Goal: Information Seeking & Learning: Learn about a topic

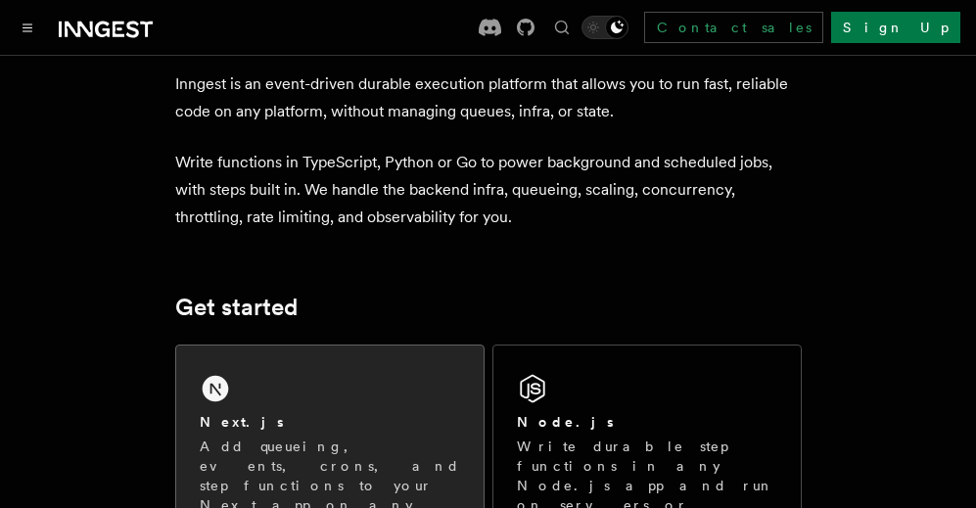
scroll to position [294, 0]
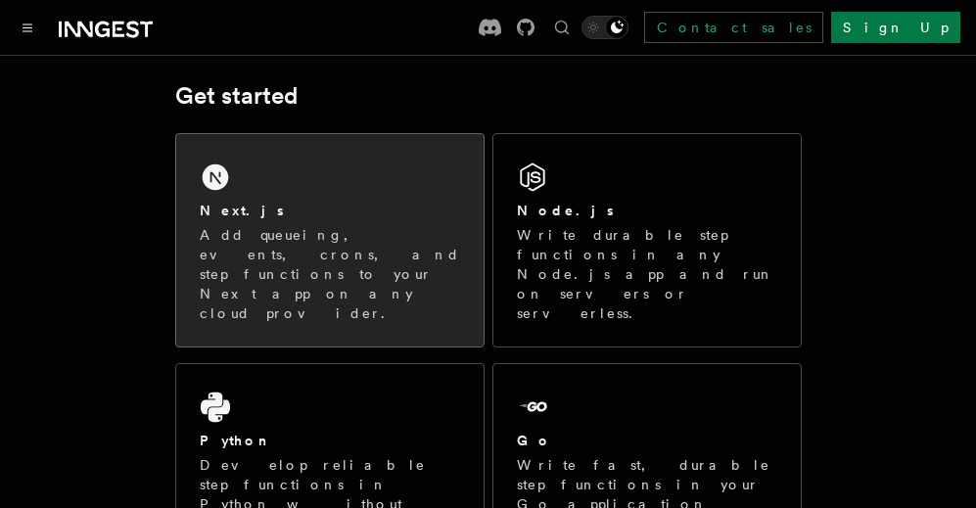
click at [424, 203] on div "Next.js" at bounding box center [330, 211] width 260 height 21
click at [392, 224] on div "Next.js Add queueing, events, crons, and step functions to your Next app on any…" at bounding box center [330, 262] width 260 height 122
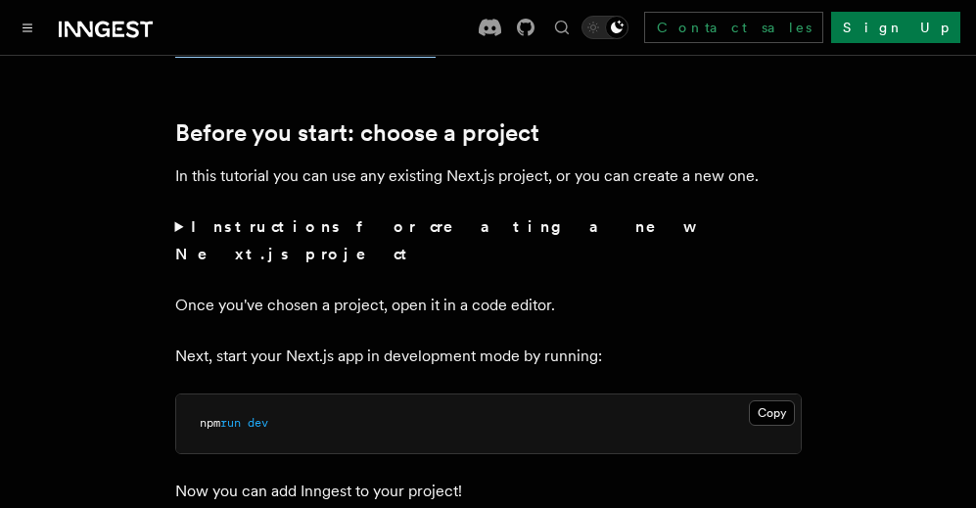
scroll to position [783, 0]
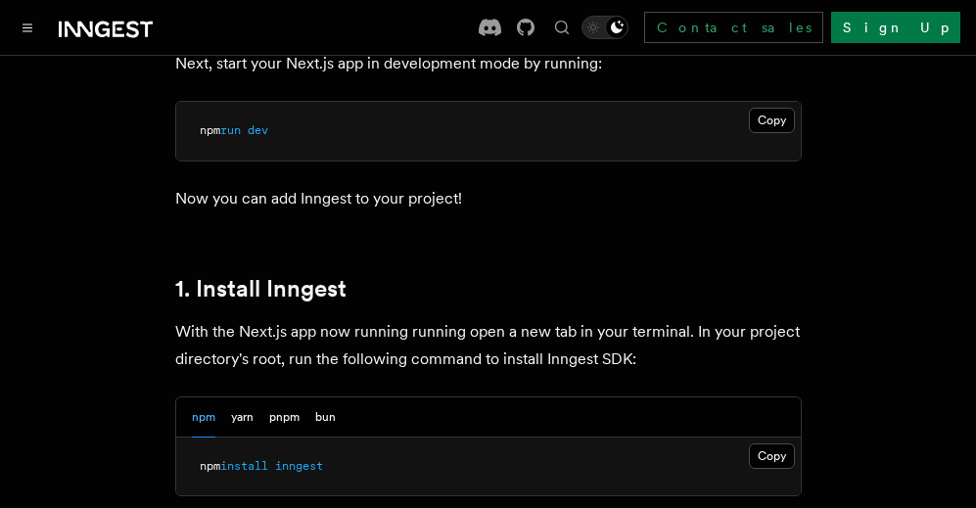
scroll to position [979, 0]
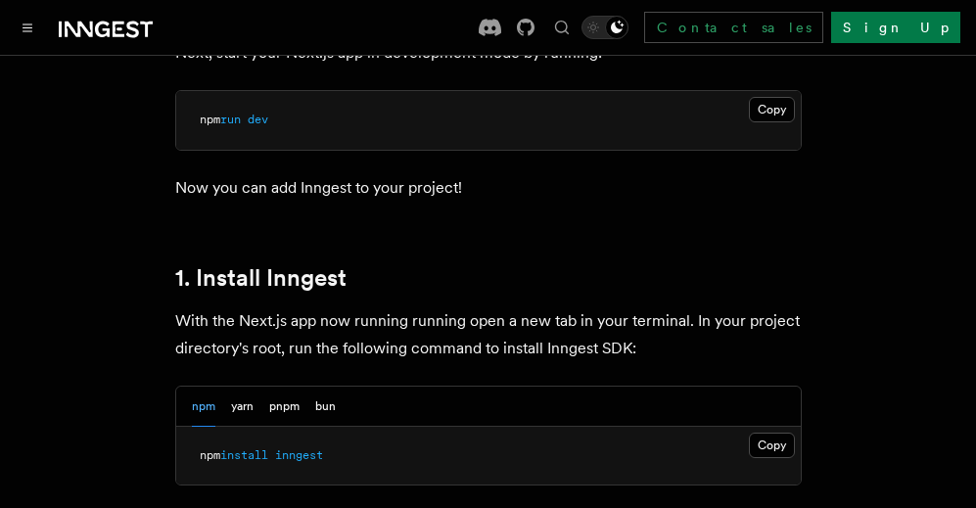
click at [306, 387] on div "npm yarn pnpm bun" at bounding box center [264, 407] width 144 height 40
click at [282, 387] on button "pnpm" at bounding box center [284, 407] width 30 height 40
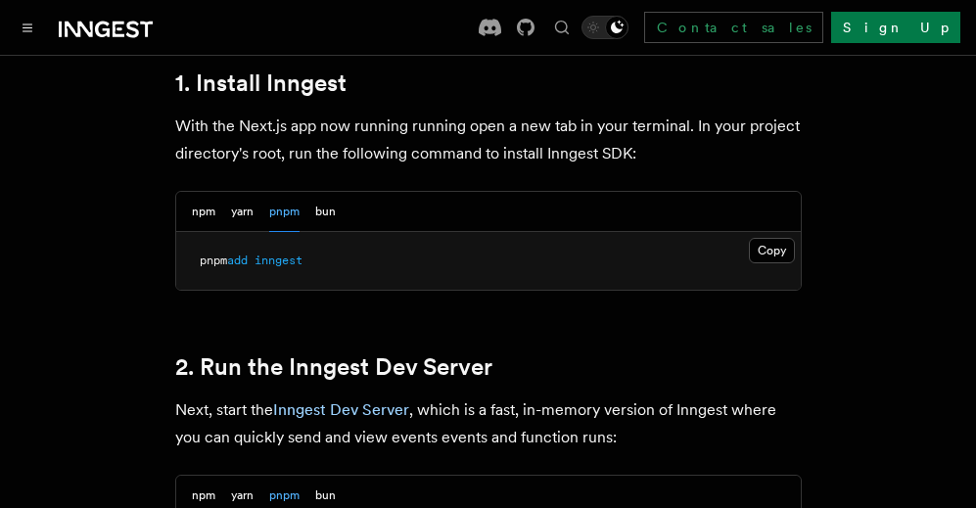
scroll to position [1175, 0]
click at [243, 191] on button "yarn" at bounding box center [242, 211] width 23 height 40
click at [205, 191] on button "npm" at bounding box center [203, 211] width 23 height 40
click at [246, 191] on button "yarn" at bounding box center [242, 211] width 23 height 40
click at [271, 191] on button "pnpm" at bounding box center [284, 211] width 30 height 40
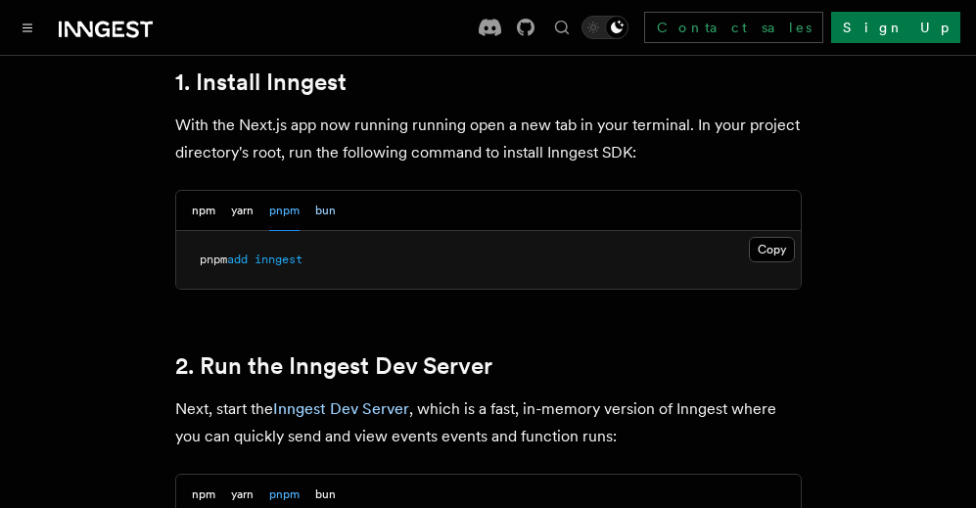
click at [323, 191] on button "bun" at bounding box center [325, 211] width 21 height 40
click at [284, 191] on button "pnpm" at bounding box center [284, 211] width 30 height 40
click at [200, 191] on button "npm" at bounding box center [203, 211] width 23 height 40
click at [277, 191] on button "pnpm" at bounding box center [284, 211] width 30 height 40
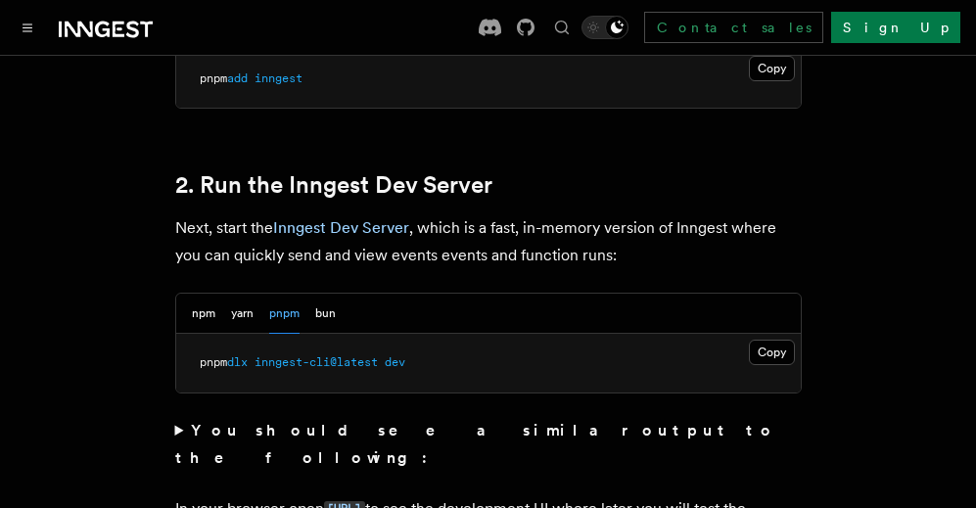
scroll to position [1370, 0]
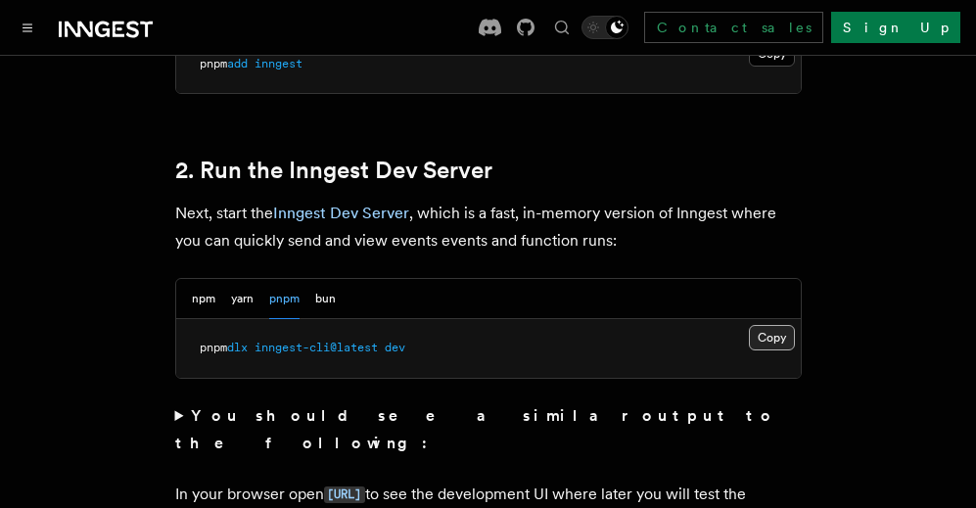
click at [770, 325] on button "Copy Copied" at bounding box center [772, 337] width 46 height 25
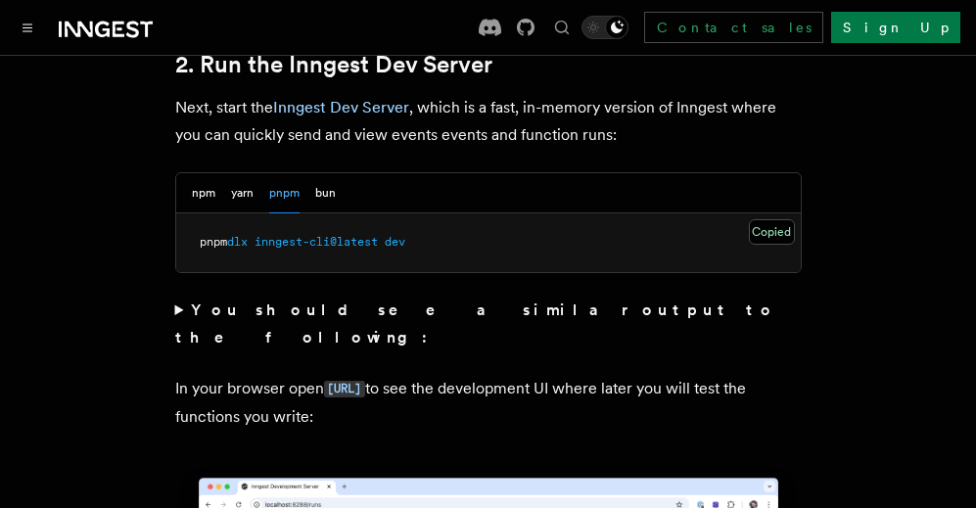
scroll to position [1664, 0]
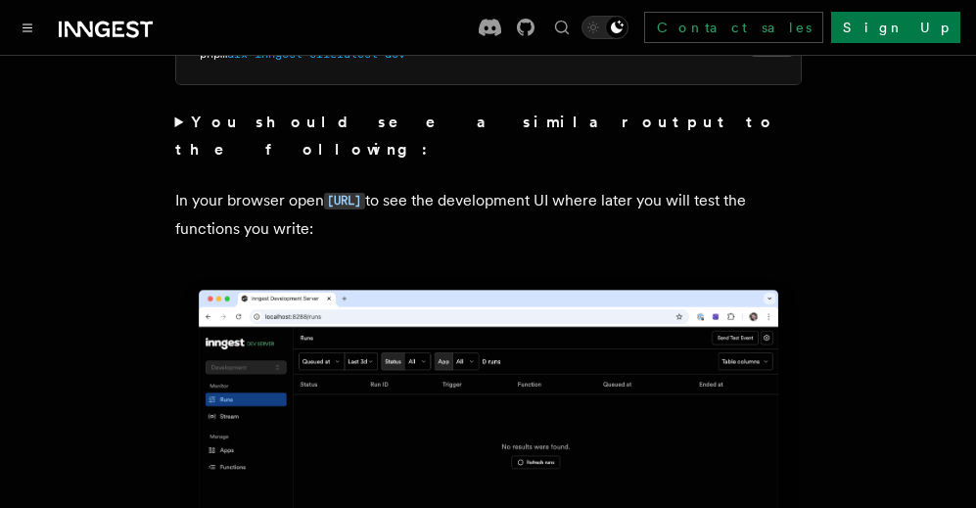
click at [227, 113] on strong "You should see a similar output to the following:" at bounding box center [476, 136] width 602 height 46
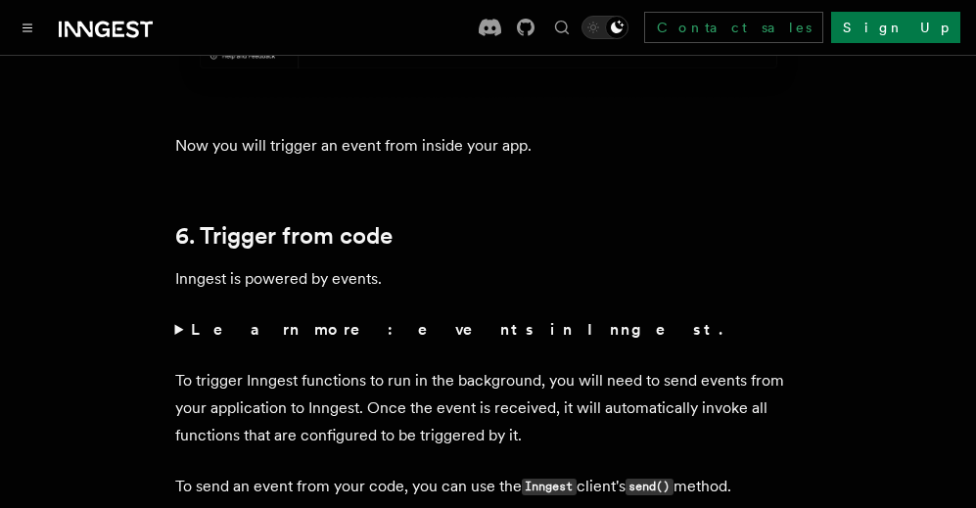
scroll to position [9519, 0]
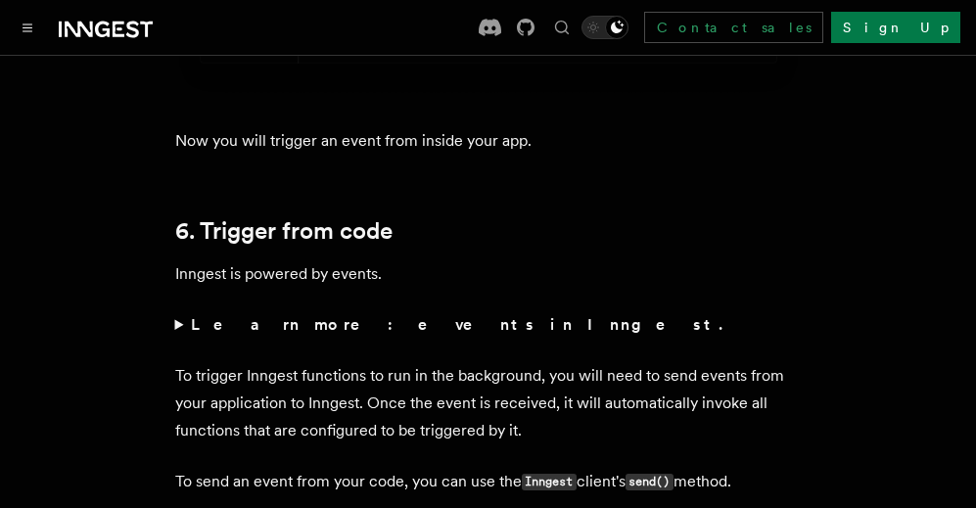
click at [220, 315] on strong "Learn more: events in Inngest." at bounding box center [458, 324] width 535 height 19
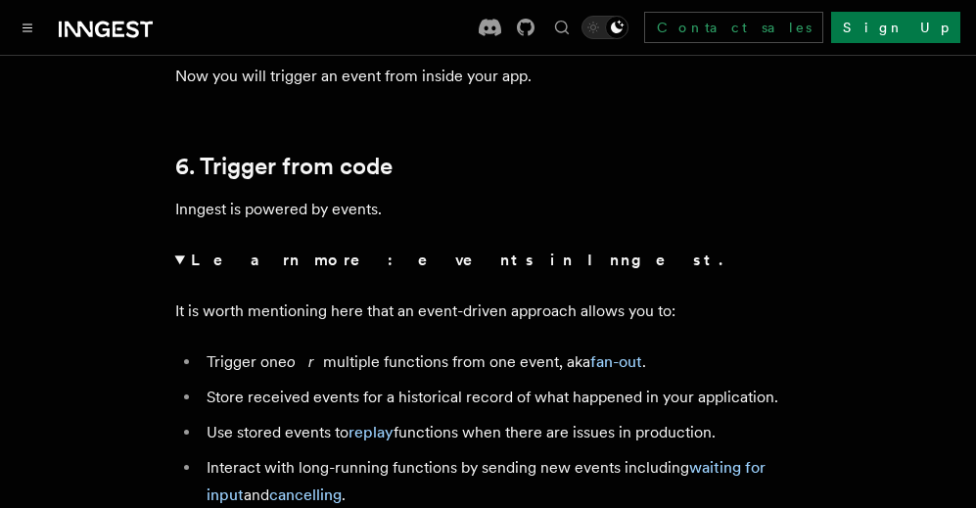
scroll to position [9617, 0]
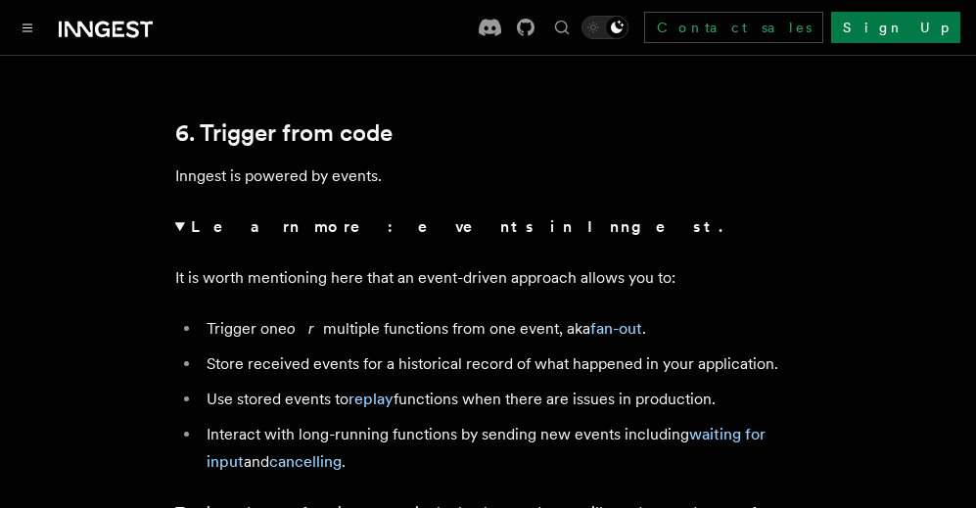
click at [238, 217] on strong "Learn more: events in Inngest." at bounding box center [458, 226] width 535 height 19
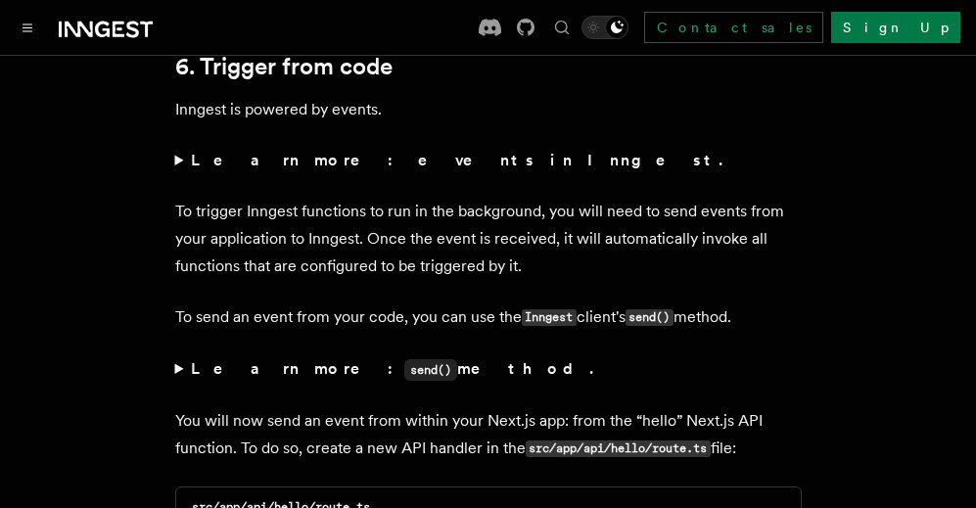
scroll to position [9715, 0]
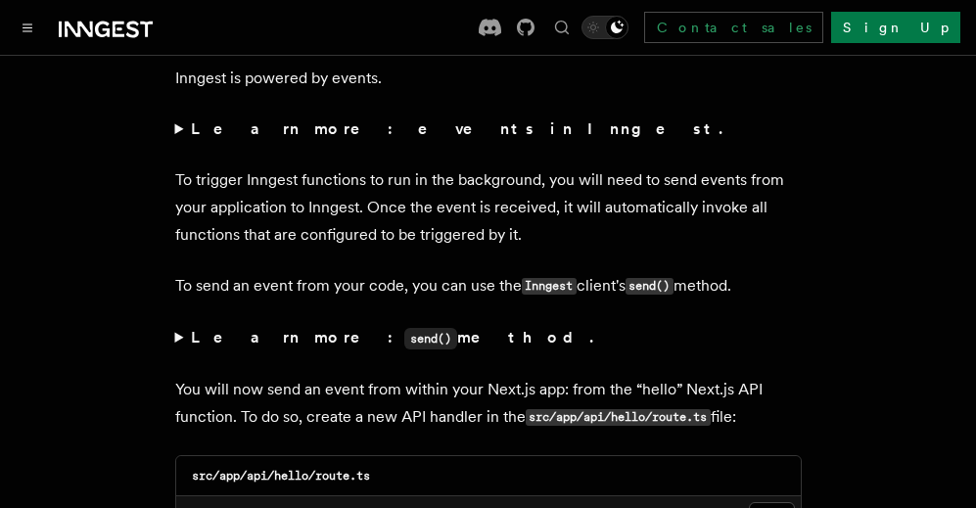
click at [227, 324] on summary "Learn more: send() method." at bounding box center [488, 338] width 626 height 28
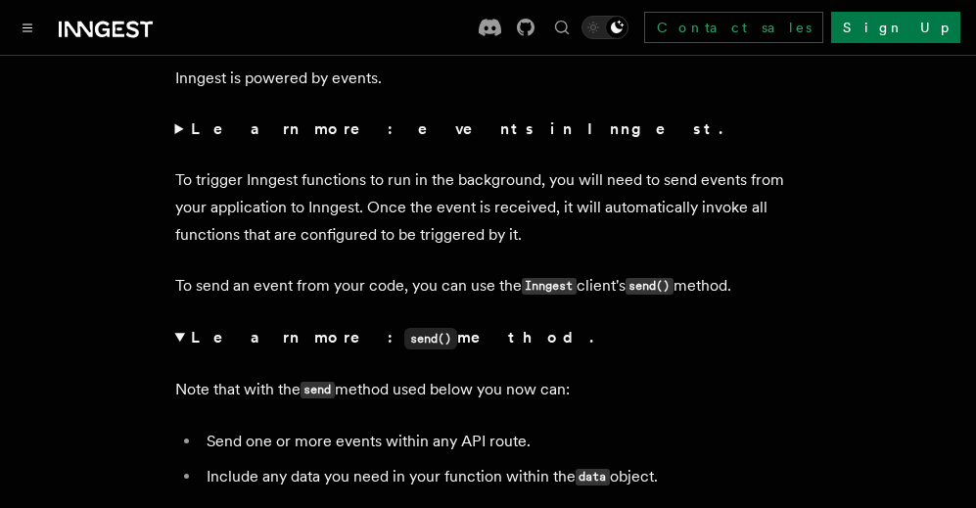
click at [227, 328] on strong "Learn more: send() method." at bounding box center [394, 337] width 406 height 19
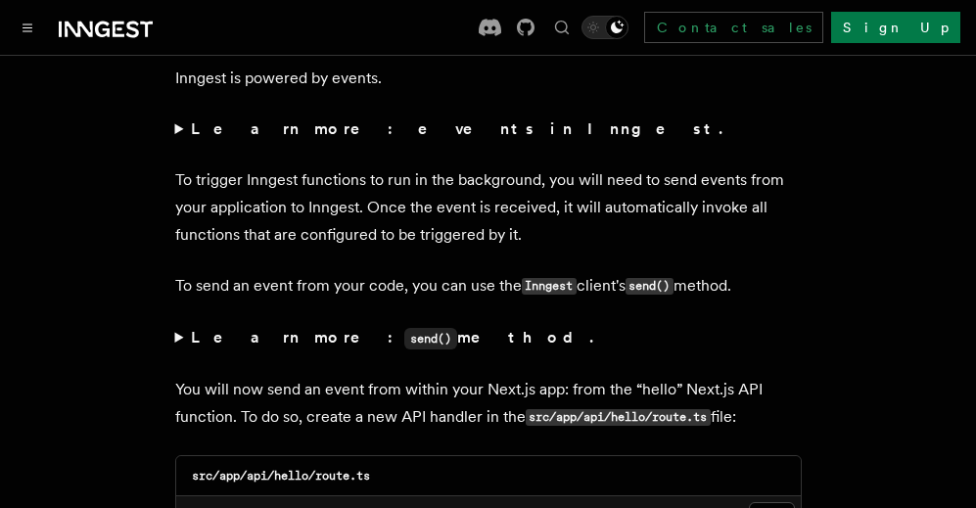
click at [236, 328] on strong "Learn more: send() method." at bounding box center [394, 337] width 406 height 19
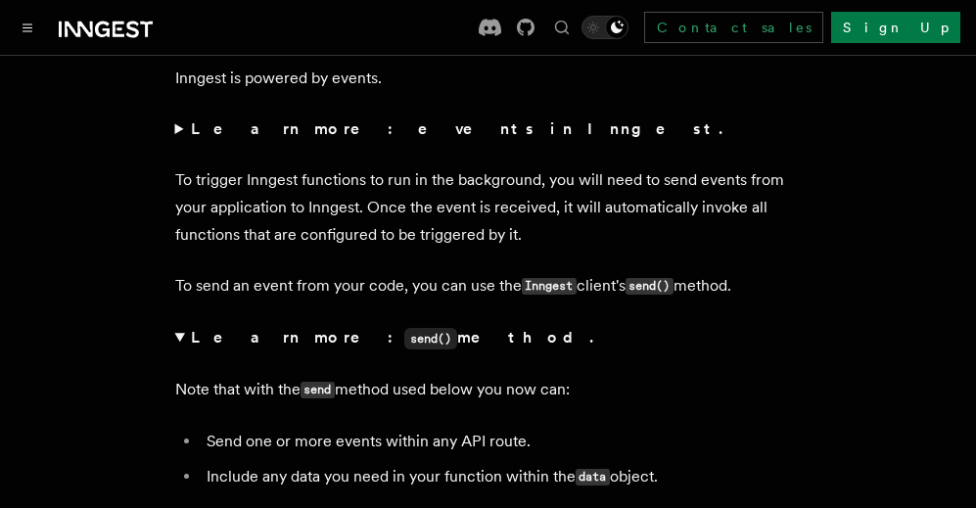
click at [236, 328] on strong "Learn more: send() method." at bounding box center [394, 337] width 406 height 19
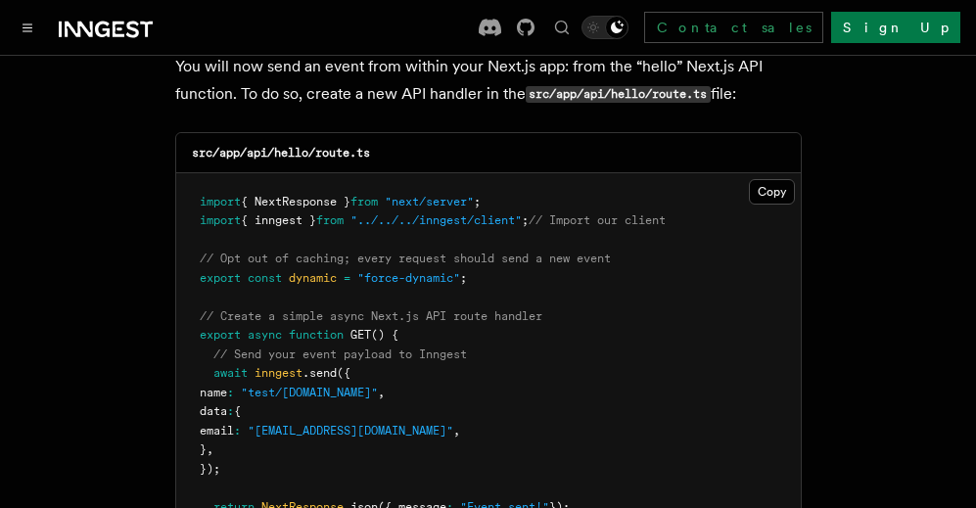
scroll to position [10009, 0]
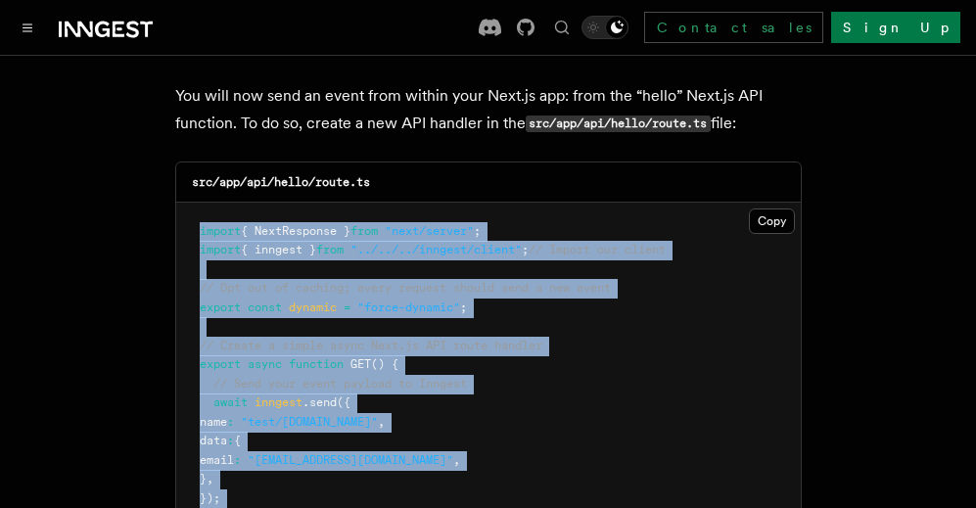
drag, startPoint x: 199, startPoint y: 130, endPoint x: 382, endPoint y: 455, distance: 373.0
click at [380, 456] on pre "import { NextResponse } from "next/server" ; import { inngest } from "../../../…" at bounding box center [488, 394] width 625 height 383
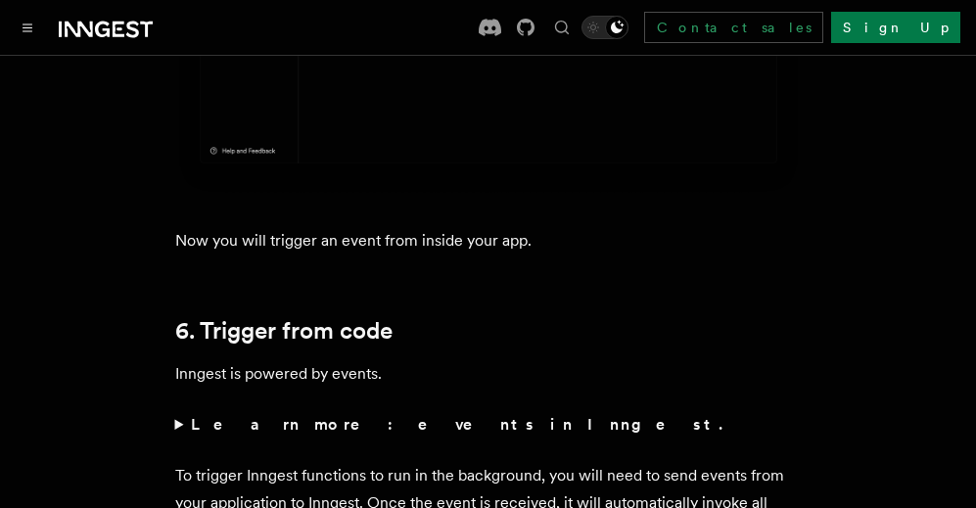
scroll to position [9421, 0]
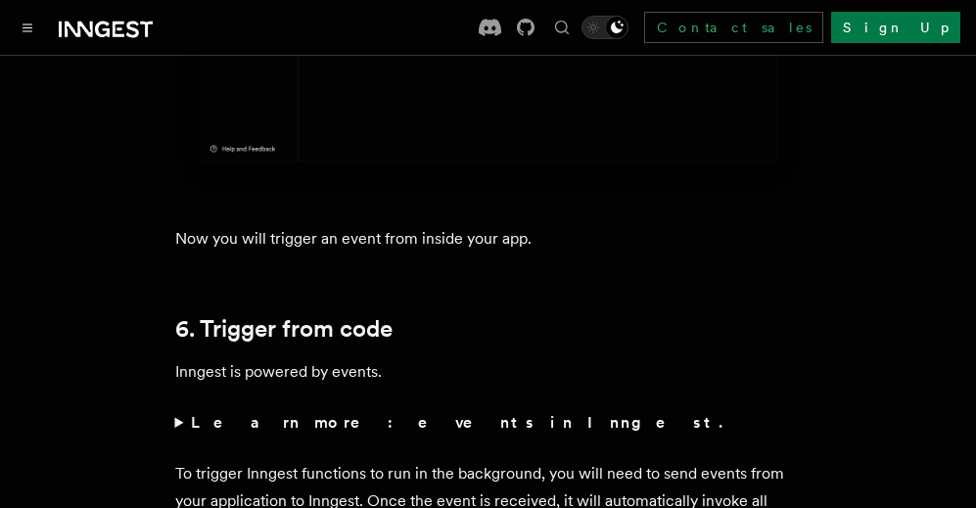
click at [295, 413] on strong "Learn more: events in Inngest." at bounding box center [458, 422] width 535 height 19
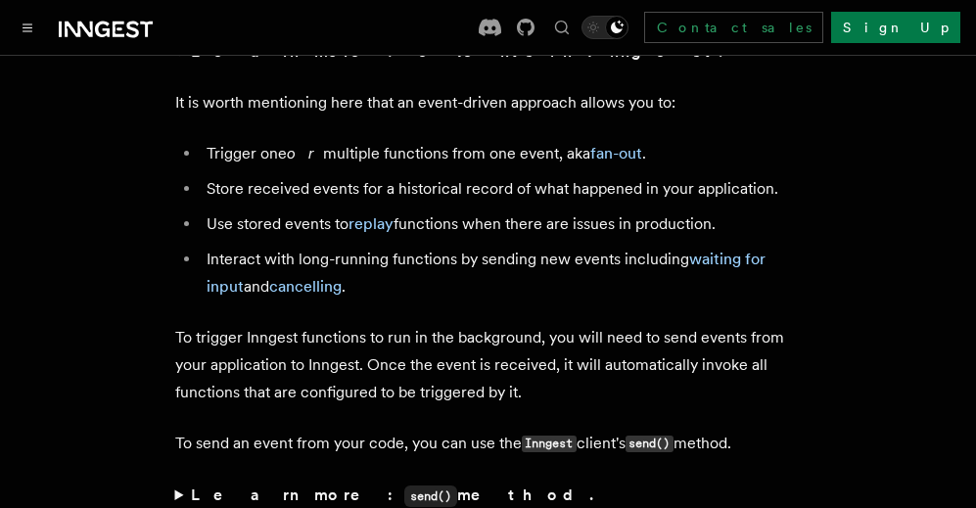
scroll to position [9813, 0]
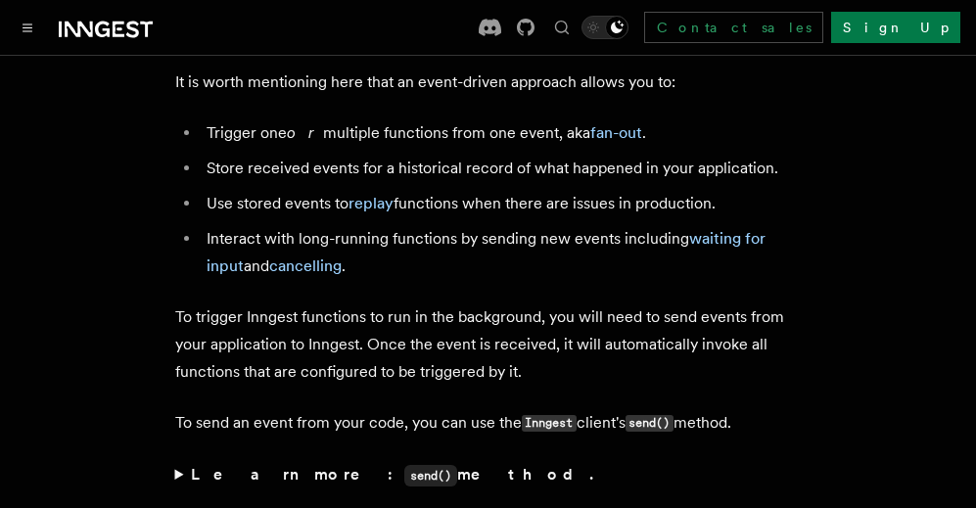
click at [188, 461] on summary "Learn more: send() method." at bounding box center [488, 475] width 626 height 28
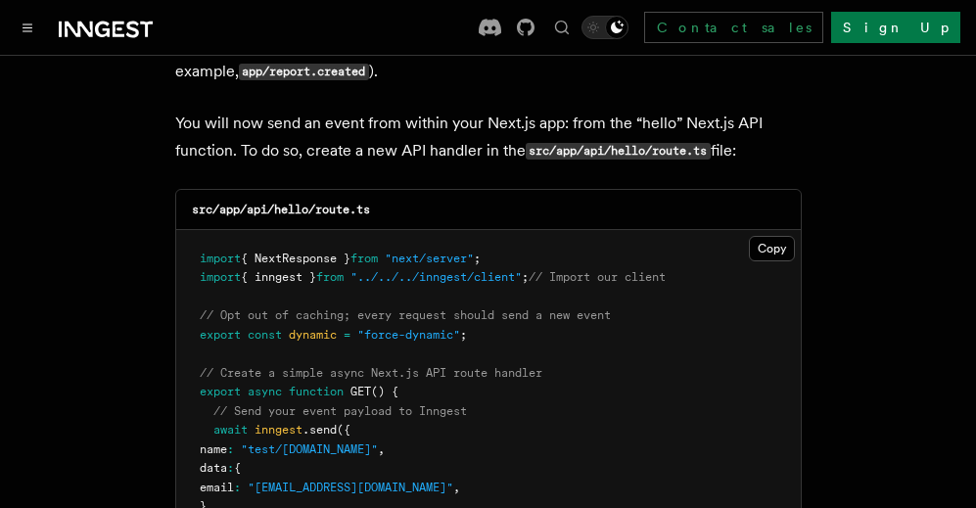
scroll to position [10498, 0]
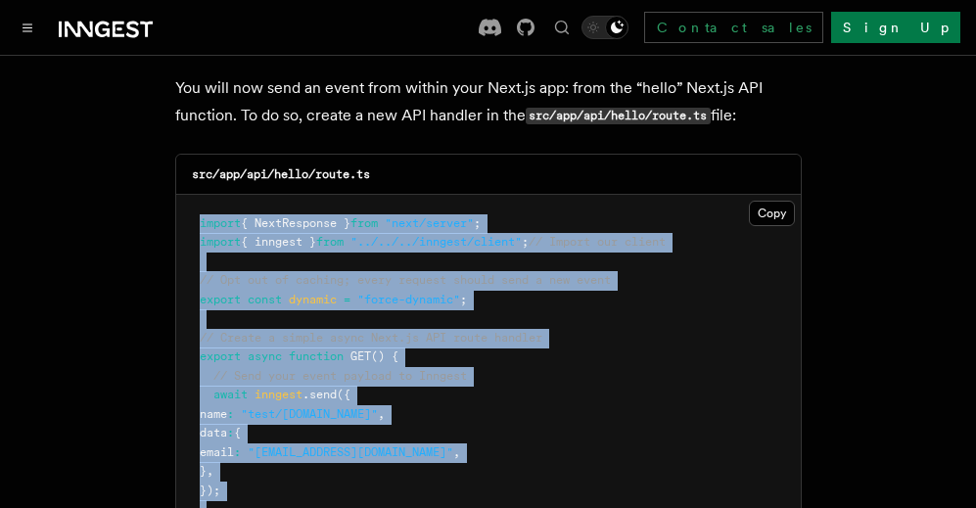
drag, startPoint x: 213, startPoint y: 454, endPoint x: 180, endPoint y: 129, distance: 326.7
click at [180, 195] on pre "import { NextResponse } from "next/server" ; import { inngest } from "../../../…" at bounding box center [488, 386] width 625 height 383
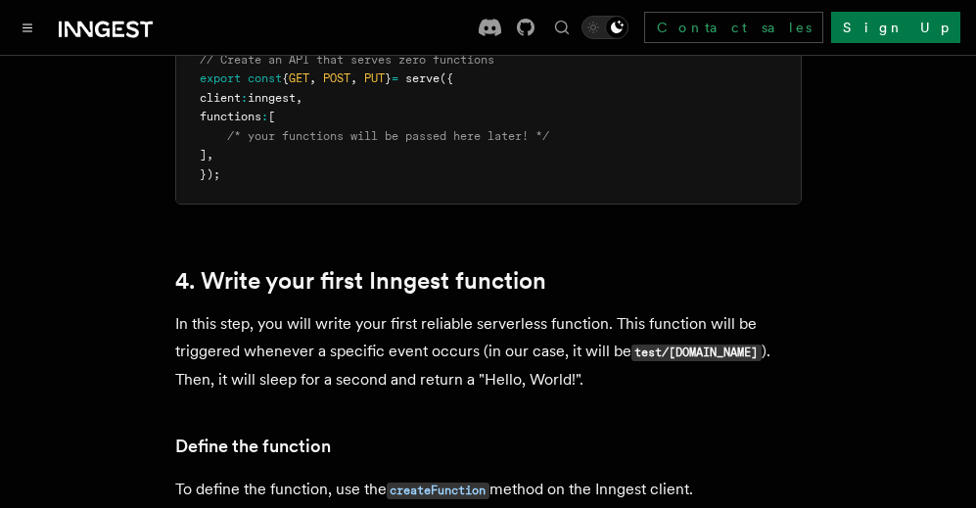
scroll to position [3638, 0]
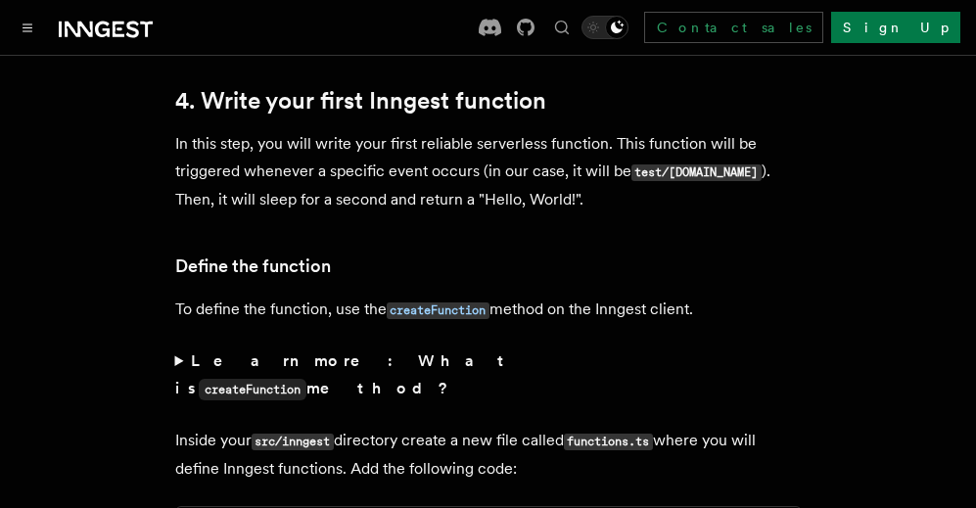
click at [228, 351] on strong "Learn more: What is createFunction method?" at bounding box center [344, 374] width 338 height 46
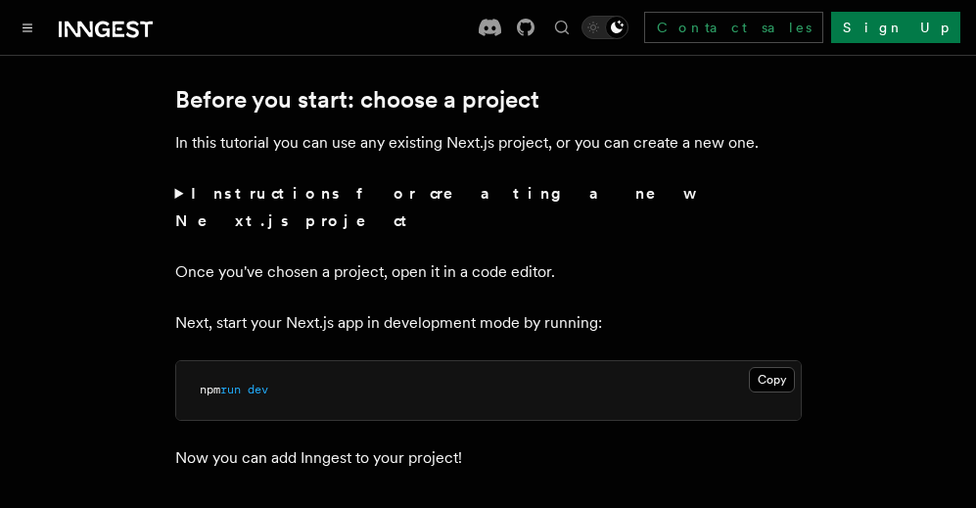
scroll to position [604, 0]
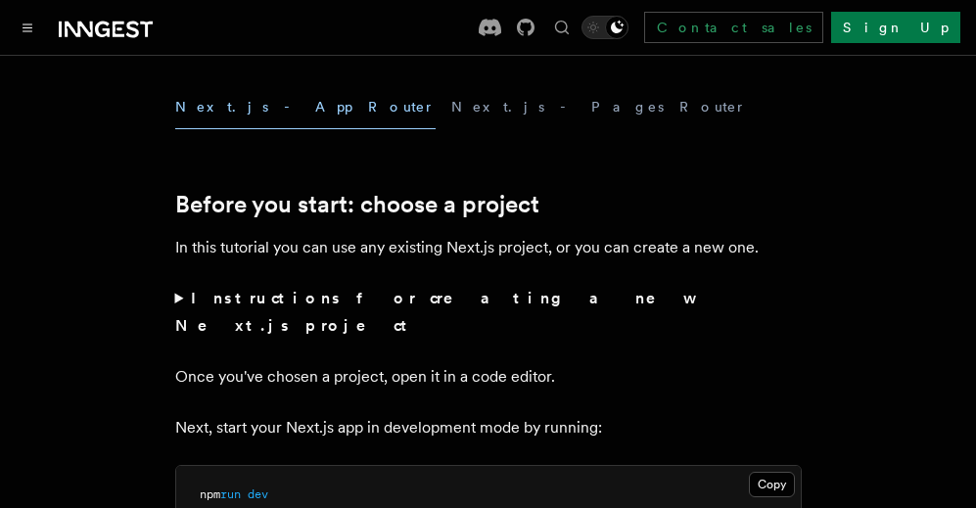
click at [380, 298] on strong "Instructions for creating a new Next.js project" at bounding box center [433, 312] width 516 height 46
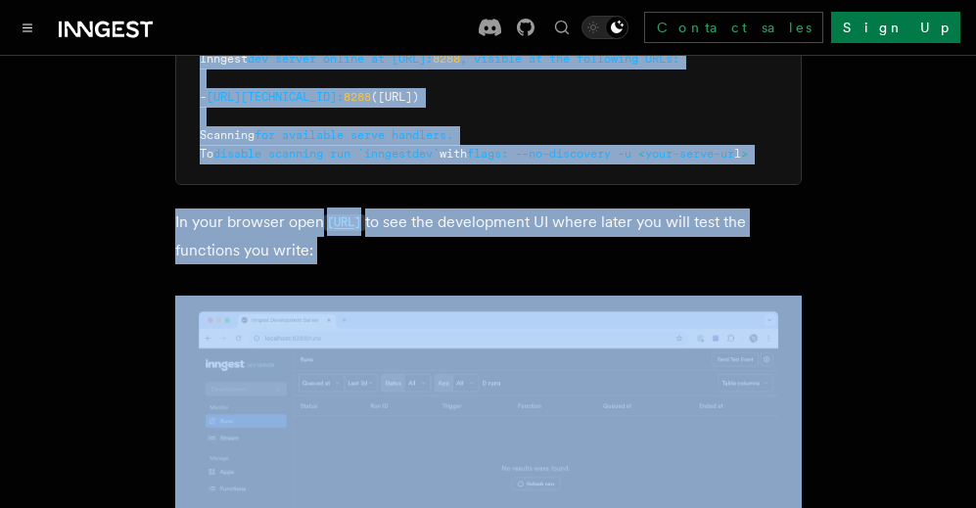
scroll to position [2281, 0]
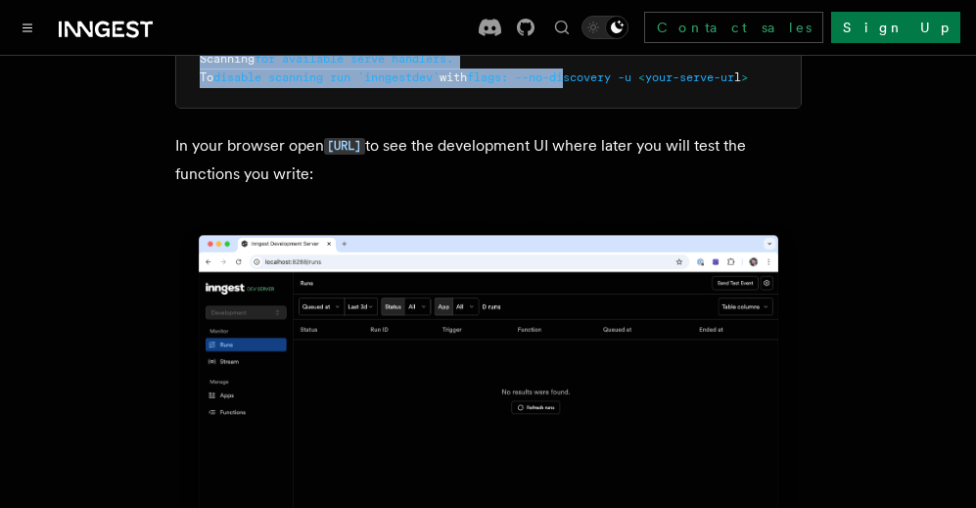
drag, startPoint x: 200, startPoint y: 197, endPoint x: 654, endPoint y: 66, distance: 472.7
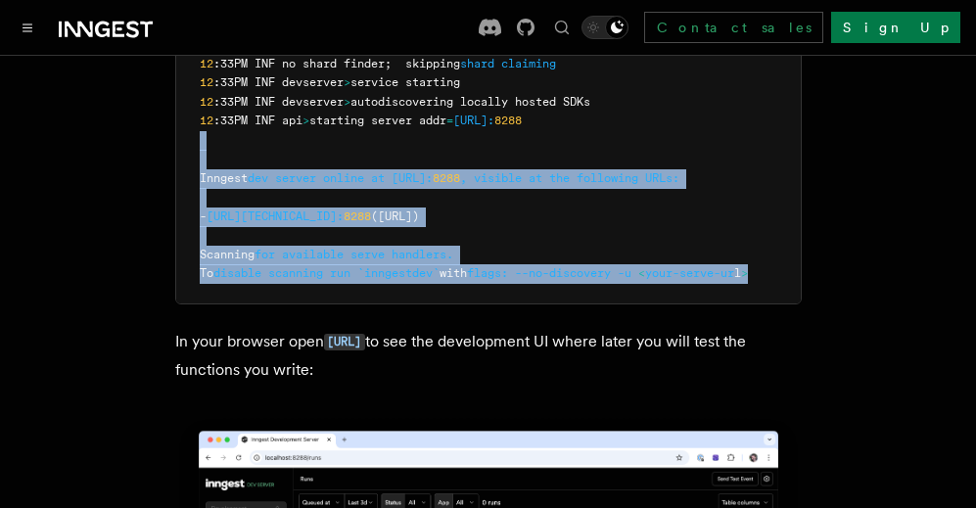
scroll to position [0, 0]
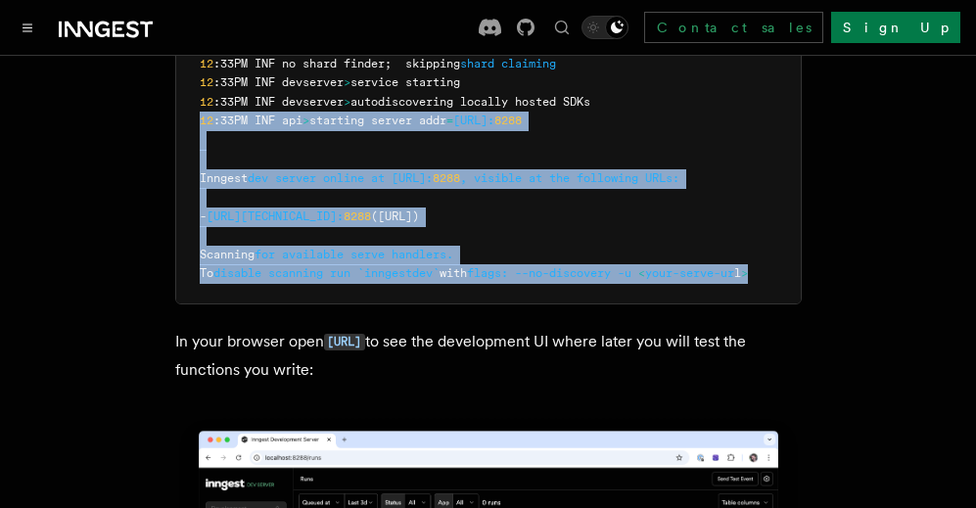
drag, startPoint x: 789, startPoint y: 238, endPoint x: 206, endPoint y: 79, distance: 604.6
click at [202, 76] on pre "$ npx inngest-cli@latest dev 12 :33PM INF executor > service starting 12 :33PM …" at bounding box center [488, 102] width 625 height 402
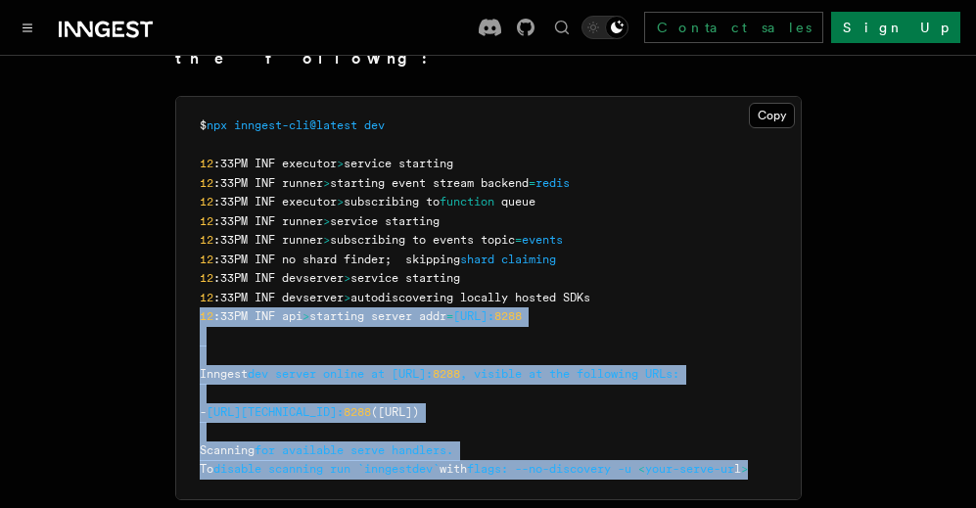
scroll to position [0, 70]
click at [795, 408] on pre "$ npx inngest-cli@latest dev 12 :33PM INF executor > service starting 12 :33PM …" at bounding box center [488, 298] width 625 height 402
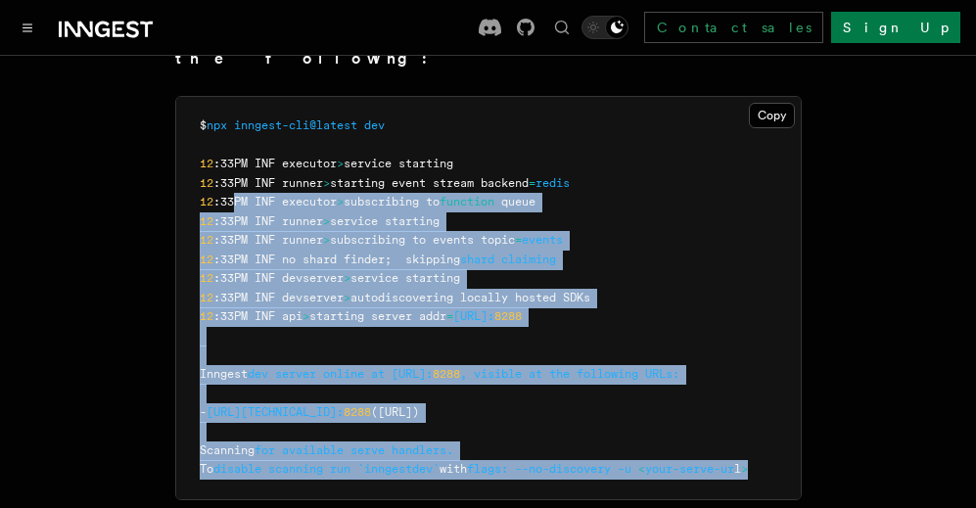
scroll to position [0, 0]
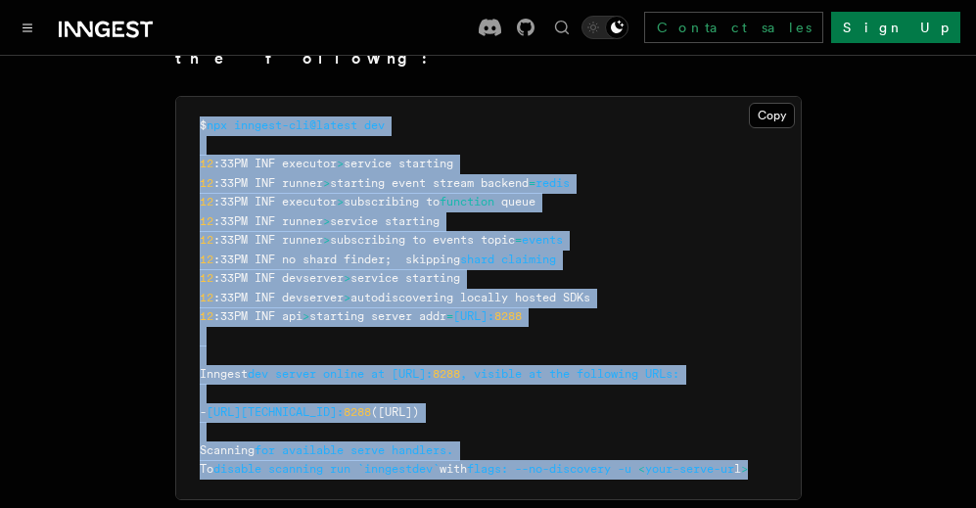
drag, startPoint x: 792, startPoint y: 425, endPoint x: 180, endPoint y: 76, distance: 704.1
click at [180, 97] on pre "$ npx inngest-cli@latest dev 12 :33PM INF executor > service starting 12 :33PM …" at bounding box center [488, 298] width 625 height 402
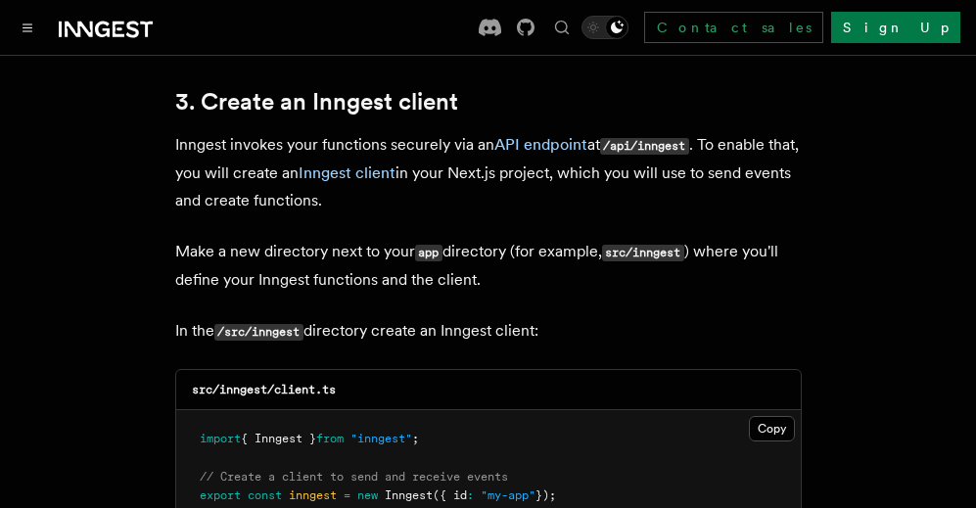
scroll to position [2770, 0]
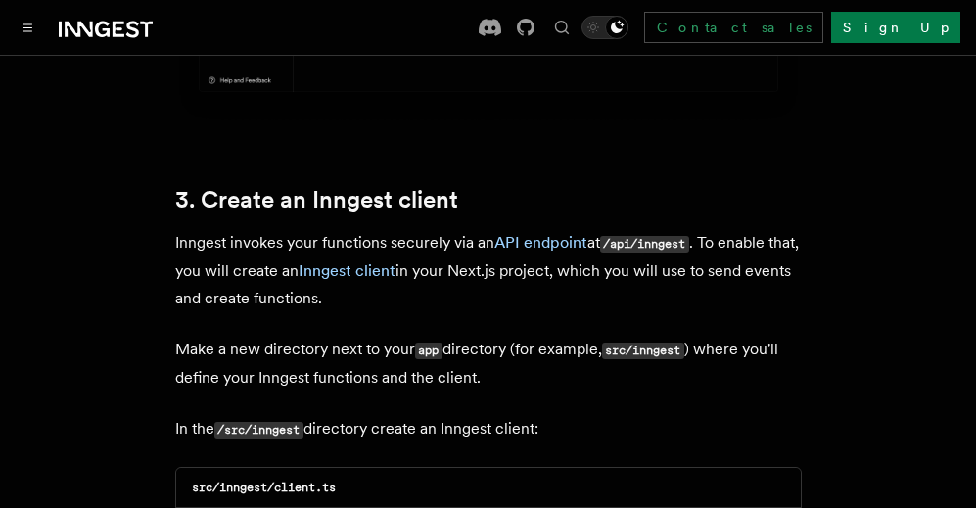
drag, startPoint x: 395, startPoint y: 276, endPoint x: 159, endPoint y: 216, distance: 244.3
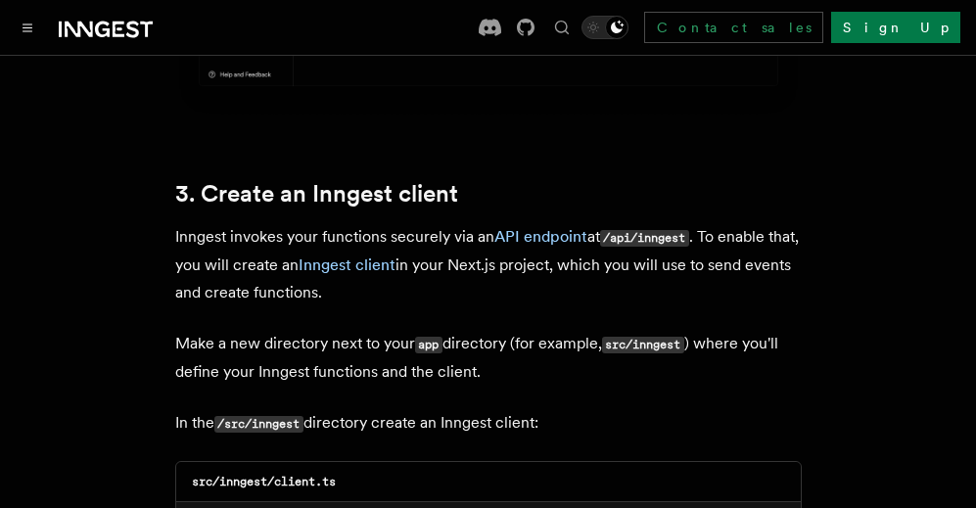
scroll to position [2868, 0]
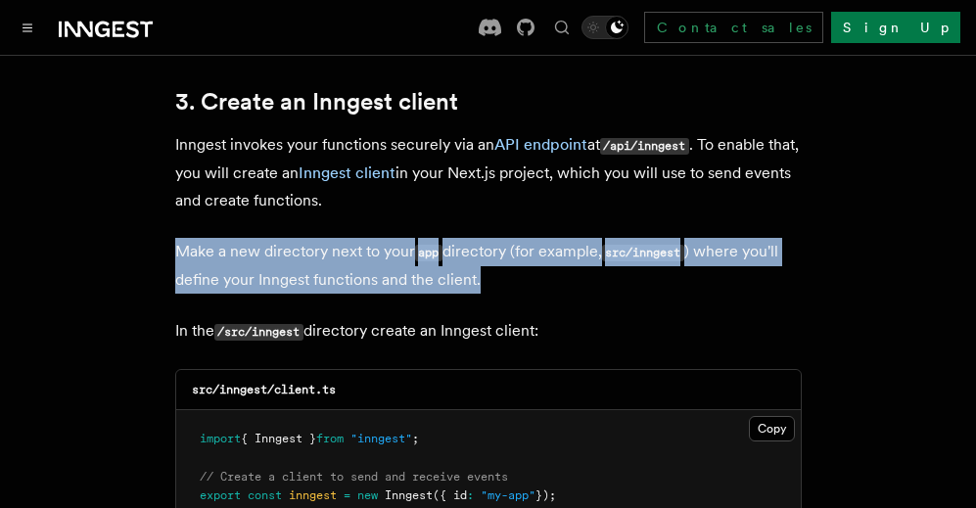
drag, startPoint x: 506, startPoint y: 257, endPoint x: 166, endPoint y: 217, distance: 342.0
drag, startPoint x: 589, startPoint y: 303, endPoint x: 145, endPoint y: 300, distance: 444.4
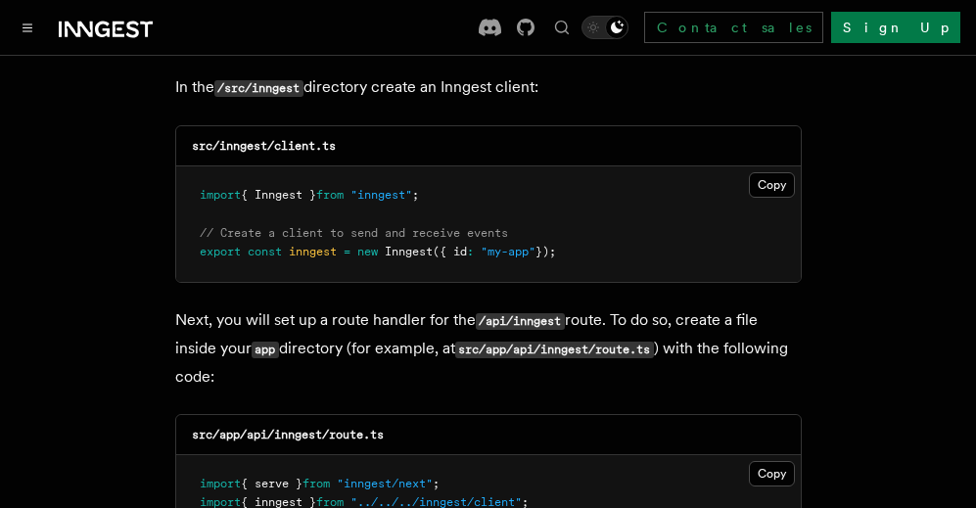
scroll to position [3064, 0]
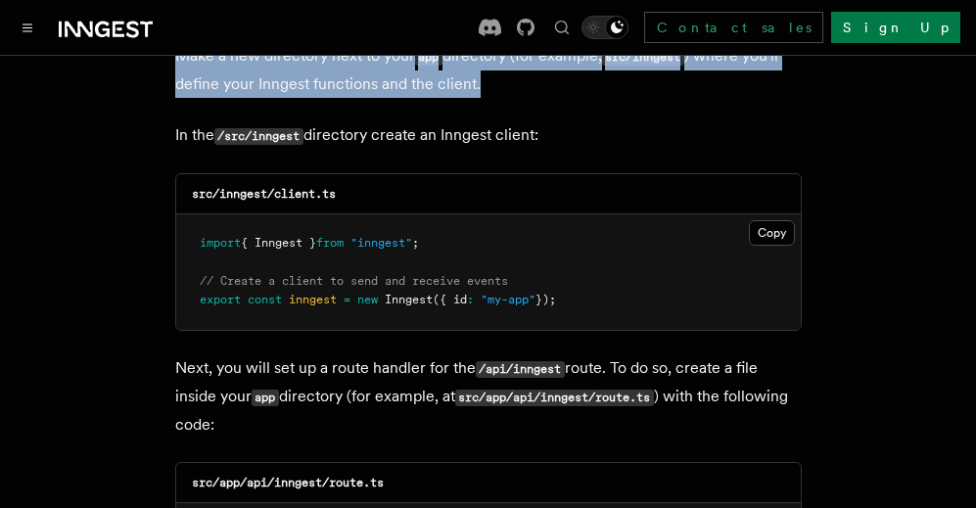
drag, startPoint x: 608, startPoint y: 279, endPoint x: 200, endPoint y: 208, distance: 414.2
click at [200, 214] on pre "import { Inngest } from "inngest" ; // Create a client to send and receive even…" at bounding box center [488, 272] width 625 height 116
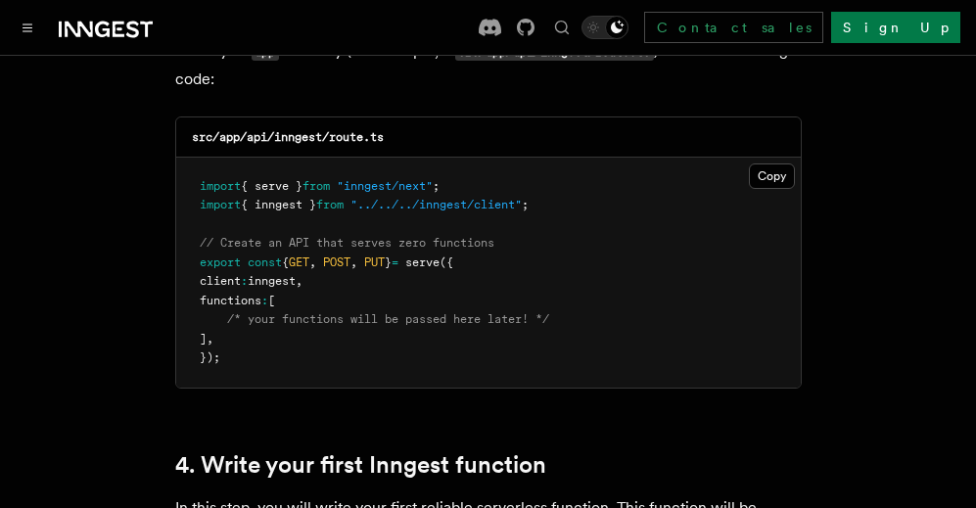
scroll to position [3455, 0]
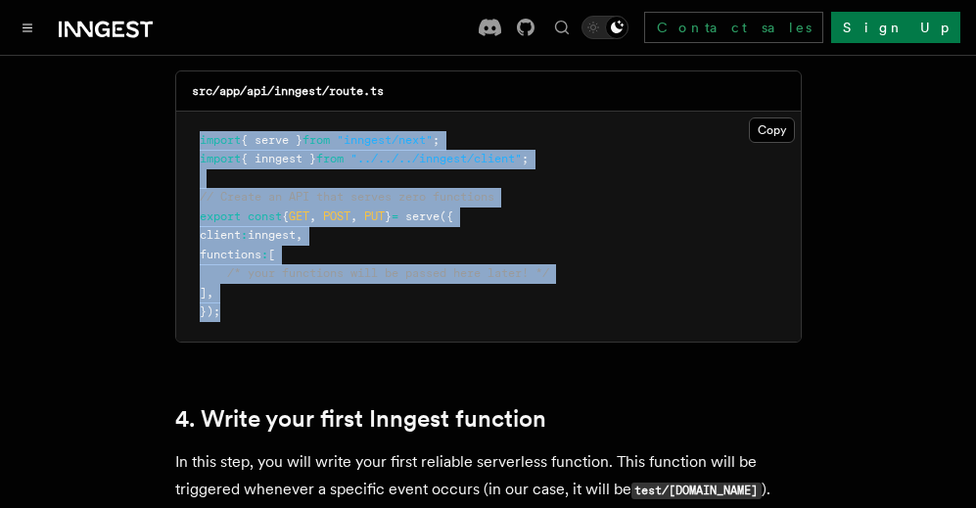
drag, startPoint x: 268, startPoint y: 293, endPoint x: 180, endPoint y: 103, distance: 209.3
click at [180, 112] on pre "import { serve } from "inngest/next" ; import { inngest } from "../../../innges…" at bounding box center [488, 227] width 625 height 230
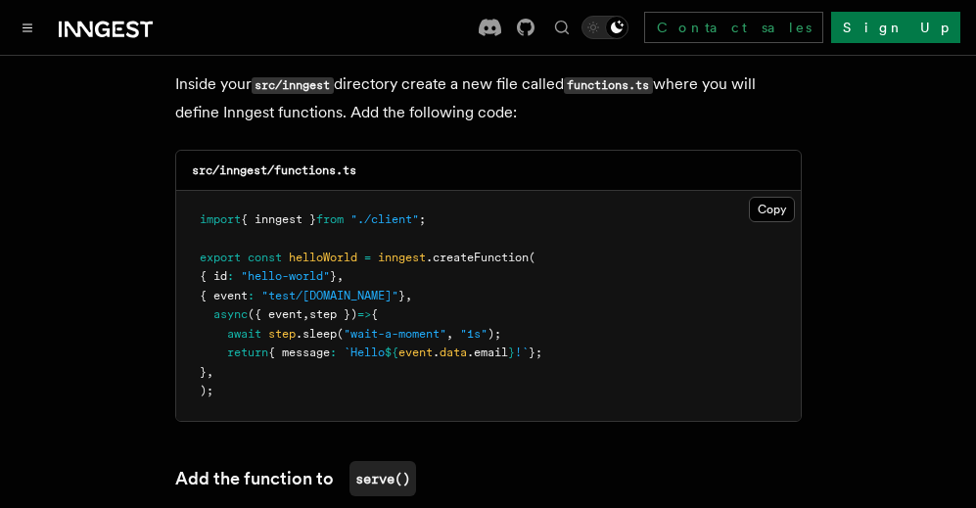
scroll to position [4532, 0]
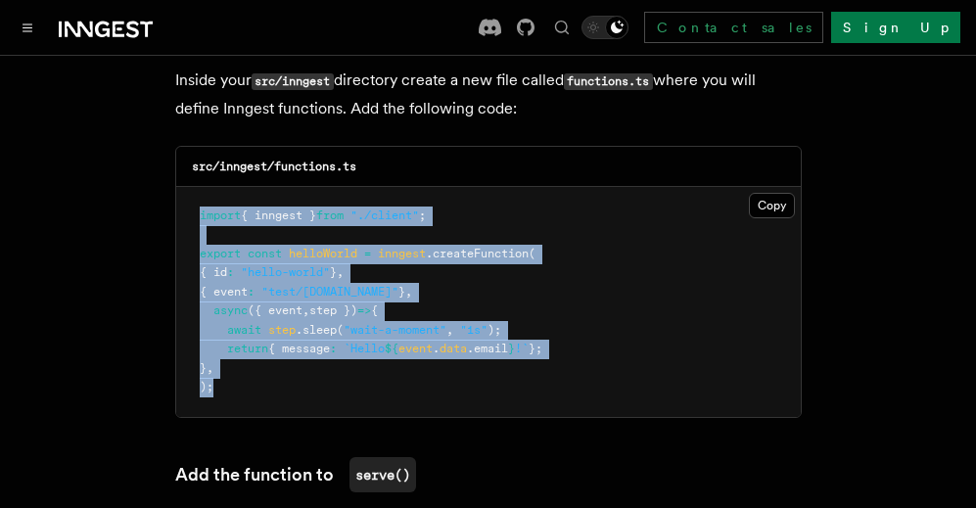
drag, startPoint x: 283, startPoint y: 312, endPoint x: 199, endPoint y: 133, distance: 197.9
click at [188, 187] on pre "import { inngest } from "./client" ; export const helloWorld = inngest .createF…" at bounding box center [488, 302] width 625 height 230
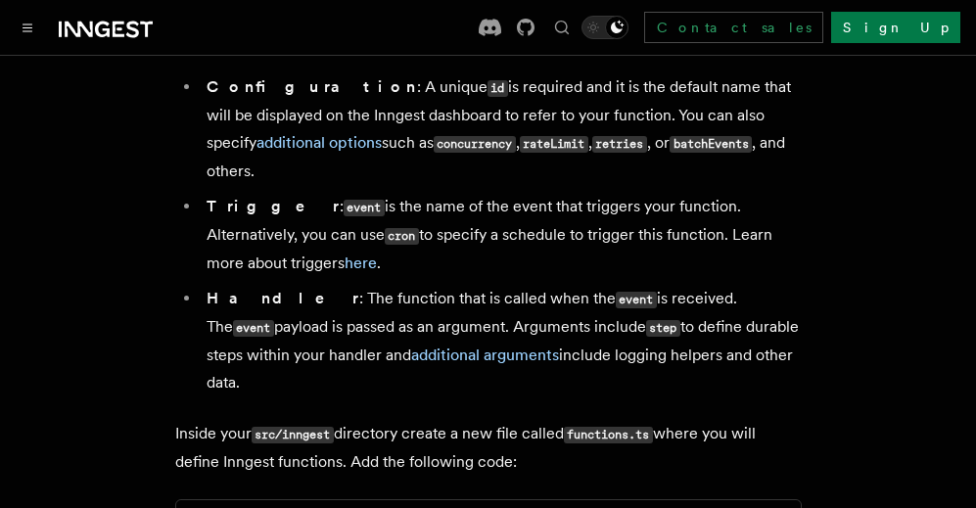
scroll to position [4141, 0]
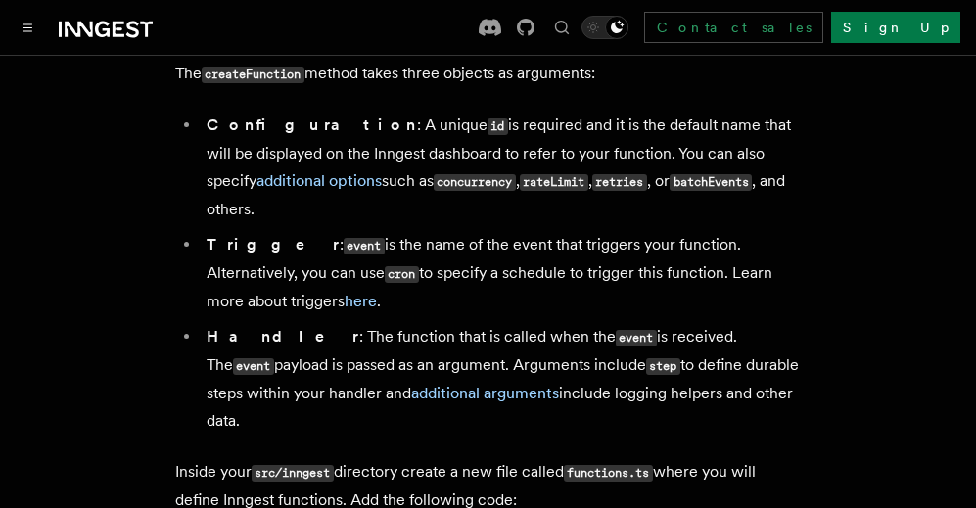
drag, startPoint x: 552, startPoint y: 414, endPoint x: 124, endPoint y: 362, distance: 430.9
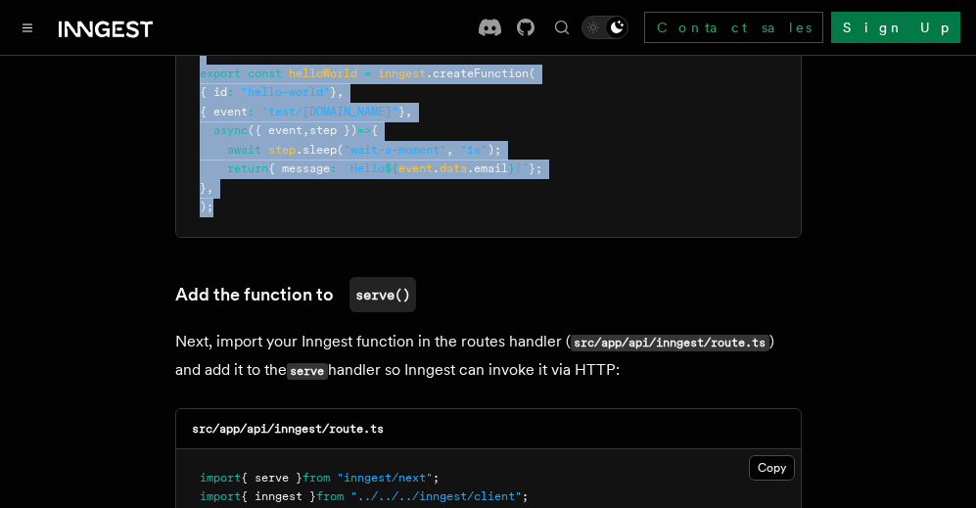
scroll to position [4728, 0]
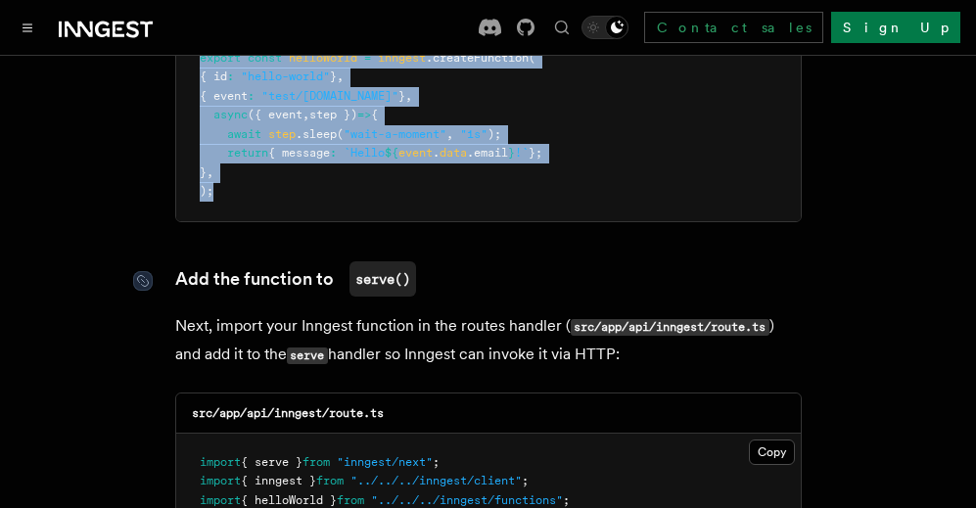
drag, startPoint x: 653, startPoint y: 275, endPoint x: 156, endPoint y: 205, distance: 502.2
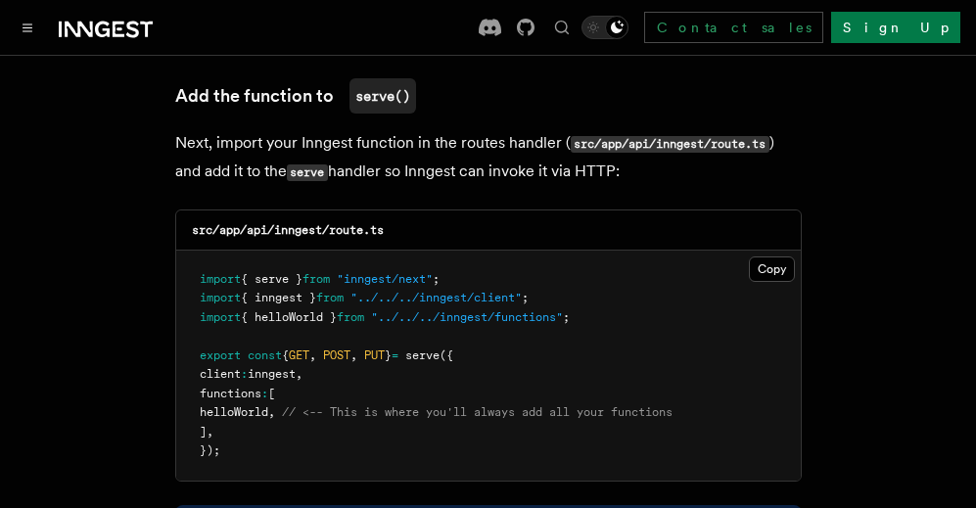
scroll to position [4924, 0]
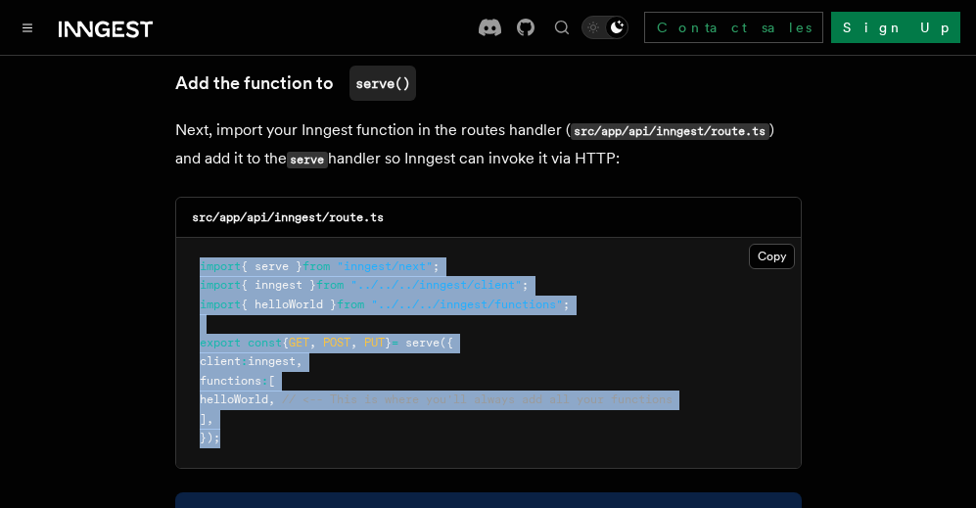
drag, startPoint x: 289, startPoint y: 355, endPoint x: 182, endPoint y: 184, distance: 201.8
click at [182, 238] on pre "import { serve } from "inngest/next" ; import { inngest } from "../../../innges…" at bounding box center [488, 353] width 625 height 230
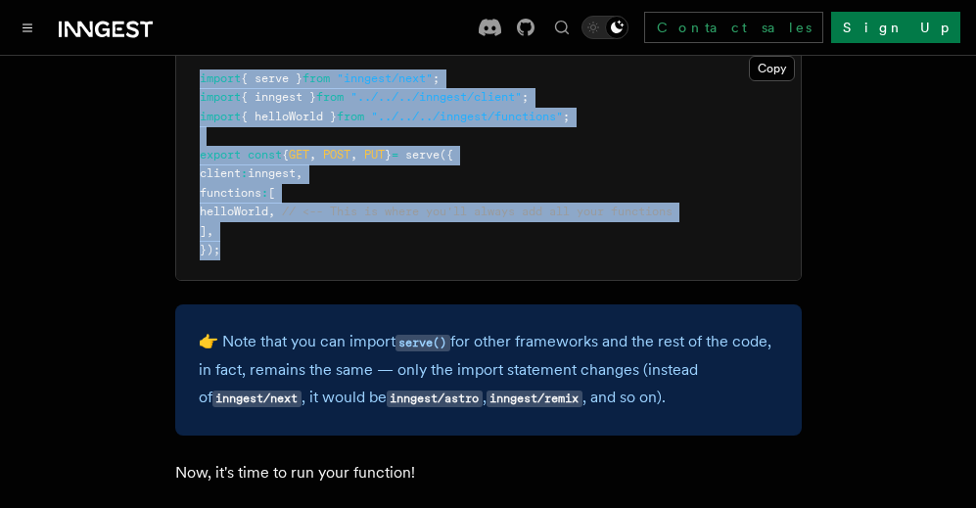
scroll to position [5119, 0]
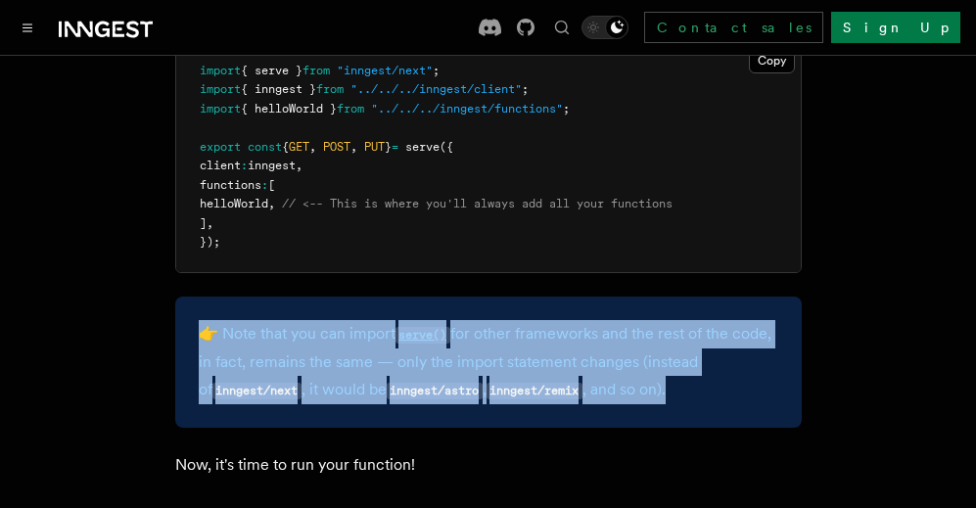
drag, startPoint x: 715, startPoint y: 301, endPoint x: 147, endPoint y: 243, distance: 570.7
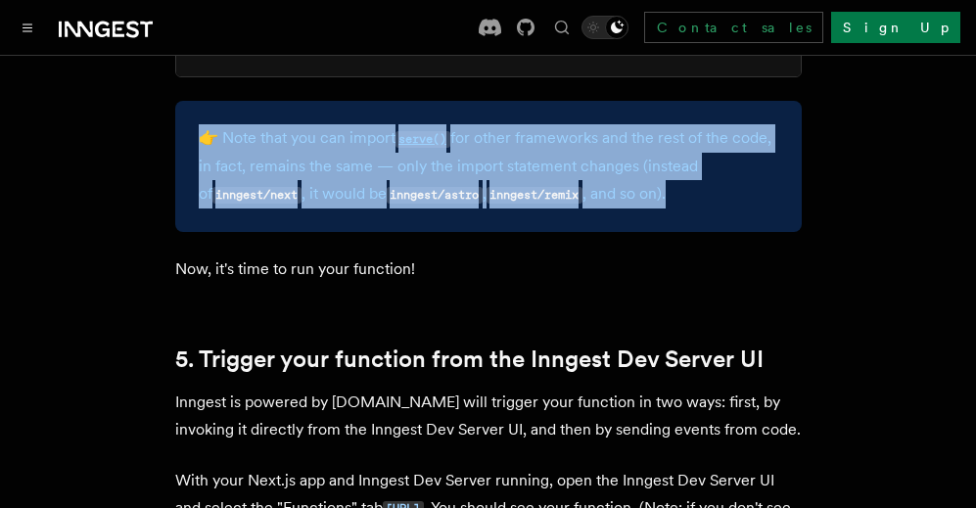
scroll to position [5413, 0]
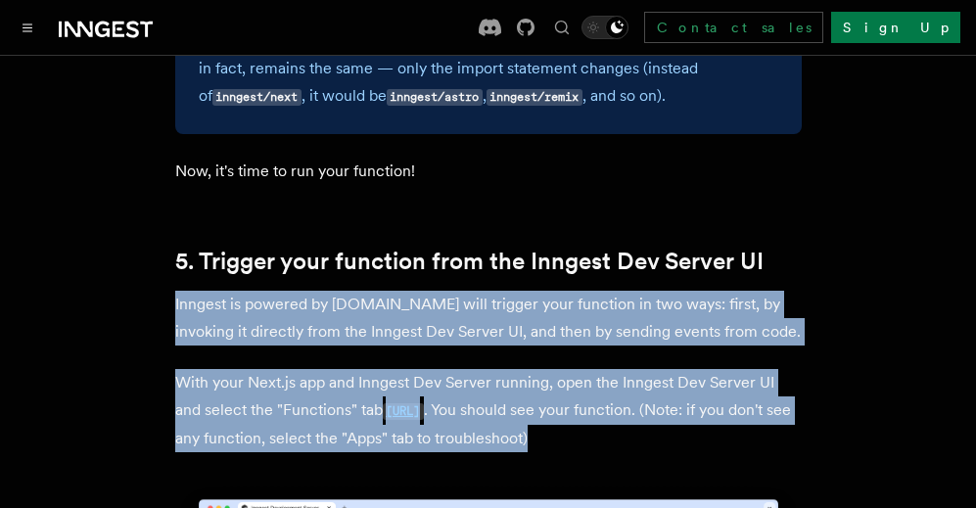
drag, startPoint x: 733, startPoint y: 353, endPoint x: 162, endPoint y: 234, distance: 583.0
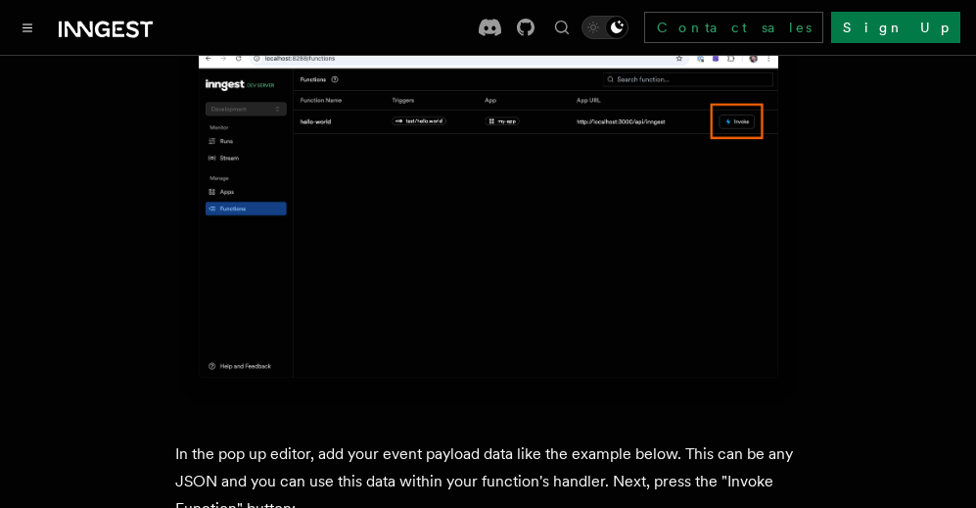
scroll to position [6392, 0]
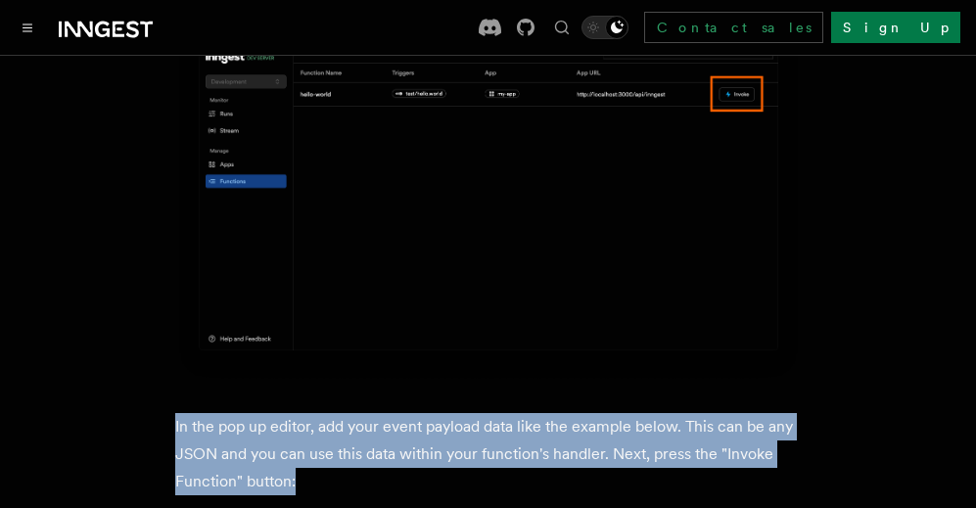
drag, startPoint x: 341, startPoint y: 399, endPoint x: 160, endPoint y: 336, distance: 191.9
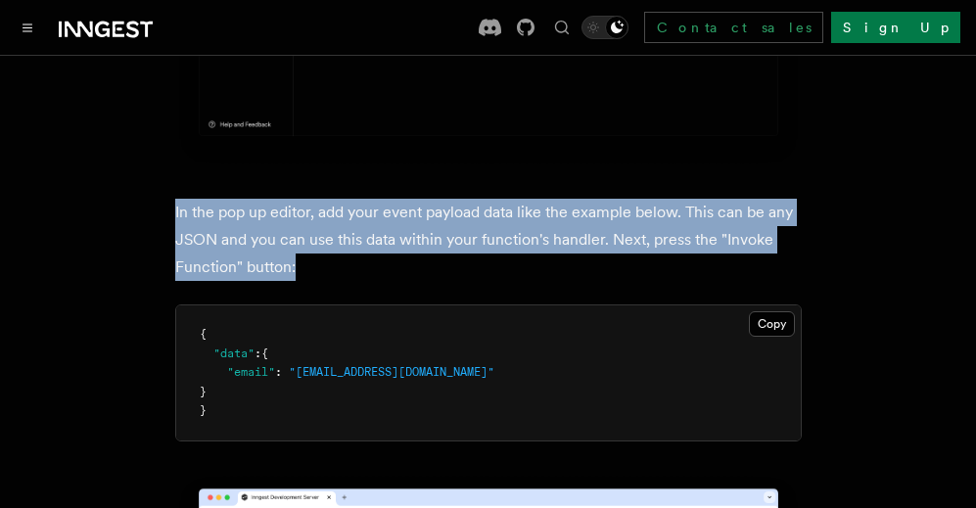
scroll to position [6588, 0]
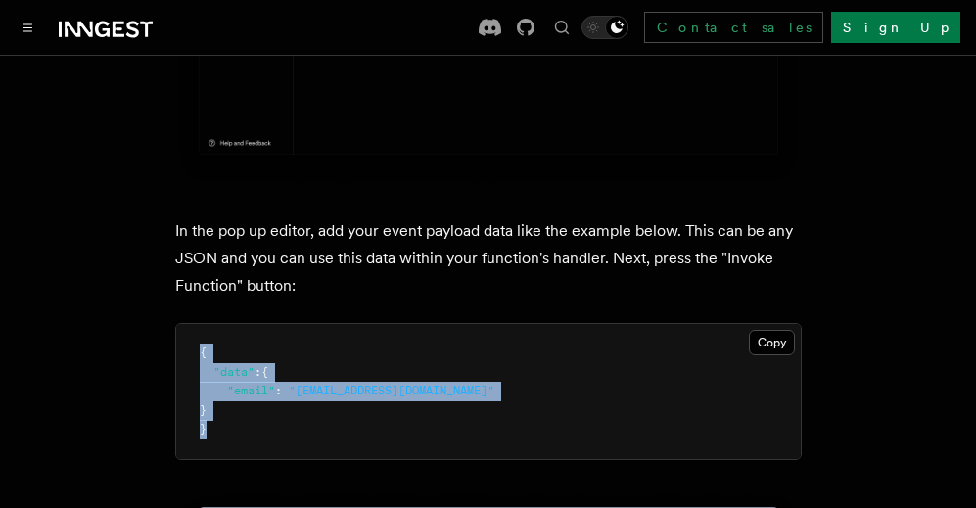
drag, startPoint x: 265, startPoint y: 368, endPoint x: 199, endPoint y: 280, distance: 110.4
click at [199, 324] on pre "{ "data" : { "email" : "test@example.com" } }" at bounding box center [488, 391] width 625 height 135
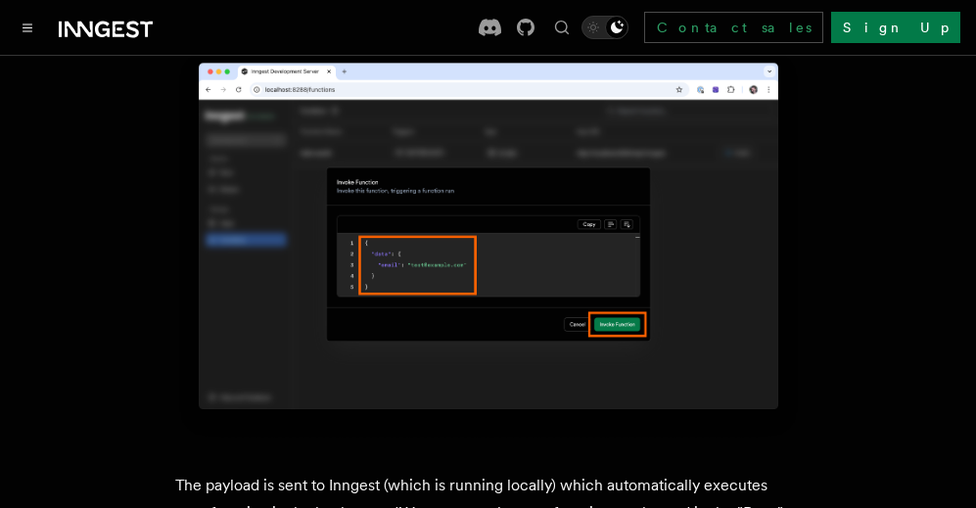
scroll to position [7077, 0]
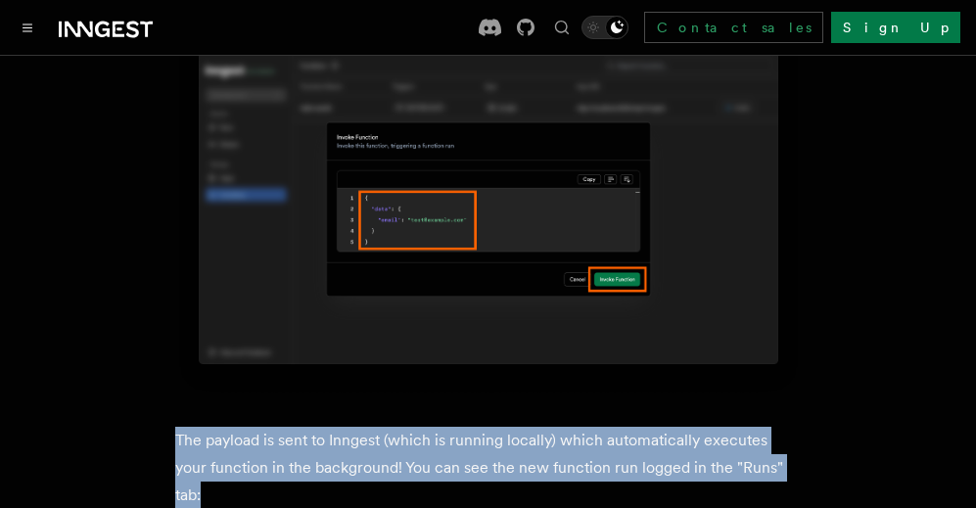
drag, startPoint x: 794, startPoint y: 387, endPoint x: 161, endPoint y: 345, distance: 634.7
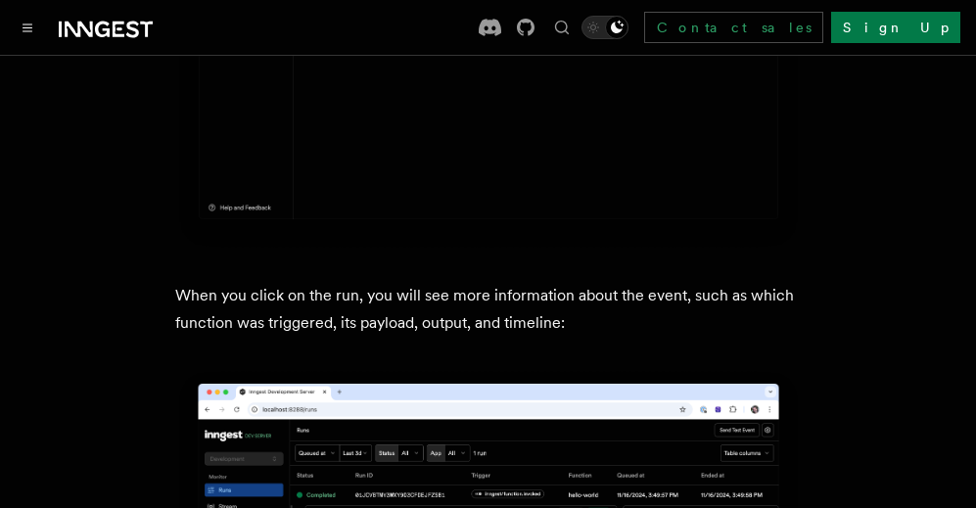
scroll to position [7762, 0]
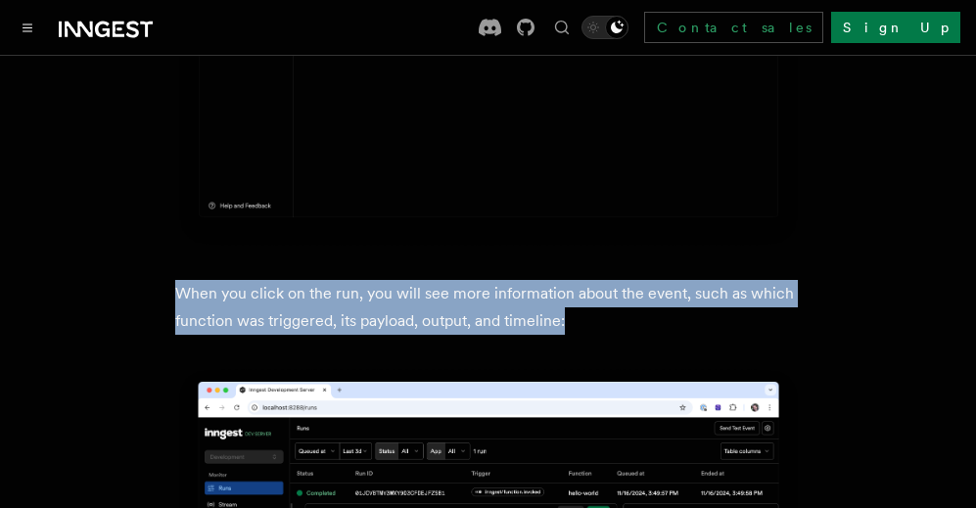
drag, startPoint x: 604, startPoint y: 208, endPoint x: 163, endPoint y: 178, distance: 441.5
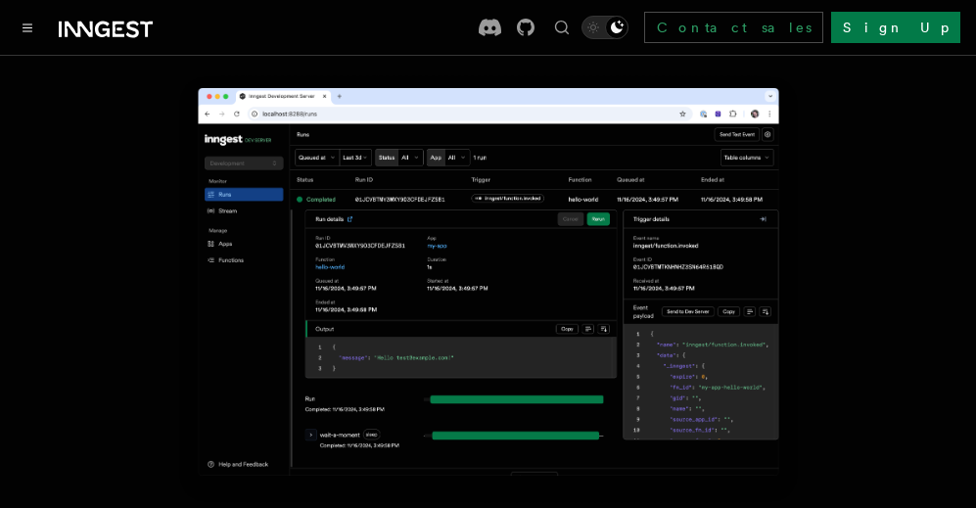
scroll to position [8154, 0]
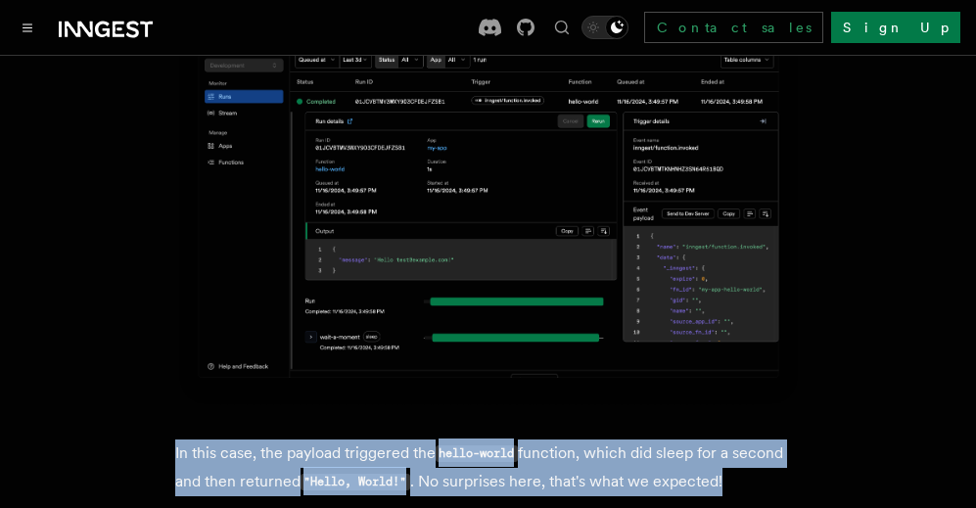
drag, startPoint x: 760, startPoint y: 365, endPoint x: 162, endPoint y: 321, distance: 599.7
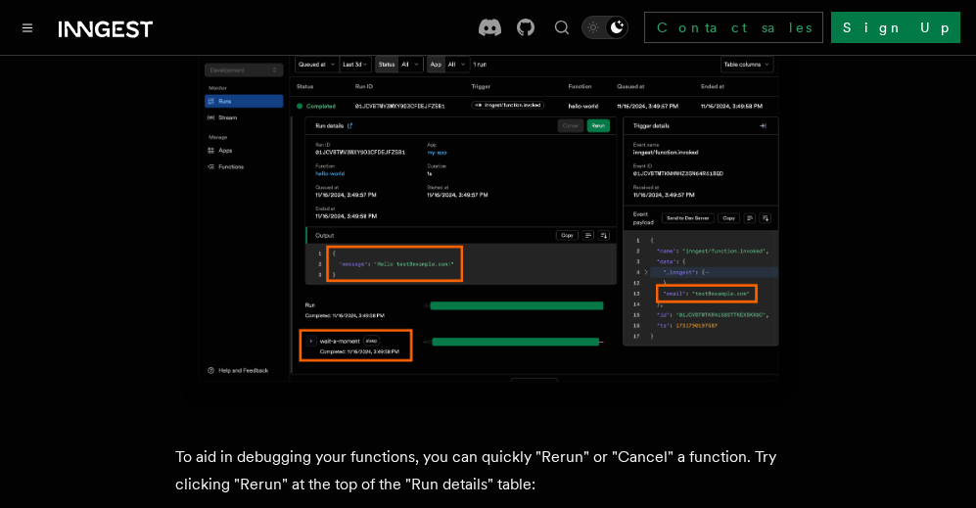
scroll to position [8839, 0]
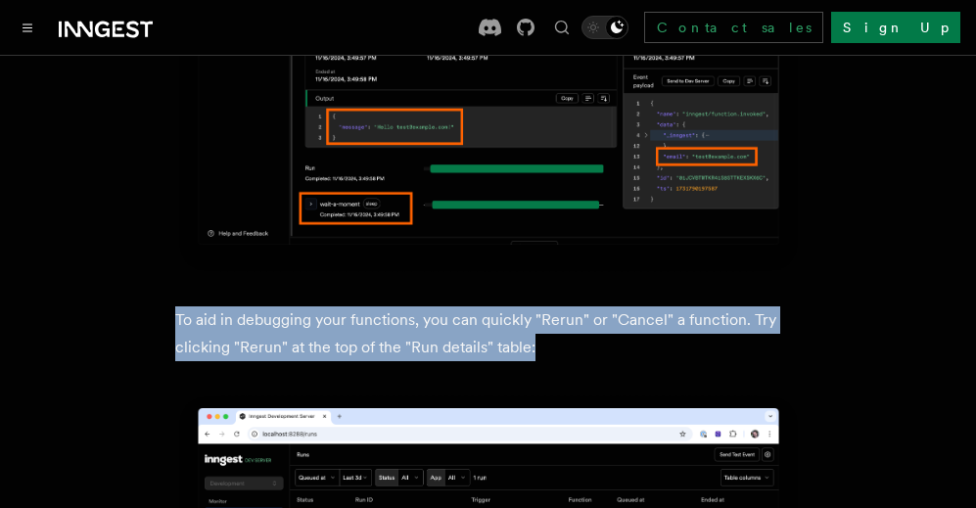
drag, startPoint x: 556, startPoint y: 239, endPoint x: 158, endPoint y: 208, distance: 399.6
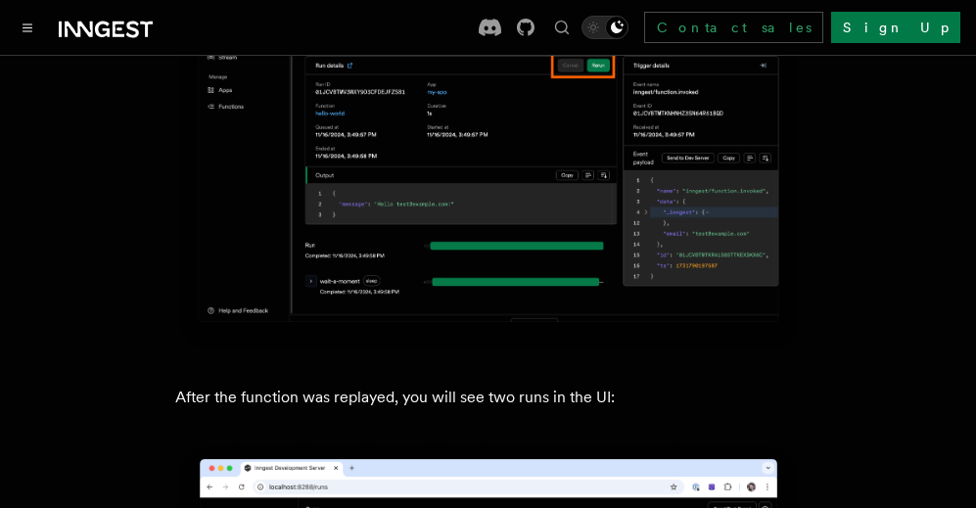
scroll to position [9328, 0]
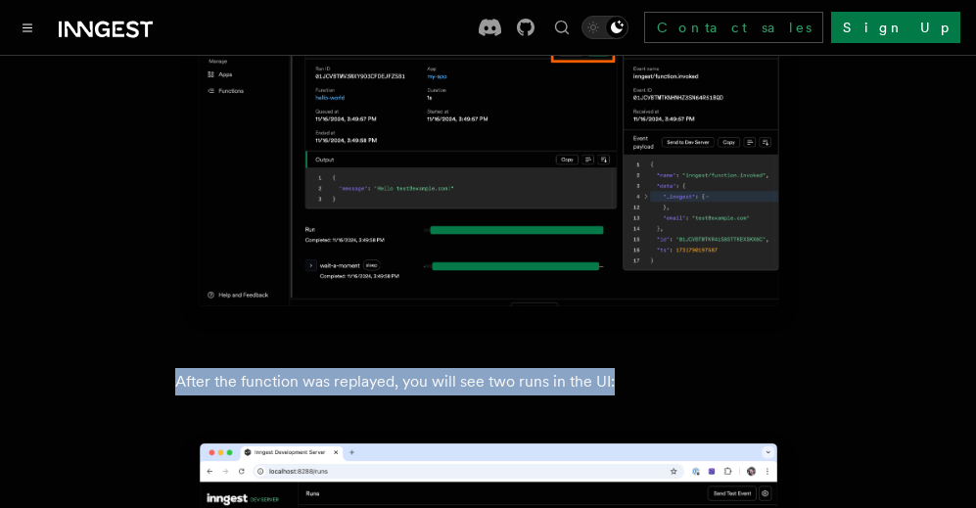
drag, startPoint x: 622, startPoint y: 268, endPoint x: 177, endPoint y: 275, distance: 444.4
click at [177, 368] on p "After the function was replayed, you will see two runs in the UI:" at bounding box center [488, 381] width 626 height 27
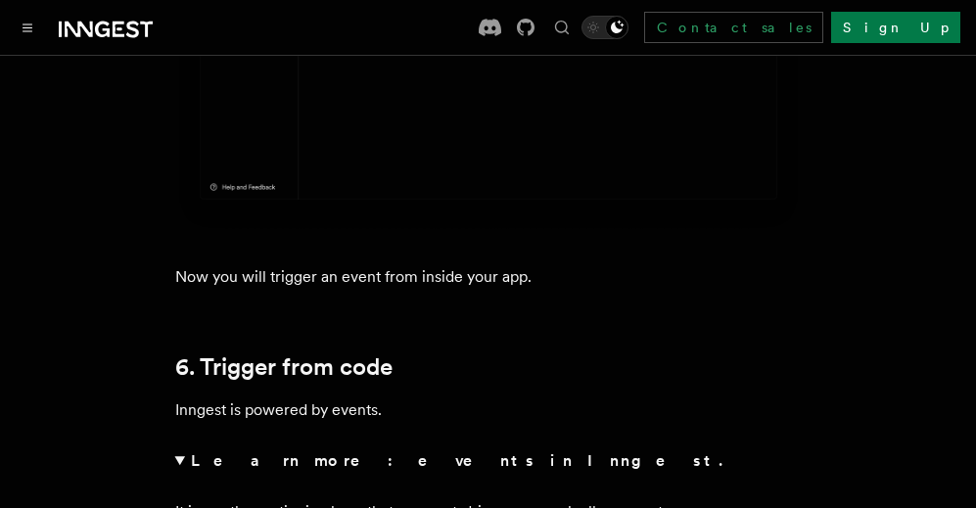
scroll to position [9818, 0]
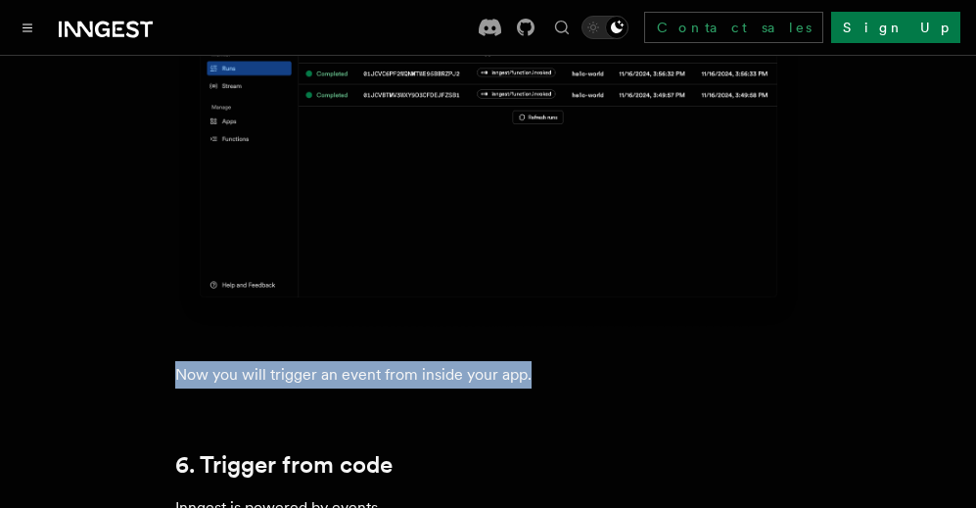
drag, startPoint x: 563, startPoint y: 264, endPoint x: 141, endPoint y: 262, distance: 421.9
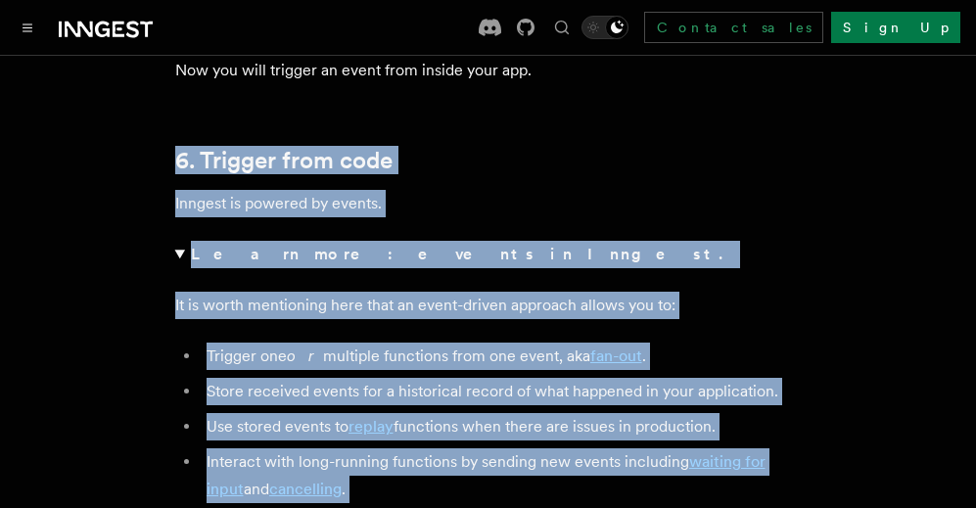
scroll to position [10126, 0]
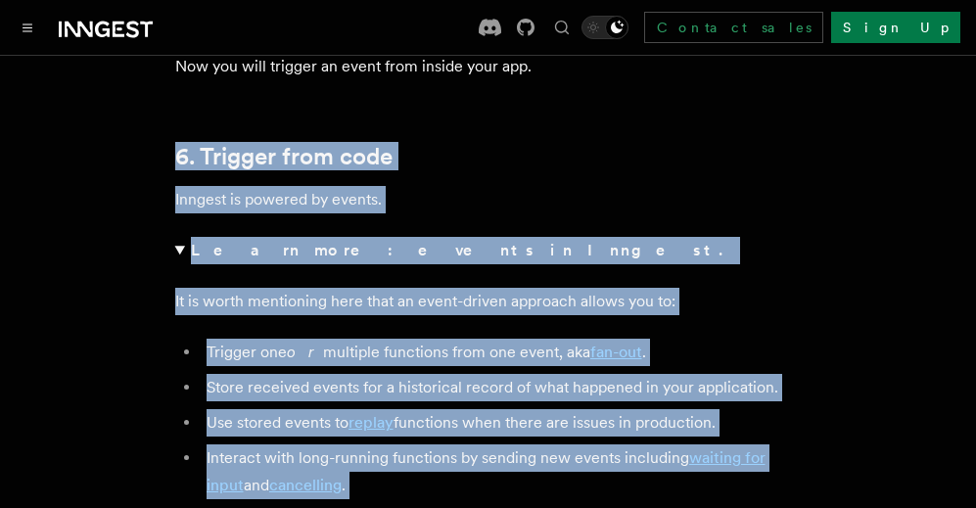
drag, startPoint x: 152, startPoint y: 150, endPoint x: 584, endPoint y: 486, distance: 548.2
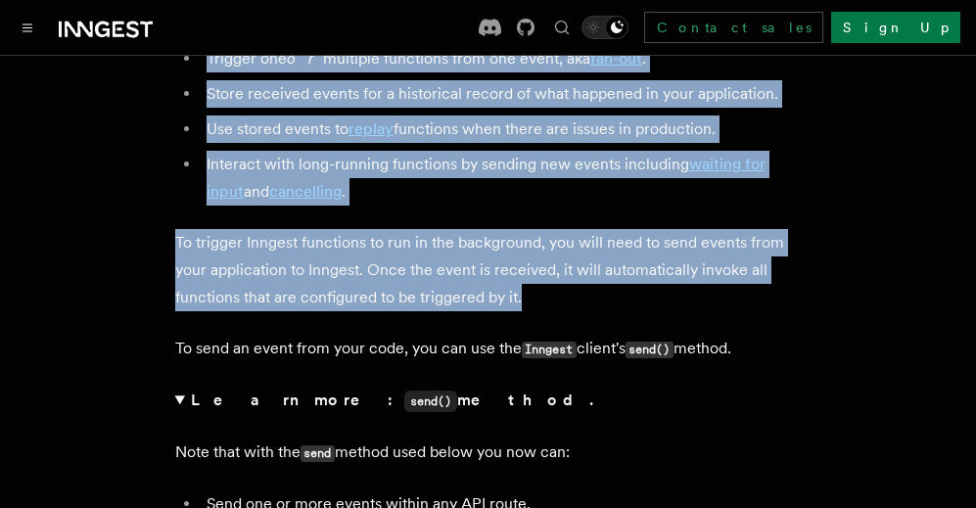
scroll to position [10518, 0]
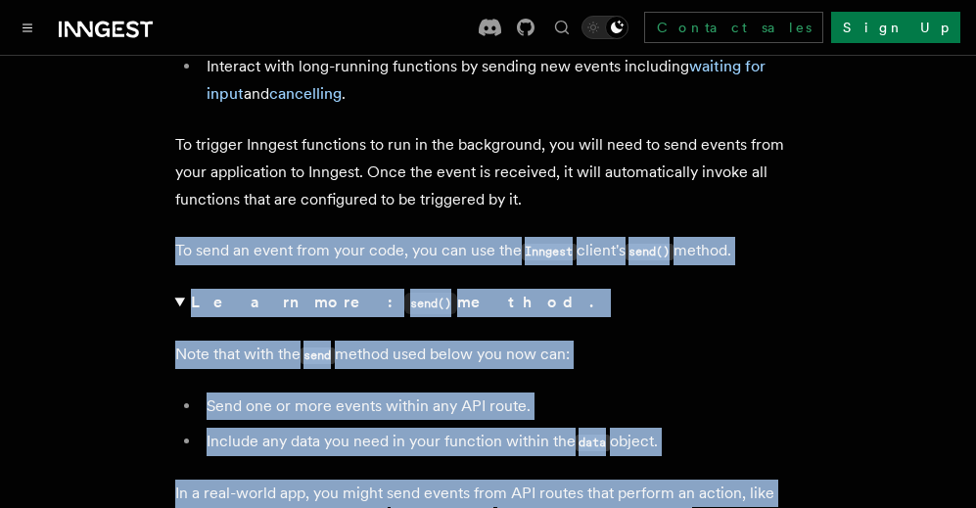
drag, startPoint x: 155, startPoint y: 128, endPoint x: 483, endPoint y: 445, distance: 456.2
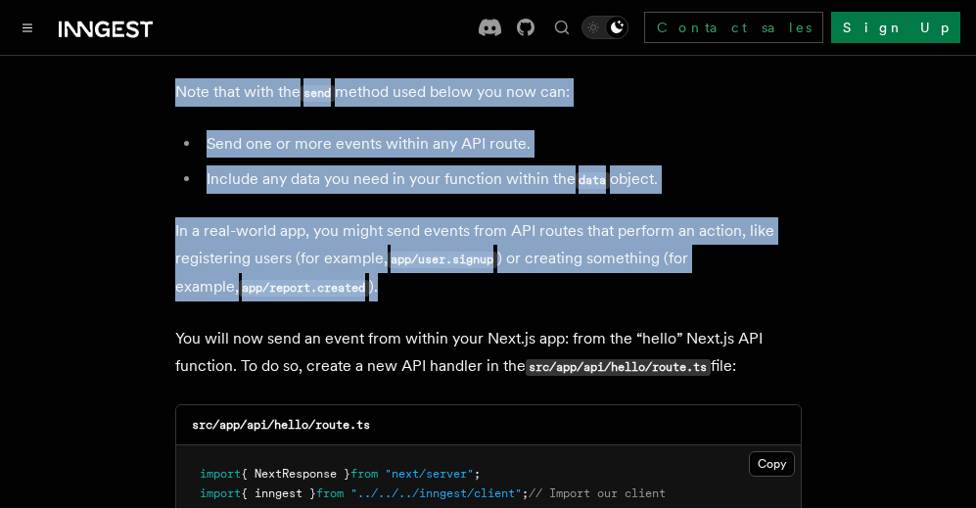
scroll to position [10811, 0]
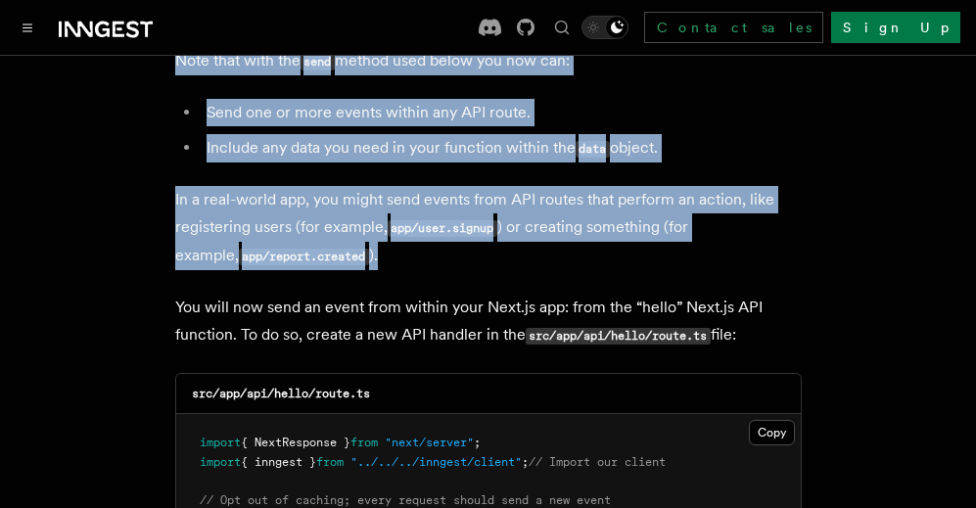
drag, startPoint x: 764, startPoint y: 227, endPoint x: 137, endPoint y: 193, distance: 628.4
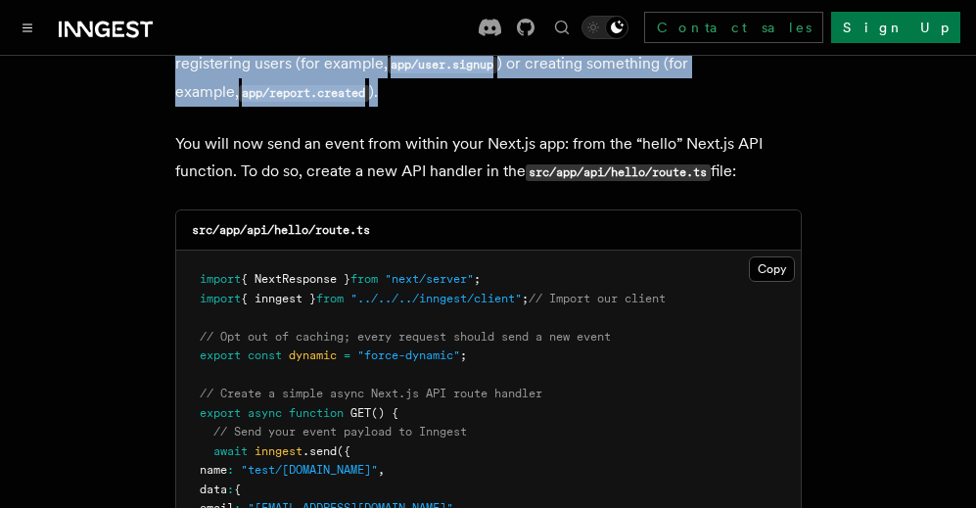
scroll to position [11007, 0]
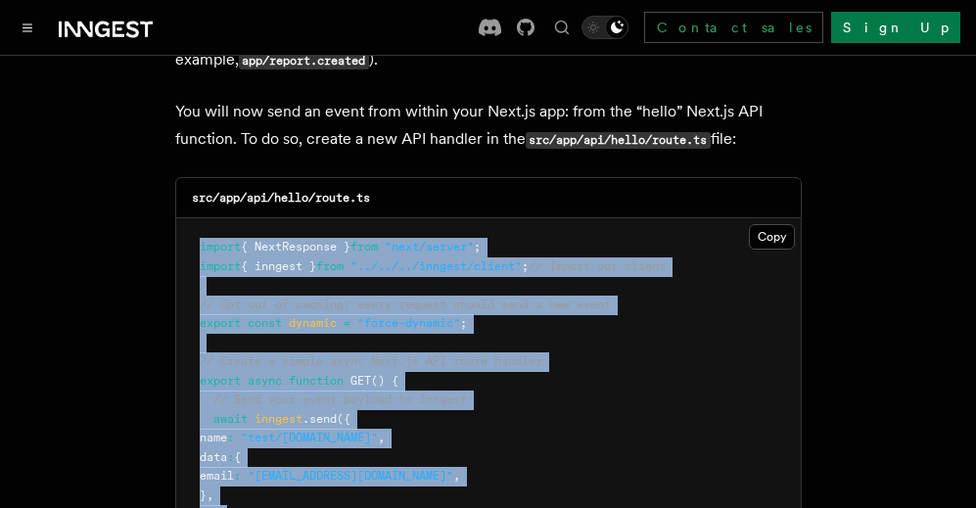
drag, startPoint x: 189, startPoint y: 138, endPoint x: 329, endPoint y: 461, distance: 352.0
click at [329, 461] on pre "import { NextResponse } from "next/server" ; import { inngest } from "../../../…" at bounding box center [488, 409] width 625 height 383
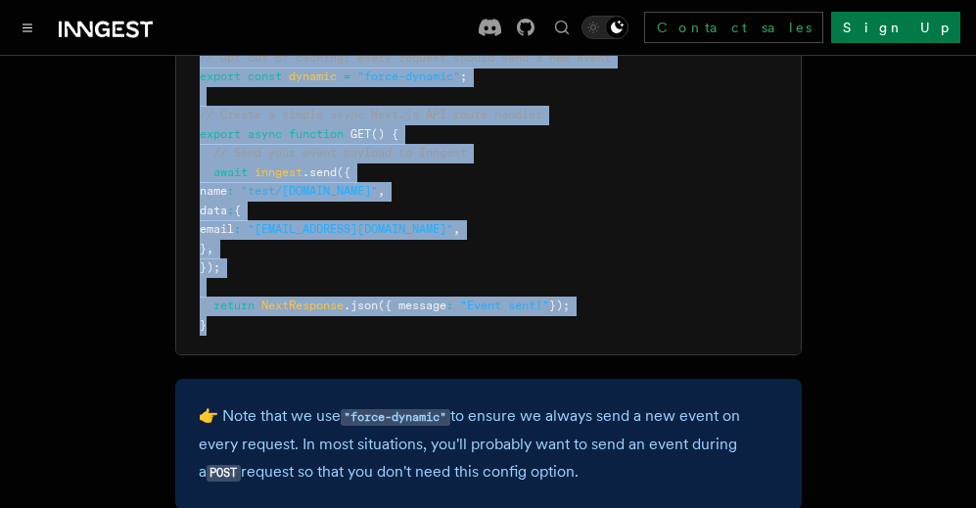
scroll to position [11301, 0]
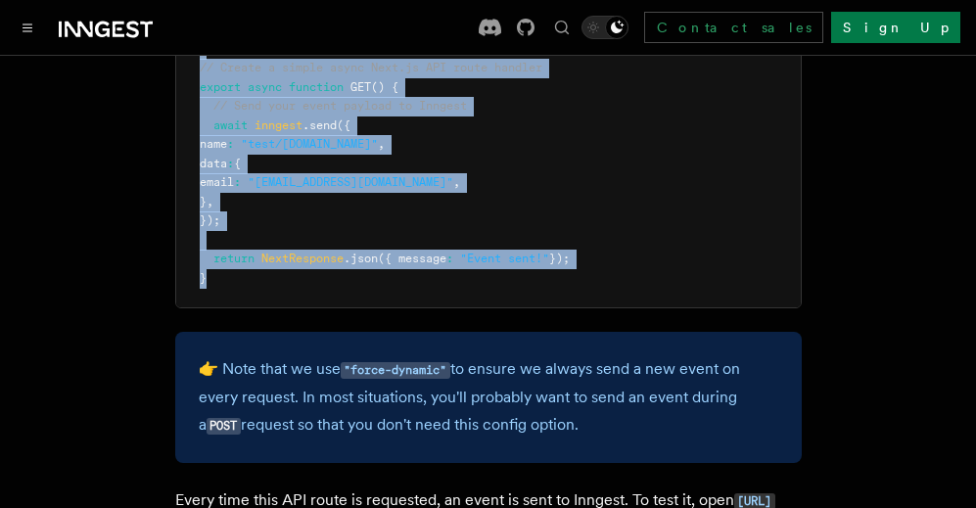
drag, startPoint x: 587, startPoint y: 314, endPoint x: 137, endPoint y: 257, distance: 453.8
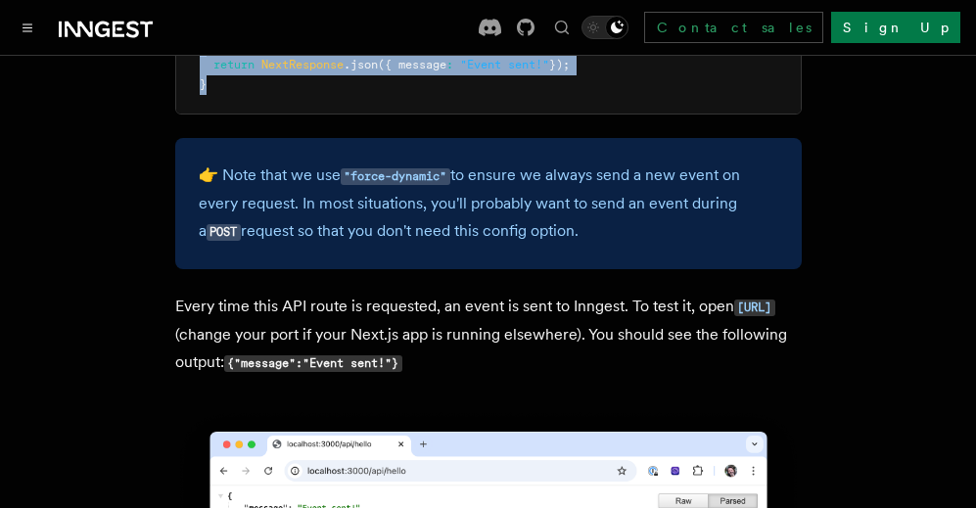
scroll to position [11497, 0]
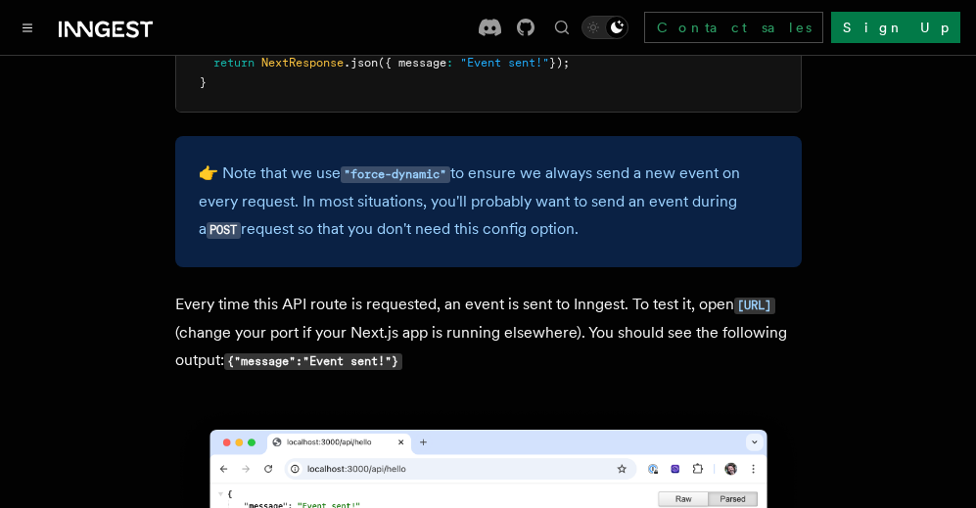
drag, startPoint x: 165, startPoint y: 189, endPoint x: 884, endPoint y: 276, distance: 723.7
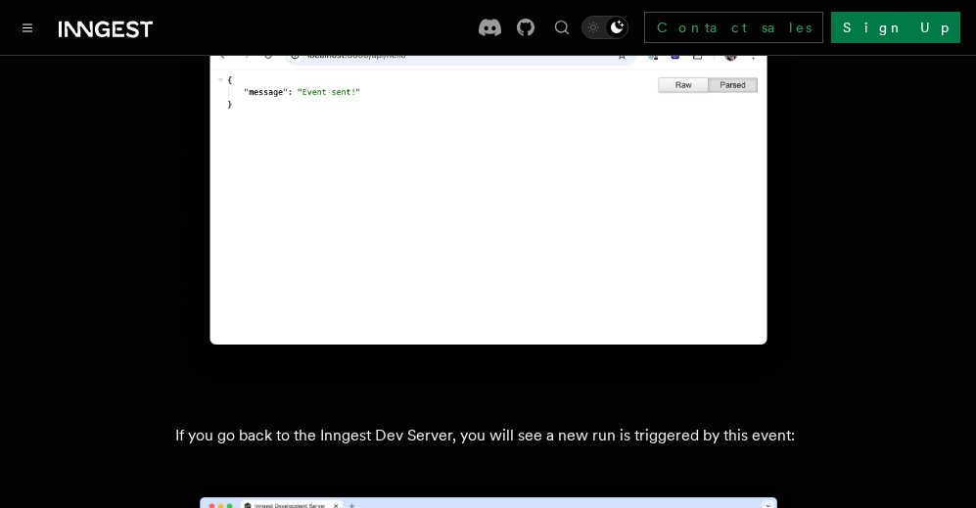
scroll to position [11986, 0]
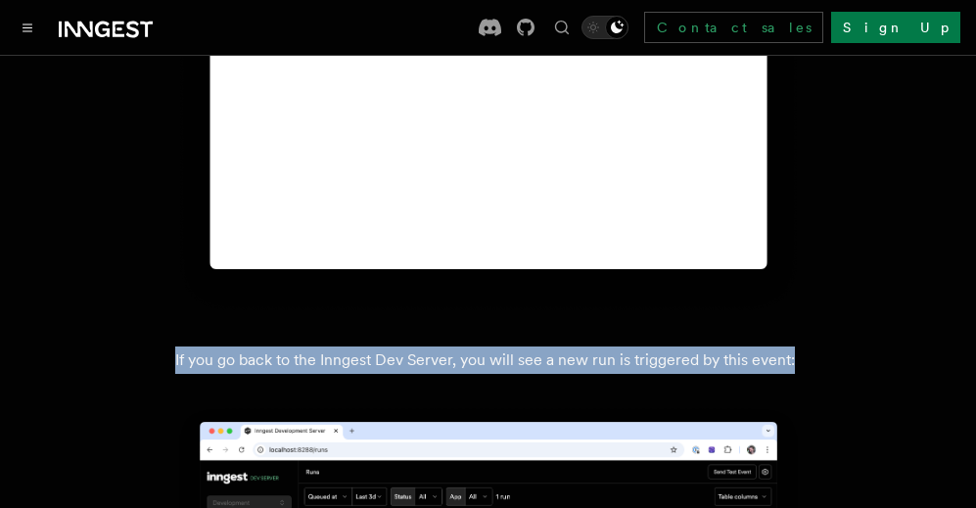
drag, startPoint x: 157, startPoint y: 241, endPoint x: 872, endPoint y: 246, distance: 715.6
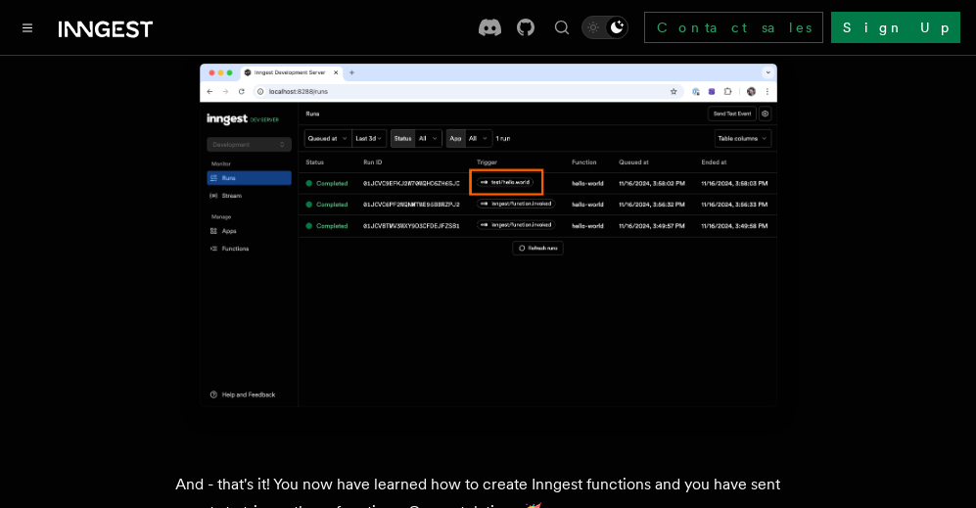
scroll to position [12377, 0]
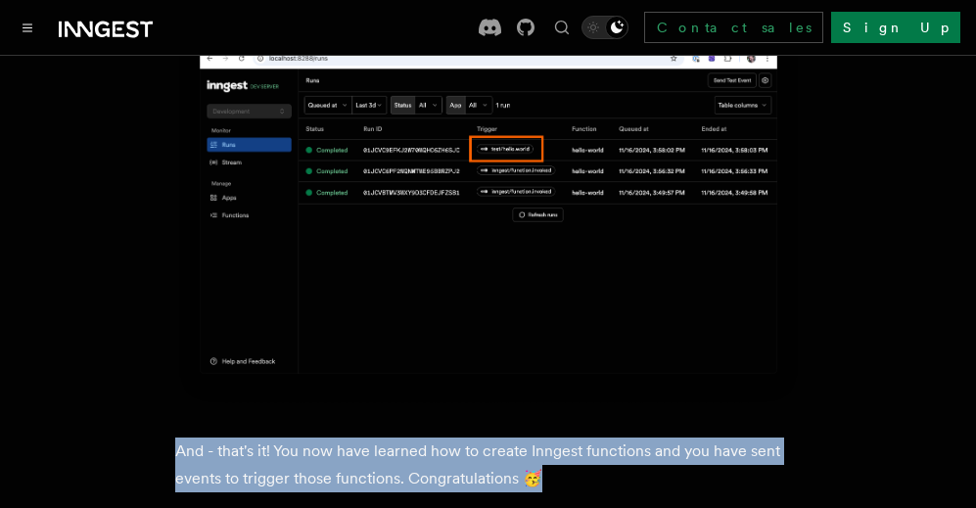
drag, startPoint x: 334, startPoint y: 357, endPoint x: 694, endPoint y: 371, distance: 360.5
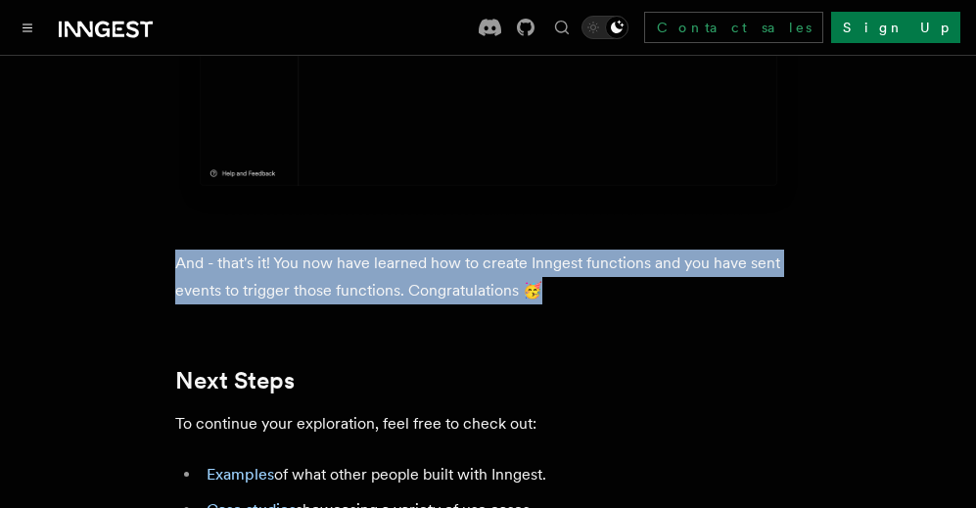
scroll to position [12573, 0]
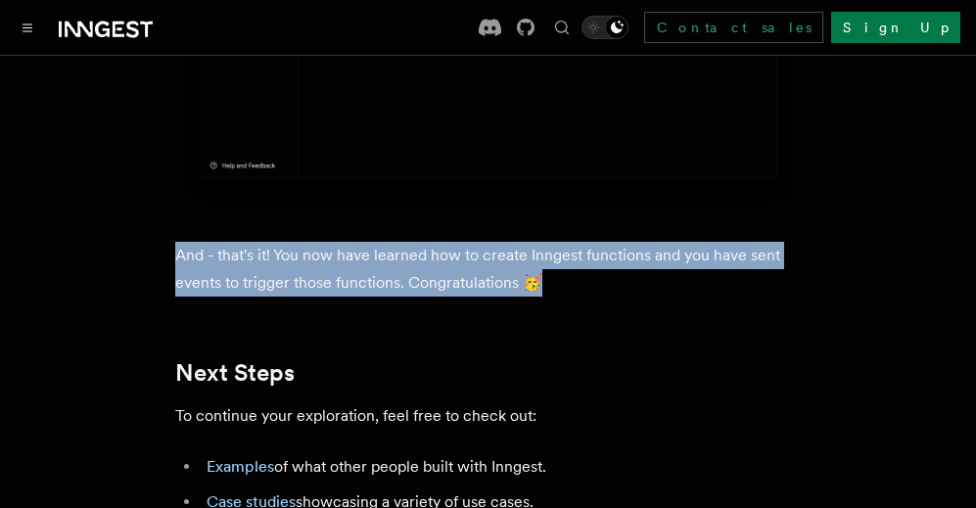
drag, startPoint x: 139, startPoint y: 255, endPoint x: 393, endPoint y: 466, distance: 329.5
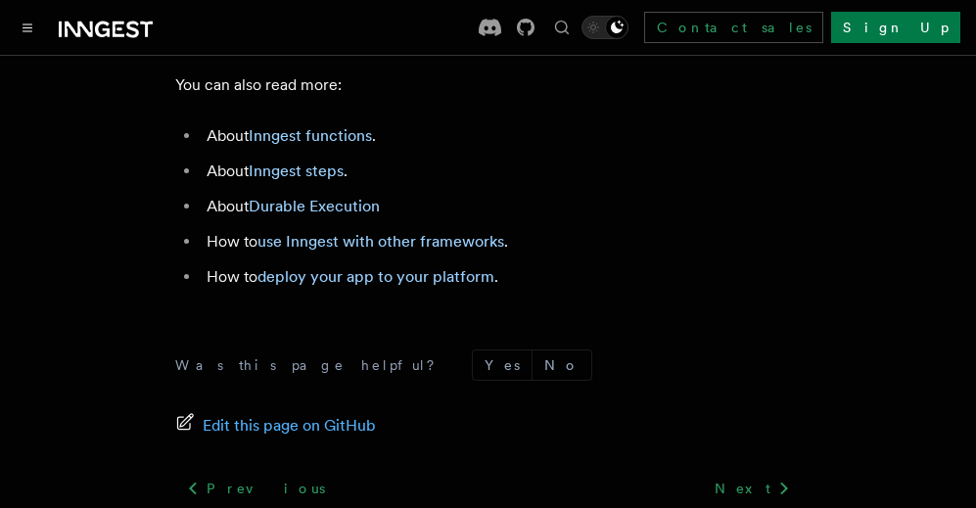
scroll to position [13164, 0]
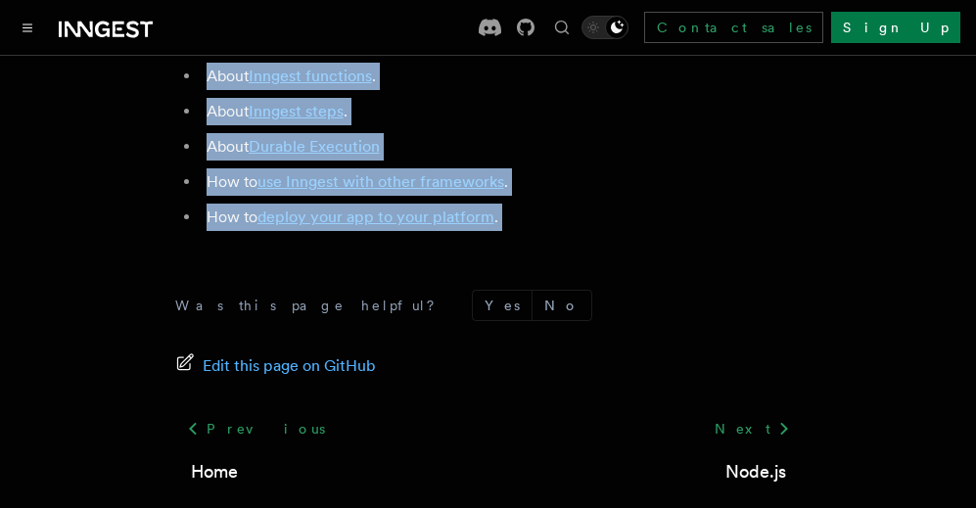
drag, startPoint x: 162, startPoint y: 317, endPoint x: 576, endPoint y: 139, distance: 449.9
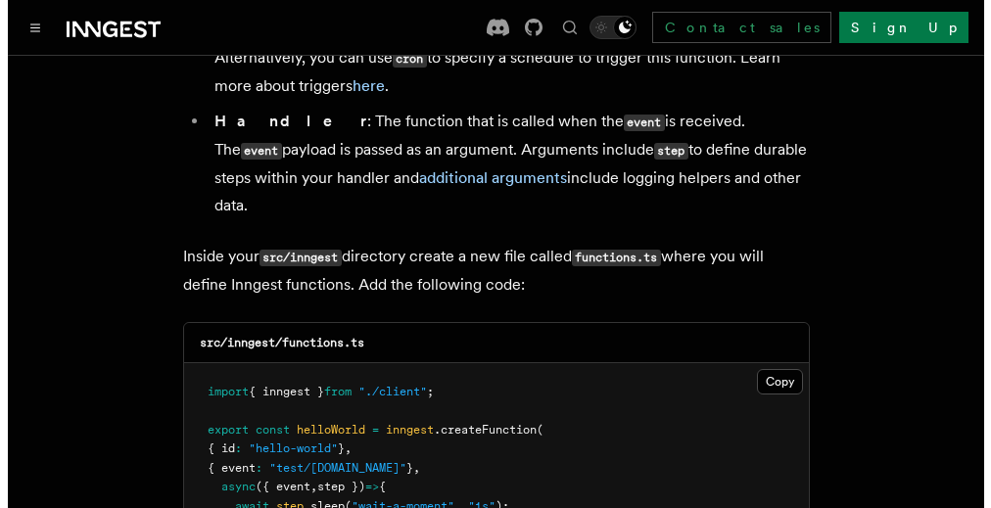
scroll to position [4354, 0]
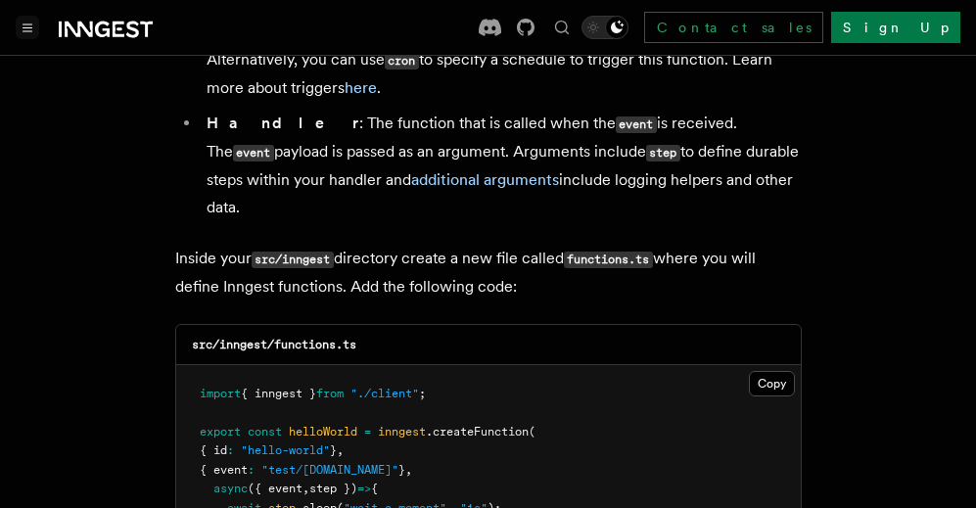
click at [33, 24] on button "Toggle navigation" at bounding box center [27, 27] width 23 height 23
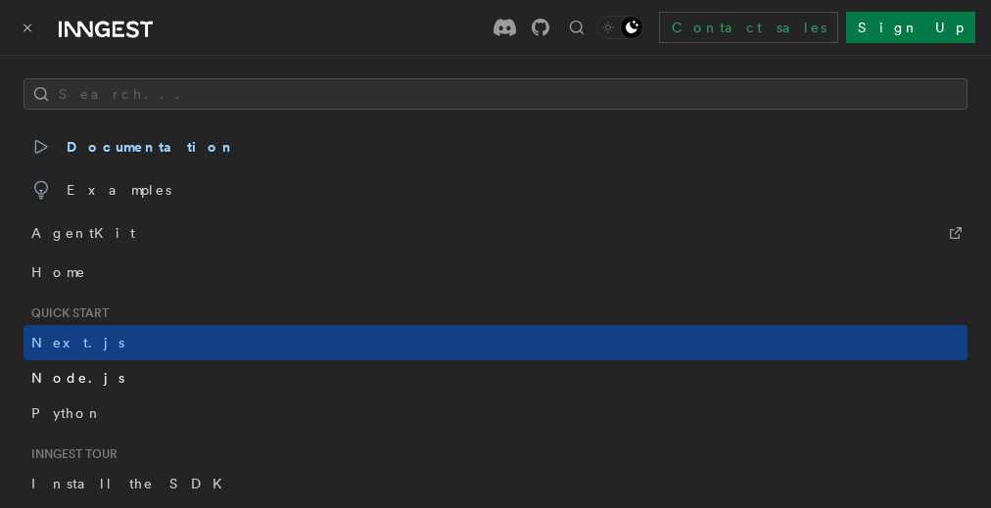
click at [81, 377] on link "Node.js" at bounding box center [495, 377] width 944 height 35
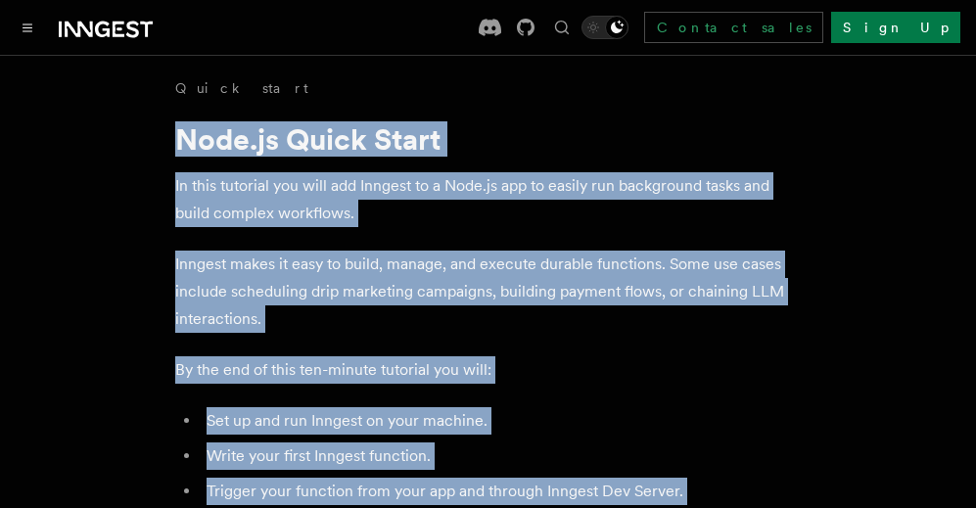
click at [308, 305] on p "Inngest makes it easy to build, manage, and execute durable functions. Some use…" at bounding box center [488, 292] width 626 height 82
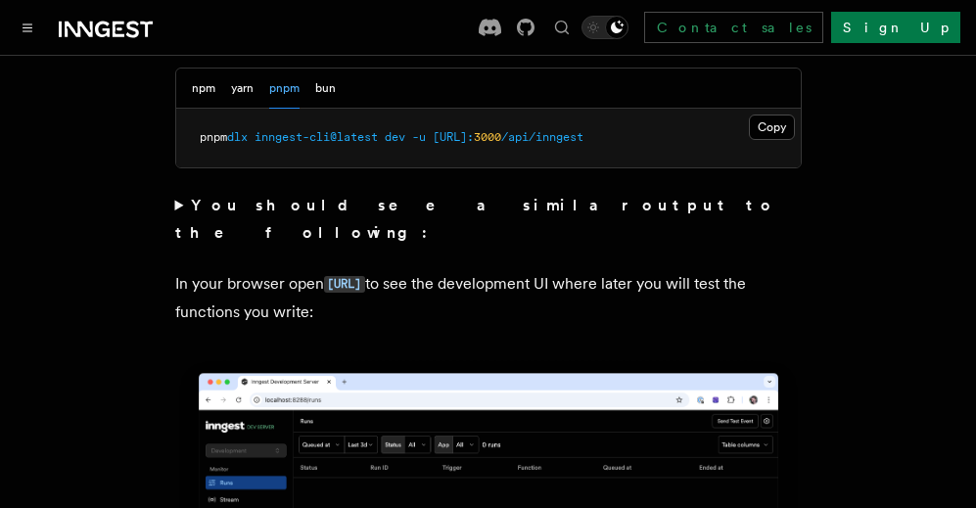
scroll to position [1762, 0]
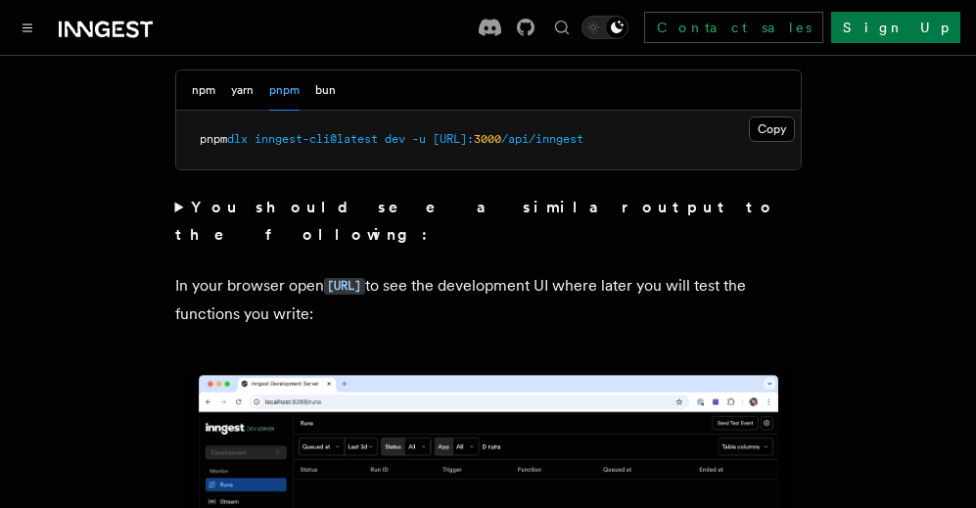
click at [184, 207] on summary "You should see a similar output to the following:" at bounding box center [488, 221] width 626 height 55
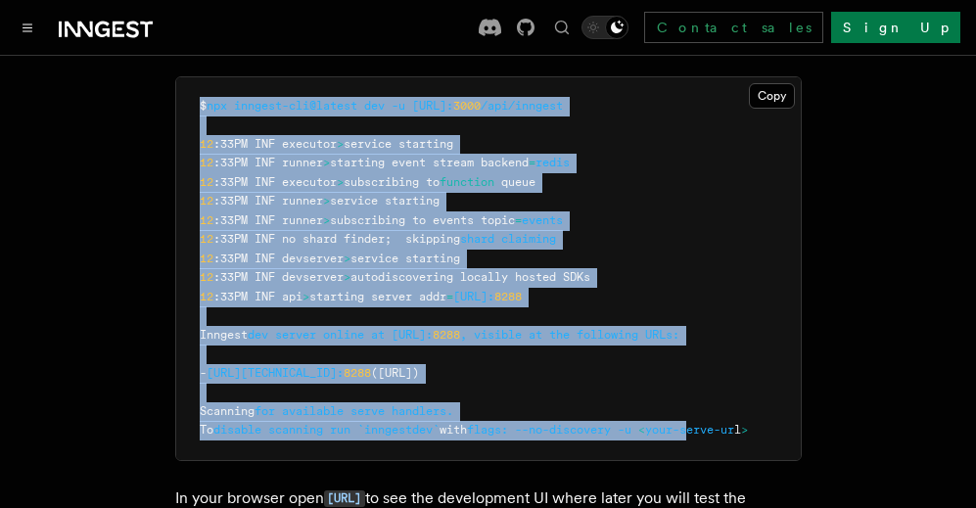
scroll to position [0, 71]
drag, startPoint x: 194, startPoint y: 71, endPoint x: 813, endPoint y: 412, distance: 707.1
click at [364, 328] on span "online" at bounding box center [343, 335] width 41 height 14
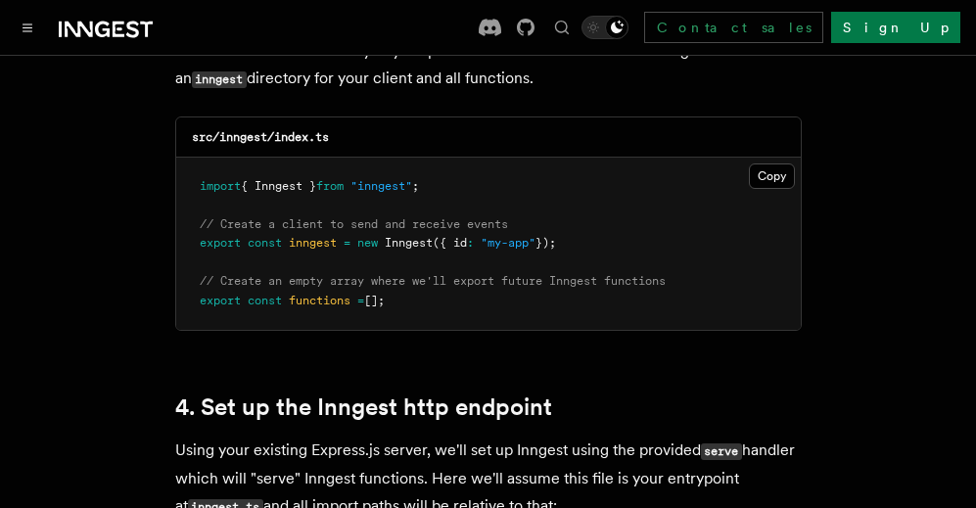
scroll to position [3132, 0]
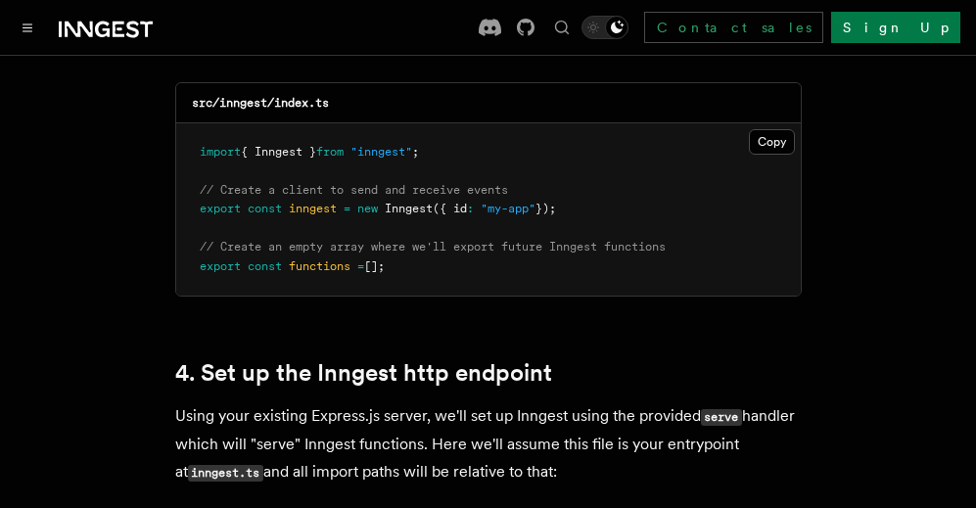
drag, startPoint x: 430, startPoint y: 255, endPoint x: 192, endPoint y: 135, distance: 266.6
click at [192, 135] on pre "import { Inngest } from "inngest" ; // Create a client to send and receive even…" at bounding box center [488, 209] width 625 height 173
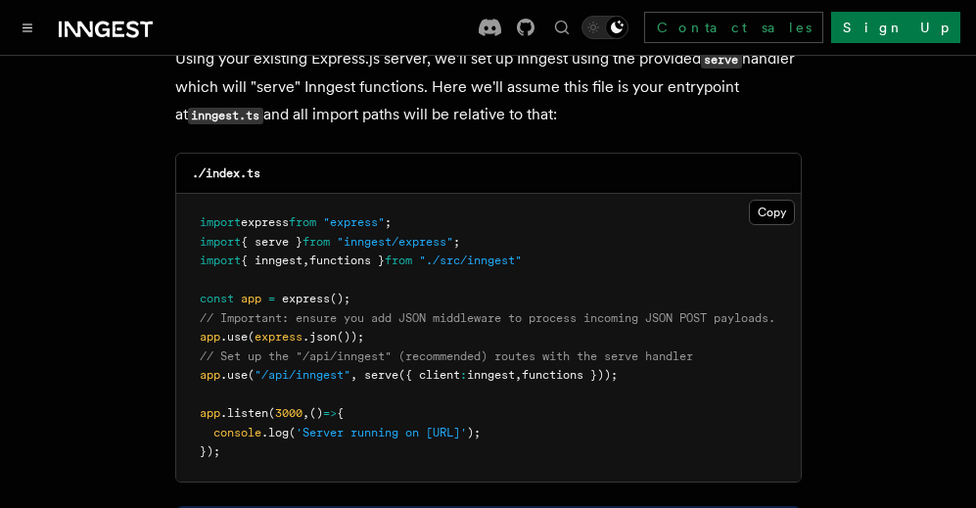
scroll to position [3524, 0]
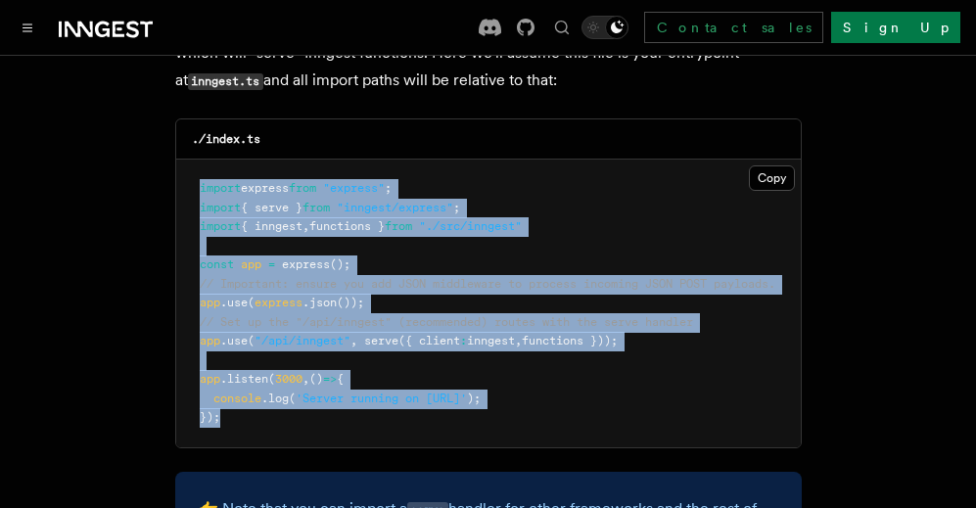
drag, startPoint x: 306, startPoint y: 410, endPoint x: 181, endPoint y: 172, distance: 268.8
click at [181, 172] on pre "import express from "express" ; import { serve } from "inngest/express" ; impor…" at bounding box center [488, 304] width 625 height 288
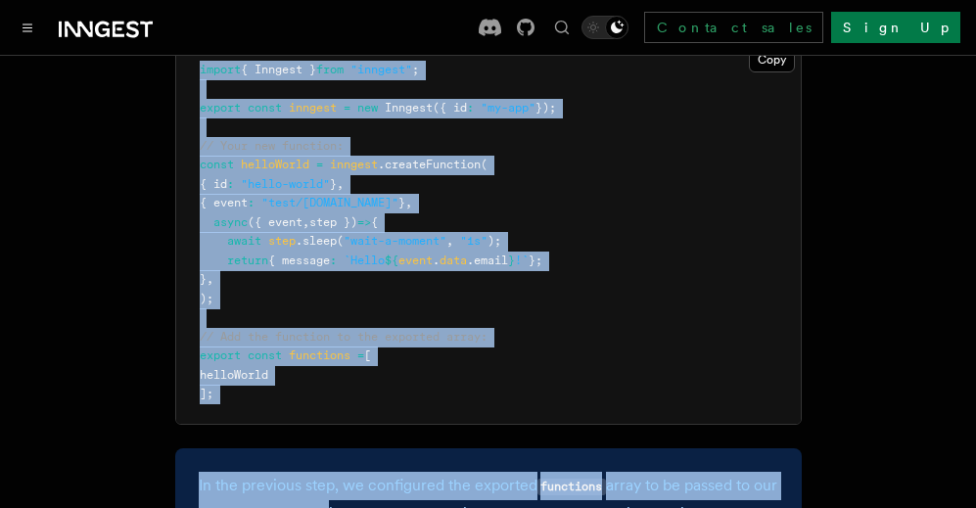
scroll to position [4557, 0]
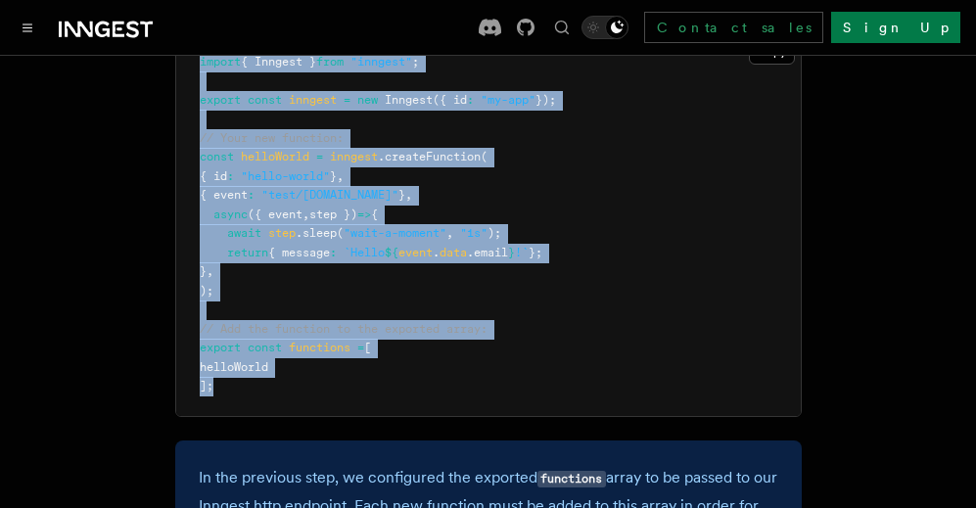
drag, startPoint x: 183, startPoint y: 176, endPoint x: 353, endPoint y: 378, distance: 263.9
click at [353, 378] on pre "import { Inngest } from "inngest" ; export const inngest = new Inngest ({ id : …" at bounding box center [488, 224] width 625 height 383
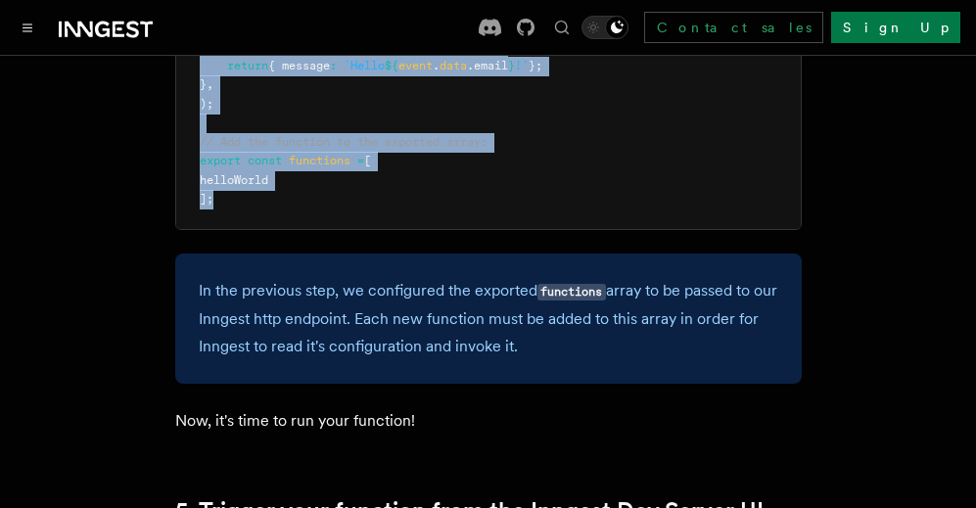
scroll to position [4752, 0]
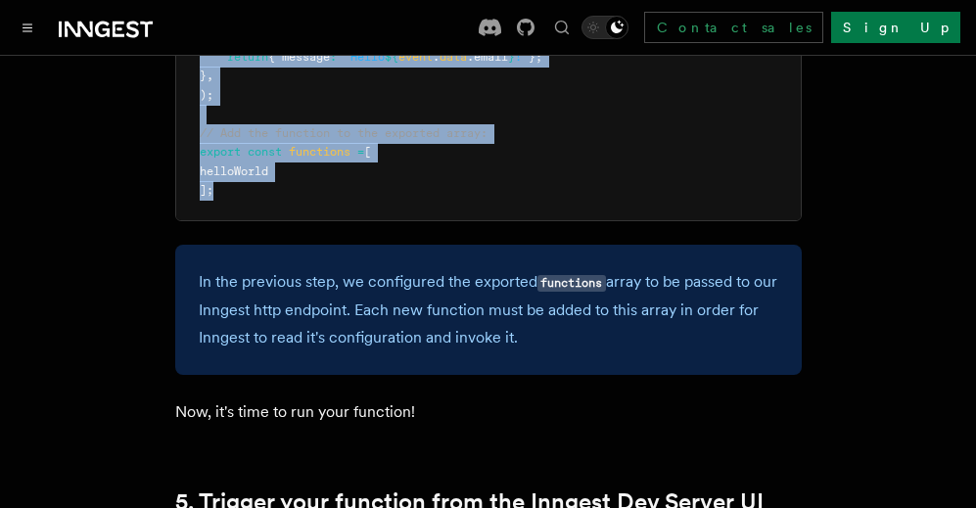
drag, startPoint x: 564, startPoint y: 318, endPoint x: 176, endPoint y: 266, distance: 391.1
click at [176, 266] on div "In the previous step, we configured the exported functions array to be passed t…" at bounding box center [488, 310] width 626 height 130
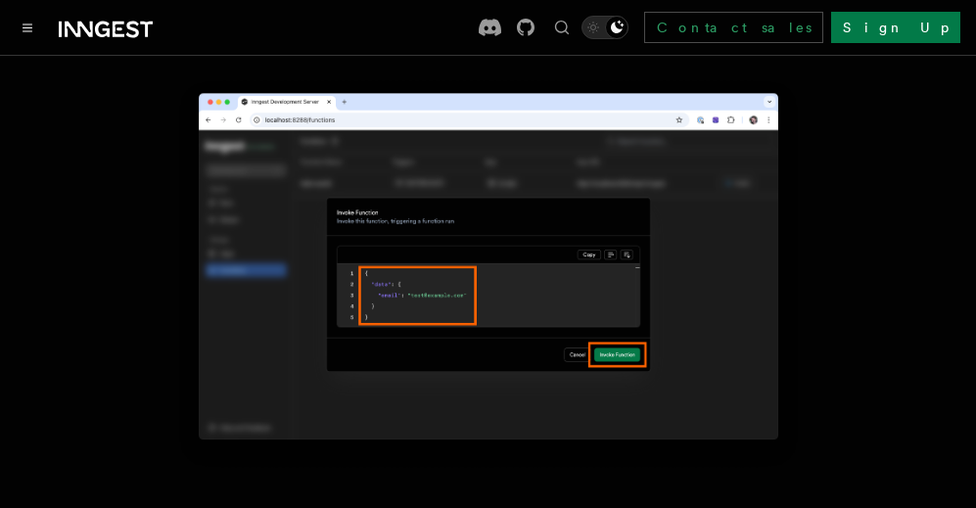
scroll to position [6318, 0]
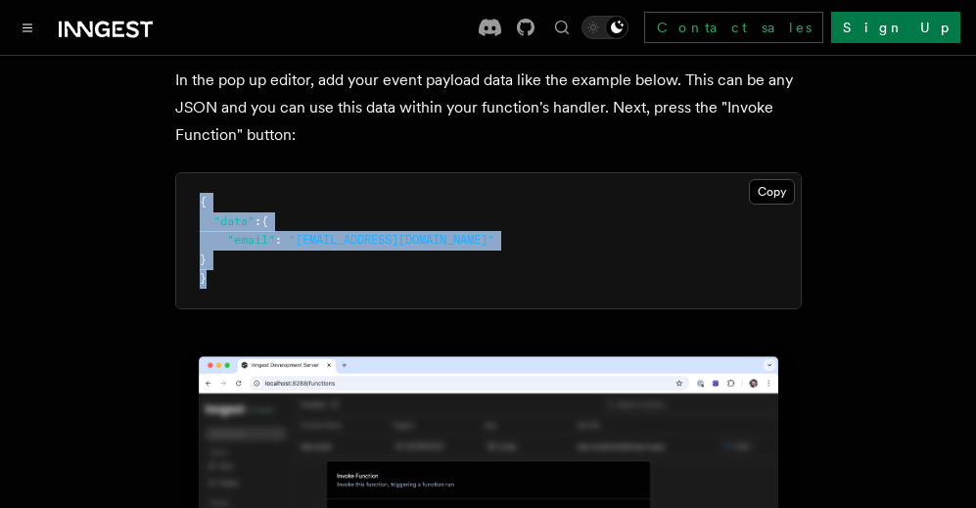
drag, startPoint x: 232, startPoint y: 260, endPoint x: 168, endPoint y: 225, distance: 72.7
click at [158, 153] on article "Quick start Node.js Quick Start In this tutorial you will add Inngest to a Node…" at bounding box center [487, 111] width 929 height 12702
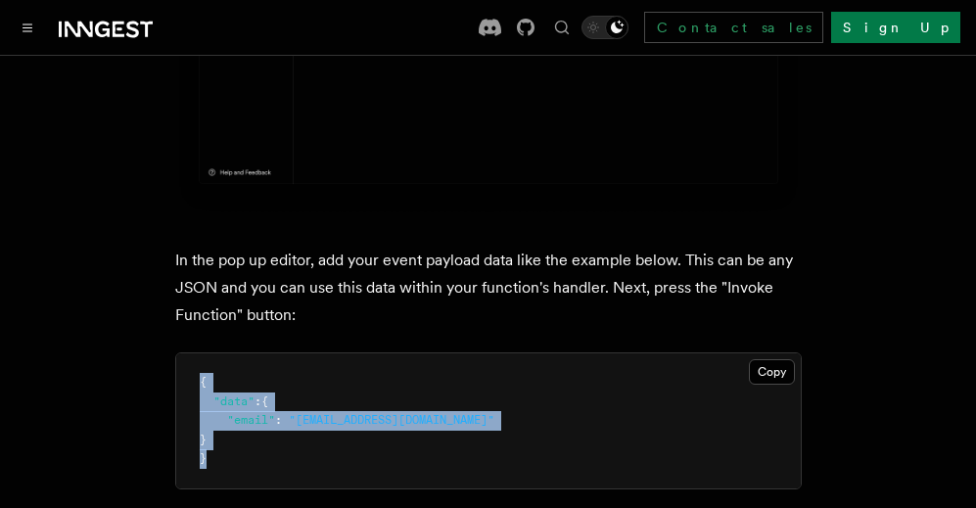
scroll to position [6123, 0]
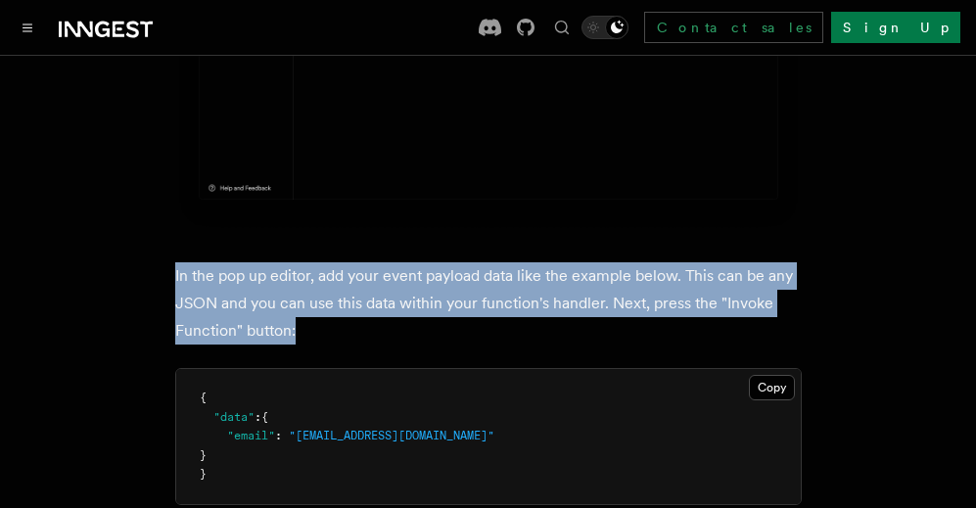
drag, startPoint x: 316, startPoint y: 306, endPoint x: 121, endPoint y: 239, distance: 206.2
click at [121, 239] on article "Quick start Node.js Quick Start In this tutorial you will add Inngest to a Node…" at bounding box center [487, 307] width 929 height 12702
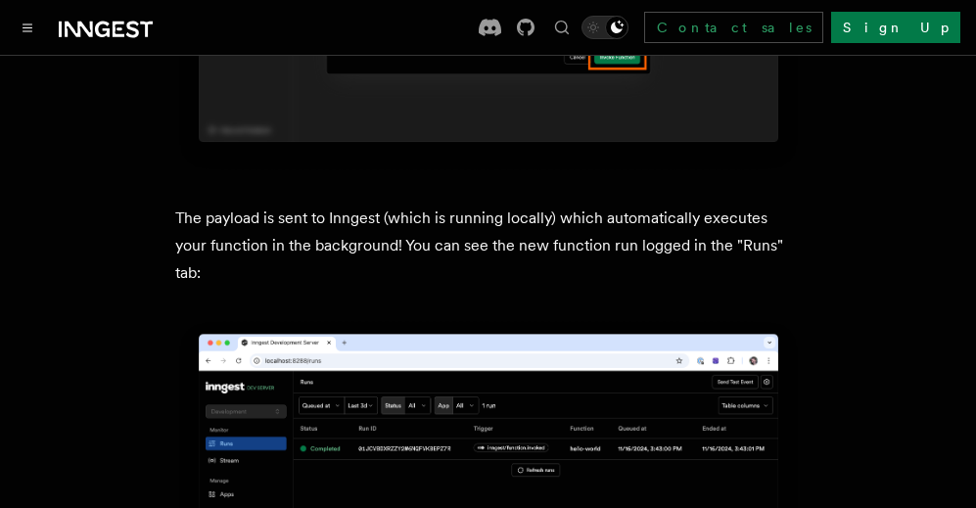
scroll to position [6906, 0]
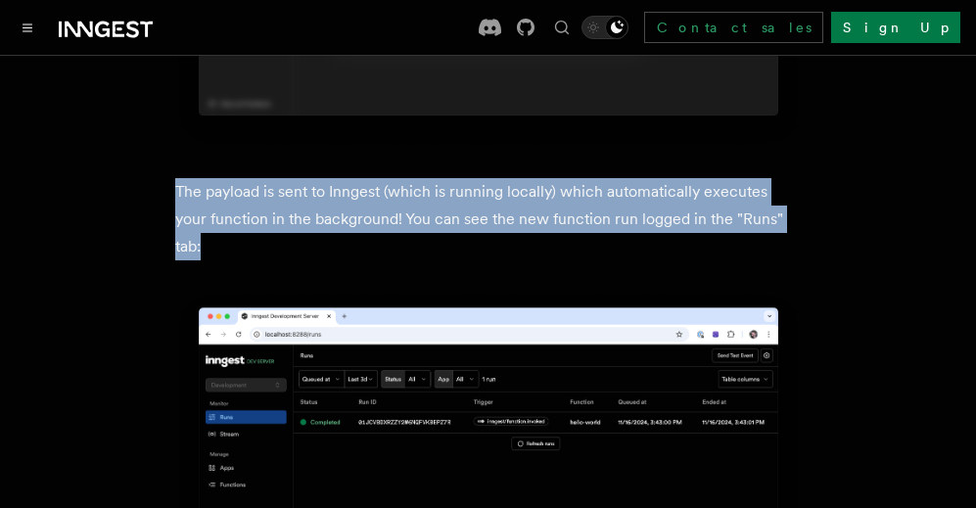
drag, startPoint x: 787, startPoint y: 193, endPoint x: 132, endPoint y: 161, distance: 655.6
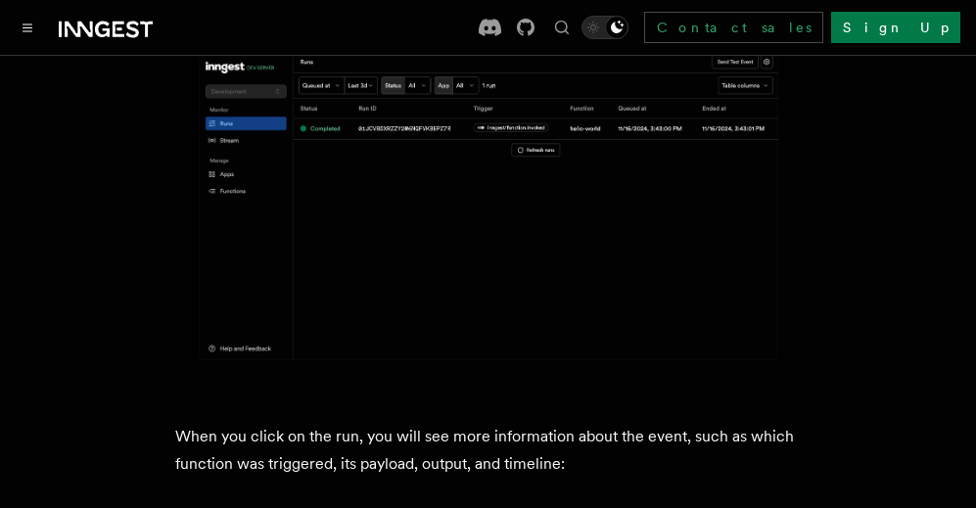
scroll to position [7297, 0]
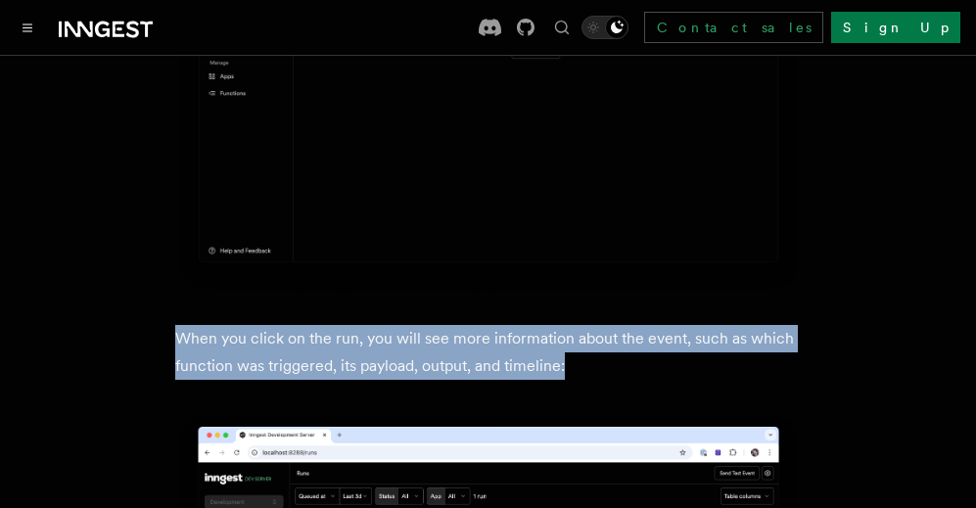
drag, startPoint x: 582, startPoint y: 322, endPoint x: 169, endPoint y: 278, distance: 415.4
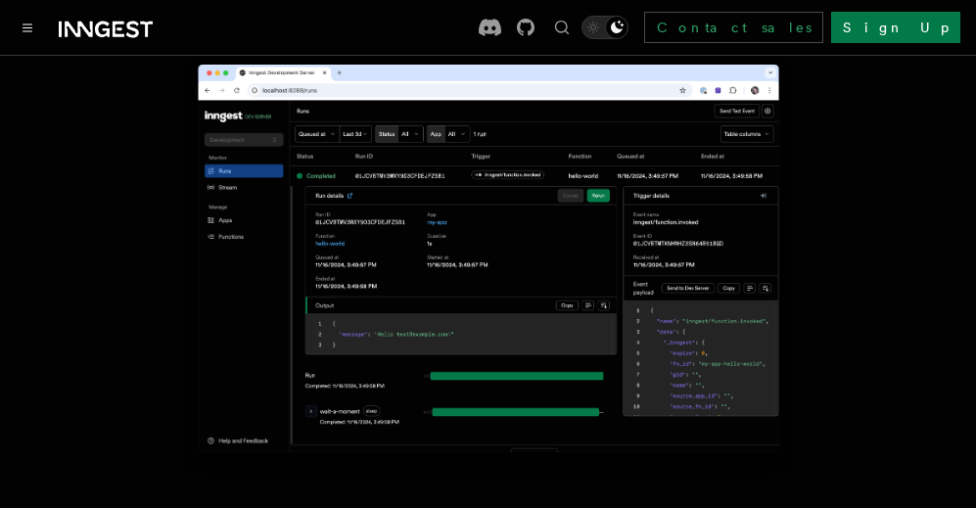
scroll to position [7689, 0]
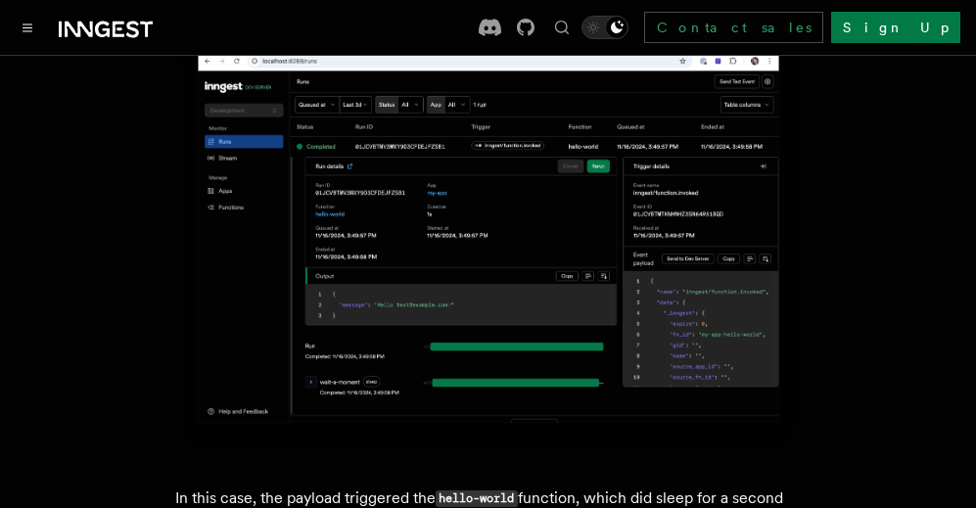
click at [189, 382] on img at bounding box center [488, 237] width 626 height 434
drag, startPoint x: 122, startPoint y: 336, endPoint x: 15, endPoint y: 368, distance: 112.4
click at [191, 311] on img at bounding box center [488, 237] width 626 height 434
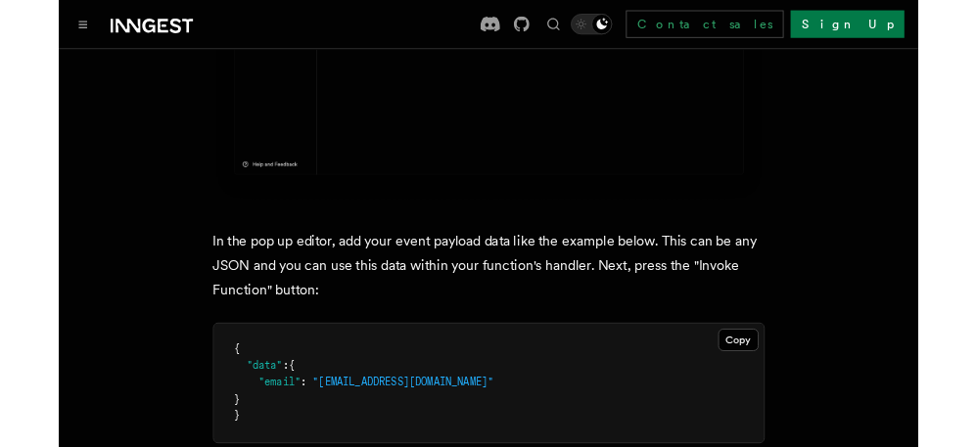
scroll to position [6123, 0]
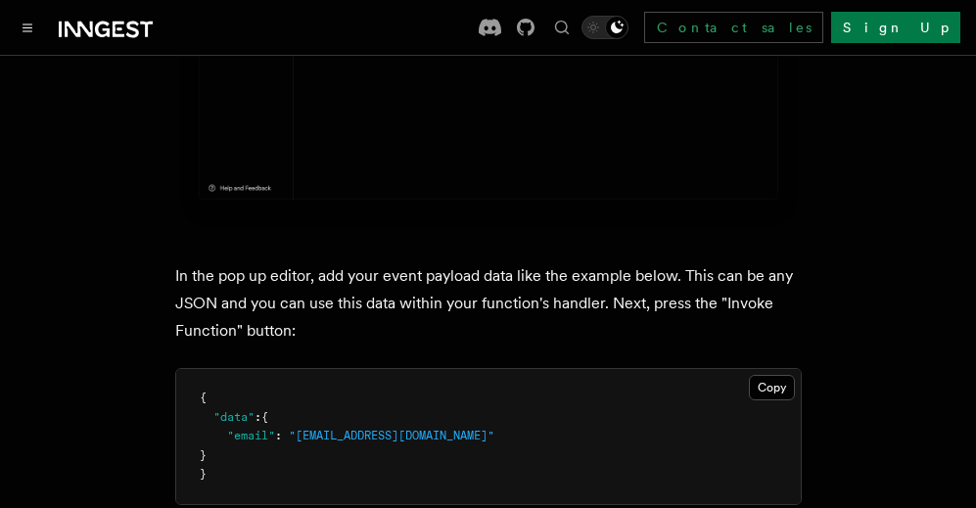
click at [376, 321] on article "Quick start Node.js Quick Start In this tutorial you will add Inngest to a Node…" at bounding box center [487, 307] width 929 height 12702
click at [466, 117] on img at bounding box center [488, 34] width 626 height 393
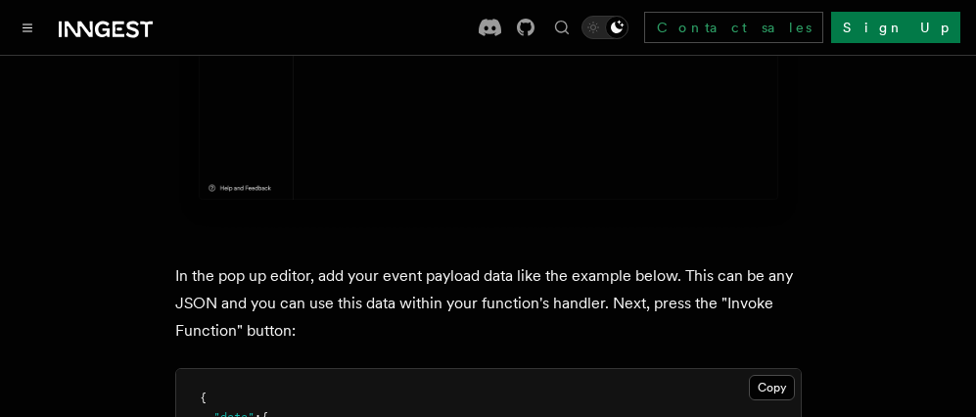
click at [468, 100] on img at bounding box center [488, 34] width 626 height 393
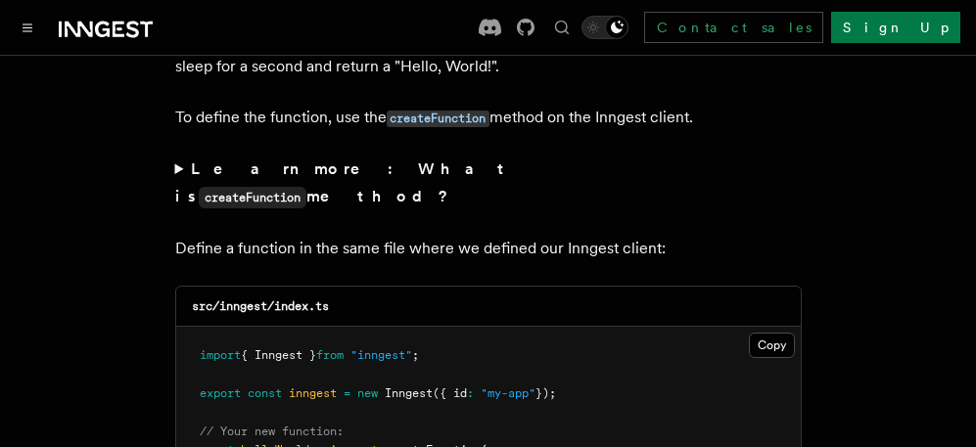
click at [266, 175] on strong "Learn more: What is createFunction method?" at bounding box center [344, 183] width 338 height 46
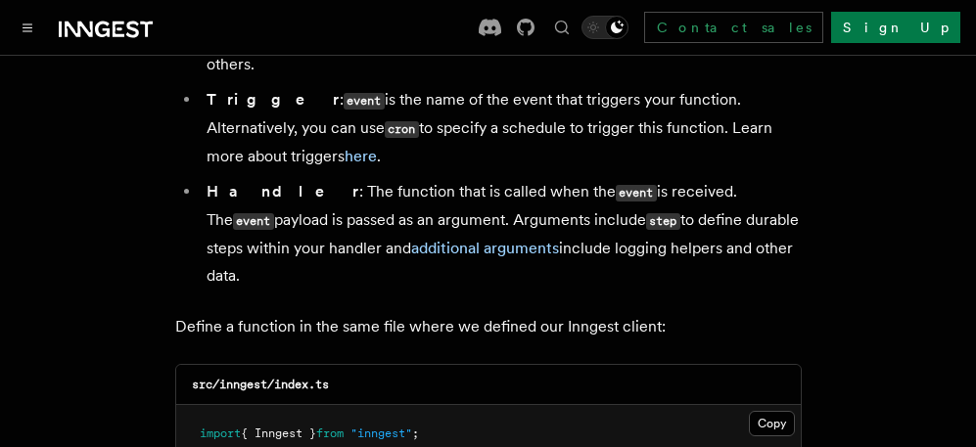
scroll to position [4752, 0]
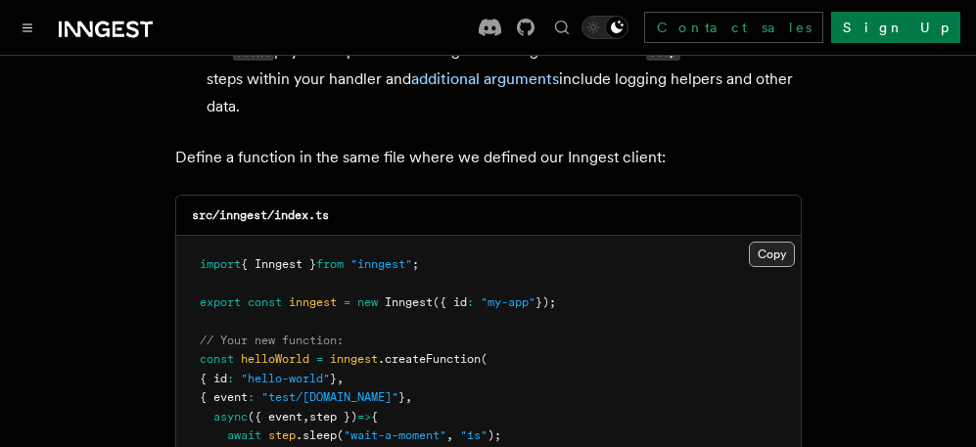
click at [766, 242] on button "Copy Copied" at bounding box center [772, 254] width 46 height 25
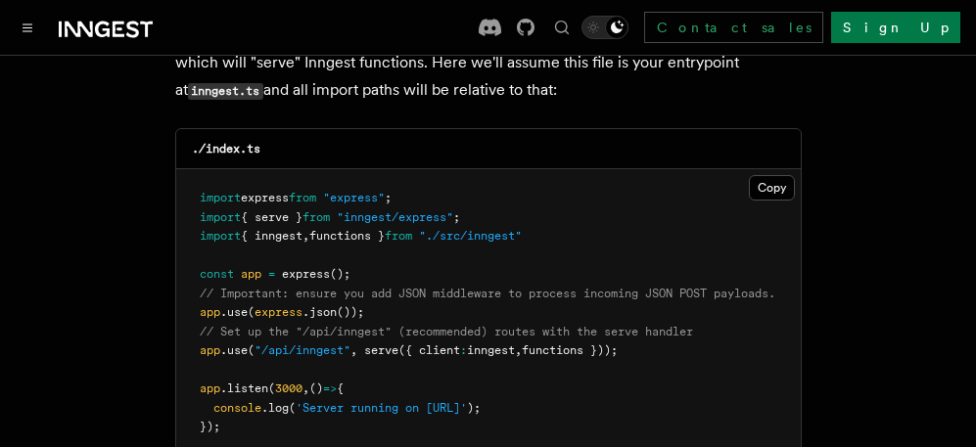
scroll to position [3480, 0]
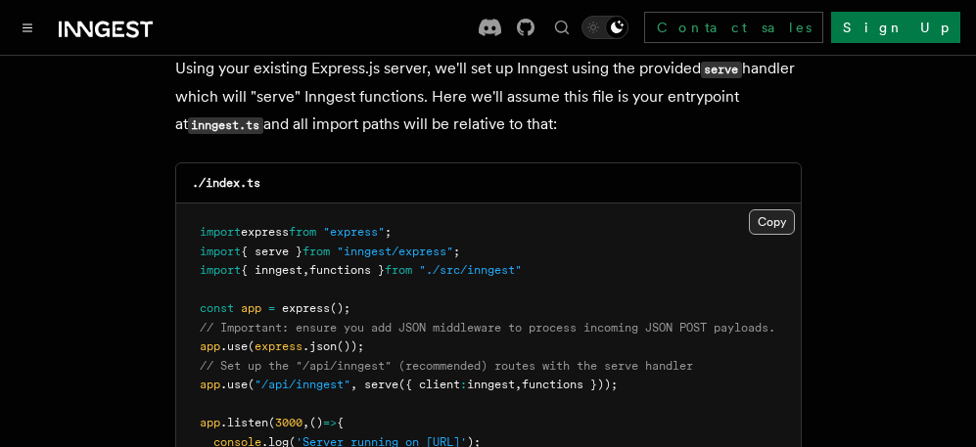
click at [769, 214] on button "Copy Copied" at bounding box center [772, 221] width 46 height 25
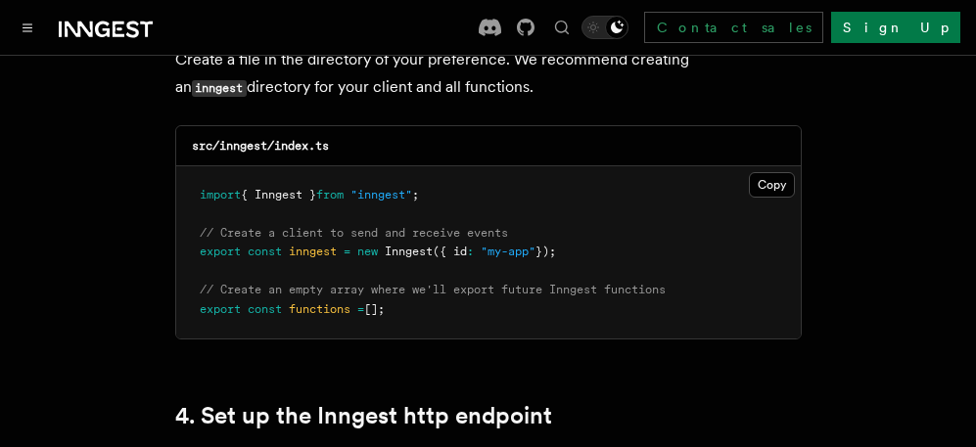
scroll to position [3088, 0]
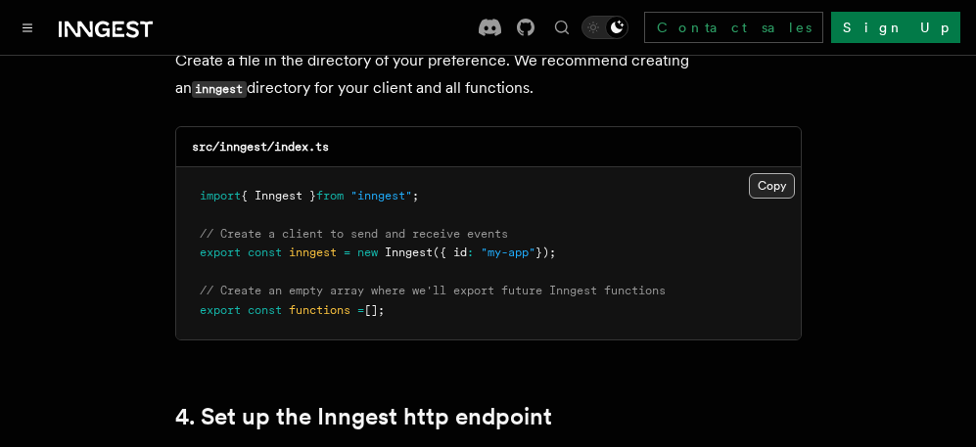
click at [751, 173] on button "Copy Copied" at bounding box center [772, 185] width 46 height 25
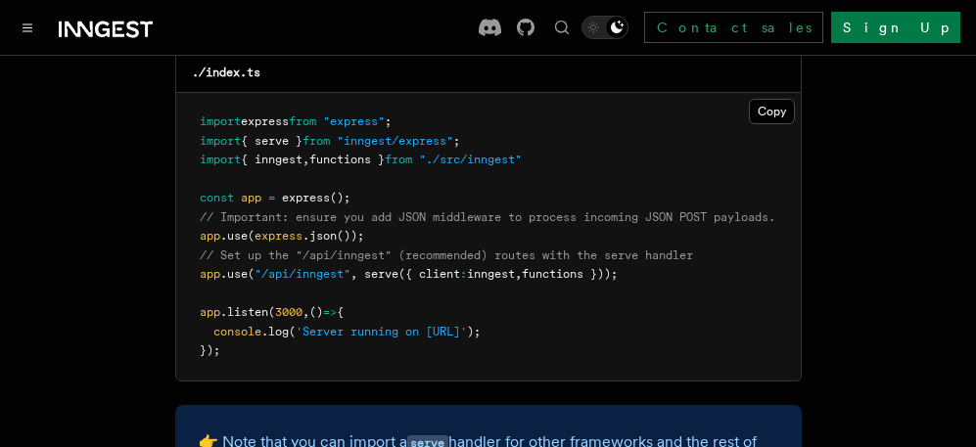
scroll to position [3480, 0]
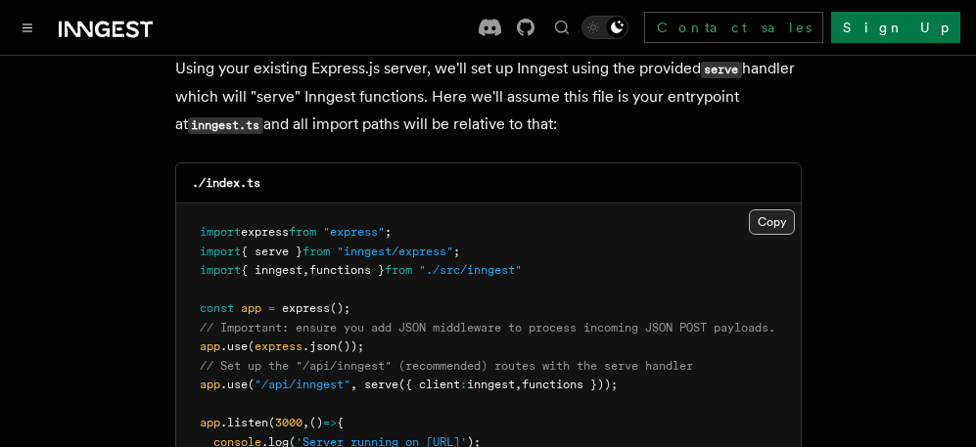
click at [777, 212] on button "Copy Copied" at bounding box center [772, 221] width 46 height 25
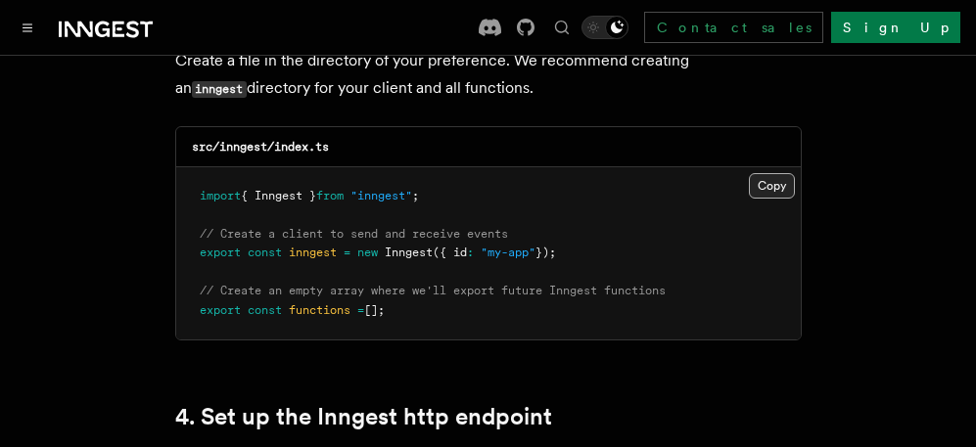
click at [783, 181] on button "Copy Copied" at bounding box center [772, 185] width 46 height 25
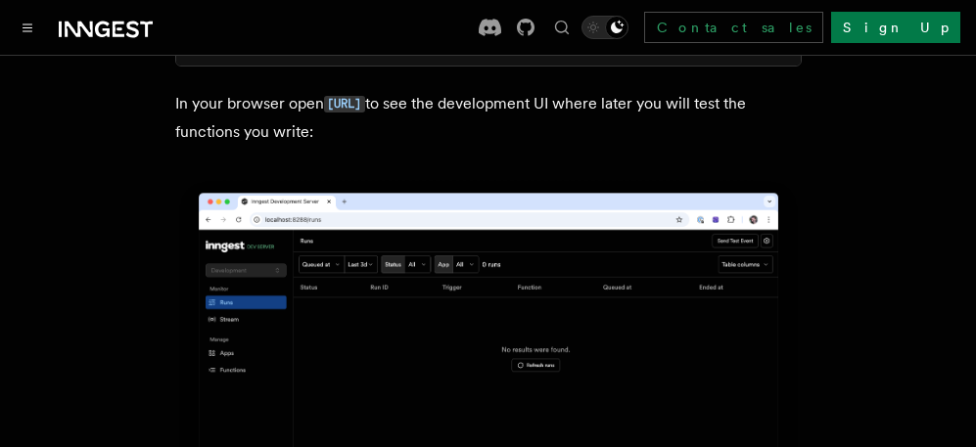
scroll to position [2305, 0]
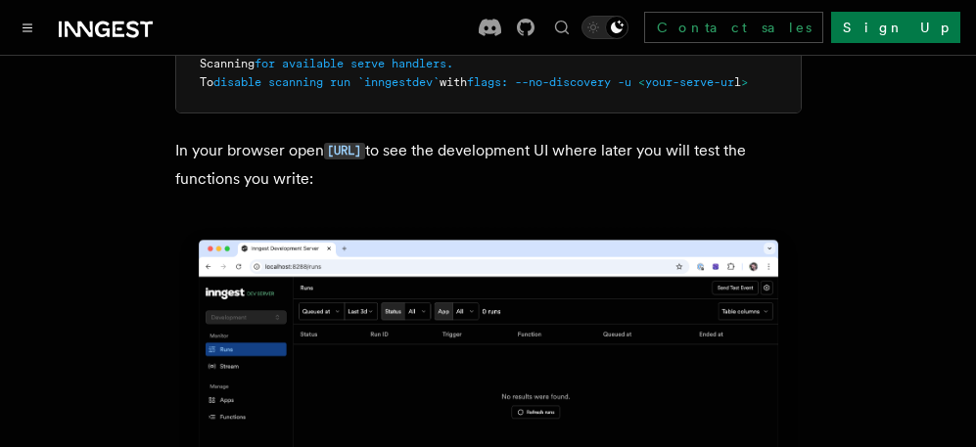
click at [532, 163] on p "In your browser open http://localhost:8288 to see the development UI where late…" at bounding box center [488, 165] width 626 height 56
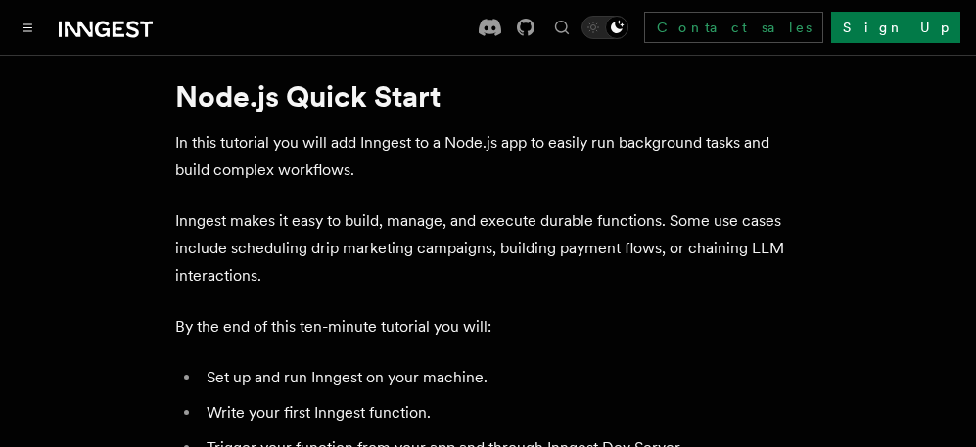
scroll to position [0, 0]
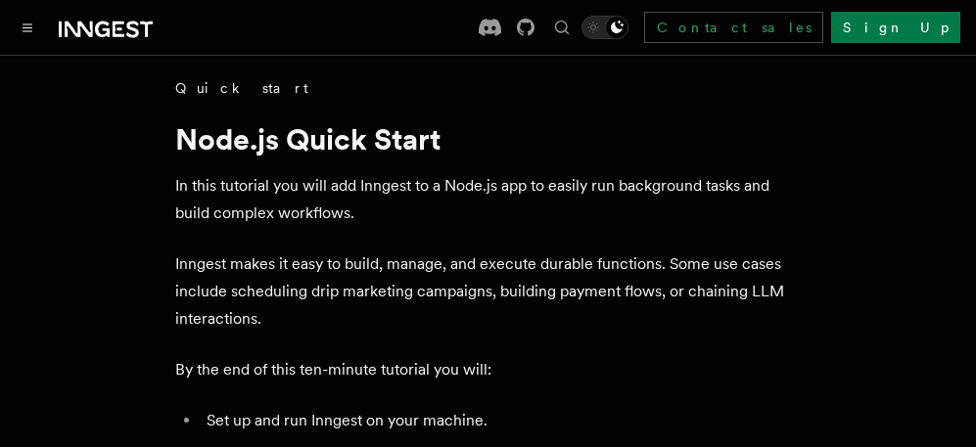
click at [220, 90] on link "Quick start" at bounding box center [241, 88] width 133 height 20
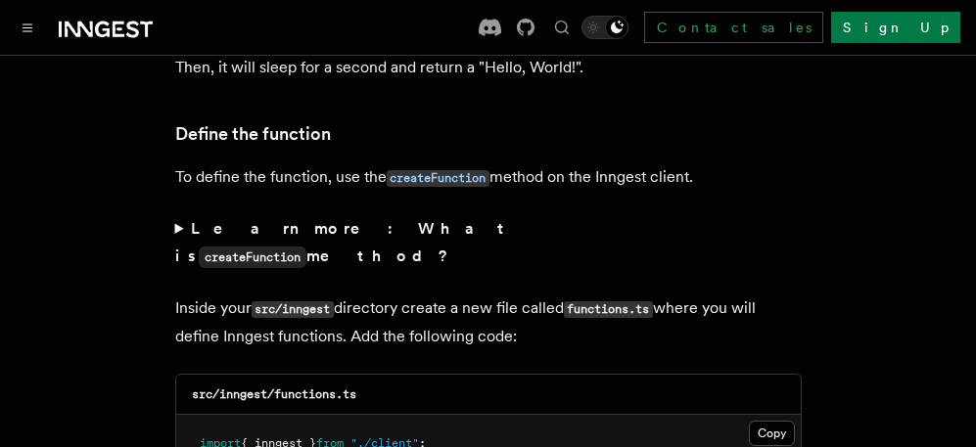
scroll to position [3328, 0]
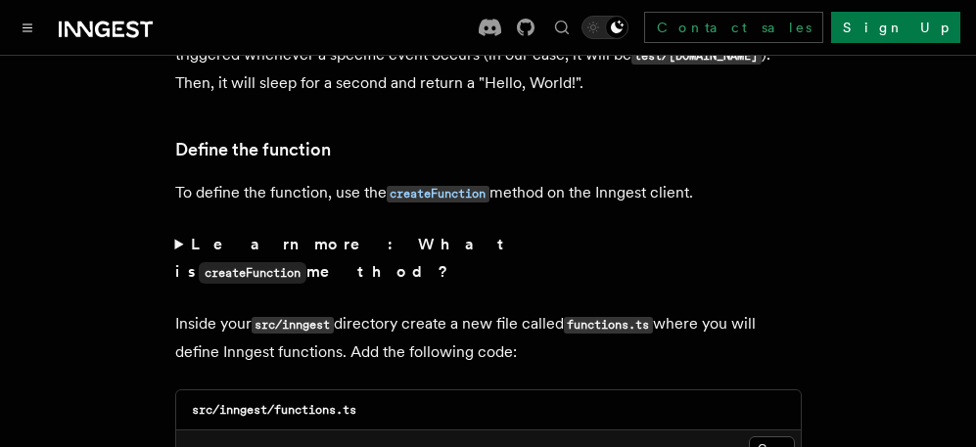
click at [222, 235] on strong "Learn more: What is createFunction method?" at bounding box center [344, 258] width 338 height 46
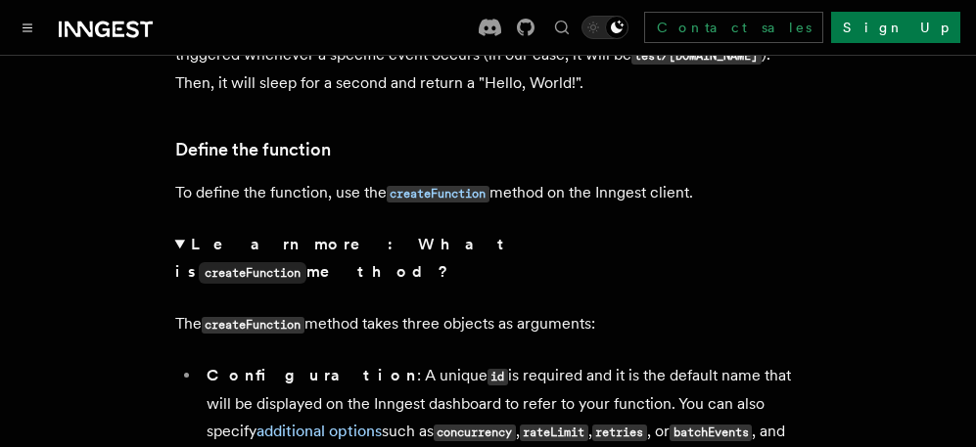
click at [263, 235] on strong "Learn more: What is createFunction method?" at bounding box center [344, 258] width 338 height 46
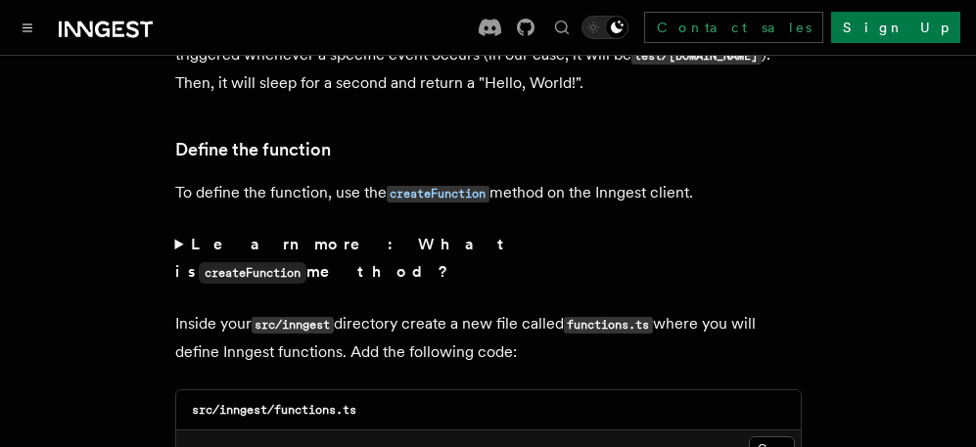
click at [263, 235] on strong "Learn more: What is createFunction method?" at bounding box center [344, 258] width 338 height 46
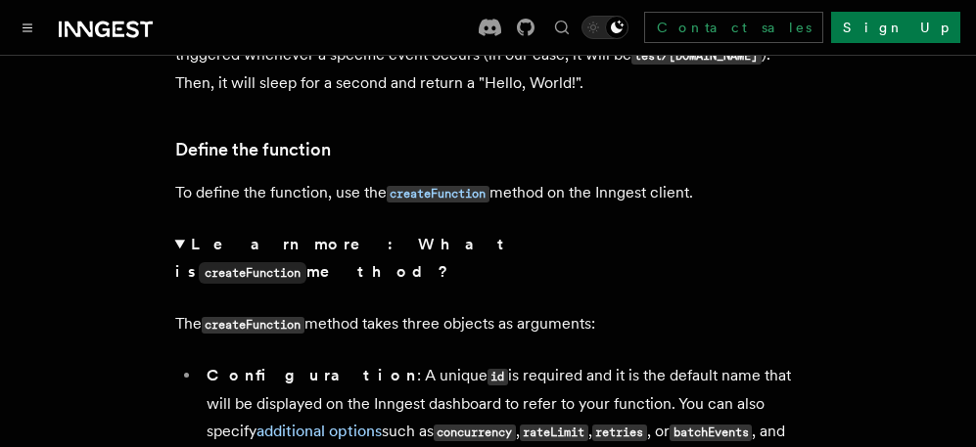
click at [230, 235] on strong "Learn more: What is createFunction method?" at bounding box center [344, 258] width 338 height 46
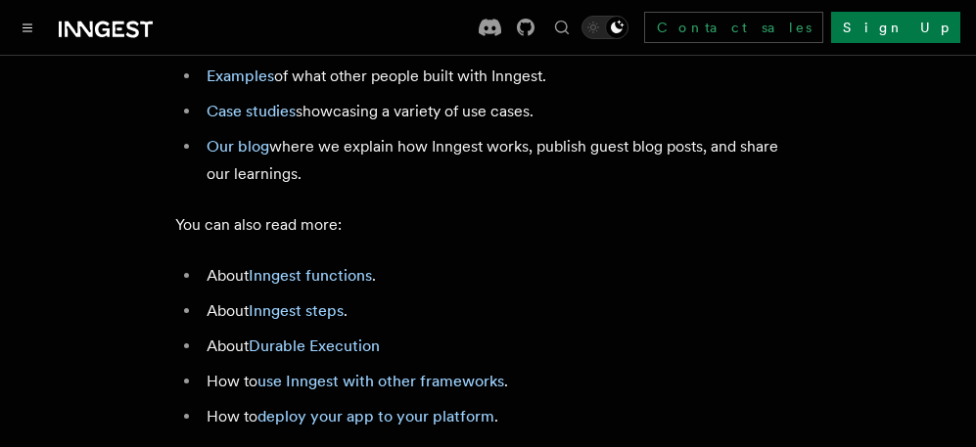
scroll to position [11487, 0]
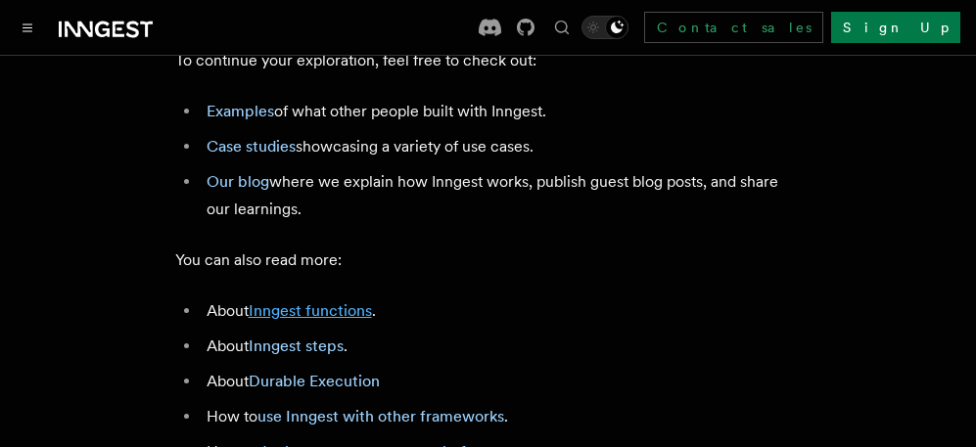
click at [332, 301] on link "Inngest functions" at bounding box center [310, 310] width 123 height 19
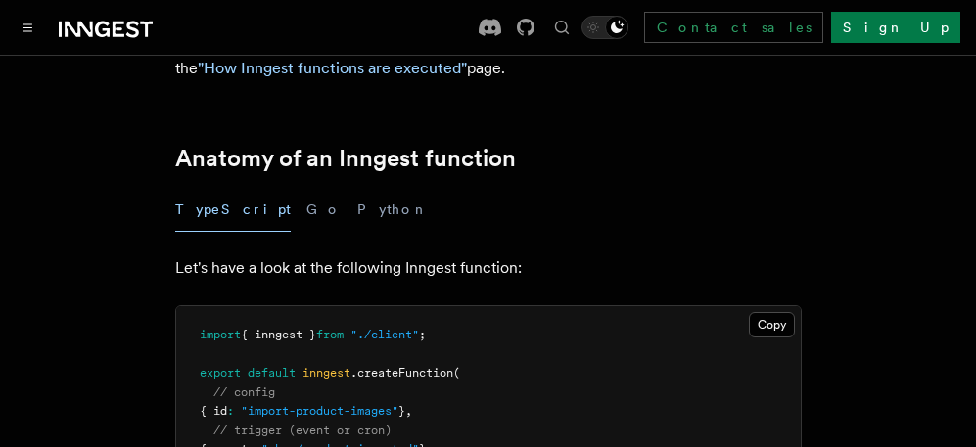
scroll to position [392, 0]
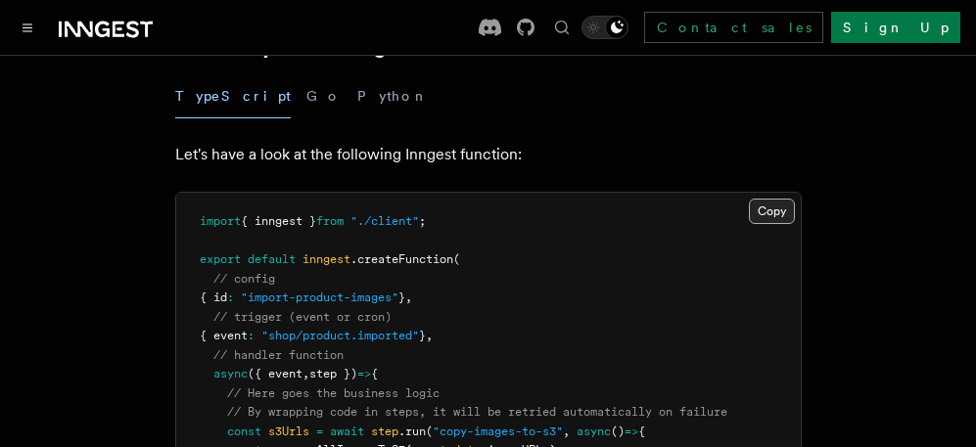
click at [766, 216] on button "Copy Copied" at bounding box center [772, 211] width 46 height 25
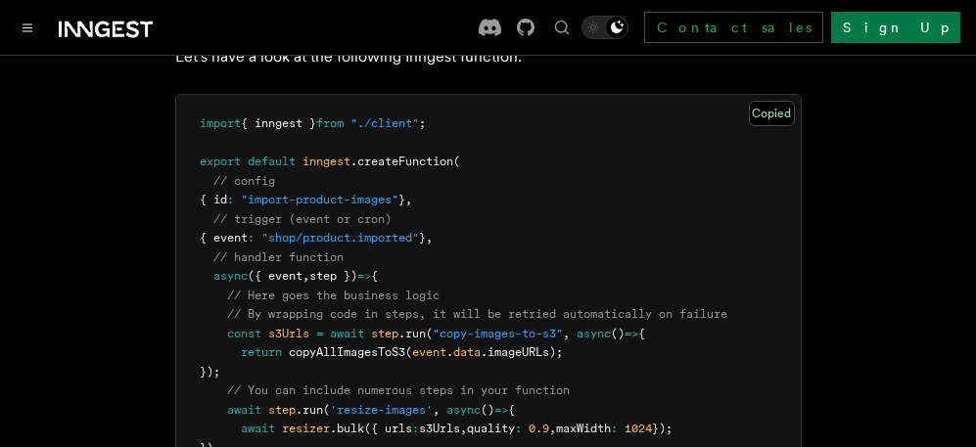
scroll to position [294, 0]
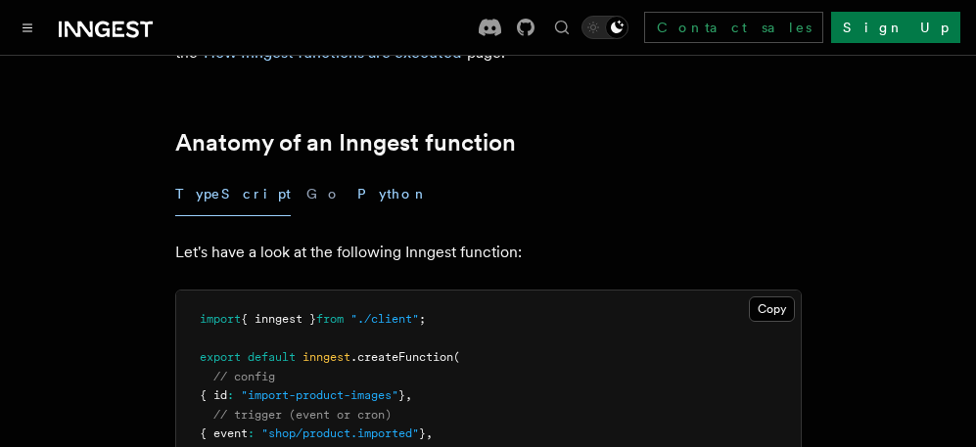
click at [357, 208] on button "Python" at bounding box center [392, 194] width 71 height 44
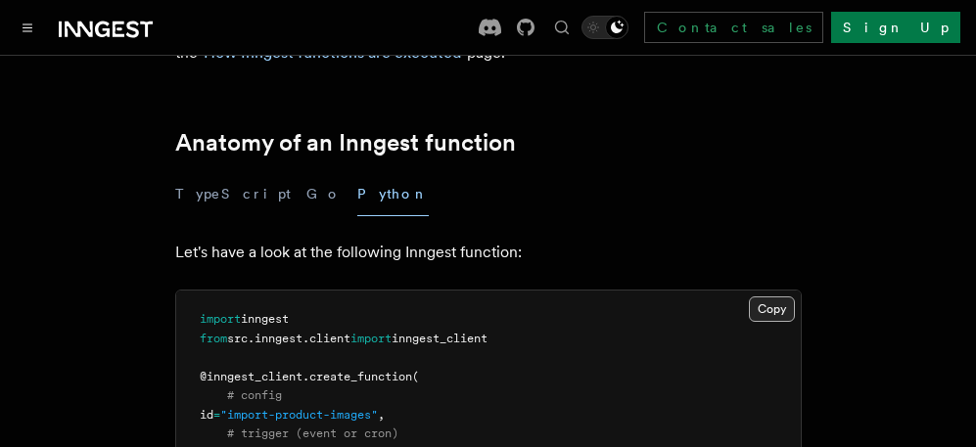
click at [775, 306] on button "Copy Copied" at bounding box center [772, 309] width 46 height 25
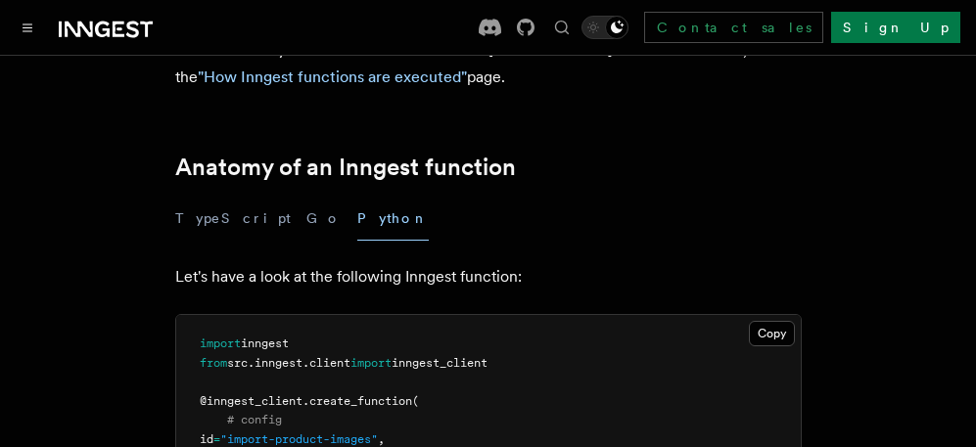
scroll to position [294, 0]
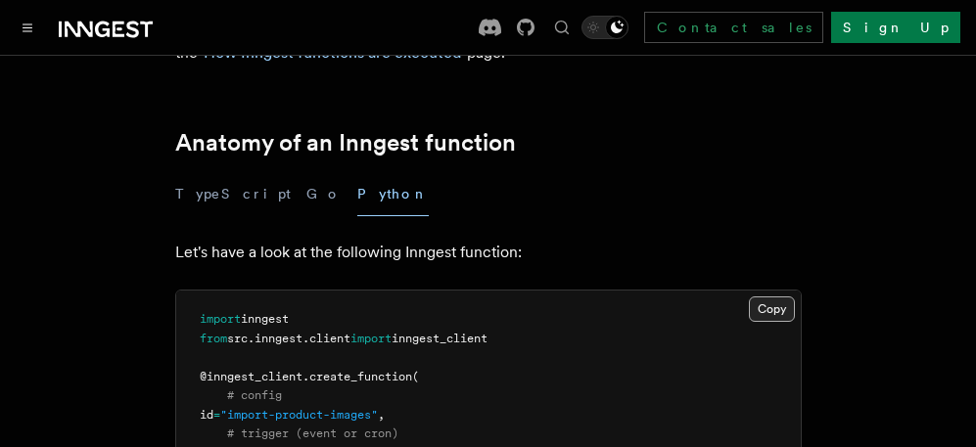
click at [762, 305] on button "Copy Copied" at bounding box center [772, 309] width 46 height 25
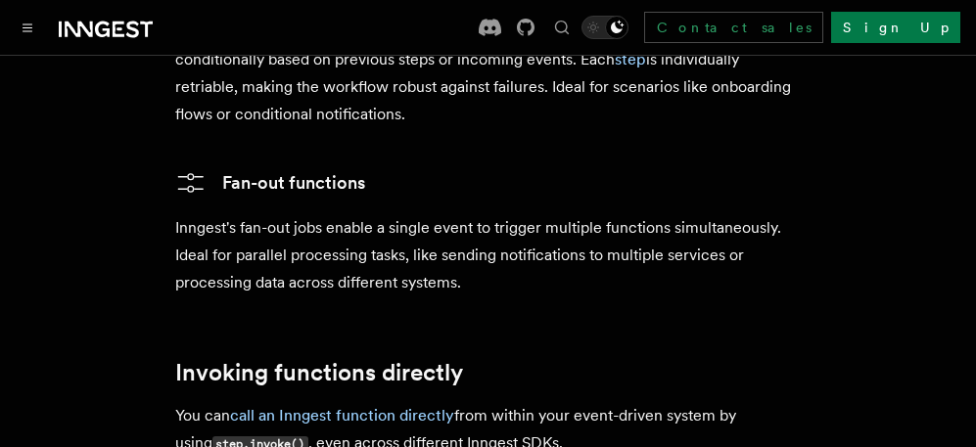
scroll to position [4013, 0]
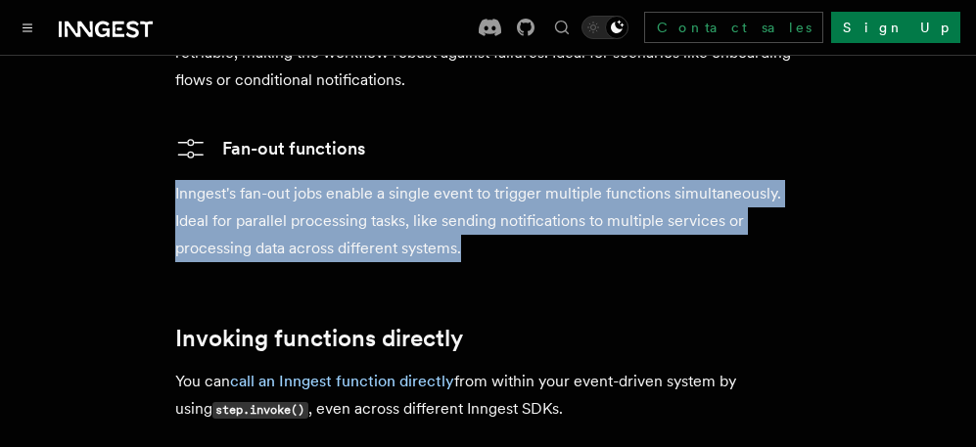
drag, startPoint x: 175, startPoint y: 197, endPoint x: 466, endPoint y: 256, distance: 296.8
click at [466, 256] on p "Inngest's fan-out jobs enable a single event to trigger multiple functions simu…" at bounding box center [488, 221] width 626 height 82
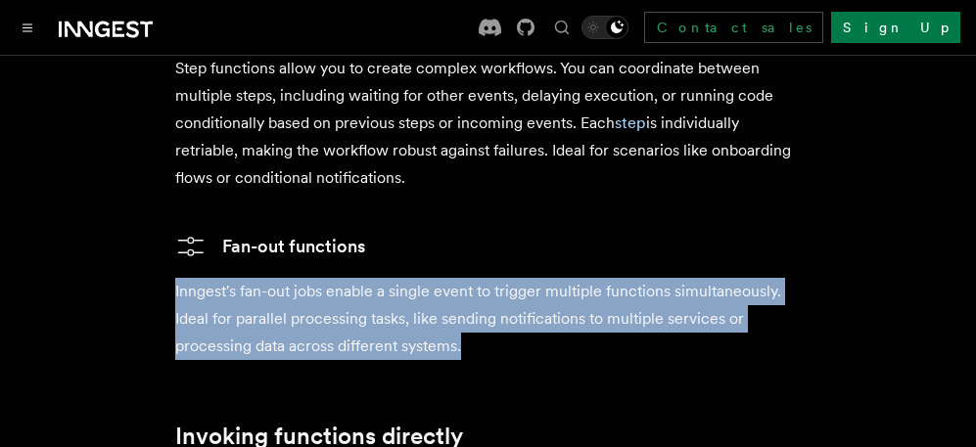
scroll to position [3817, 0]
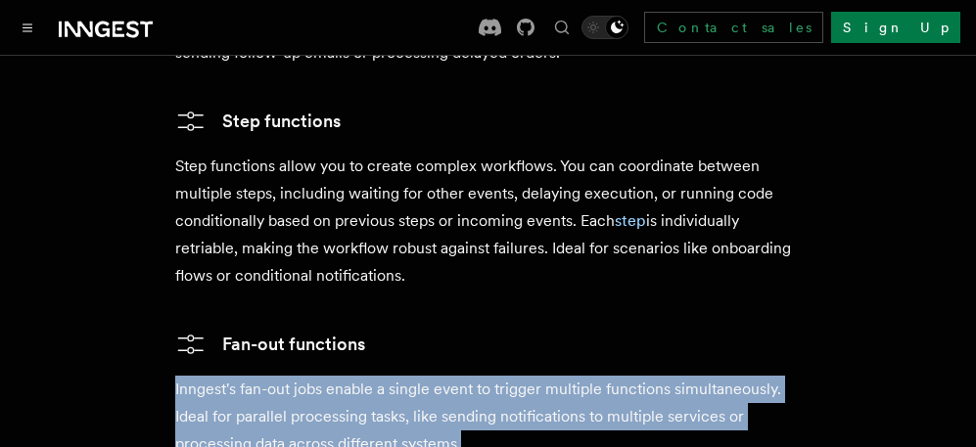
drag, startPoint x: 413, startPoint y: 278, endPoint x: 171, endPoint y: 174, distance: 263.1
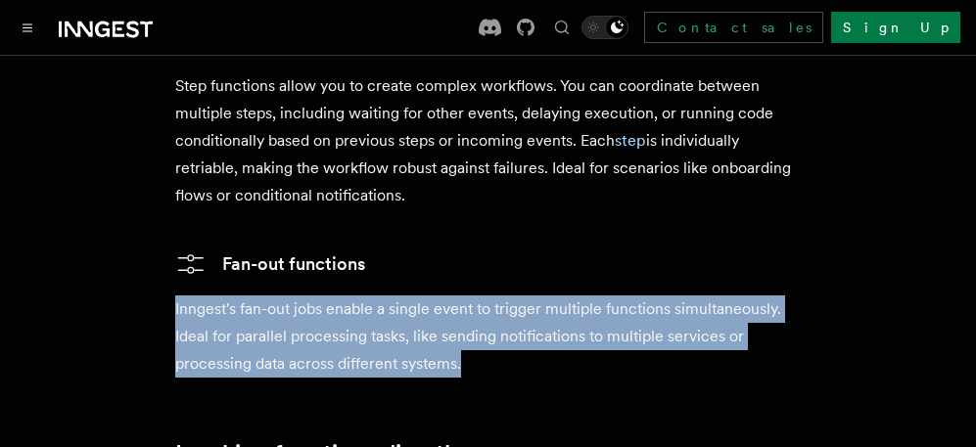
scroll to position [4013, 0]
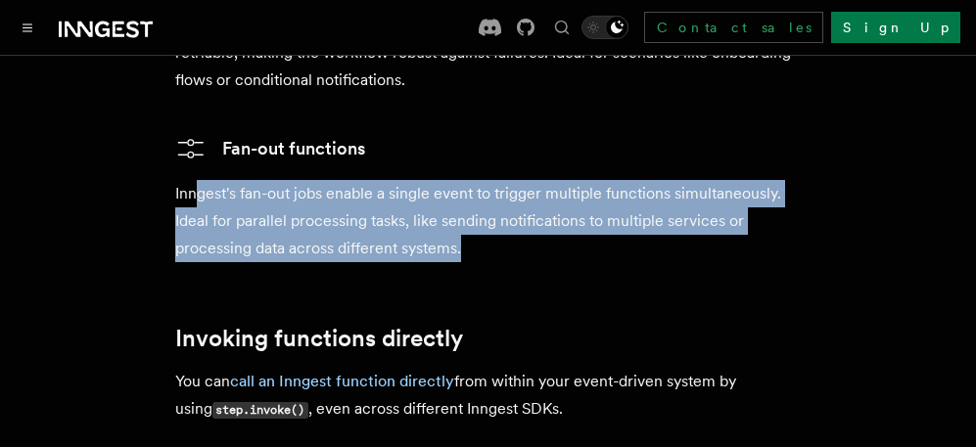
drag, startPoint x: 471, startPoint y: 253, endPoint x: 202, endPoint y: 195, distance: 275.3
click at [200, 195] on p "Inngest's fan-out jobs enable a single event to trigger multiple functions simu…" at bounding box center [488, 221] width 626 height 82
click at [267, 233] on p "Inngest's fan-out jobs enable a single event to trigger multiple functions simu…" at bounding box center [488, 221] width 626 height 82
drag, startPoint x: 512, startPoint y: 255, endPoint x: 137, endPoint y: 202, distance: 378.7
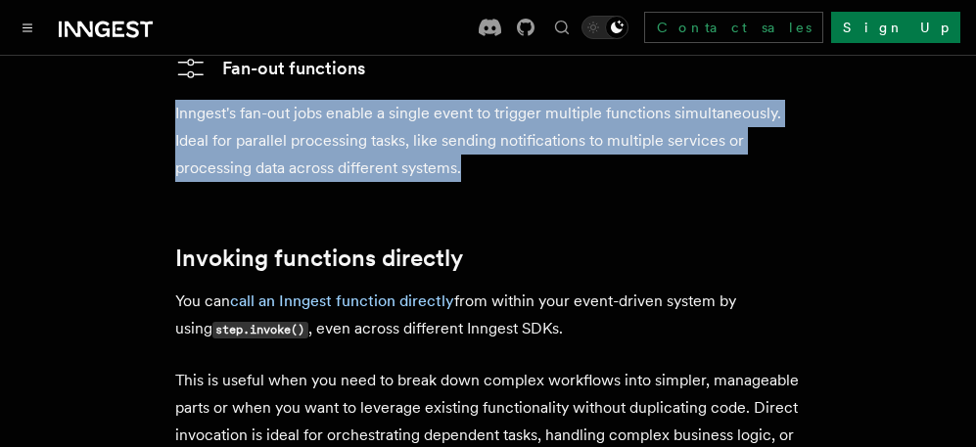
scroll to position [4209, 0]
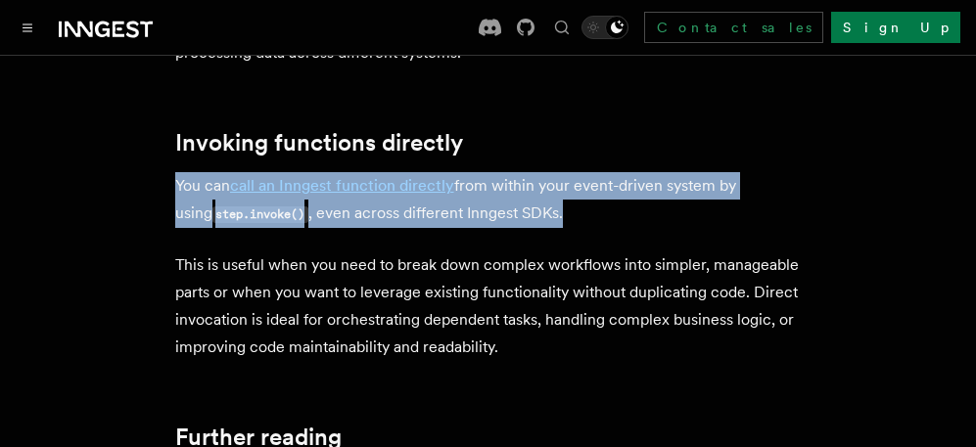
drag, startPoint x: 491, startPoint y: 212, endPoint x: 123, endPoint y: 169, distance: 370.6
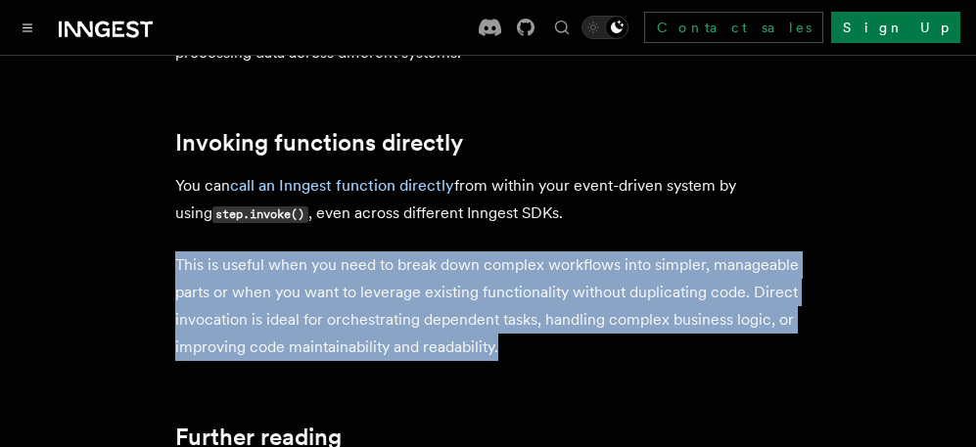
drag, startPoint x: 162, startPoint y: 260, endPoint x: 583, endPoint y: 354, distance: 432.2
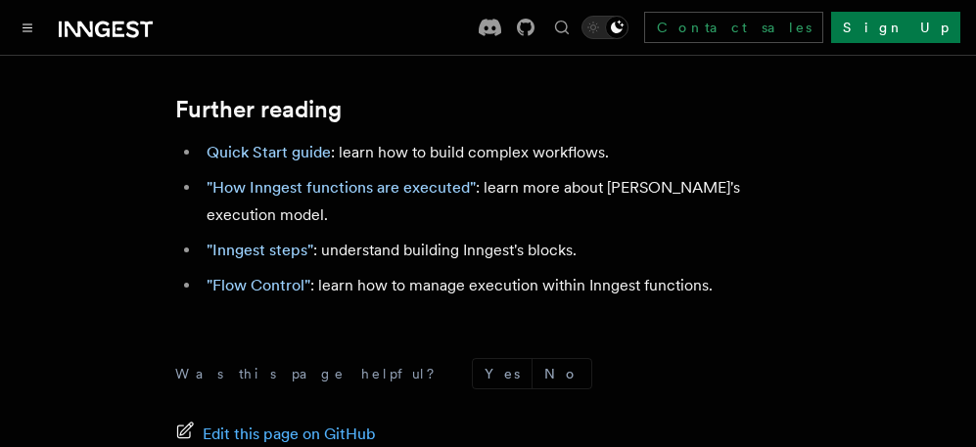
scroll to position [4503, 0]
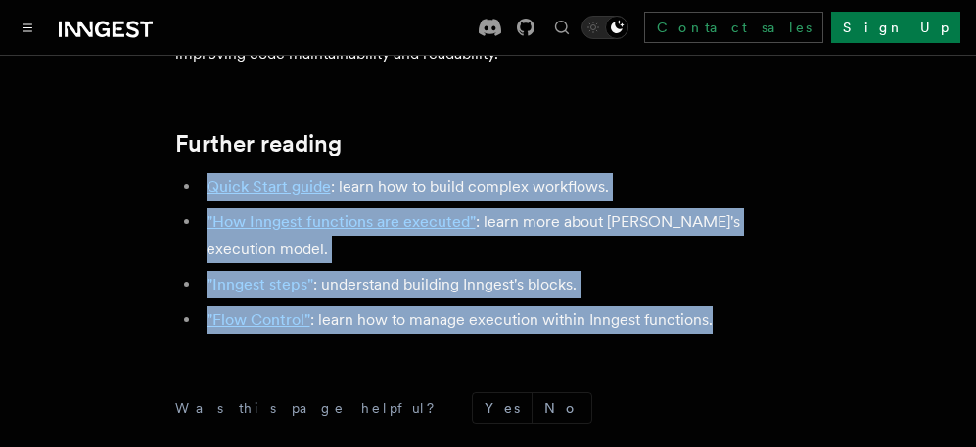
drag, startPoint x: 722, startPoint y: 296, endPoint x: 197, endPoint y: 186, distance: 537.0
click at [197, 186] on ul "Quick Start guide : learn how to build complex workflows. "How Inngest function…" at bounding box center [488, 253] width 626 height 161
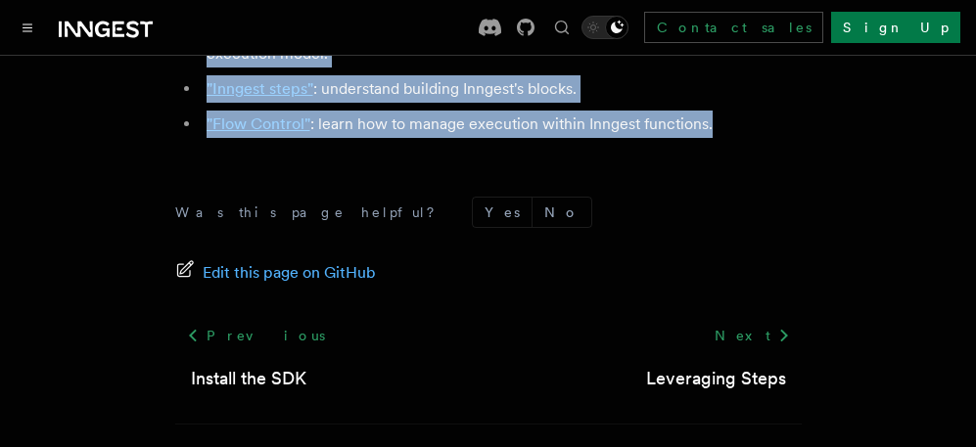
scroll to position [4748, 0]
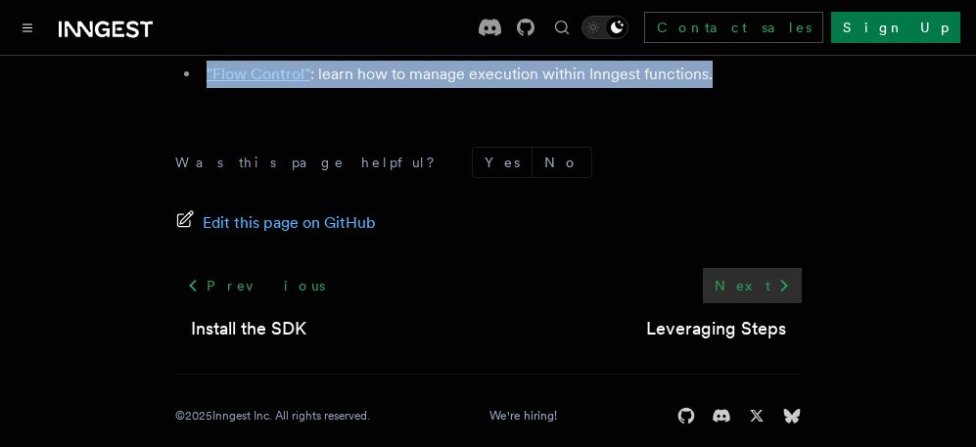
click at [761, 272] on link "Next" at bounding box center [752, 285] width 99 height 35
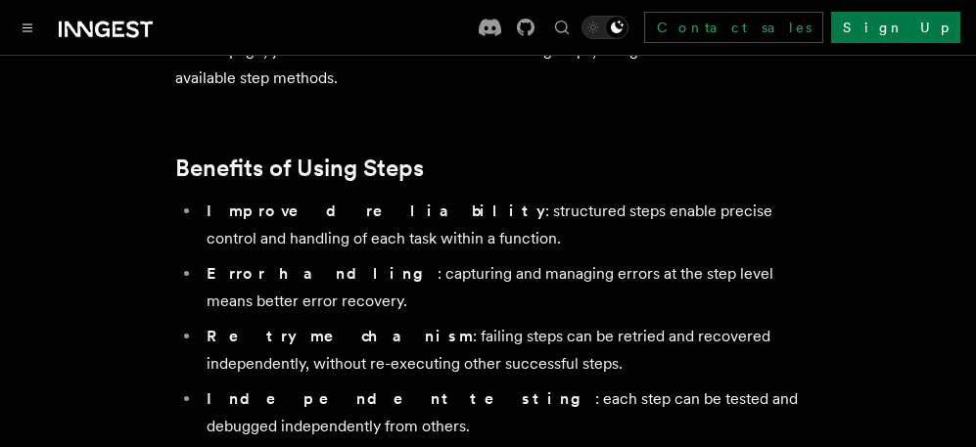
scroll to position [392, 0]
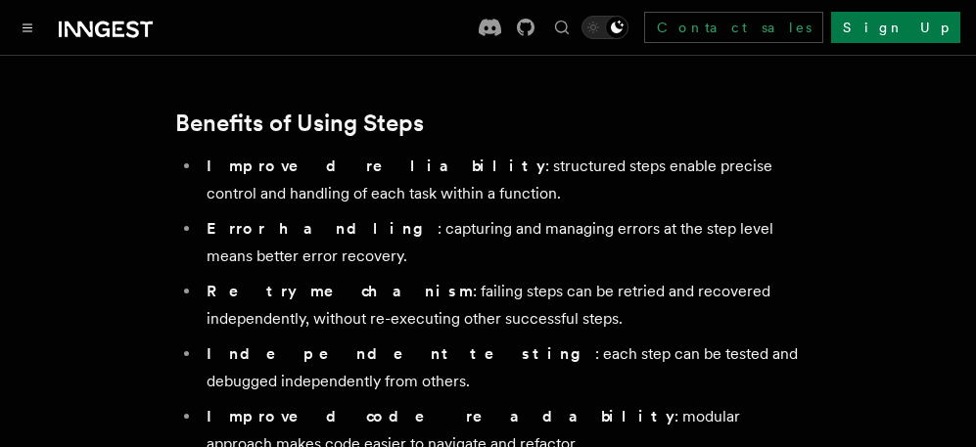
drag, startPoint x: 469, startPoint y: 323, endPoint x: 500, endPoint y: 329, distance: 31.9
click at [500, 329] on li "Retry mechanism : failing steps can be retried and recovered independently, wit…" at bounding box center [501, 305] width 601 height 55
drag, startPoint x: 378, startPoint y: 327, endPoint x: 615, endPoint y: 342, distance: 237.3
click at [548, 332] on li "Retry mechanism : failing steps can be retried and recovered independently, wit…" at bounding box center [501, 305] width 601 height 55
click at [432, 353] on li "Independent testing : each step can be tested and debugged independently from o…" at bounding box center [501, 368] width 601 height 55
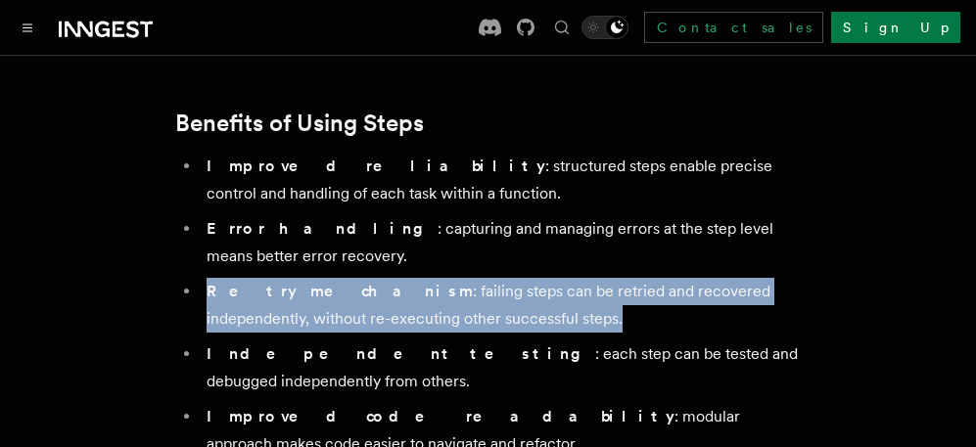
drag, startPoint x: 467, startPoint y: 317, endPoint x: 165, endPoint y: 282, distance: 303.5
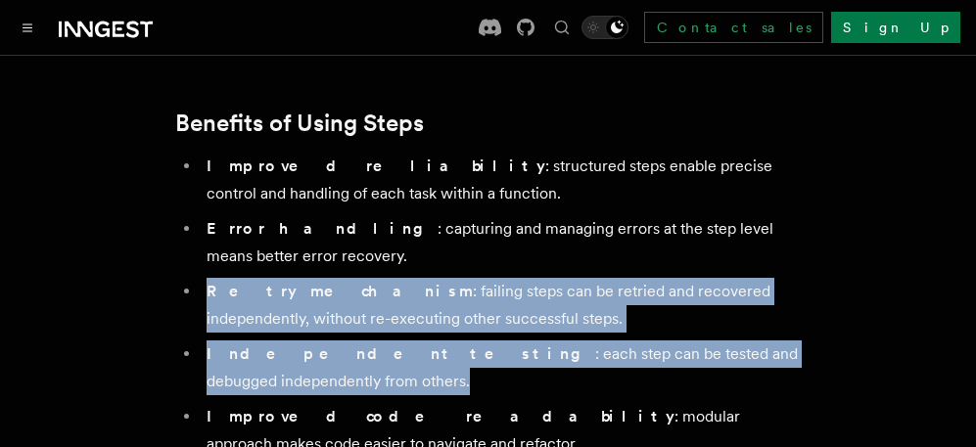
drag, startPoint x: 314, startPoint y: 382, endPoint x: 182, endPoint y: 292, distance: 159.9
click at [182, 292] on ul "Improved reliability : structured steps enable precise control and handling of …" at bounding box center [488, 305] width 626 height 305
copy ul "Retry mechanism : failing steps can be retried and recovered independently, wit…"
click at [321, 372] on li "Independent testing : each step can be tested and debugged independently from o…" at bounding box center [501, 368] width 601 height 55
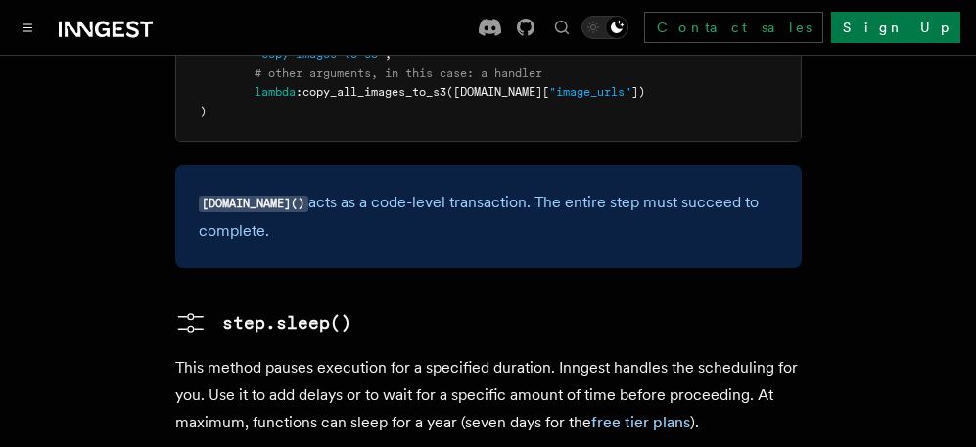
scroll to position [2377, 0]
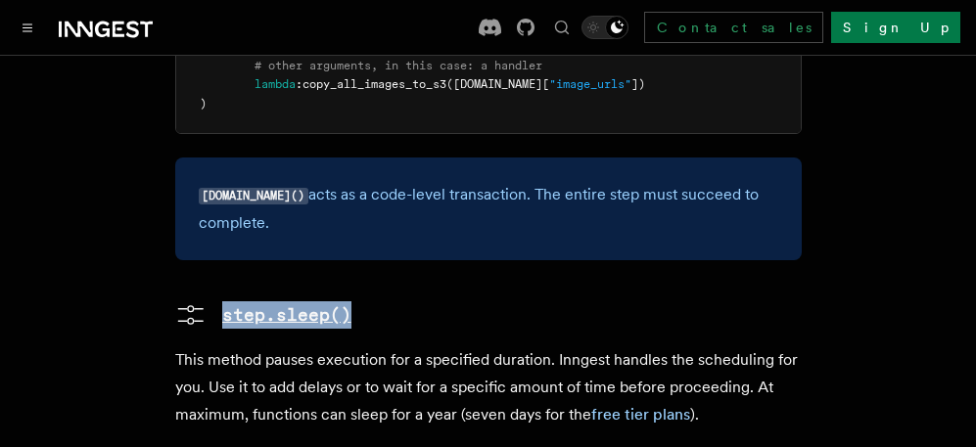
drag, startPoint x: 392, startPoint y: 288, endPoint x: 212, endPoint y: 299, distance: 179.5
click at [212, 300] on h3 "step.sleep()" at bounding box center [488, 315] width 626 height 31
copy pre "step.sleep()"
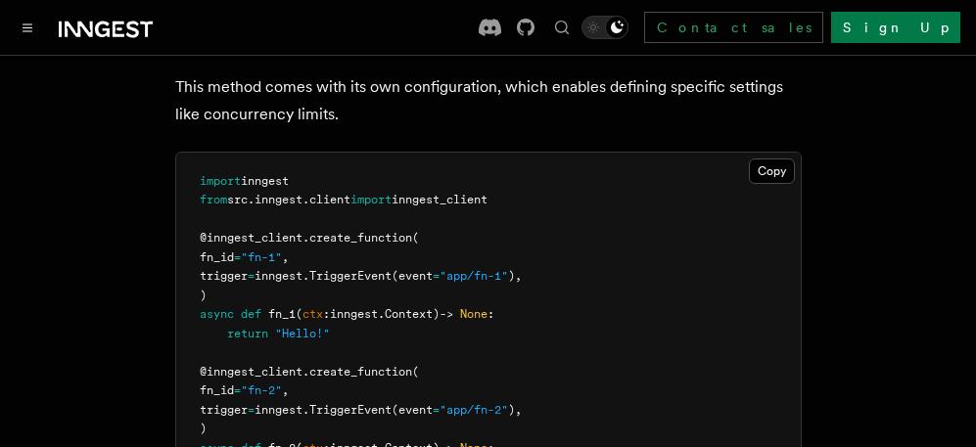
scroll to position [4041, 0]
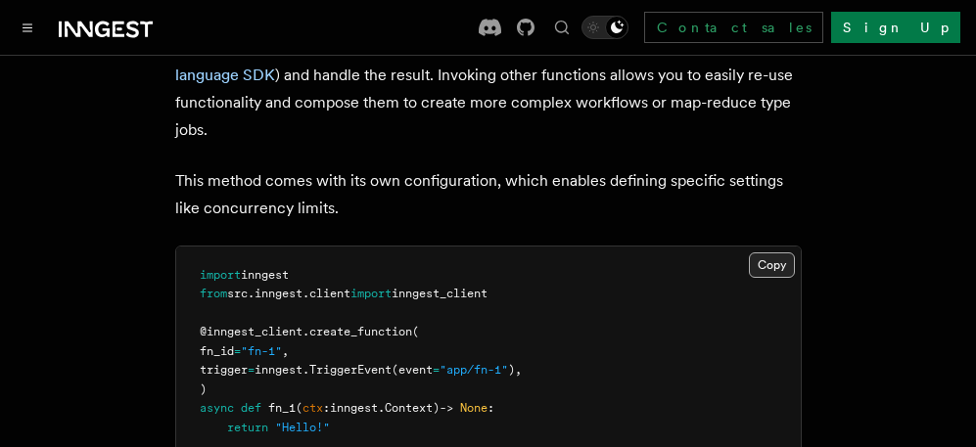
click at [772, 253] on button "Copy Copied" at bounding box center [772, 265] width 46 height 25
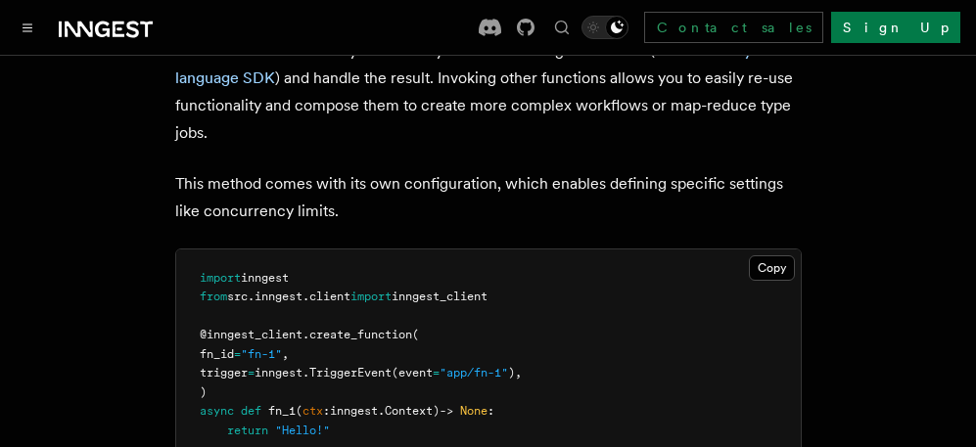
scroll to position [3943, 0]
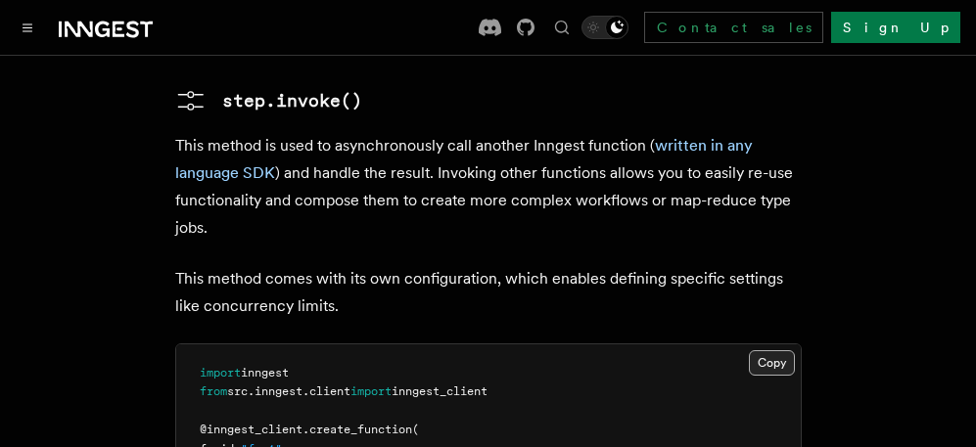
click at [786, 350] on button "Copy Copied" at bounding box center [772, 362] width 46 height 25
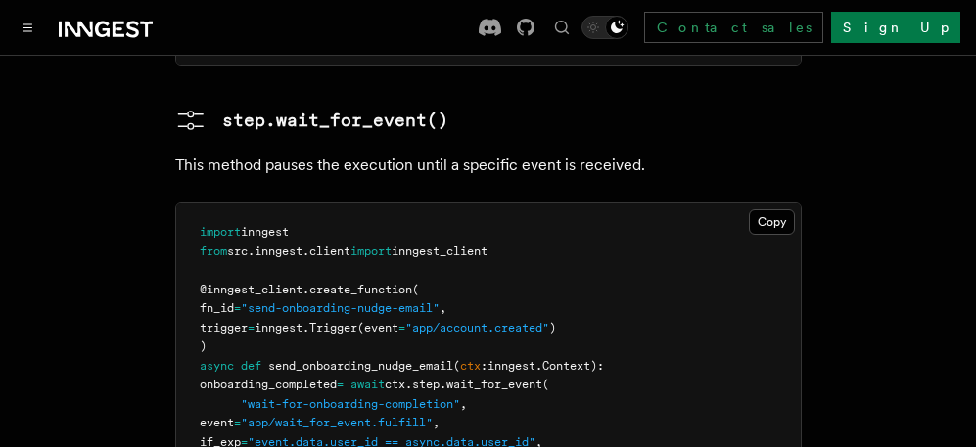
scroll to position [3453, 0]
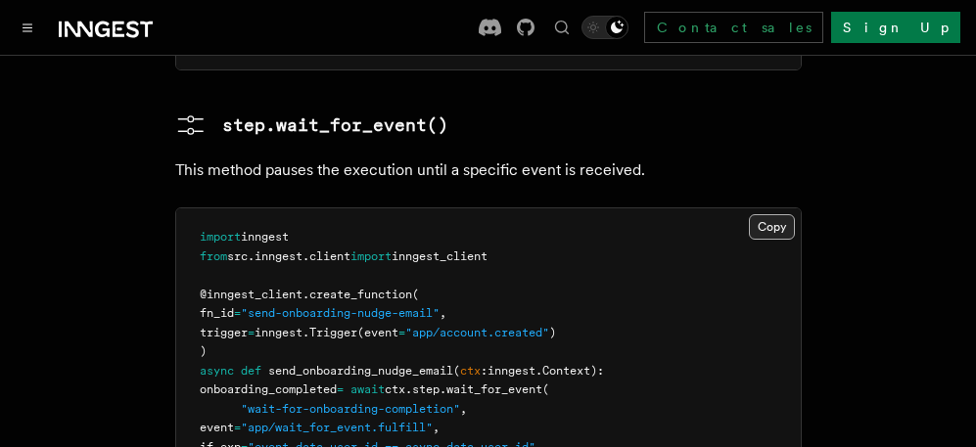
click at [766, 214] on button "Copy Copied" at bounding box center [772, 226] width 46 height 25
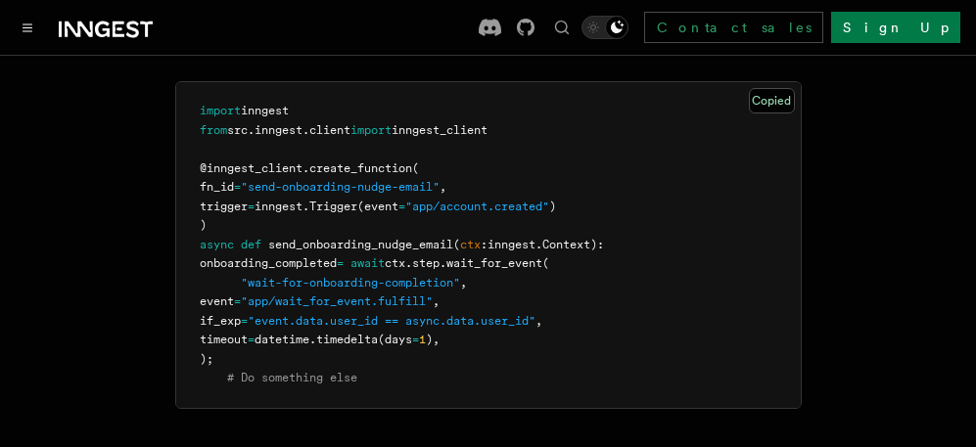
scroll to position [3845, 0]
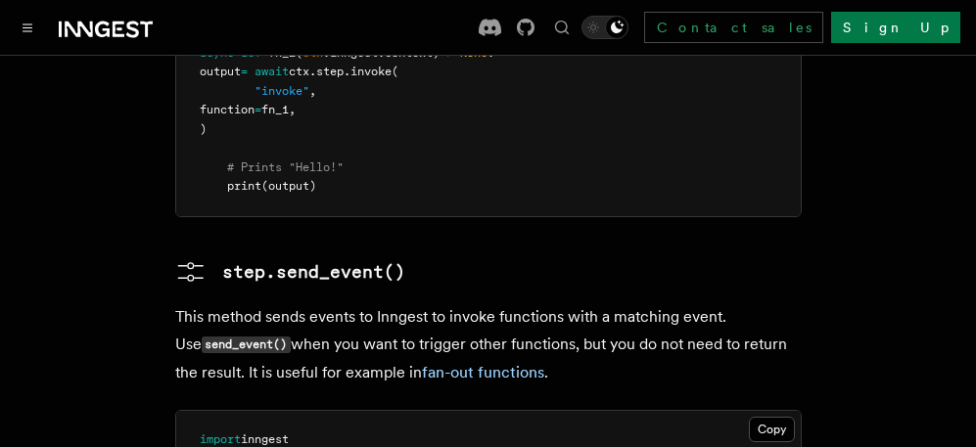
scroll to position [4628, 0]
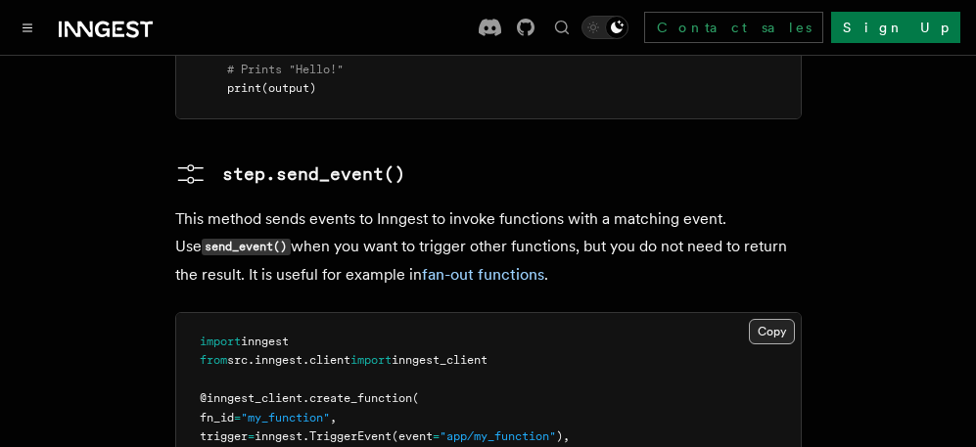
click at [761, 319] on button "Copy Copied" at bounding box center [772, 331] width 46 height 25
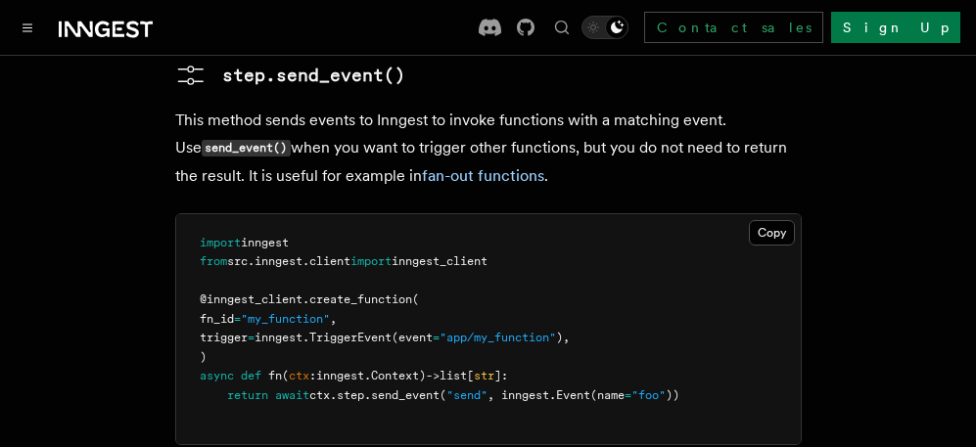
scroll to position [4726, 0]
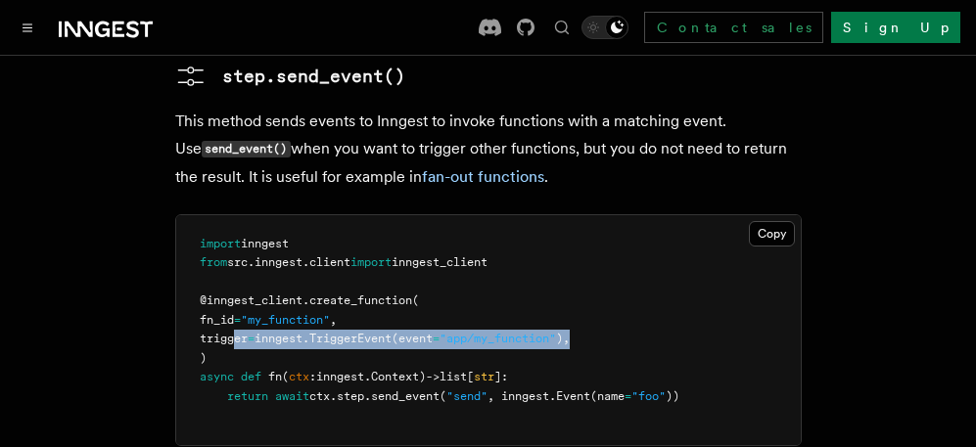
drag, startPoint x: 235, startPoint y: 321, endPoint x: 643, endPoint y: 310, distance: 408.3
click at [643, 310] on pre "import inngest from src . inngest . client import inngest_client @inngest_clien…" at bounding box center [488, 330] width 625 height 230
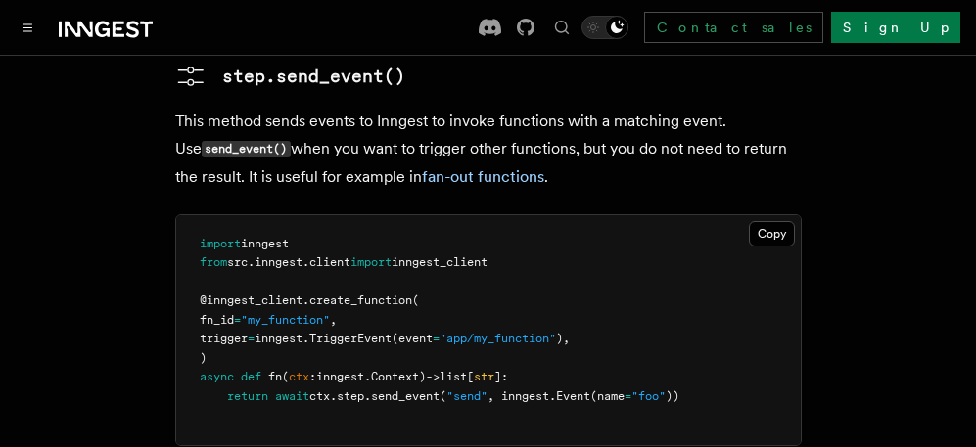
click at [495, 291] on pre "import inngest from src . inngest . client import inngest_client @inngest_clien…" at bounding box center [488, 330] width 625 height 230
drag, startPoint x: 495, startPoint y: 291, endPoint x: 655, endPoint y: 143, distance: 217.5
click at [494, 291] on pre "import inngest from src . inngest . client import inngest_client @inngest_clien…" at bounding box center [488, 330] width 625 height 230
click at [757, 221] on button "Copy Copied" at bounding box center [772, 233] width 46 height 25
click at [431, 274] on pre "import inngest from src . inngest . client import inngest_client @inngest_clien…" at bounding box center [488, 330] width 625 height 230
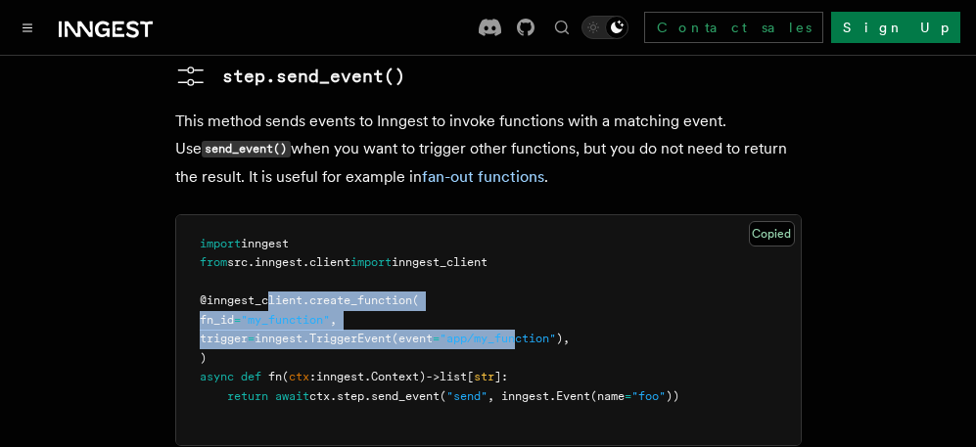
drag, startPoint x: 274, startPoint y: 266, endPoint x: 551, endPoint y: 305, distance: 279.8
click at [551, 305] on code "import inngest from src . inngest . client import inngest_client @inngest_clien…" at bounding box center [440, 320] width 480 height 166
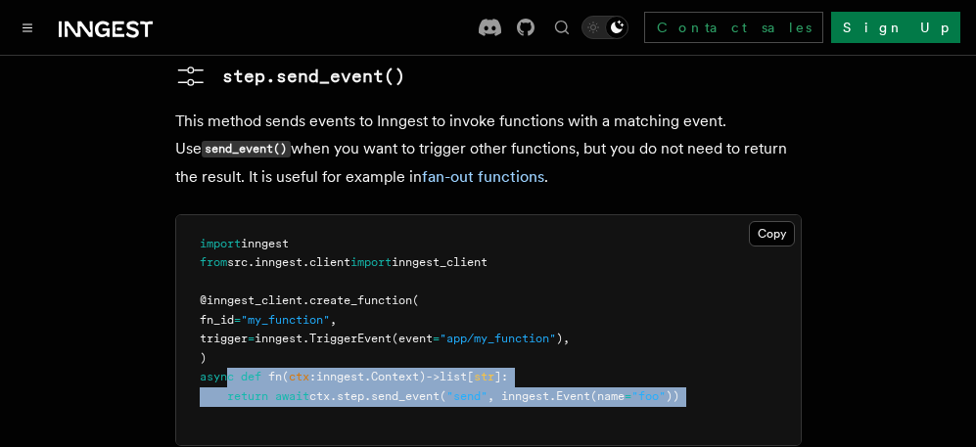
drag, startPoint x: 317, startPoint y: 363, endPoint x: 484, endPoint y: 383, distance: 167.6
click at [484, 383] on pre "import inngest from src . inngest . client import inngest_client @inngest_clien…" at bounding box center [488, 330] width 625 height 230
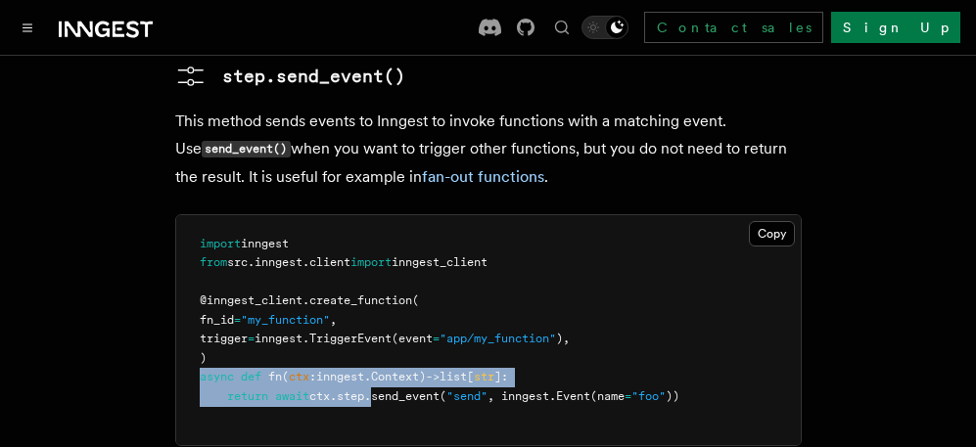
drag, startPoint x: 185, startPoint y: 349, endPoint x: 393, endPoint y: 357, distance: 207.7
click at [390, 360] on pre "import inngest from src . inngest . client import inngest_client @inngest_clien…" at bounding box center [488, 330] width 625 height 230
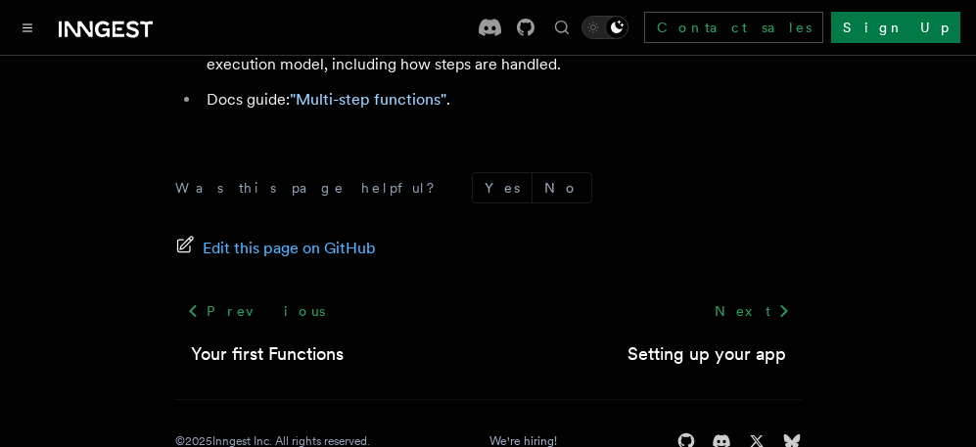
scroll to position [5313, 0]
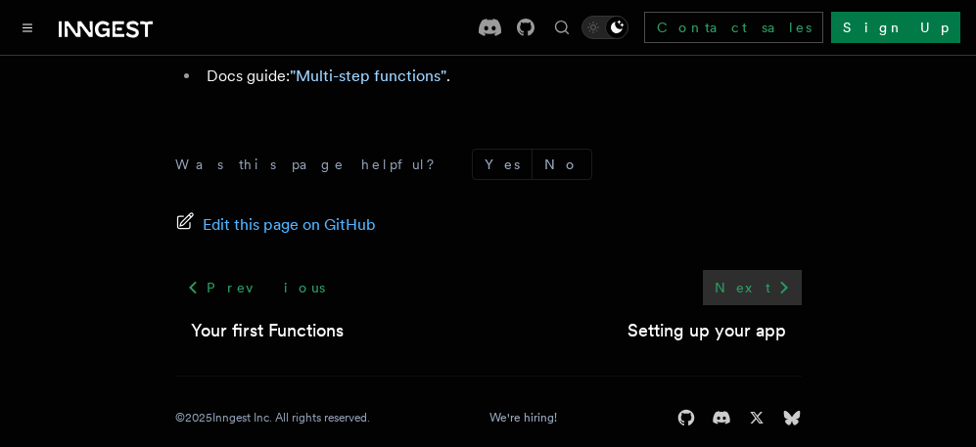
click at [743, 270] on link "Next" at bounding box center [752, 287] width 99 height 35
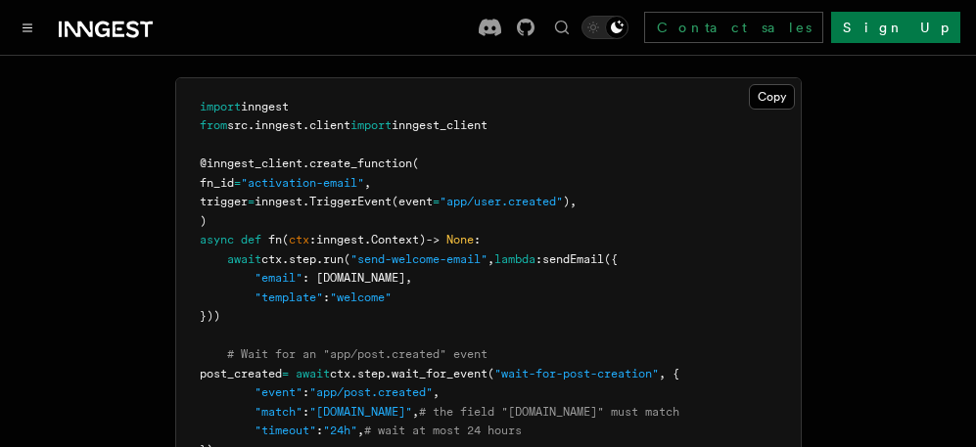
scroll to position [2349, 0]
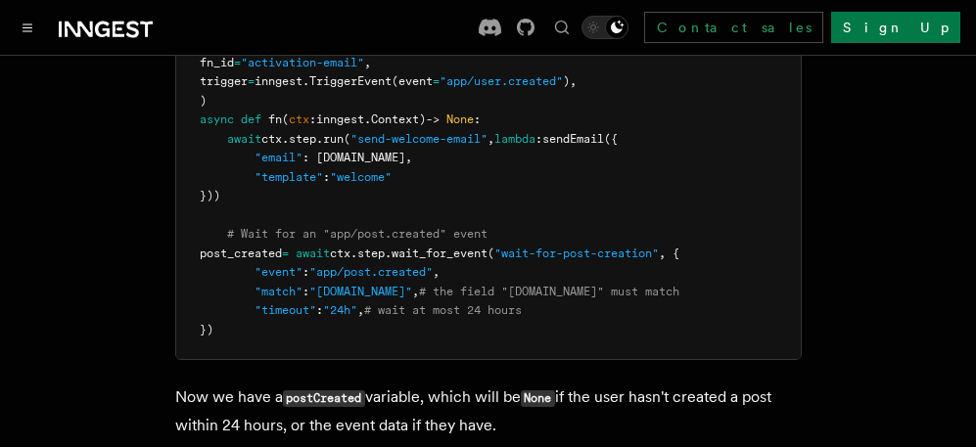
click at [302, 194] on pre "import inngest from src . inngest . client import inngest_client @inngest_clien…" at bounding box center [488, 159] width 625 height 402
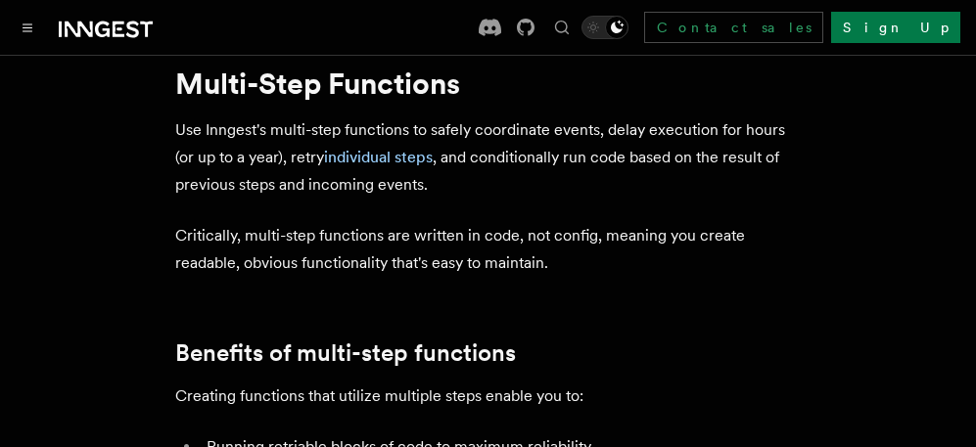
scroll to position [0, 0]
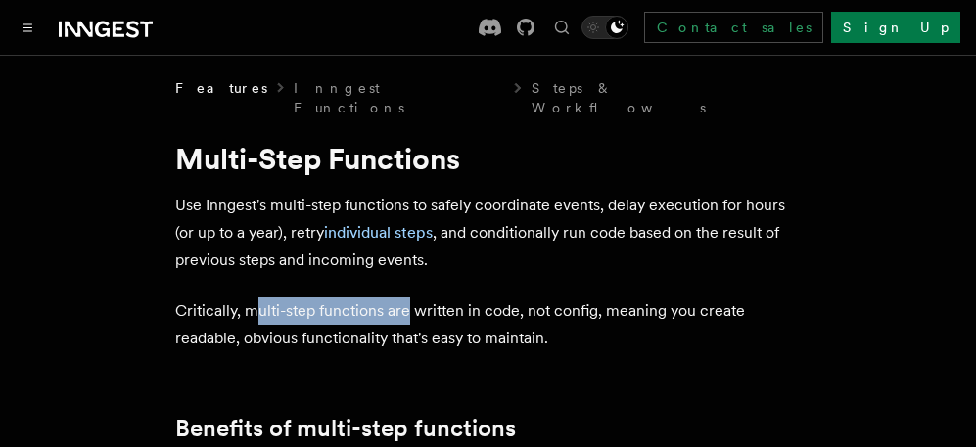
drag, startPoint x: 255, startPoint y: 254, endPoint x: 408, endPoint y: 286, distance: 155.9
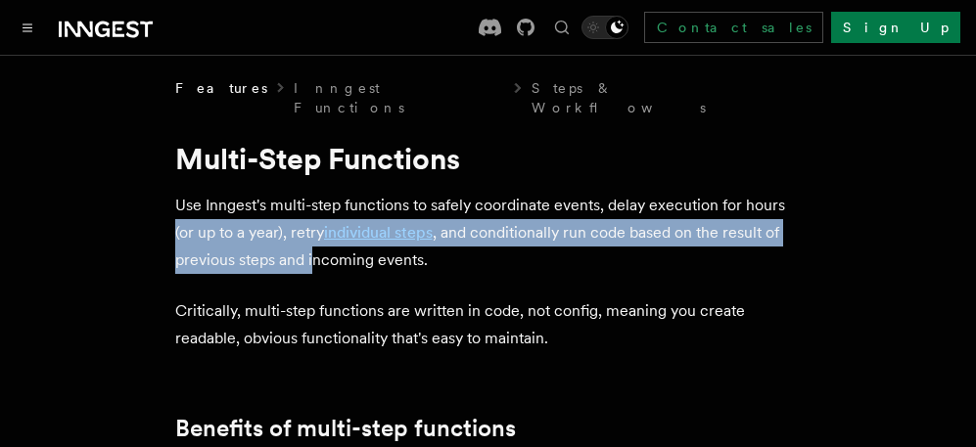
drag, startPoint x: 246, startPoint y: 223, endPoint x: 314, endPoint y: 250, distance: 73.4
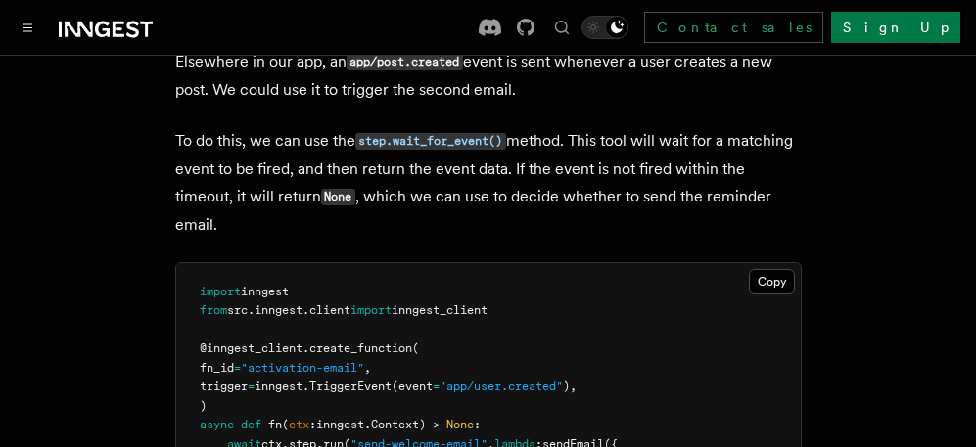
scroll to position [2056, 0]
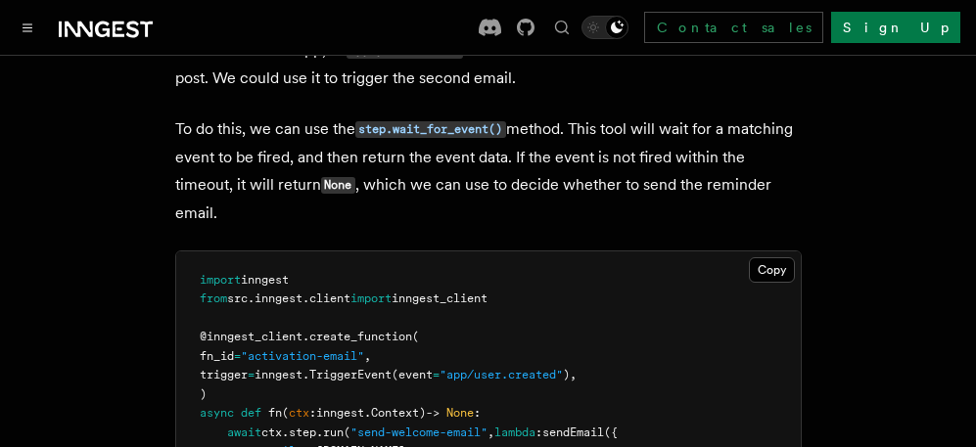
drag, startPoint x: 717, startPoint y: 209, endPoint x: 536, endPoint y: 137, distance: 195.0
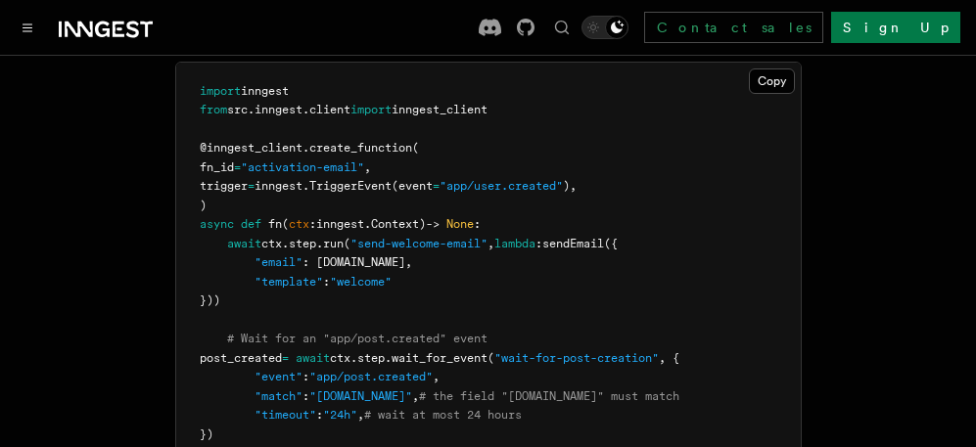
scroll to position [2349, 0]
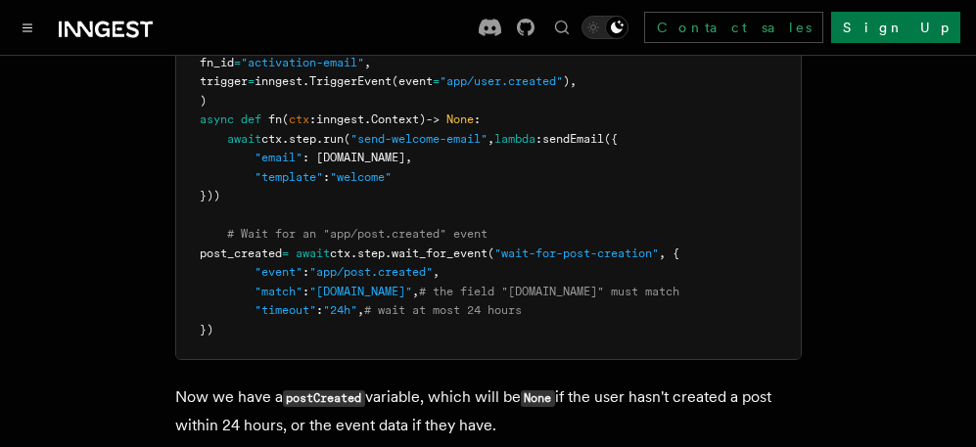
click at [500, 384] on p "Now we have a postCreated variable, which will be None if the user hasn't creat…" at bounding box center [488, 412] width 626 height 56
click at [501, 384] on p "Now we have a postCreated variable, which will be None if the user hasn't creat…" at bounding box center [488, 412] width 626 height 56
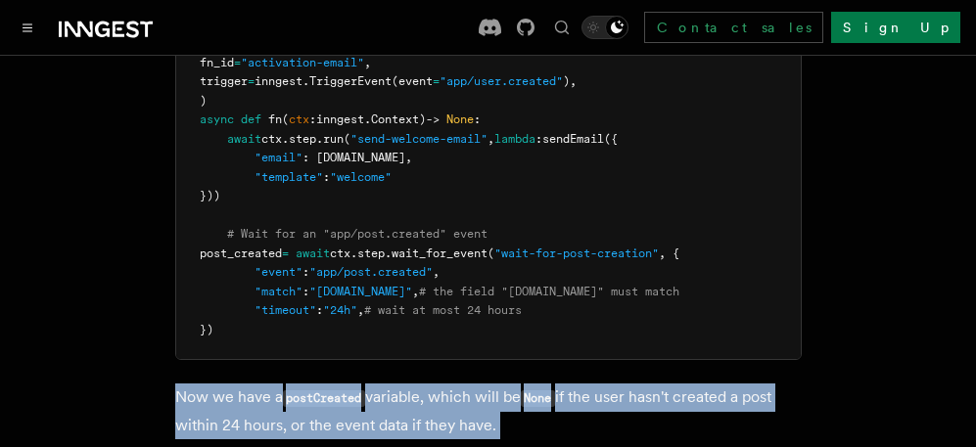
click at [501, 384] on p "Now we have a postCreated variable, which will be None if the user hasn't creat…" at bounding box center [488, 412] width 626 height 56
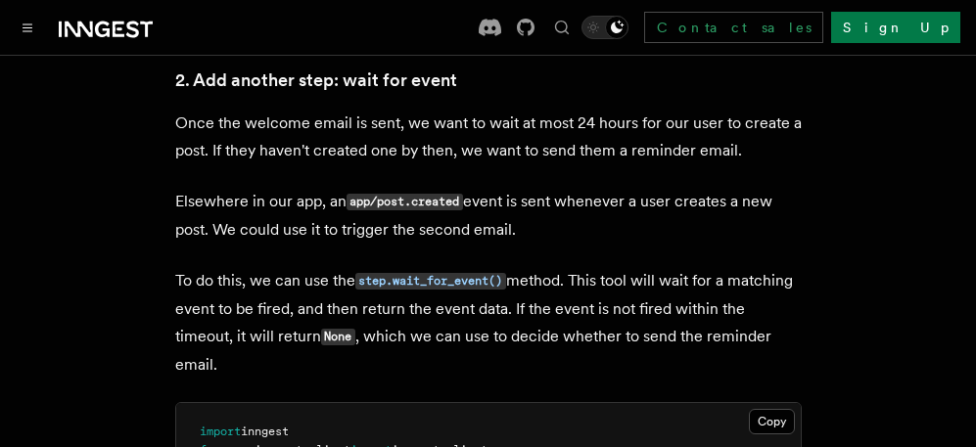
scroll to position [1958, 0]
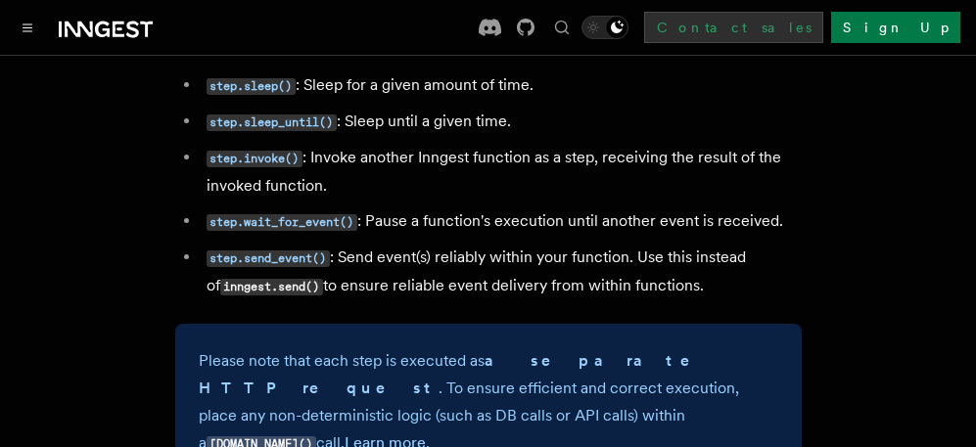
scroll to position [3915, 0]
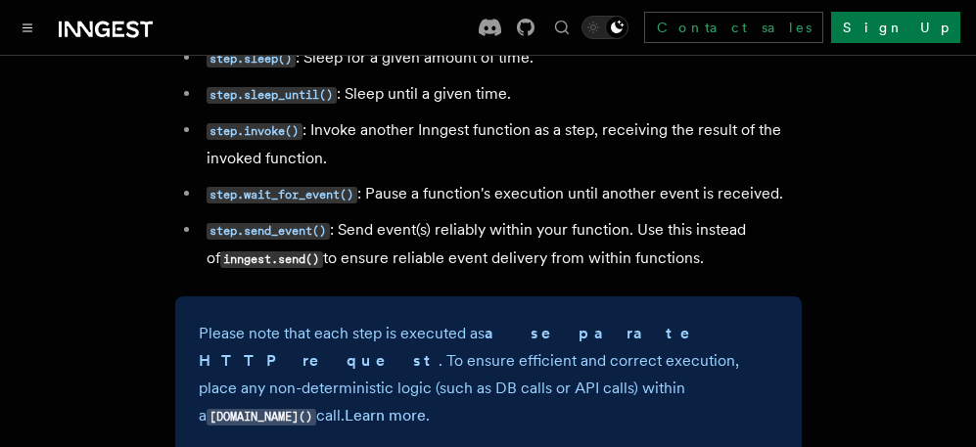
drag, startPoint x: 811, startPoint y: 178, endPoint x: 697, endPoint y: 213, distance: 119.8
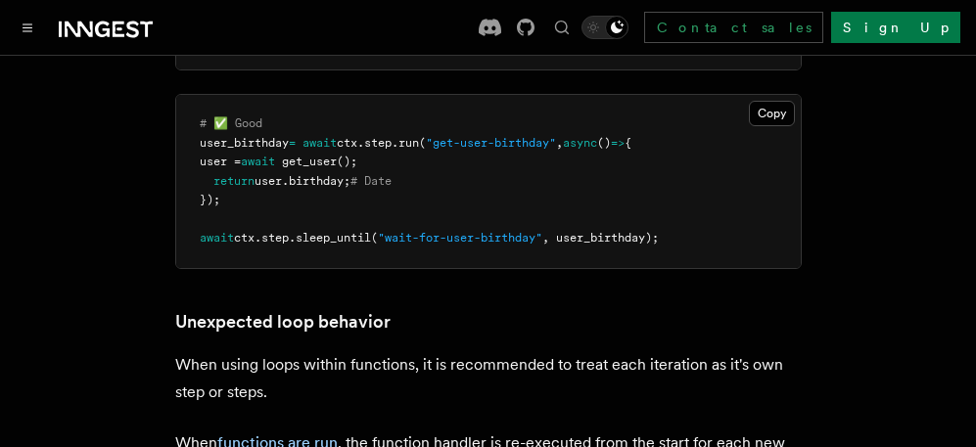
scroll to position [4992, 0]
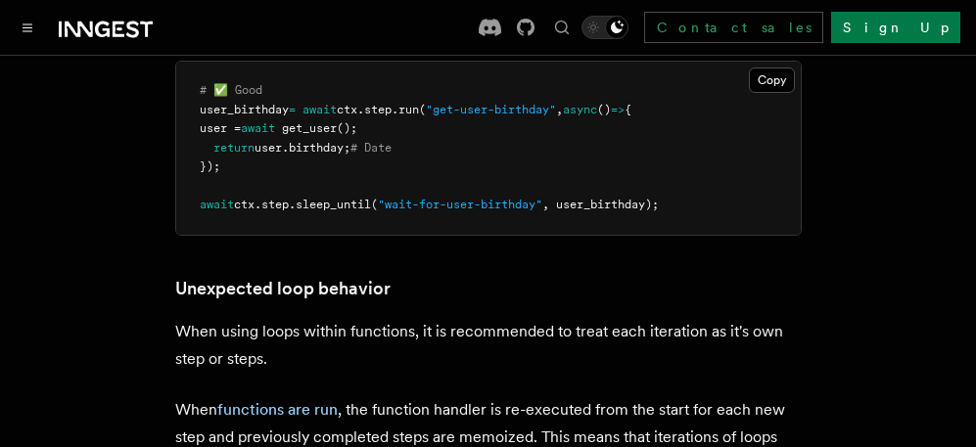
click at [536, 178] on pre "# ✅ Good user_birthday = await ctx . step . run ( "get-user-birthday" , async (…" at bounding box center [488, 148] width 625 height 173
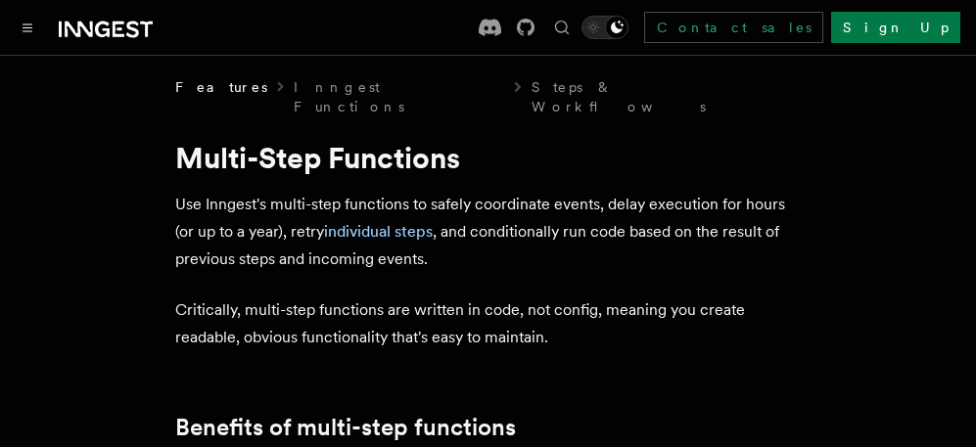
scroll to position [0, 0]
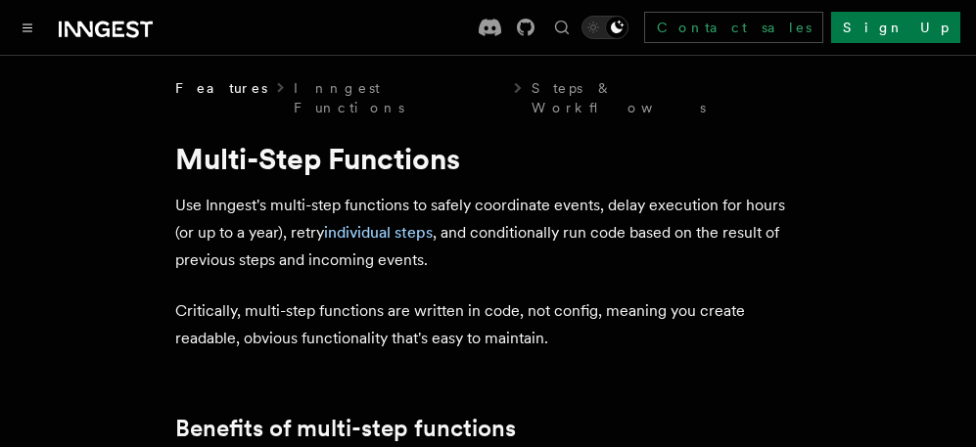
click at [660, 192] on p "Use Inngest's multi-step functions to safely coordinate events, delay execution…" at bounding box center [488, 233] width 626 height 82
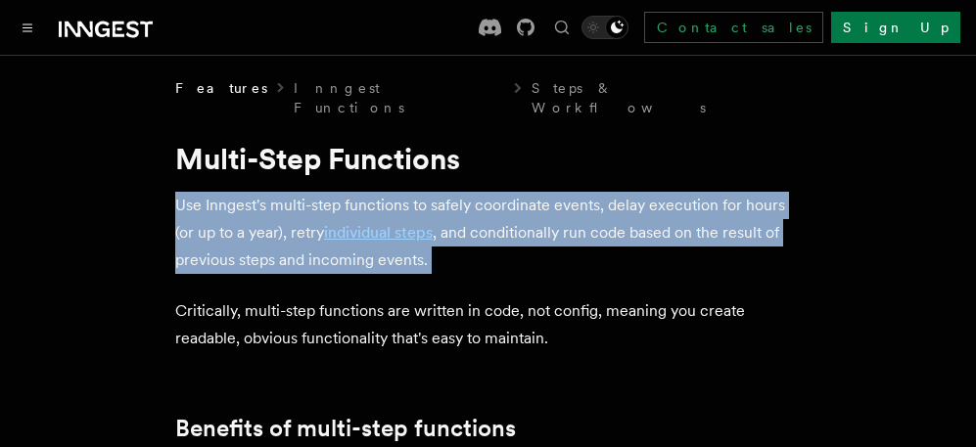
click at [660, 192] on p "Use Inngest's multi-step functions to safely coordinate events, delay execution…" at bounding box center [488, 233] width 626 height 82
click at [663, 193] on p "Use Inngest's multi-step functions to safely coordinate events, delay execution…" at bounding box center [488, 233] width 626 height 82
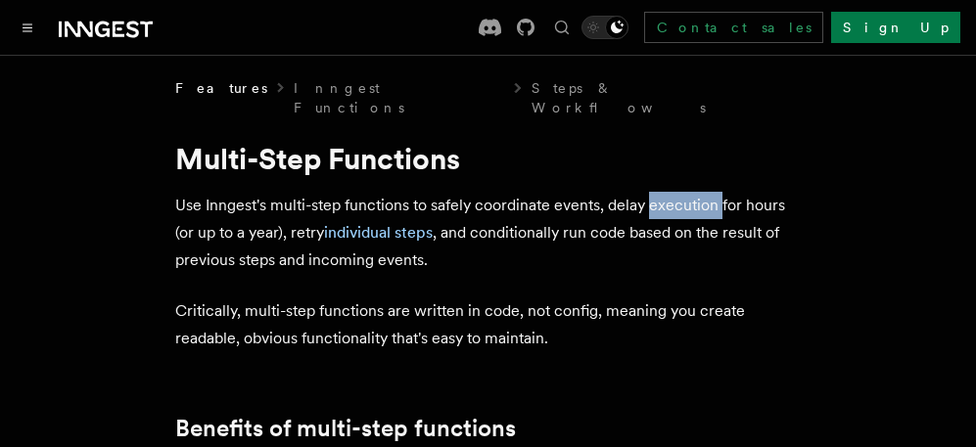
click at [663, 193] on p "Use Inngest's multi-step functions to safely coordinate events, delay execution…" at bounding box center [488, 233] width 626 height 82
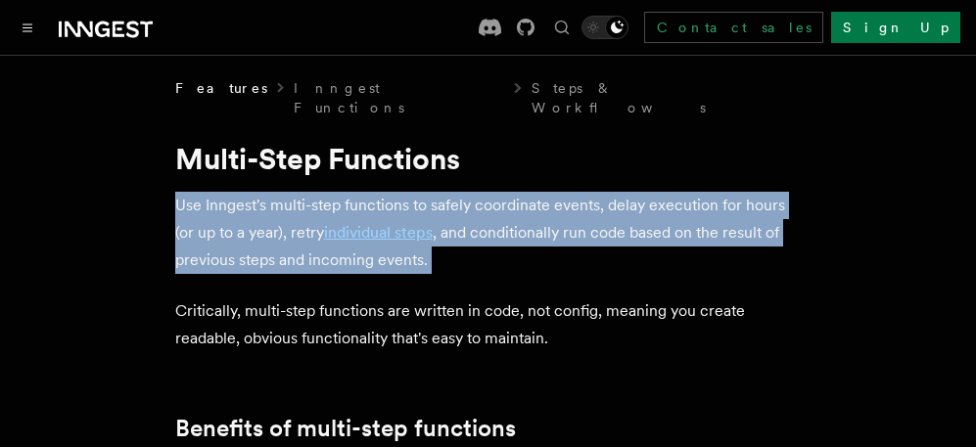
click at [663, 193] on p "Use Inngest's multi-step functions to safely coordinate events, delay execution…" at bounding box center [488, 233] width 626 height 82
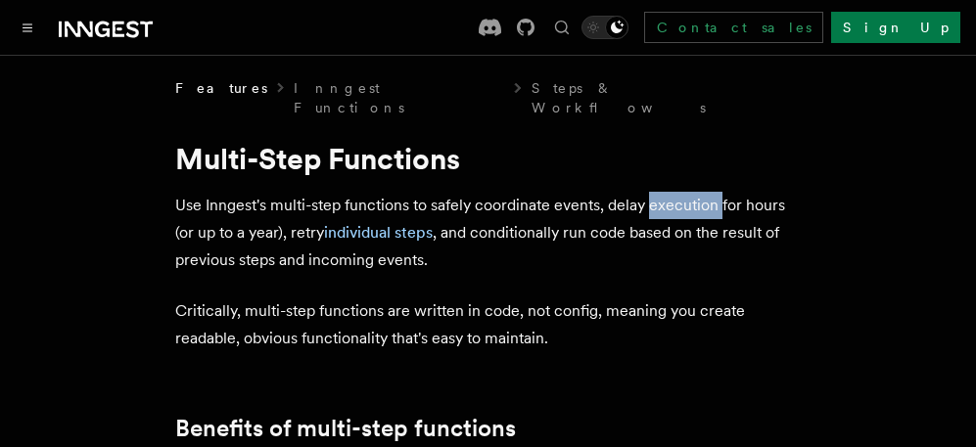
click at [663, 193] on p "Use Inngest's multi-step functions to safely coordinate events, delay execution…" at bounding box center [488, 233] width 626 height 82
click at [685, 200] on p "Use Inngest's multi-step functions to safely coordinate events, delay execution…" at bounding box center [488, 233] width 626 height 82
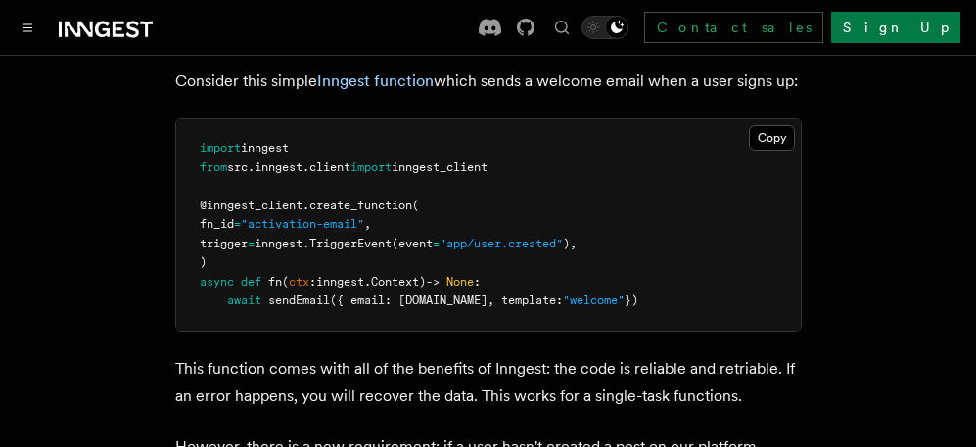
scroll to position [783, 0]
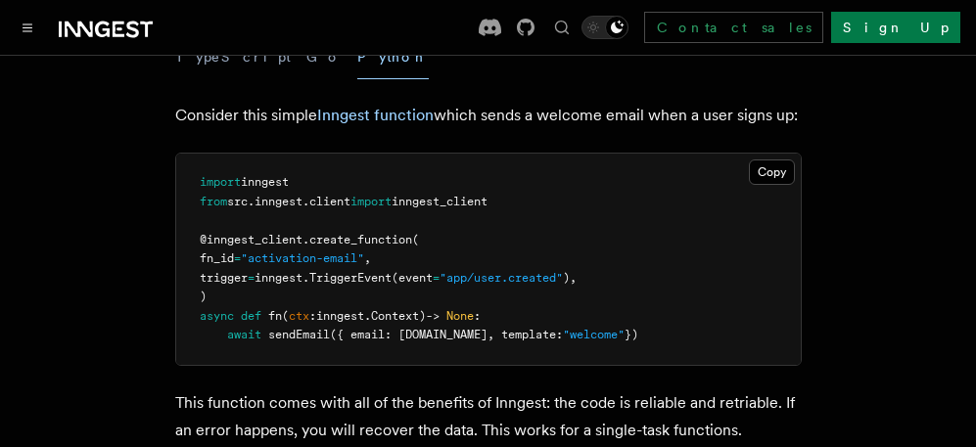
drag, startPoint x: 721, startPoint y: 310, endPoint x: 193, endPoint y: 164, distance: 548.3
click at [193, 164] on pre "import inngest from src . inngest . client import inngest_client @inngest_clien…" at bounding box center [488, 259] width 625 height 211
copy code "import inngest from src . inngest . client import inngest_client @inngest_clien…"
click at [590, 232] on pre "import inngest from src . inngest . client import inngest_client @inngest_clien…" at bounding box center [488, 259] width 625 height 211
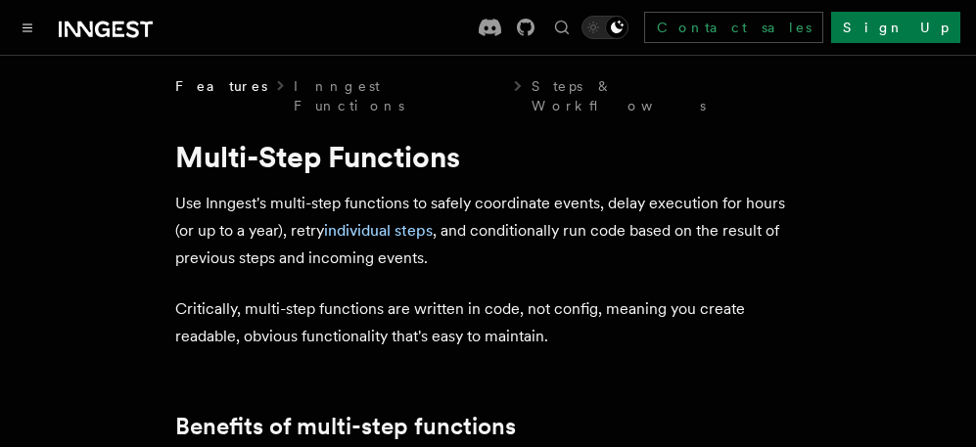
scroll to position [0, 0]
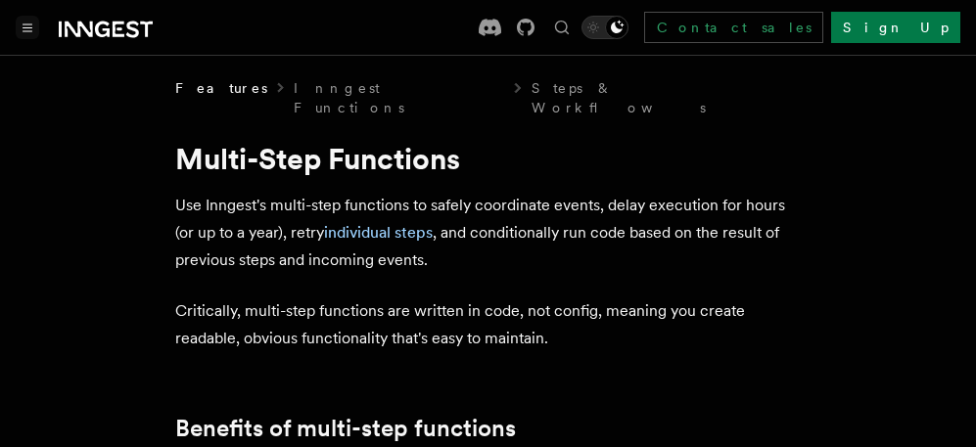
click at [37, 25] on button "Toggle navigation" at bounding box center [27, 27] width 23 height 23
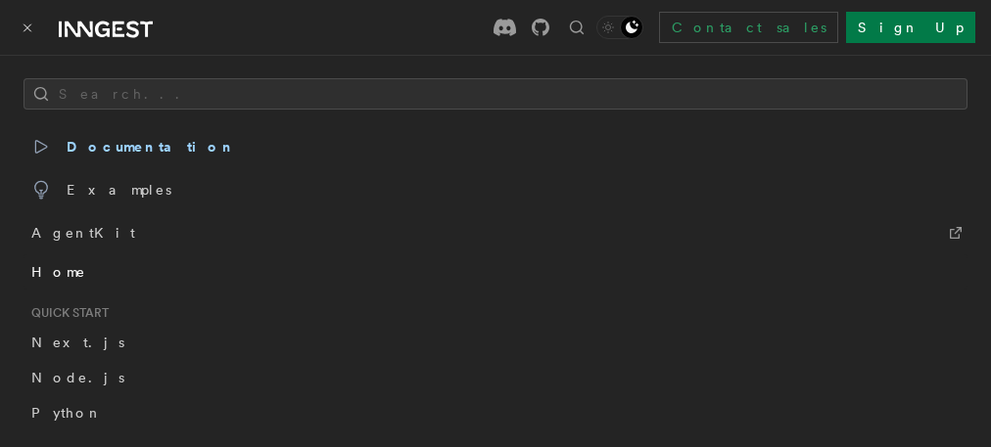
click at [55, 264] on span "Home" at bounding box center [58, 272] width 55 height 20
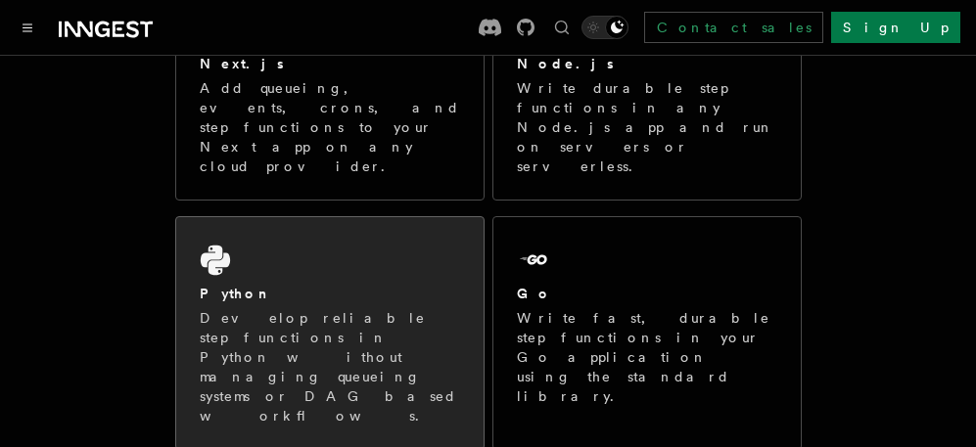
scroll to position [392, 0]
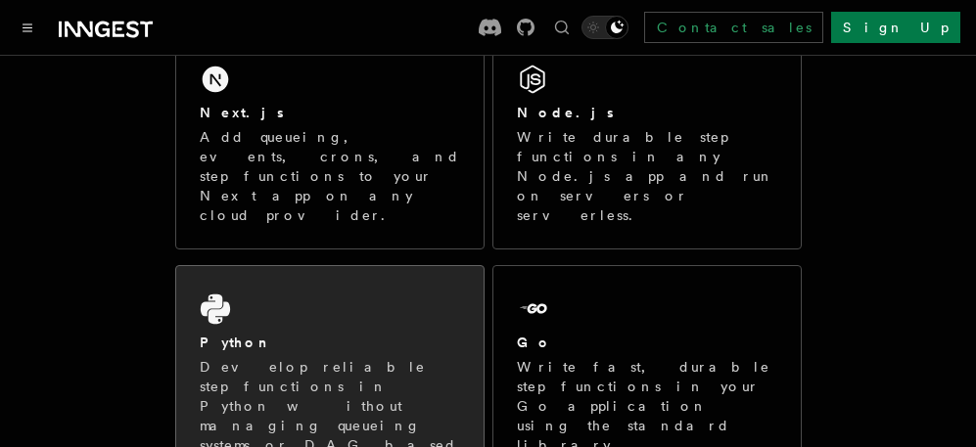
click at [367, 284] on div "Python Develop reliable step functions in Python without managing queueing syst…" at bounding box center [329, 382] width 307 height 232
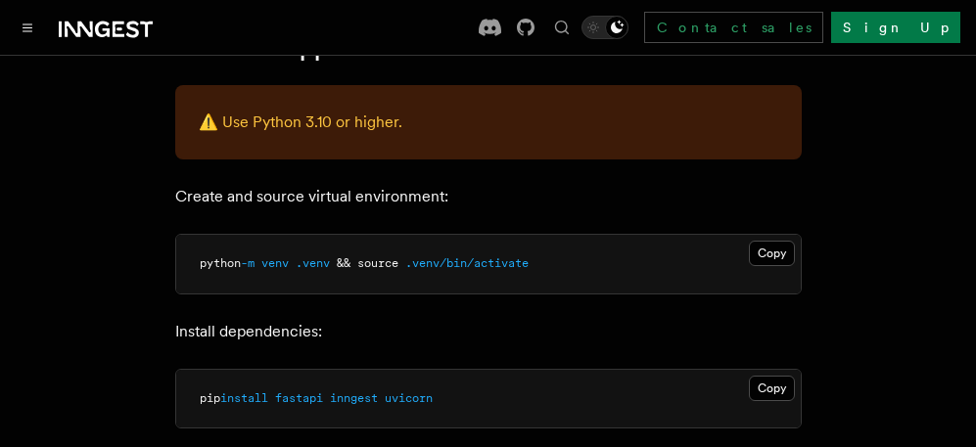
scroll to position [881, 0]
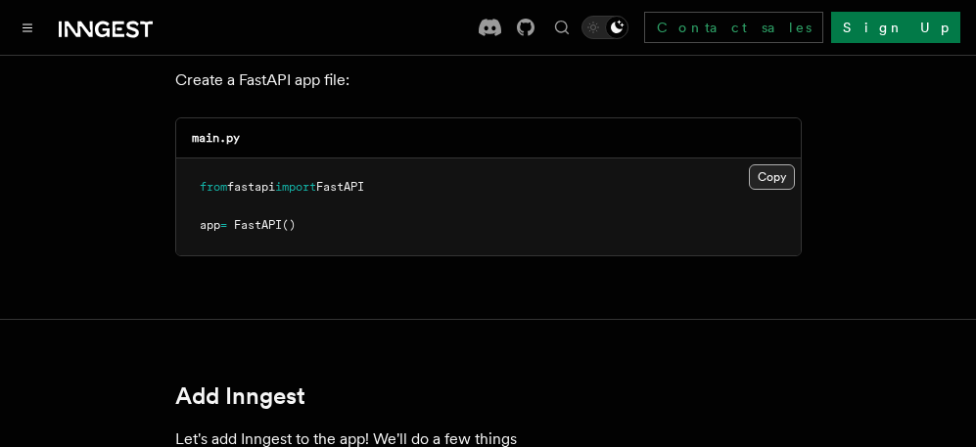
click at [773, 179] on button "Copy Copied" at bounding box center [772, 176] width 46 height 25
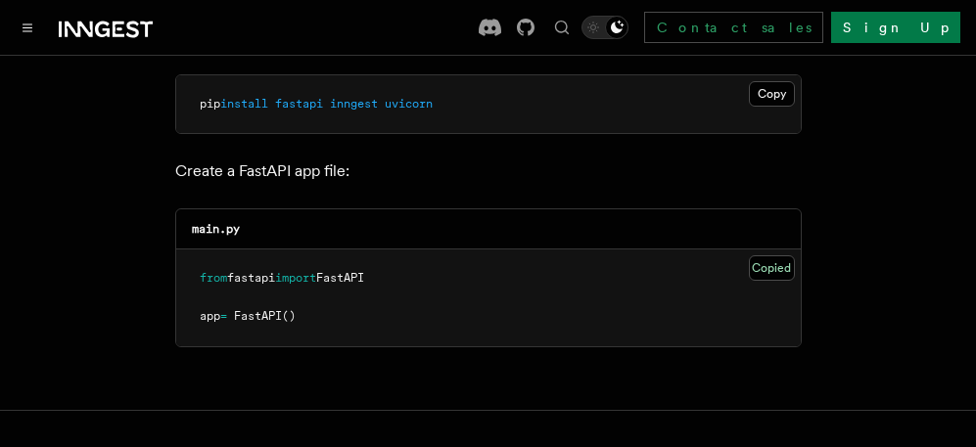
scroll to position [685, 0]
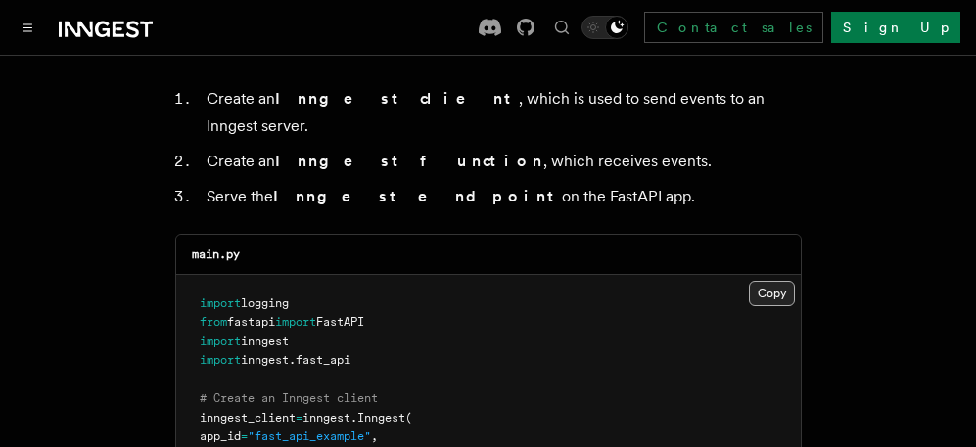
click at [764, 281] on button "Copy Copied" at bounding box center [772, 293] width 46 height 25
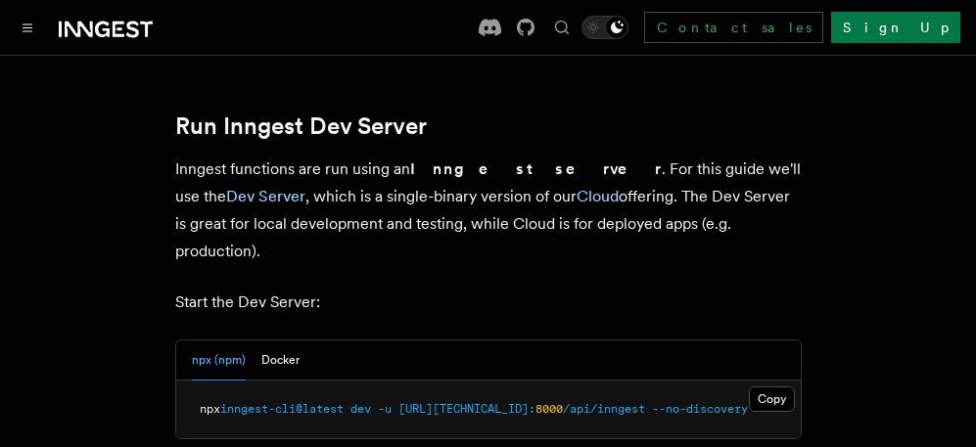
scroll to position [2545, 0]
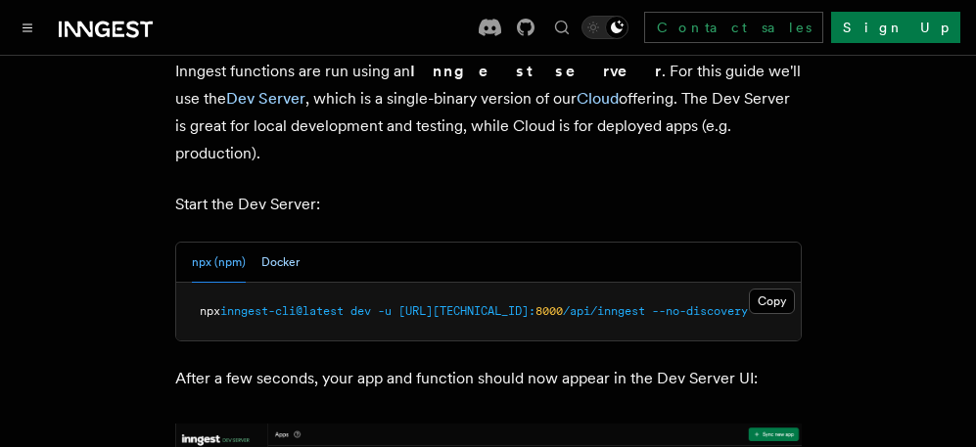
click at [288, 243] on button "Docker" at bounding box center [280, 263] width 38 height 40
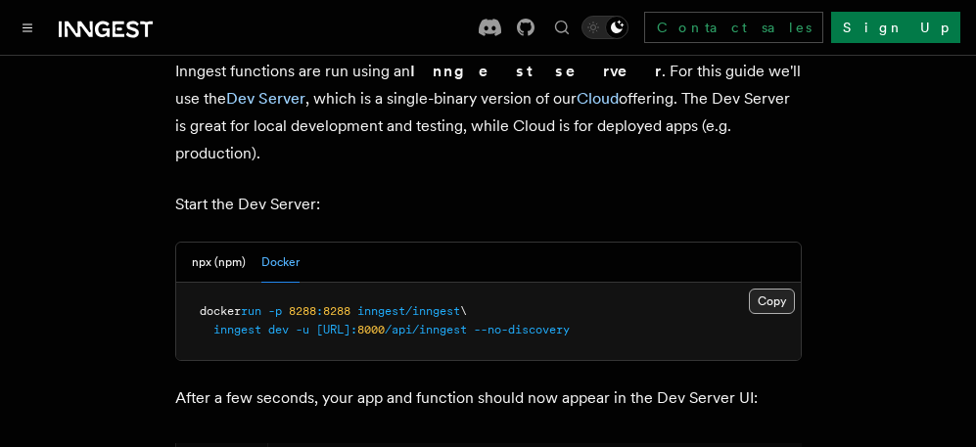
click at [769, 289] on button "Copy Copied" at bounding box center [772, 301] width 46 height 25
click at [202, 243] on button "npx (npm)" at bounding box center [219, 263] width 54 height 40
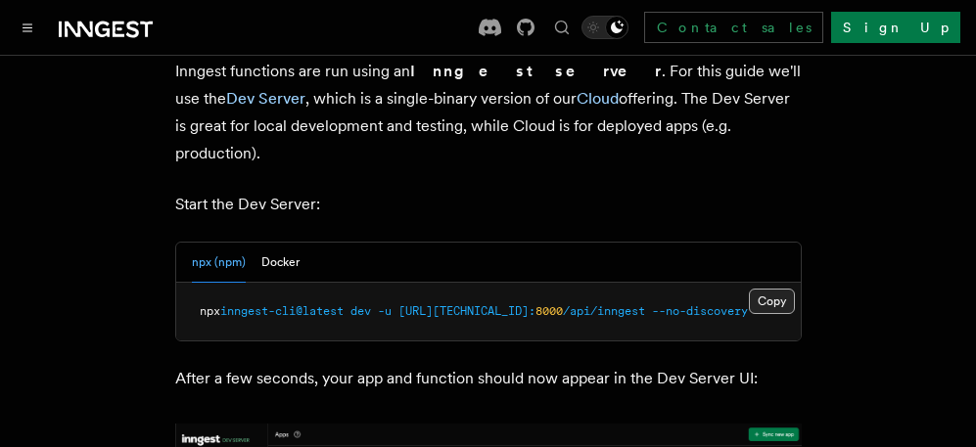
click at [781, 289] on button "Copy Copied" at bounding box center [772, 301] width 46 height 25
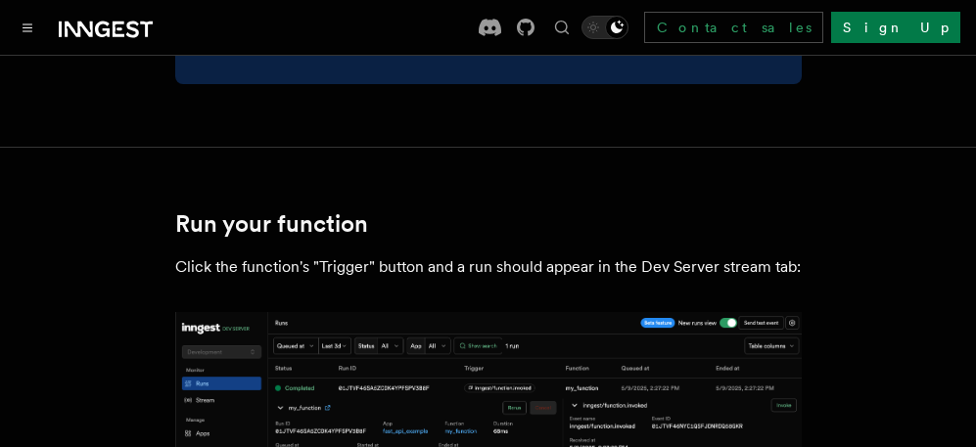
scroll to position [3720, 0]
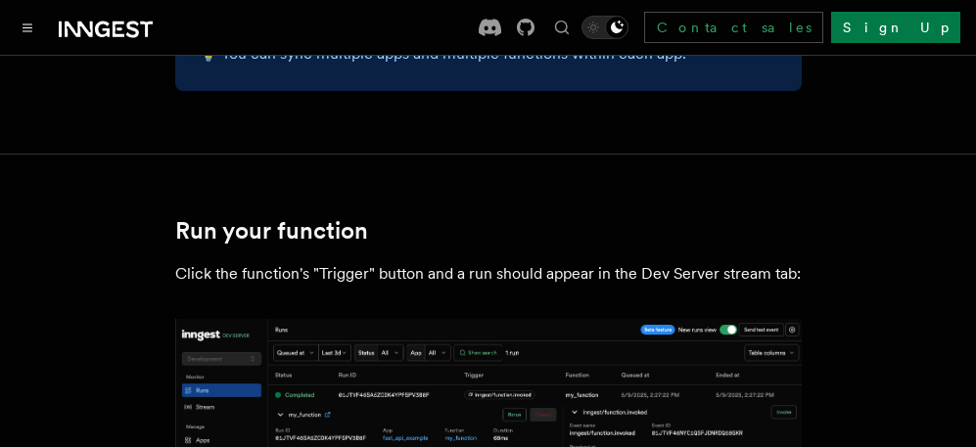
click at [299, 260] on p "Click the function's "Trigger" button and a run should appear in the Dev Server…" at bounding box center [488, 273] width 626 height 27
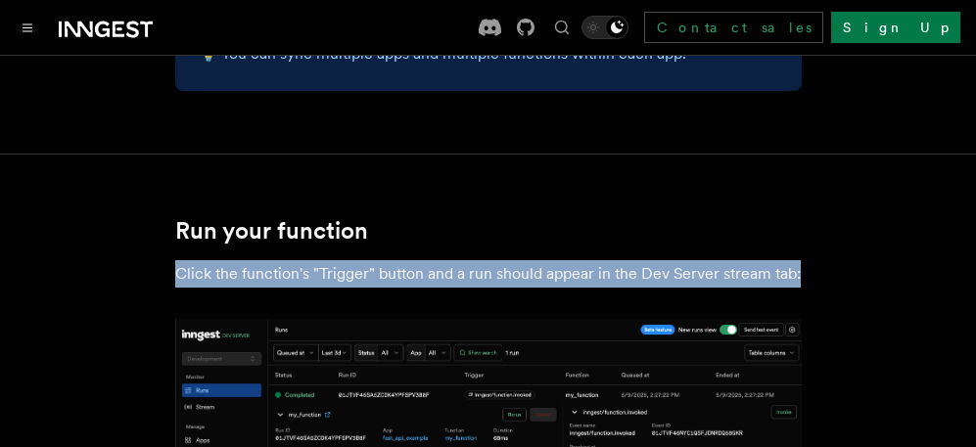
click at [299, 260] on p "Click the function's "Trigger" button and a run should appear in the Dev Server…" at bounding box center [488, 273] width 626 height 27
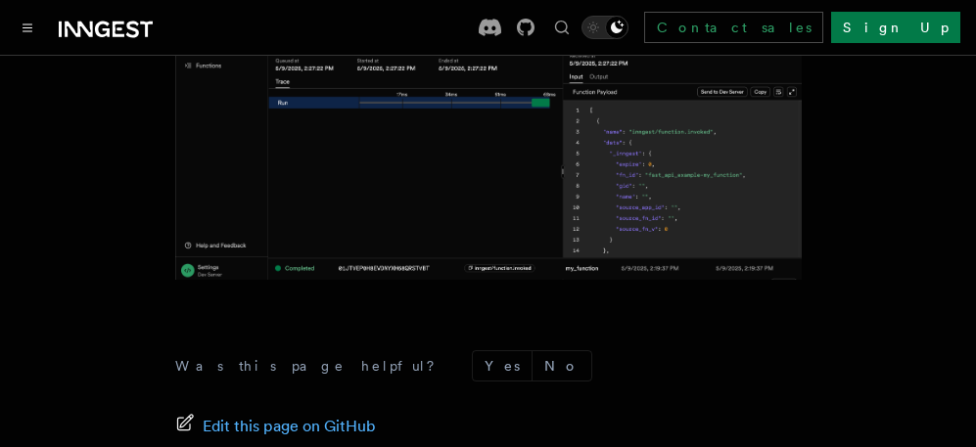
scroll to position [4285, 0]
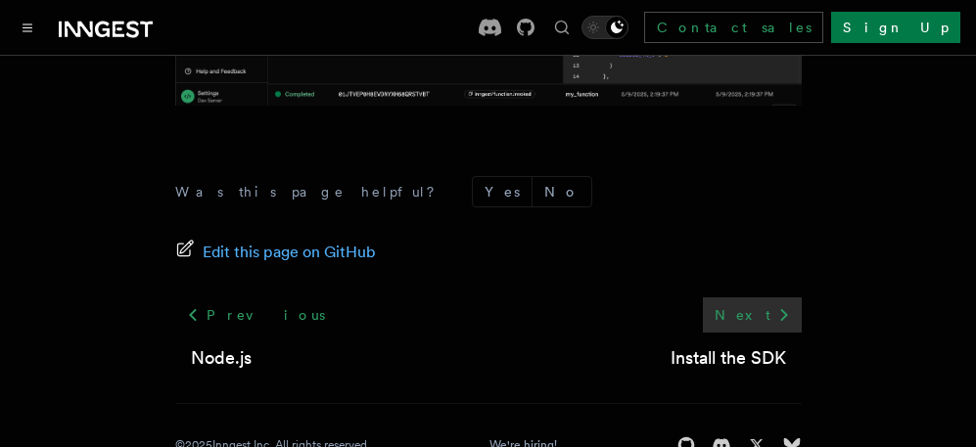
click at [742, 298] on link "Next" at bounding box center [752, 315] width 99 height 35
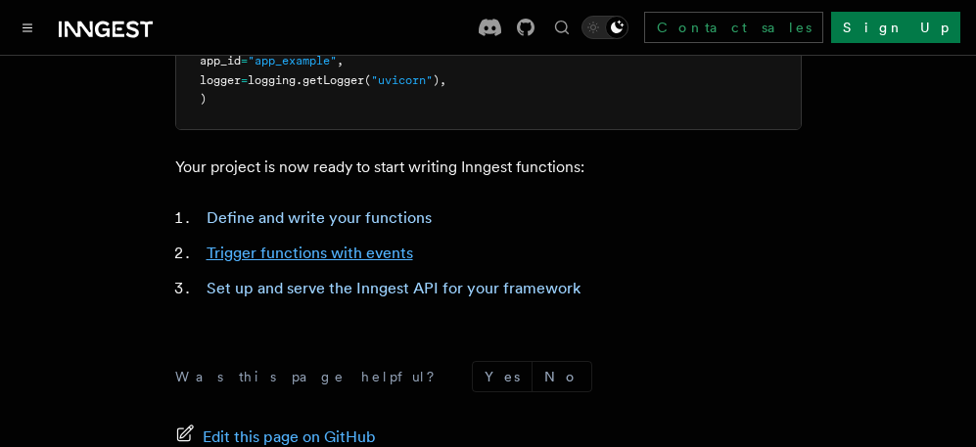
scroll to position [685, 0]
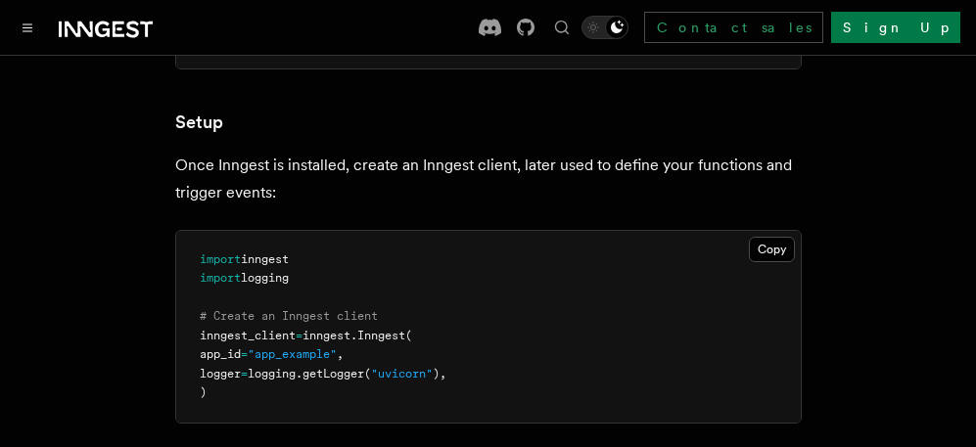
click at [286, 254] on span "inngest" at bounding box center [265, 260] width 48 height 14
drag, startPoint x: 319, startPoint y: 271, endPoint x: 176, endPoint y: 257, distance: 143.6
click at [176, 257] on pre "import inngest import logging # Create an Inngest client inngest_client = innge…" at bounding box center [488, 327] width 625 height 192
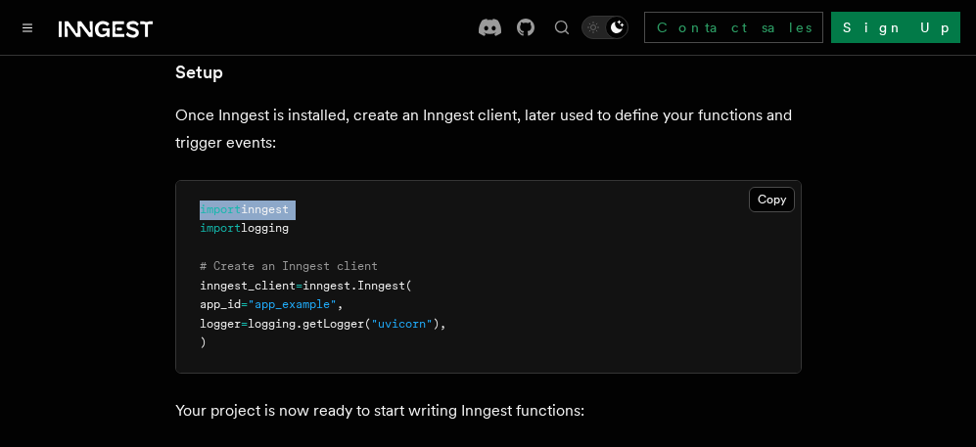
scroll to position [783, 0]
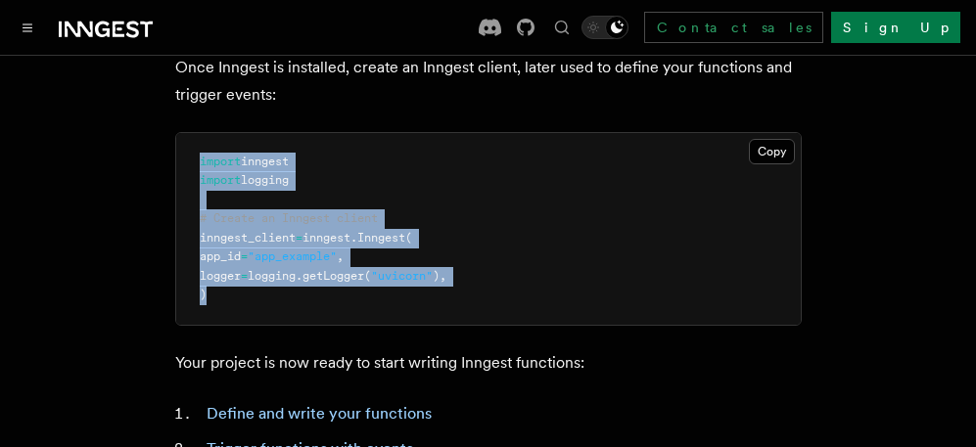
drag, startPoint x: 234, startPoint y: 301, endPoint x: 168, endPoint y: 154, distance: 160.8
click at [168, 154] on article "Inngest tour Installing the SDK The Inngest SDK allows you to write reliable, d…" at bounding box center [487, 89] width 929 height 1588
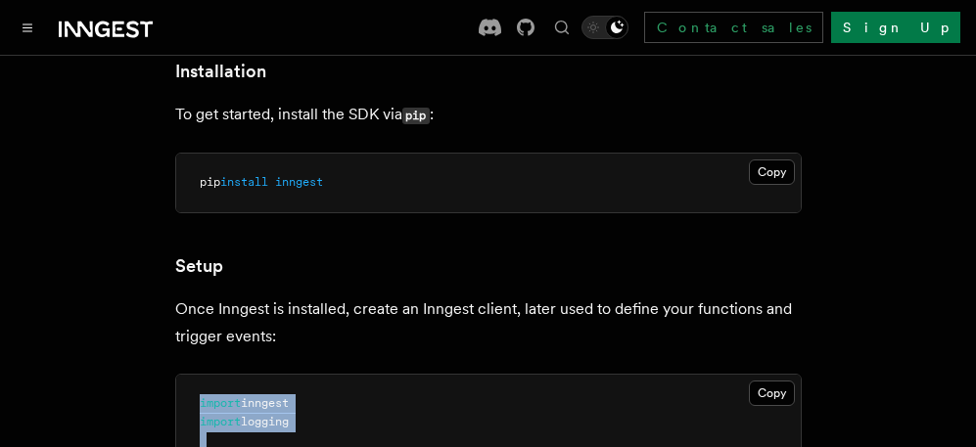
scroll to position [533, 0]
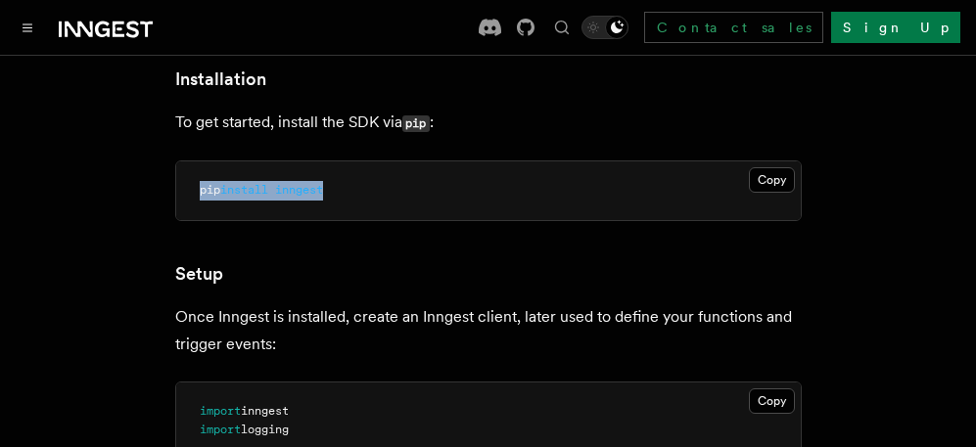
drag, startPoint x: 344, startPoint y: 193, endPoint x: 146, endPoint y: 196, distance: 197.7
click at [146, 196] on article "Inngest tour Installing the SDK The Inngest SDK allows you to write reliable, d…" at bounding box center [487, 339] width 929 height 1588
copy span "pip install inngest"
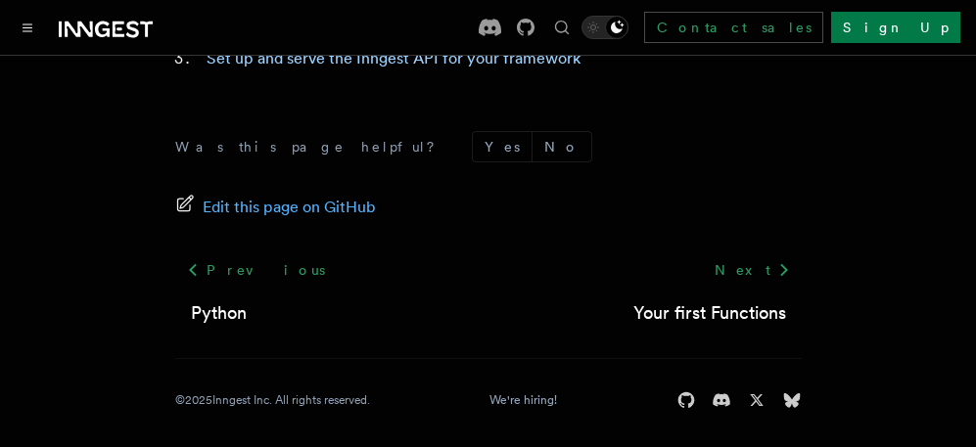
scroll to position [1219, 0]
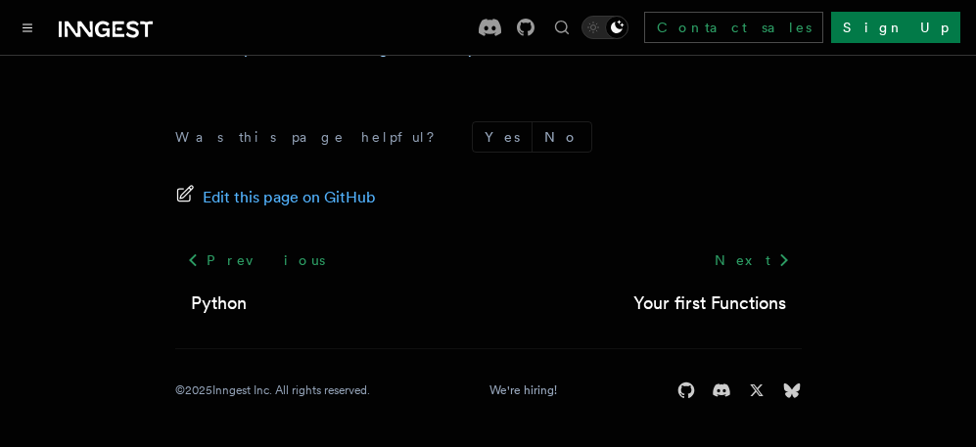
drag, startPoint x: 484, startPoint y: 161, endPoint x: 587, endPoint y: 188, distance: 107.3
click at [486, 161] on footer "Was this page helpful? Yes No Edit this page on GitHub Previous Python Next You…" at bounding box center [488, 260] width 626 height 279
click at [773, 267] on icon at bounding box center [783, 260] width 23 height 23
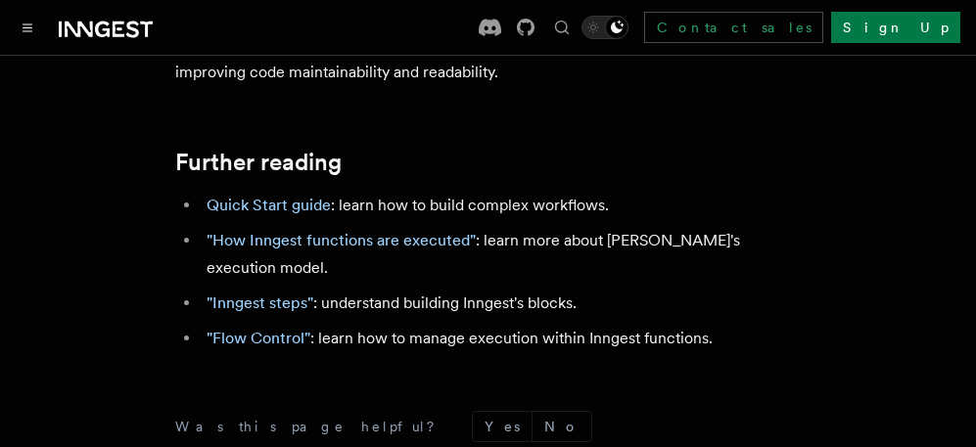
scroll to position [4503, 0]
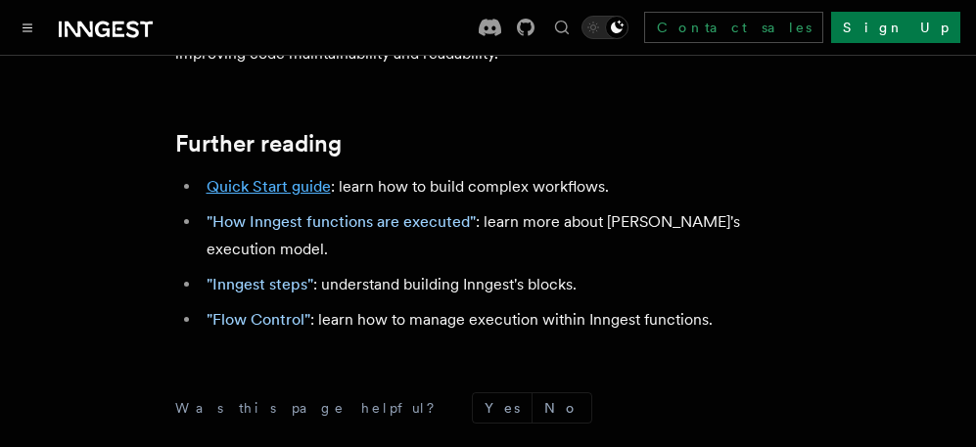
click at [293, 190] on link "Quick Start guide" at bounding box center [269, 186] width 124 height 19
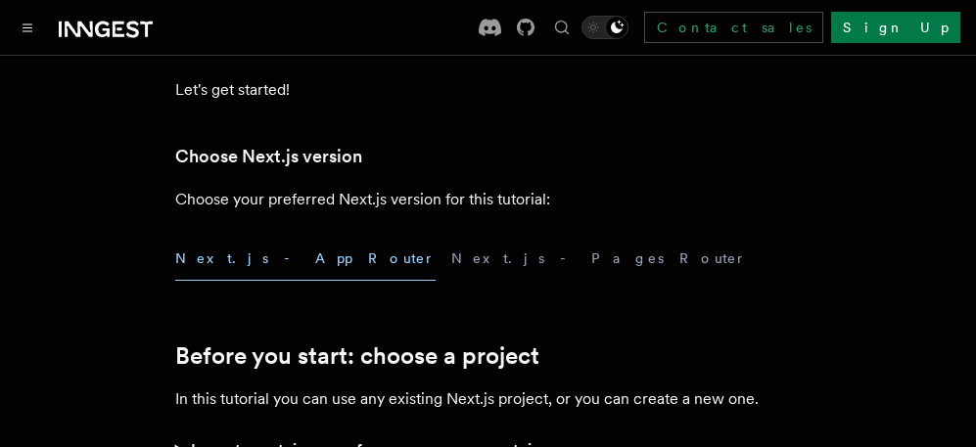
scroll to position [489, 0]
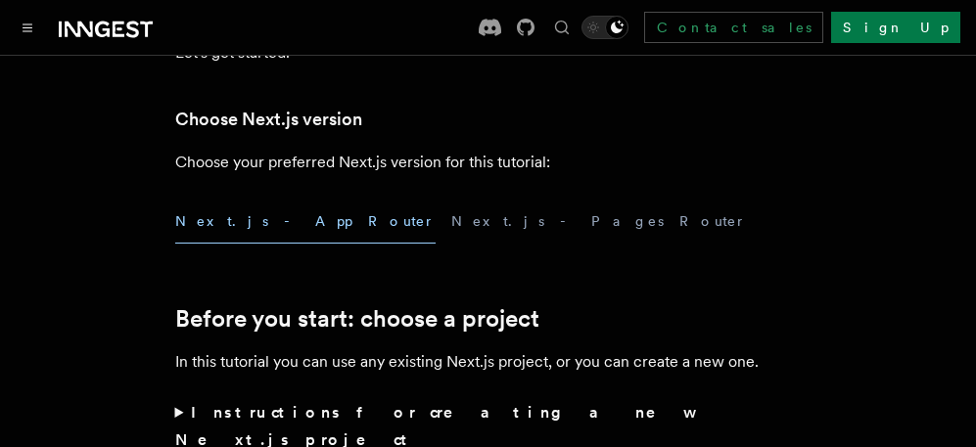
click at [182, 409] on summary "Instructions for creating a new Next.js project" at bounding box center [488, 426] width 626 height 55
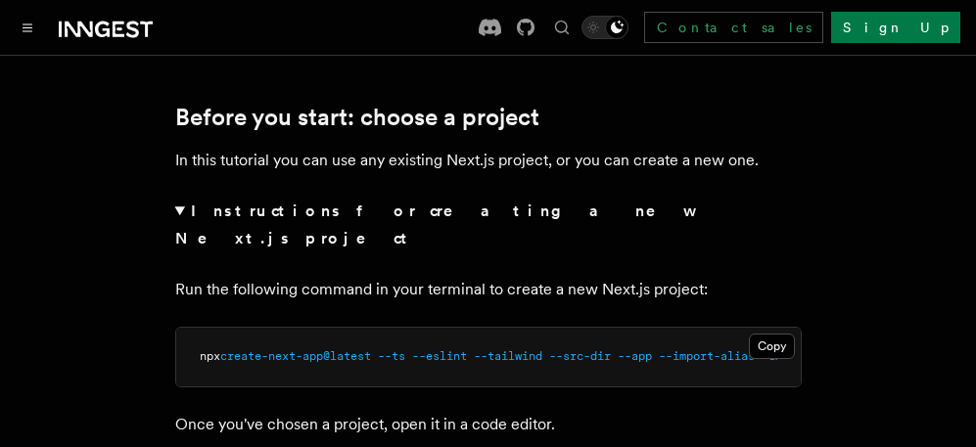
scroll to position [685, 0]
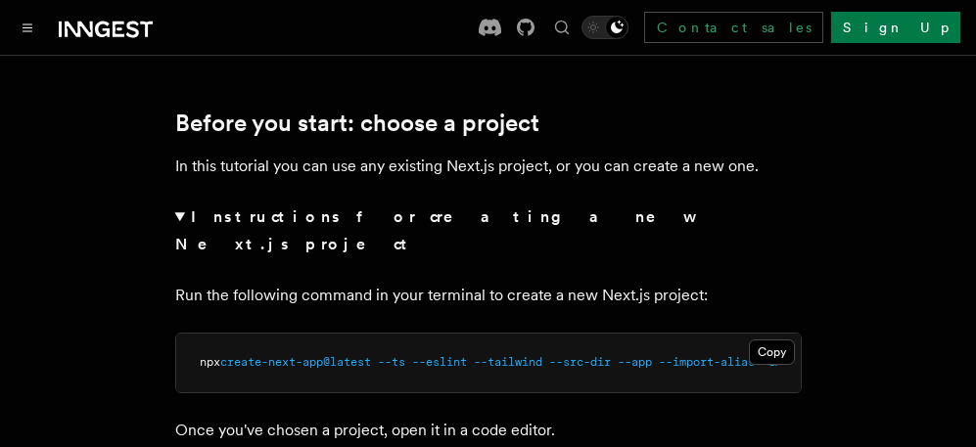
click at [191, 224] on strong "Instructions for creating a new Next.js project" at bounding box center [433, 231] width 516 height 46
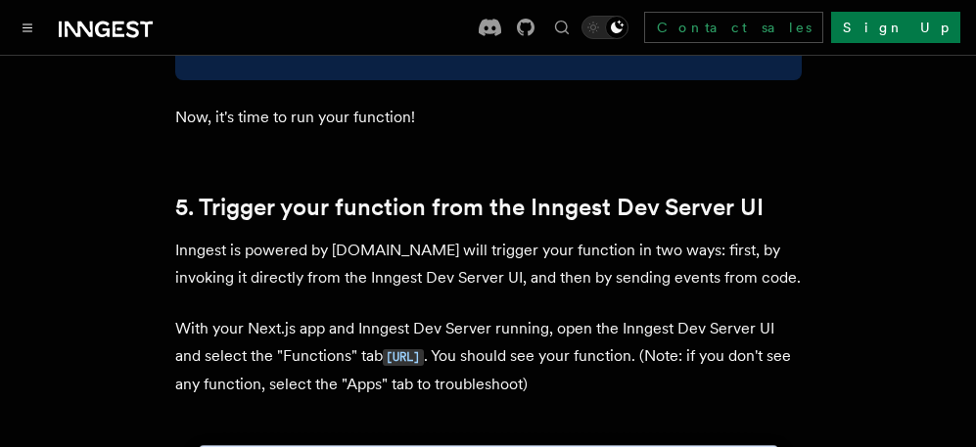
scroll to position [4405, 0]
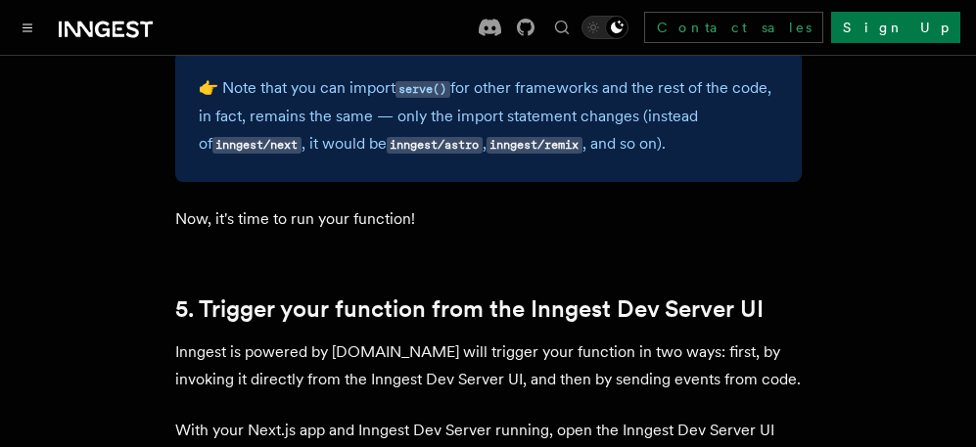
click at [476, 339] on p "Inngest is powered by events.You will trigger your function in two ways: first,…" at bounding box center [488, 366] width 626 height 55
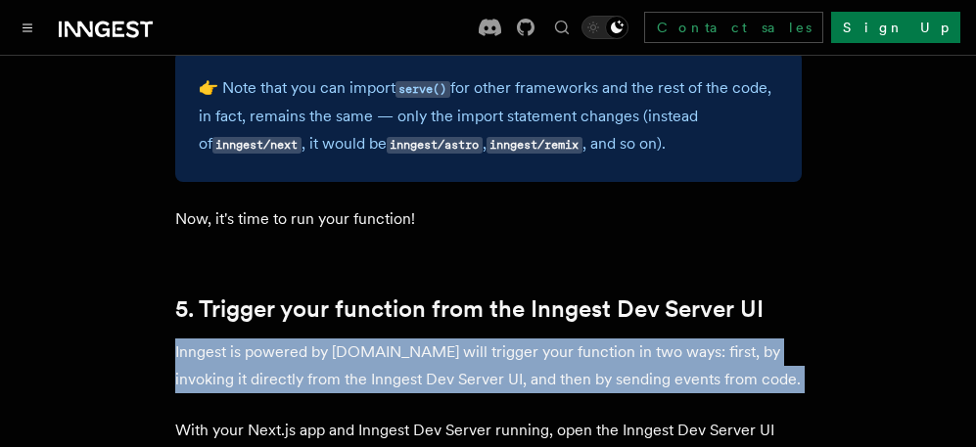
click at [476, 339] on p "Inngest is powered by events.You will trigger your function in two ways: first,…" at bounding box center [488, 366] width 626 height 55
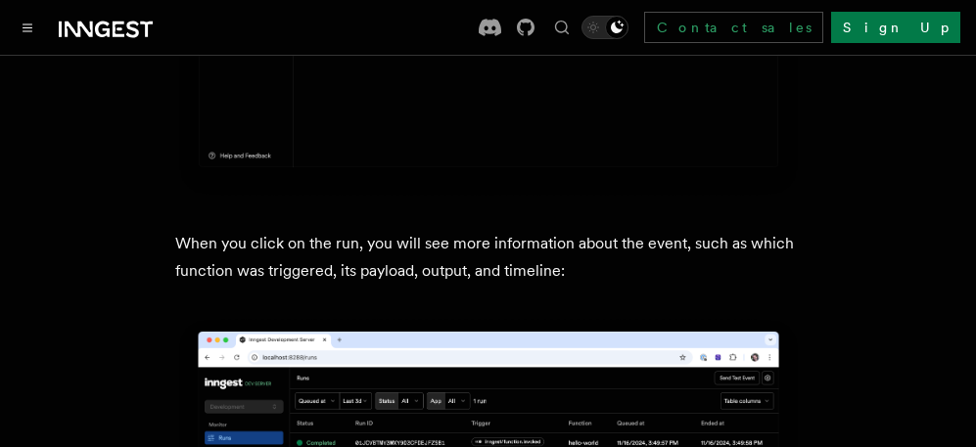
scroll to position [6754, 0]
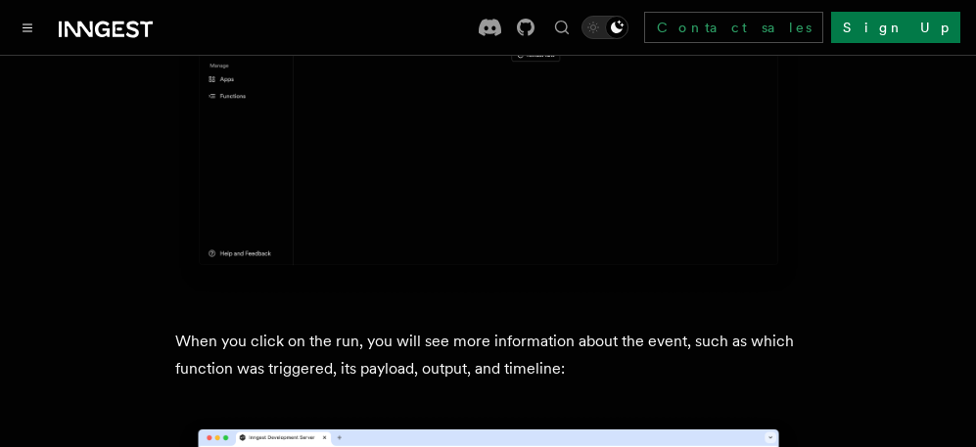
click at [407, 328] on p "When you click on the run, you will see more information about the event, such …" at bounding box center [488, 355] width 626 height 55
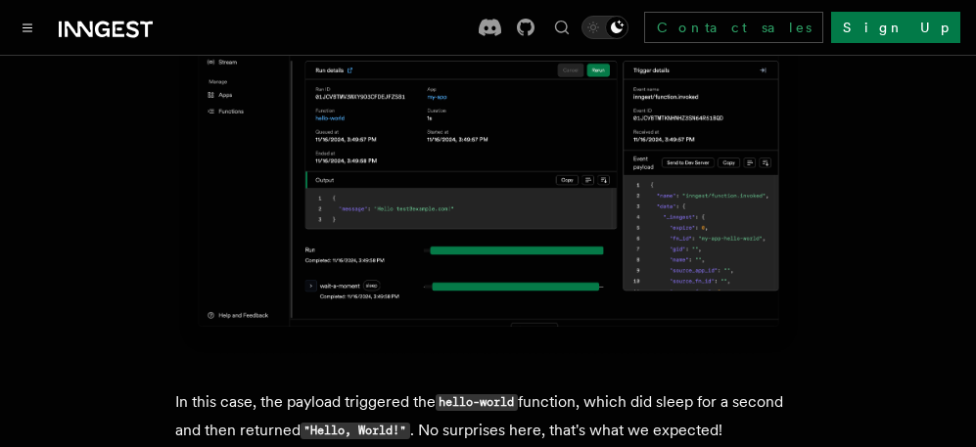
scroll to position [7243, 0]
click at [449, 390] on p "In this case, the payload triggered the hello-world function, which did sleep f…" at bounding box center [488, 418] width 626 height 57
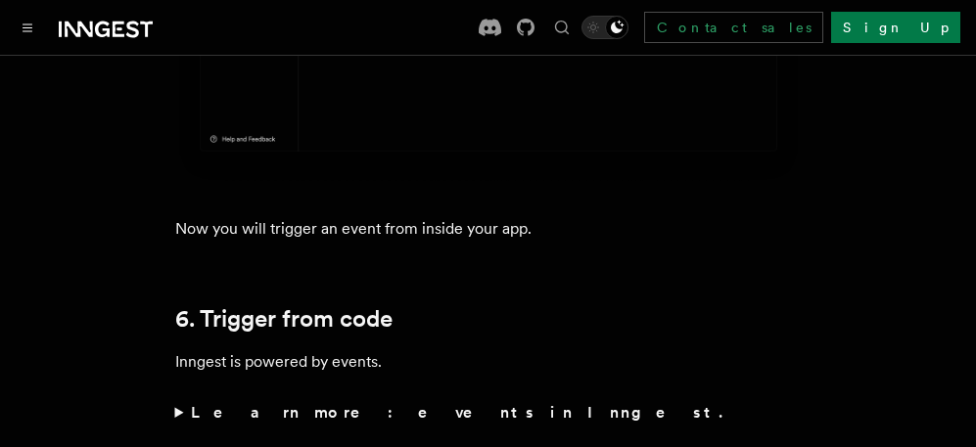
scroll to position [9005, 0]
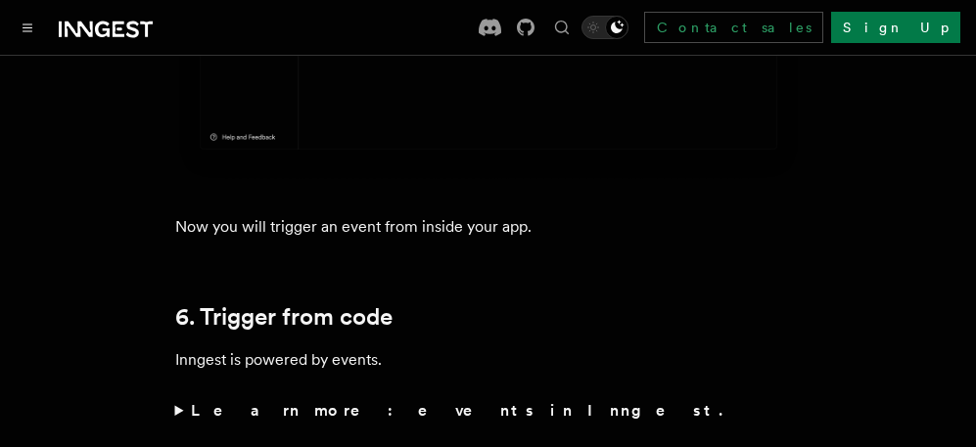
click at [307, 401] on strong "Learn more: events in Inngest." at bounding box center [458, 410] width 535 height 19
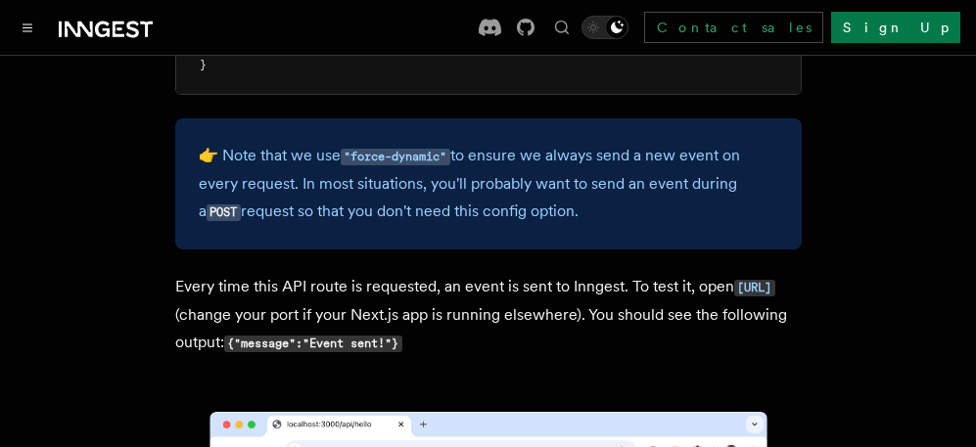
scroll to position [10278, 0]
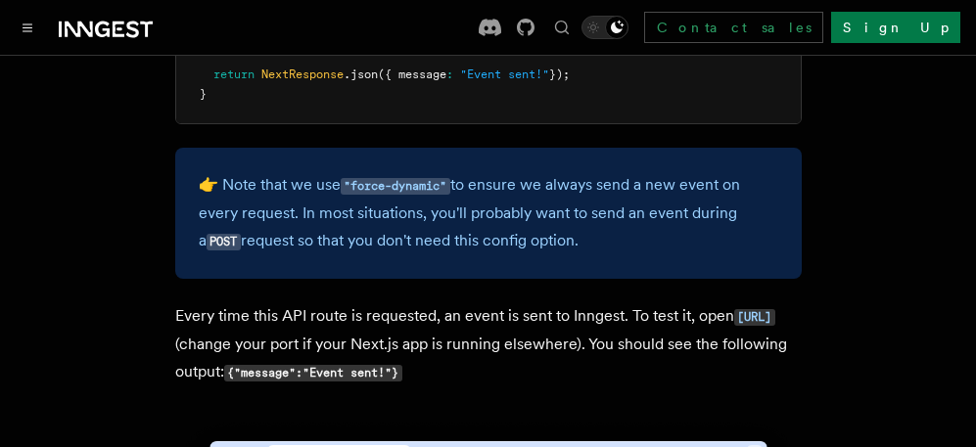
click at [425, 302] on p "Every time this API route is requested, an event is sent to Inngest. To test it…" at bounding box center [488, 344] width 626 height 84
click at [426, 302] on p "Every time this API route is requested, an event is sent to Inngest. To test it…" at bounding box center [488, 344] width 626 height 84
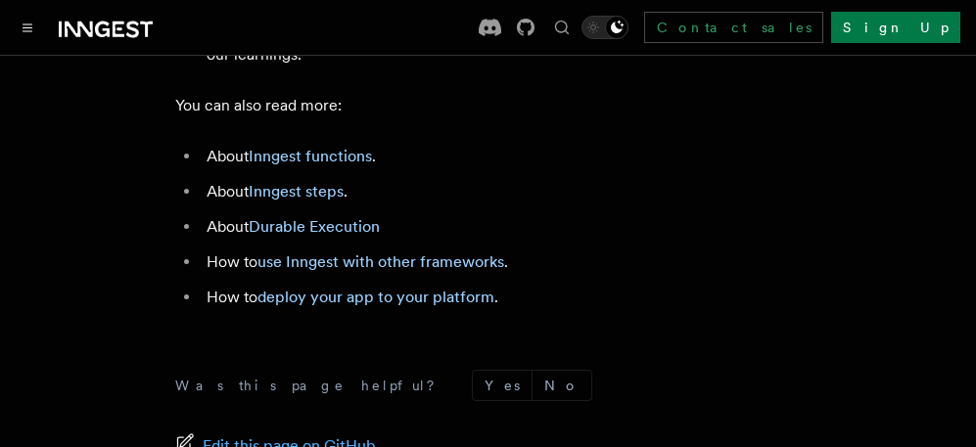
scroll to position [11844, 0]
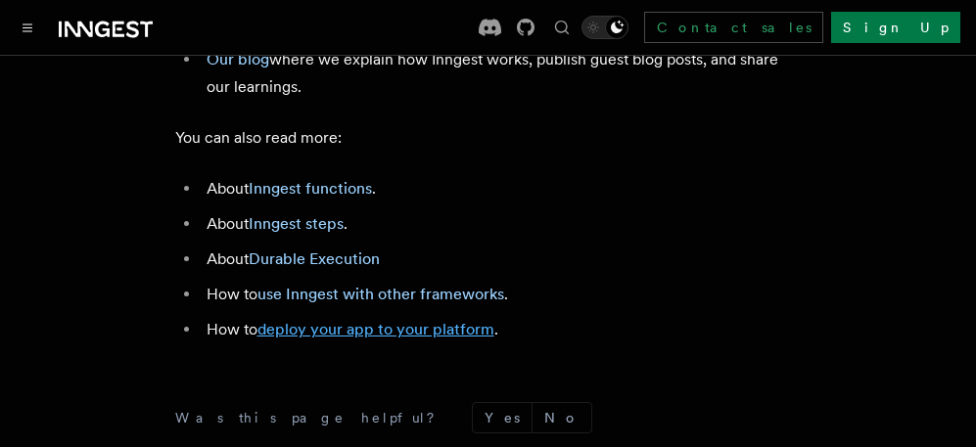
click at [344, 320] on link "deploy your app to your platform" at bounding box center [375, 329] width 237 height 19
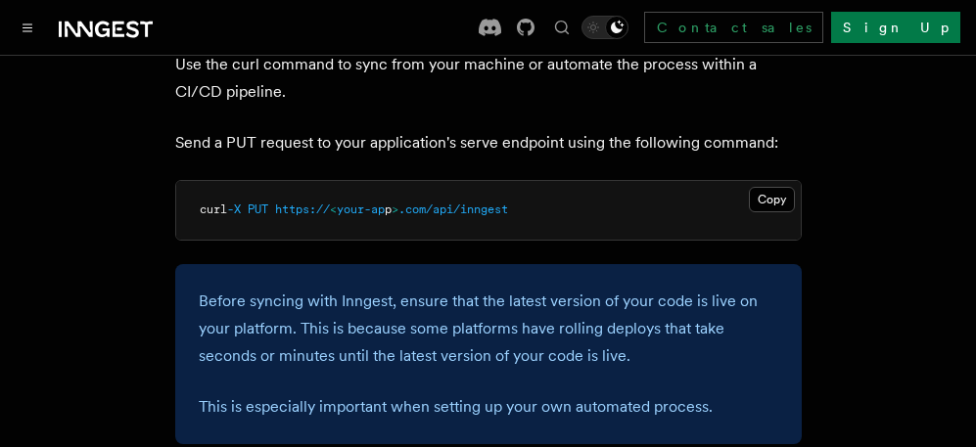
scroll to position [2839, 0]
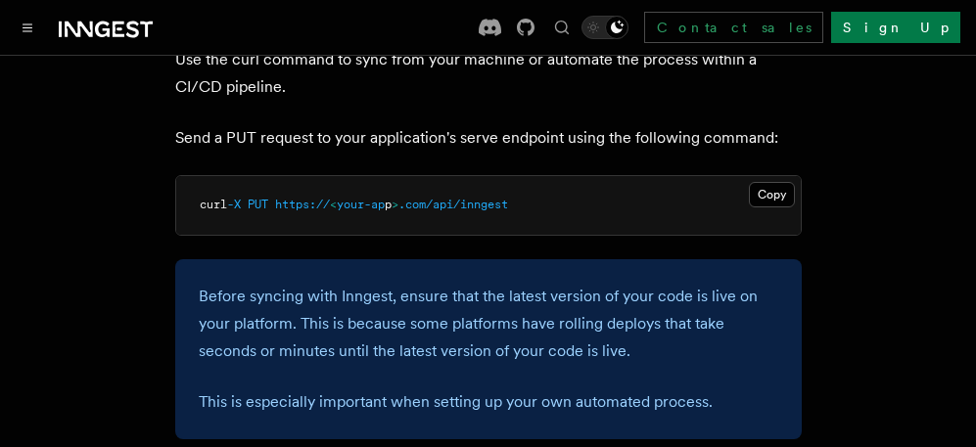
drag, startPoint x: 766, startPoint y: 159, endPoint x: 643, endPoint y: 181, distance: 125.4
click at [765, 182] on button "Copy Copied" at bounding box center [772, 194] width 46 height 25
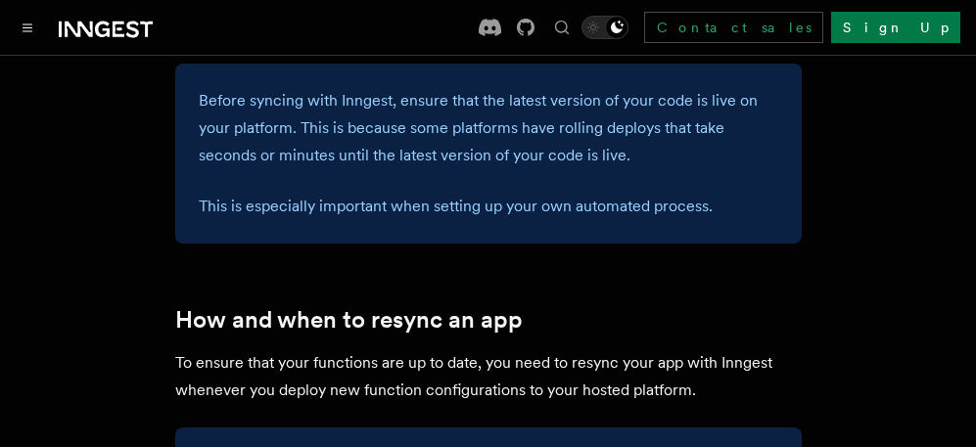
click at [565, 217] on article "Platform Deployment Syncing an Inngest App After deploying your code to a hosti…" at bounding box center [487, 99] width 929 height 6111
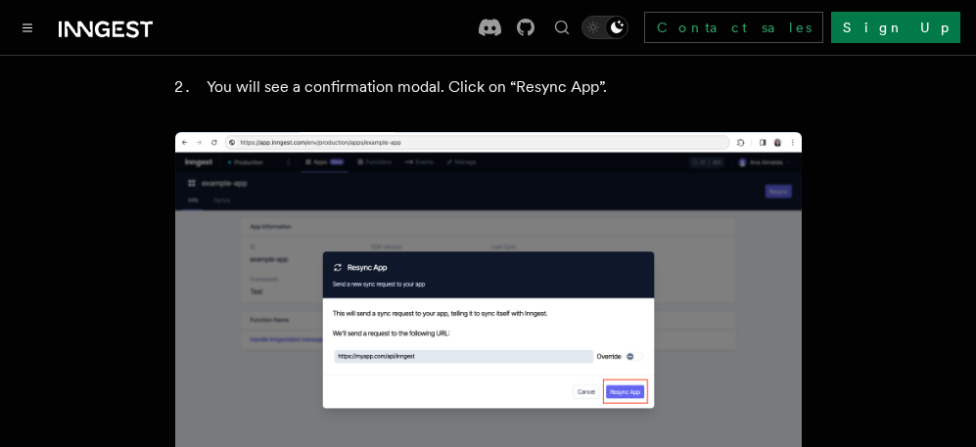
scroll to position [4405, 0]
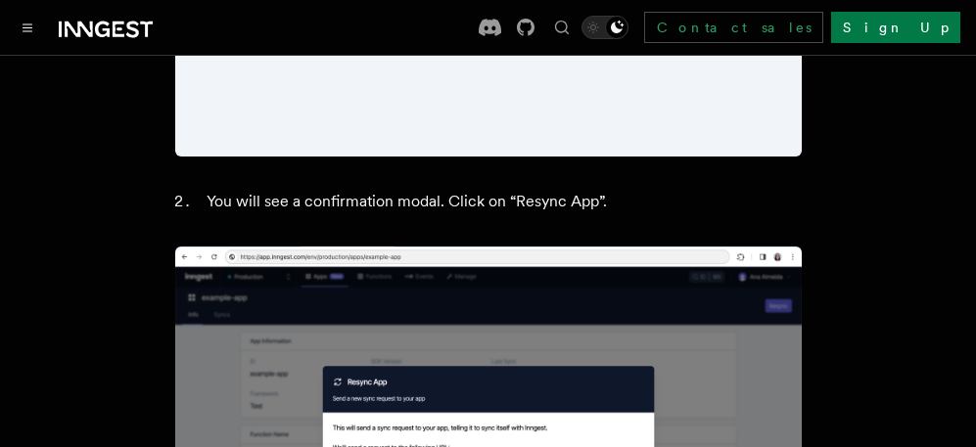
click at [588, 188] on li "You will see a confirmation modal. Click on “Resync App”." at bounding box center [501, 201] width 601 height 27
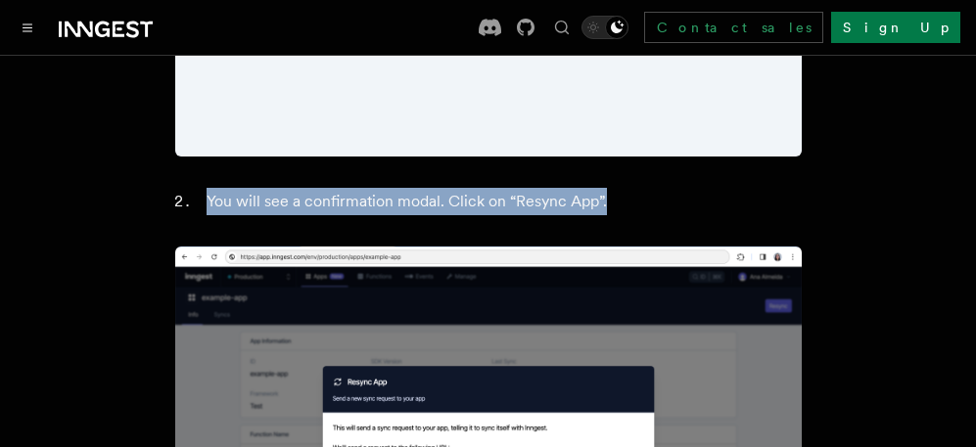
click at [588, 188] on li "You will see a confirmation modal. Click on “Resync App”." at bounding box center [501, 201] width 601 height 27
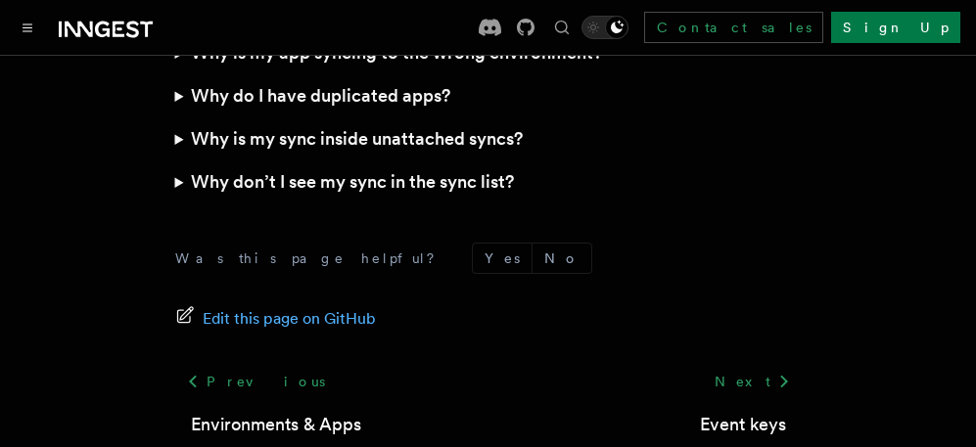
scroll to position [5703, 0]
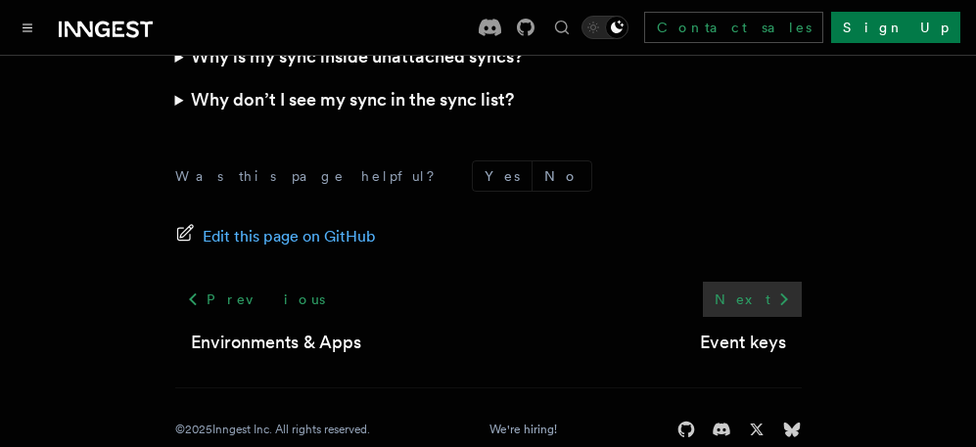
click at [752, 282] on link "Next" at bounding box center [752, 299] width 99 height 35
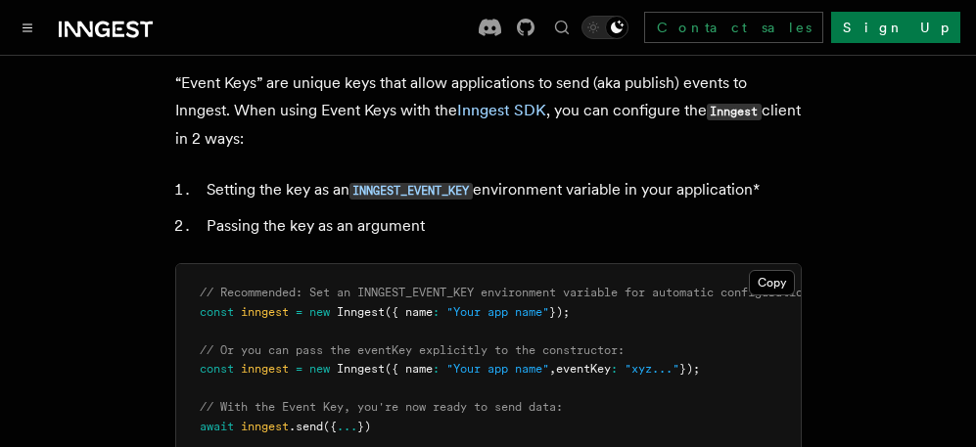
scroll to position [98, 0]
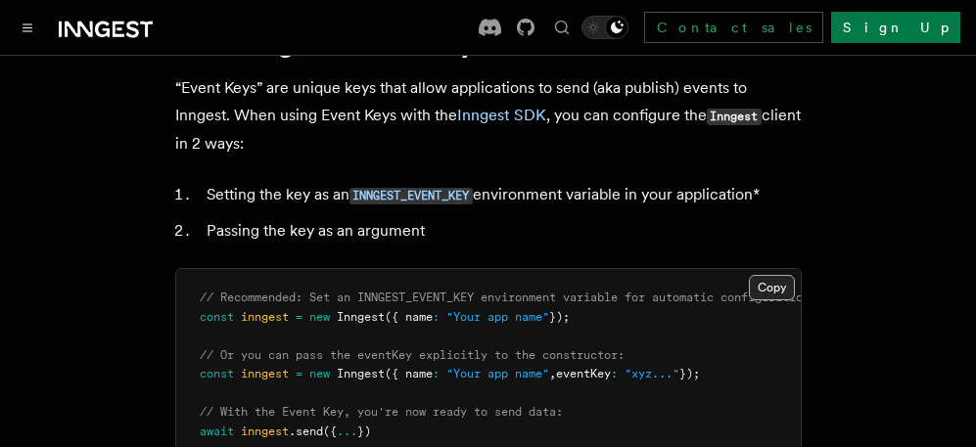
click at [763, 287] on button "Copy Copied" at bounding box center [772, 287] width 46 height 25
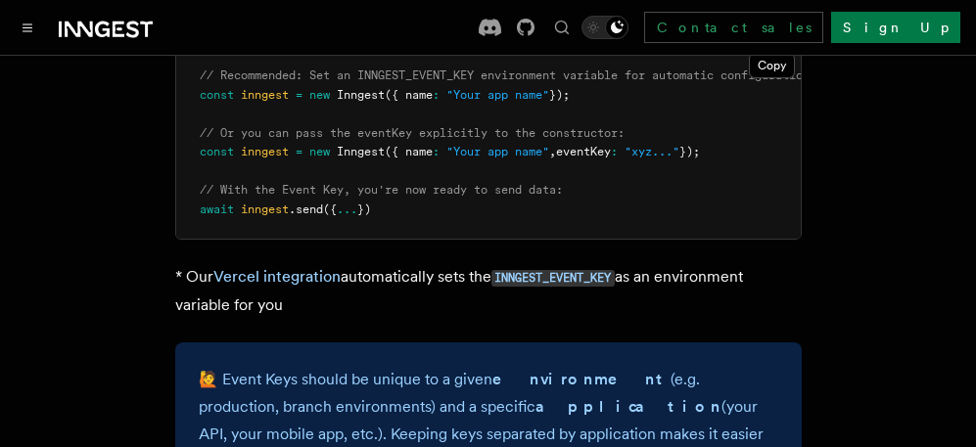
scroll to position [196, 0]
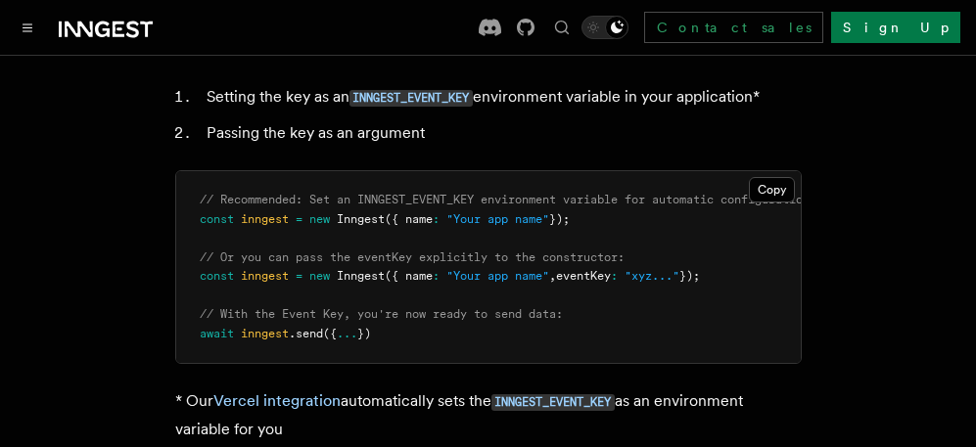
drag, startPoint x: 471, startPoint y: 334, endPoint x: 174, endPoint y: 204, distance: 323.9
click at [175, 204] on div "Copy Copied // Recommended: Set an INNGEST_EVENT_KEY environment variable for a…" at bounding box center [488, 267] width 626 height 194
copy code "// Recommended: Set an INNGEST_EVENT_KEY environment variable for automatic con…"
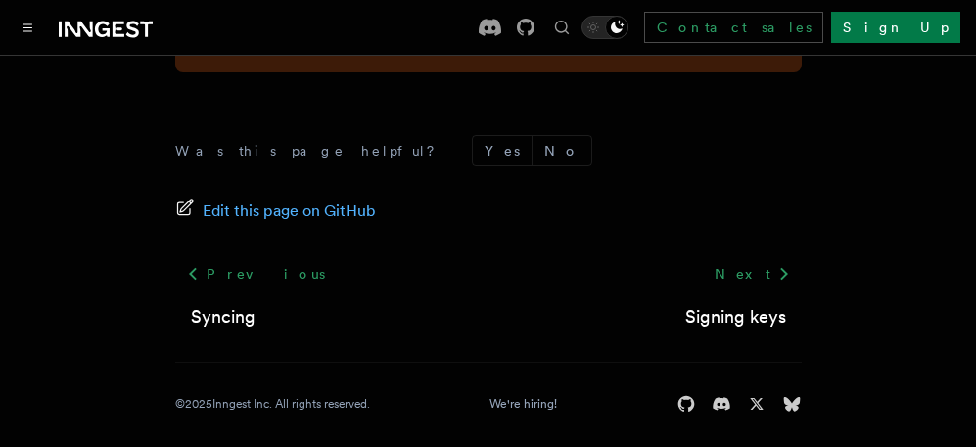
scroll to position [1884, 0]
click at [761, 263] on link "Next" at bounding box center [752, 272] width 99 height 35
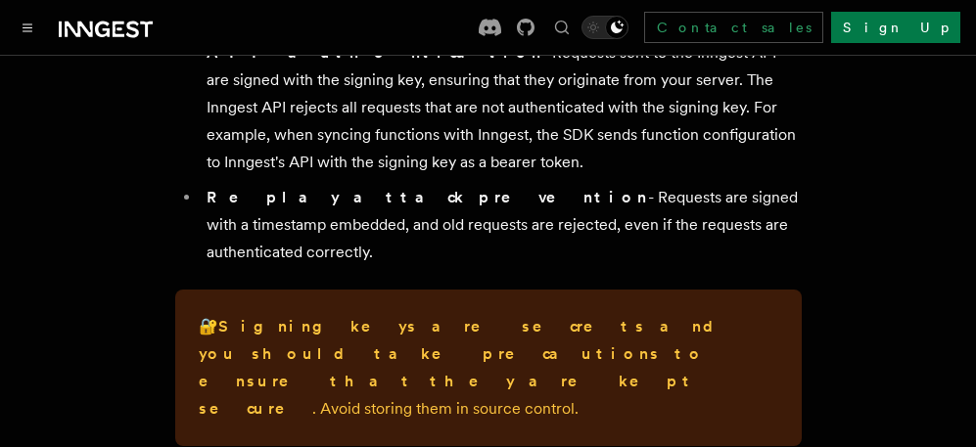
scroll to position [392, 0]
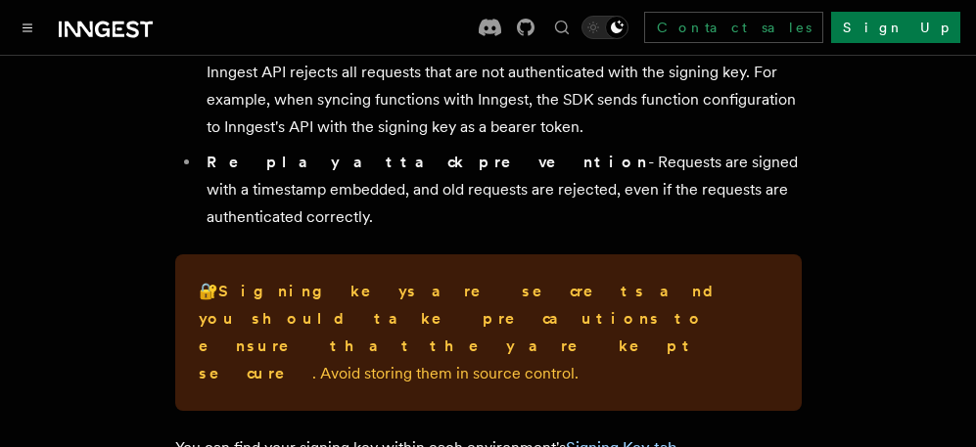
click at [316, 282] on strong "Signing keys are secrets and you should take precautions to ensure that they ar…" at bounding box center [464, 332] width 531 height 101
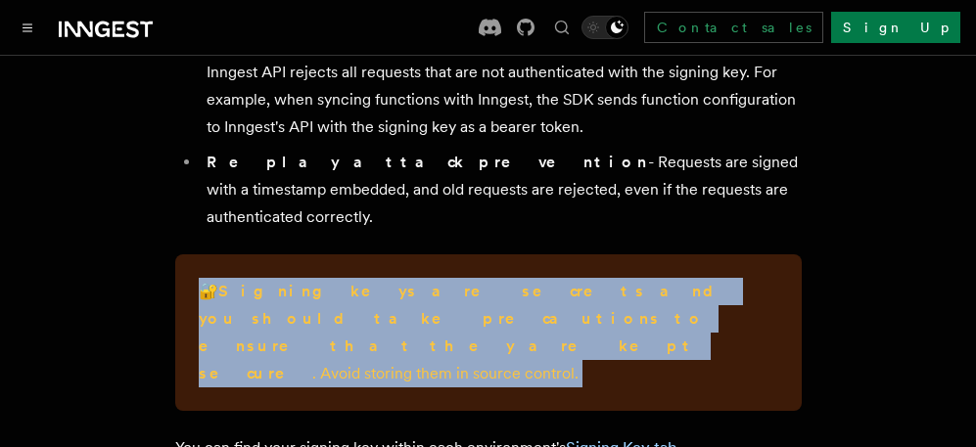
click at [316, 282] on strong "Signing keys are secrets and you should take precautions to ensure that they ar…" at bounding box center [464, 332] width 531 height 101
drag, startPoint x: 475, startPoint y: 250, endPoint x: 429, endPoint y: 240, distance: 47.0
click at [429, 282] on strong "Signing keys are secrets and you should take precautions to ensure that they ar…" at bounding box center [464, 332] width 531 height 101
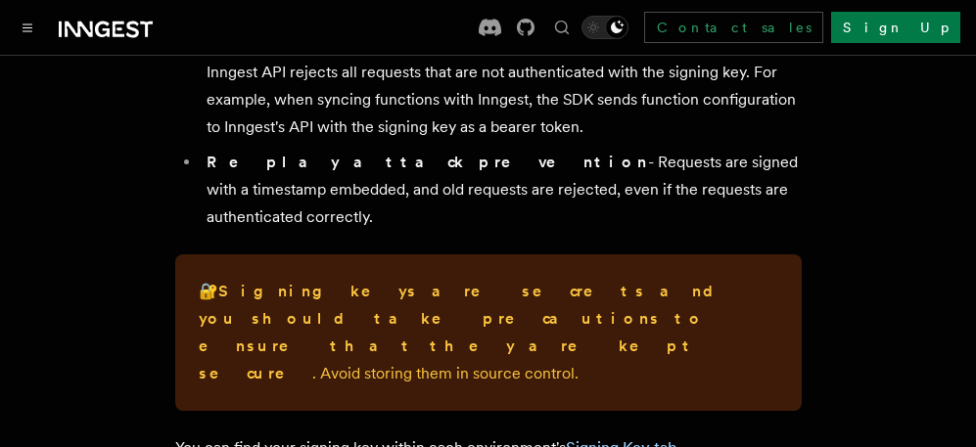
click at [456, 282] on strong "Signing keys are secrets and you should take precautions to ensure that they ar…" at bounding box center [464, 332] width 531 height 101
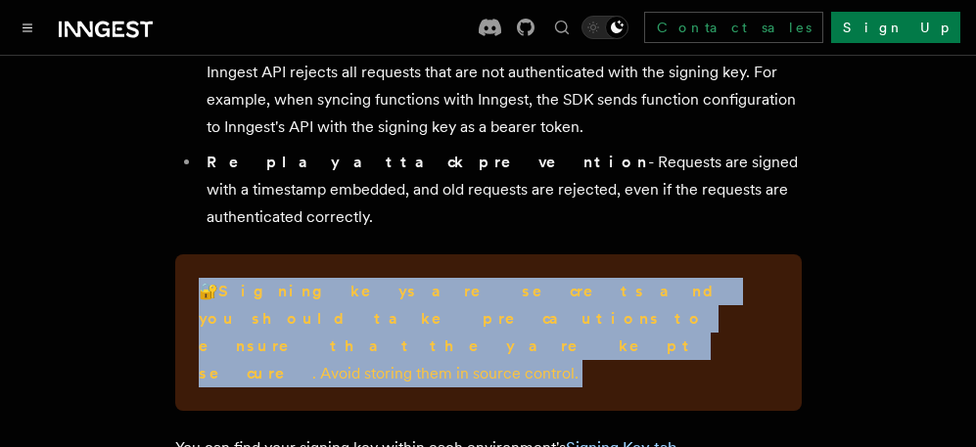
click at [456, 282] on strong "Signing keys are secrets and you should take precautions to ensure that they ar…" at bounding box center [464, 332] width 531 height 101
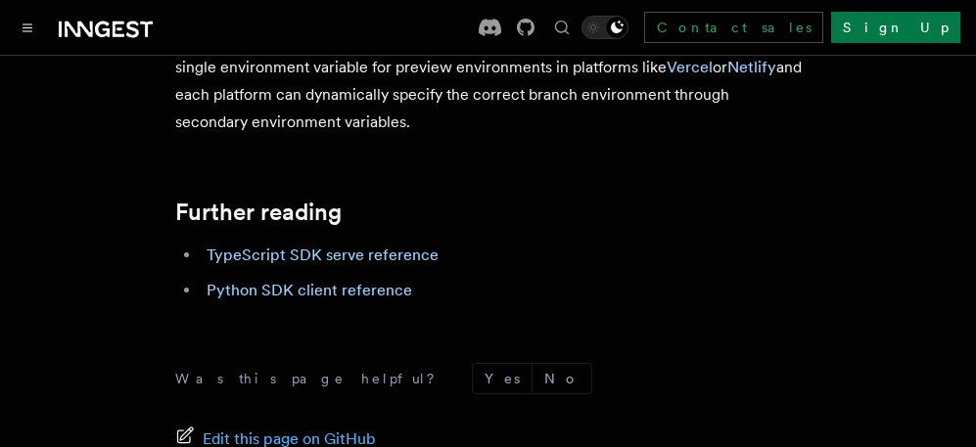
scroll to position [2650, 0]
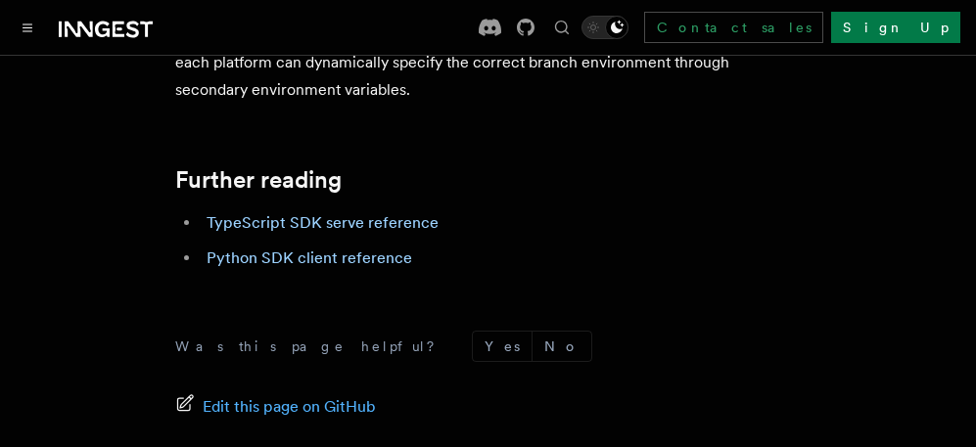
scroll to position [2748, 0]
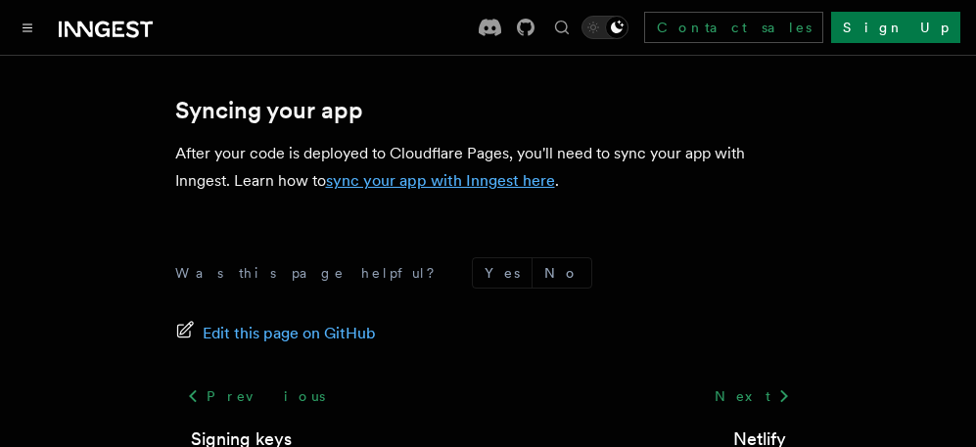
scroll to position [625, 0]
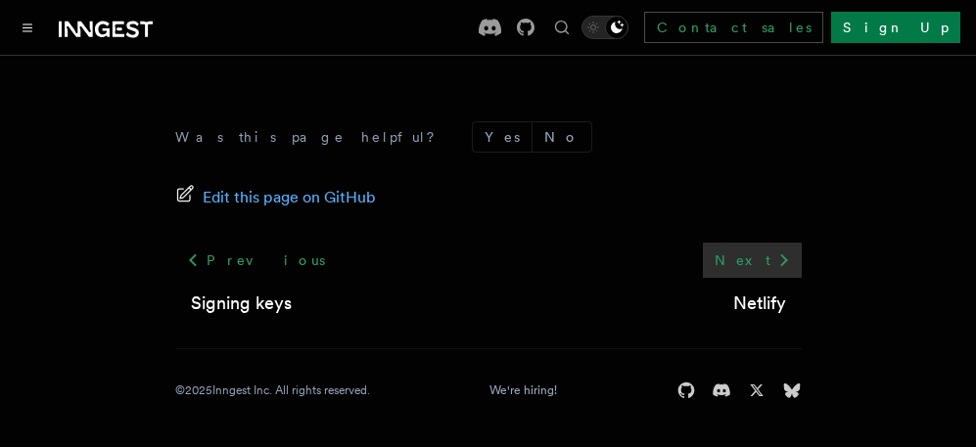
click at [765, 274] on link "Next" at bounding box center [752, 260] width 99 height 35
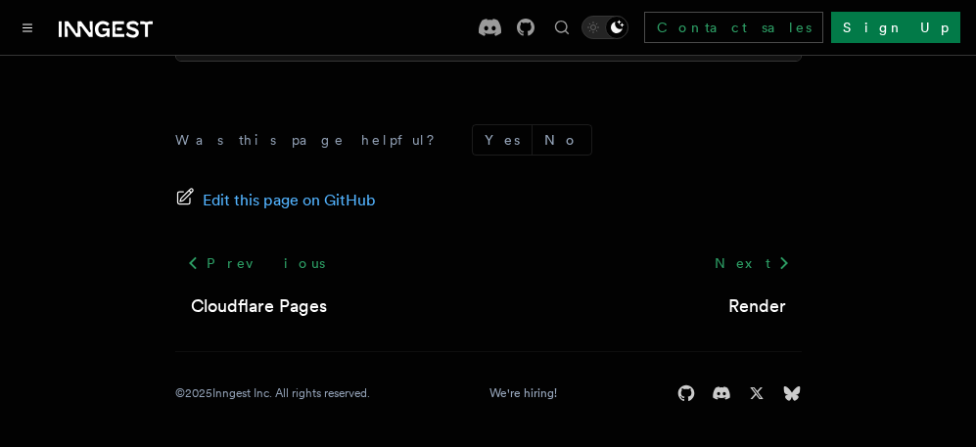
scroll to position [999, 0]
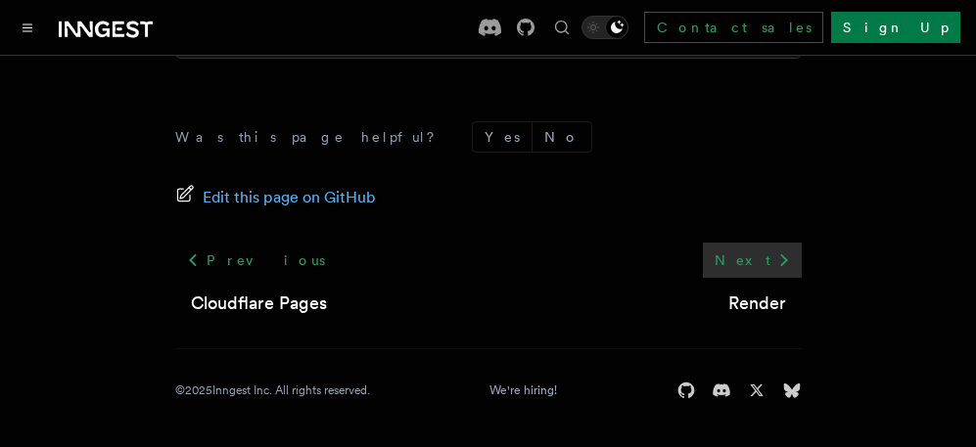
click at [747, 251] on link "Next" at bounding box center [752, 260] width 99 height 35
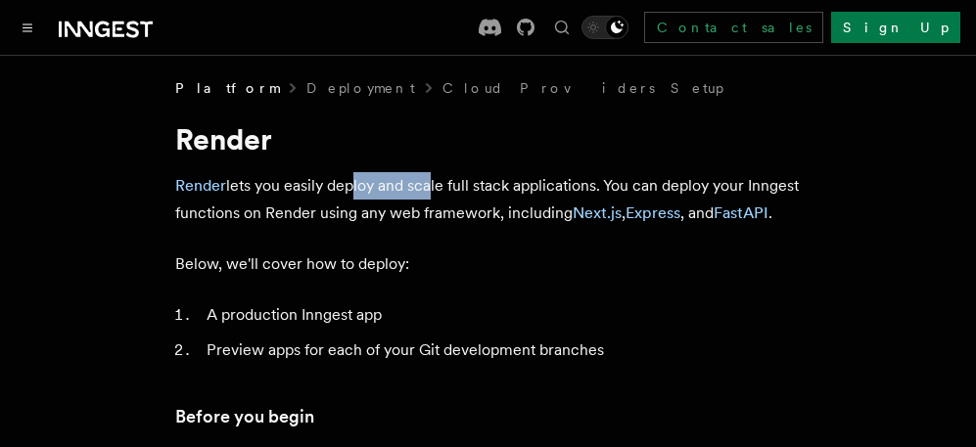
drag, startPoint x: 349, startPoint y: 191, endPoint x: 16, endPoint y: 327, distance: 360.5
click at [426, 193] on p "Render lets you easily deploy and scale full stack applications. You can deploy…" at bounding box center [488, 199] width 626 height 55
drag, startPoint x: 830, startPoint y: 207, endPoint x: 745, endPoint y: 162, distance: 96.3
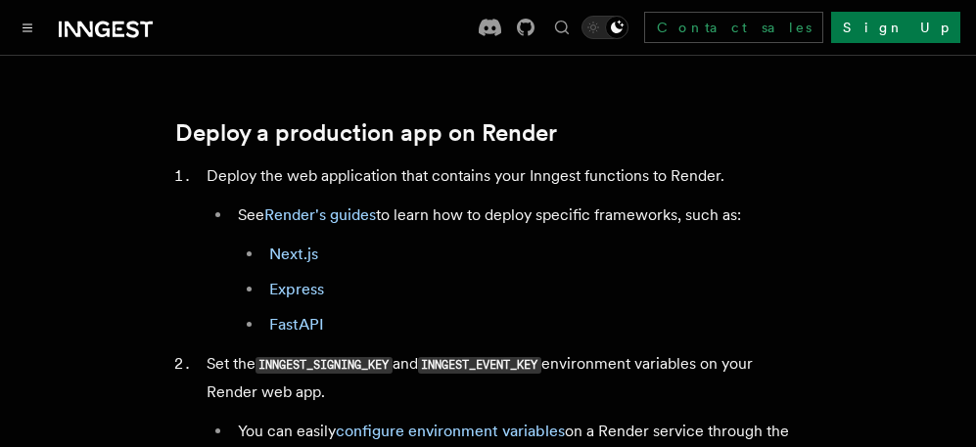
scroll to position [392, 0]
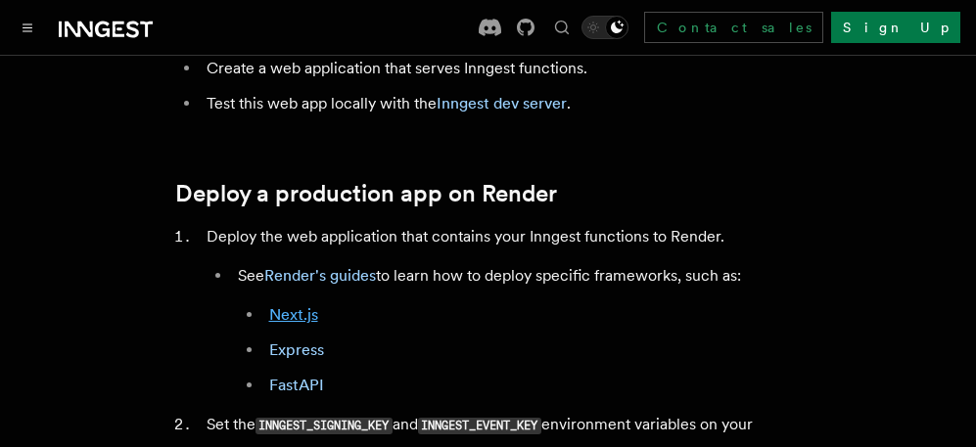
click at [308, 312] on link "Next.js" at bounding box center [293, 314] width 49 height 19
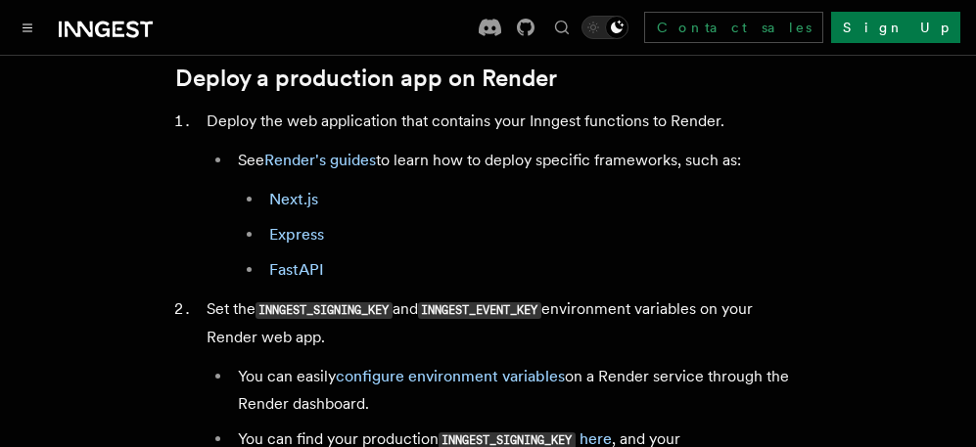
scroll to position [783, 0]
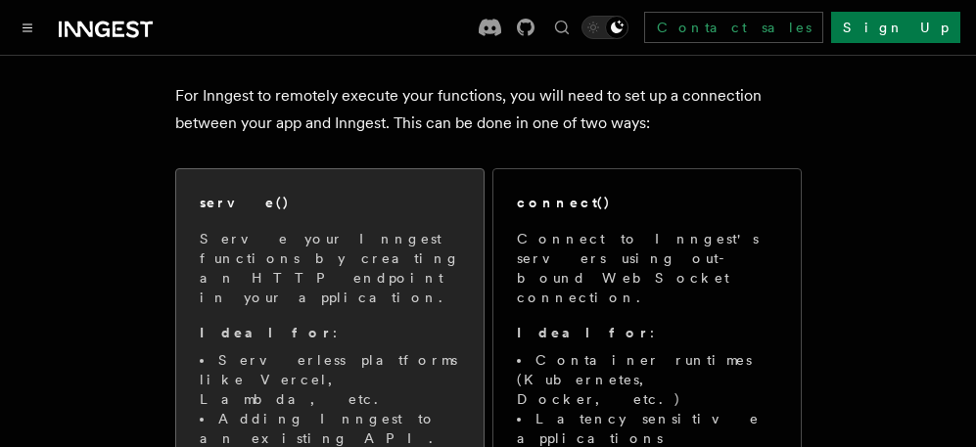
click at [302, 226] on div "serve() Serve your Inngest functions by creating an HTTP endpoint in your appli…" at bounding box center [330, 340] width 260 height 295
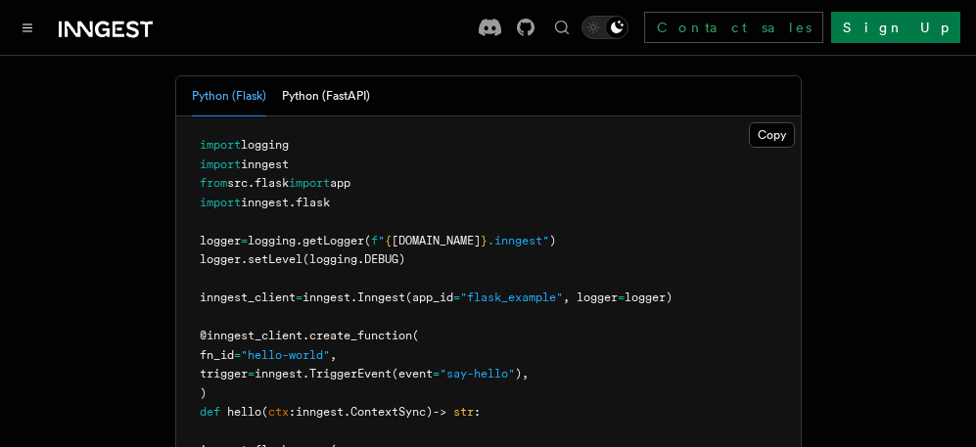
scroll to position [979, 0]
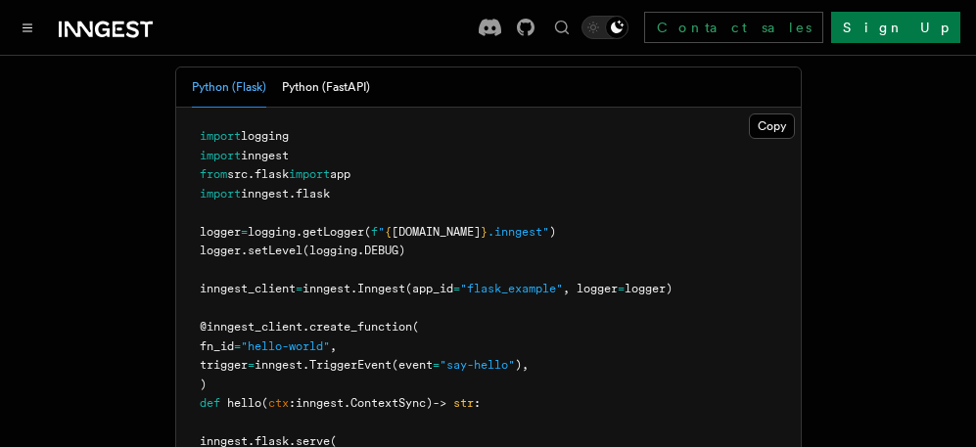
click at [488, 249] on pre "import logging import inngest from src . flask import app import inngest . [GEO…" at bounding box center [488, 347] width 625 height 479
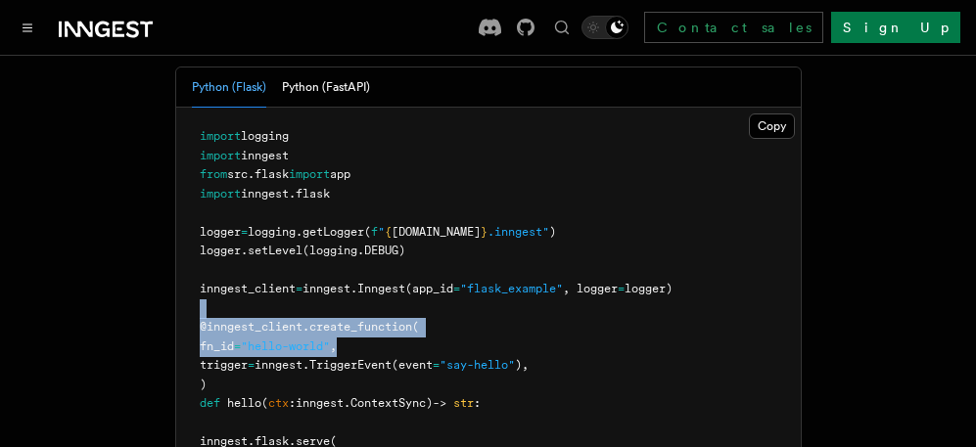
drag, startPoint x: 310, startPoint y: 213, endPoint x: 456, endPoint y: 274, distance: 158.0
click at [568, 250] on pre "import logging import inngest from src . flask import app import inngest . [GEO…" at bounding box center [488, 347] width 625 height 479
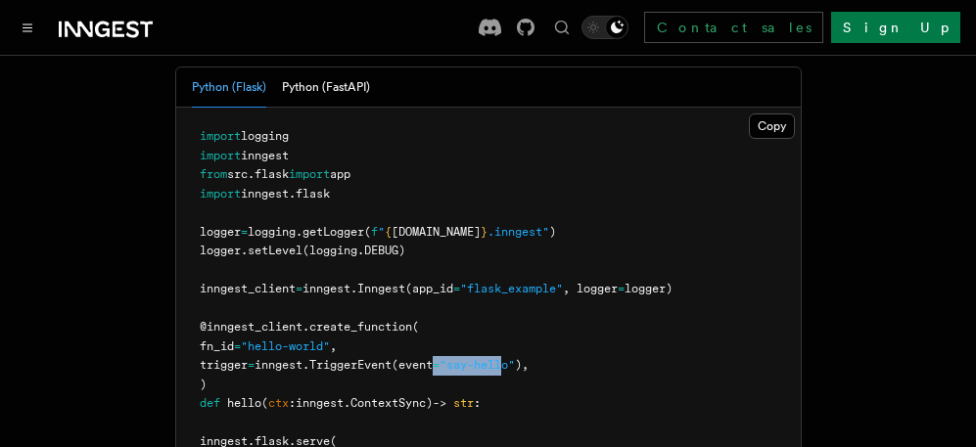
drag, startPoint x: 486, startPoint y: 265, endPoint x: 538, endPoint y: 265, distance: 51.9
click at [529, 358] on span "trigger = inngest. TriggerEvent (event = "say-hello" )," at bounding box center [364, 365] width 329 height 14
drag, startPoint x: 538, startPoint y: 265, endPoint x: 470, endPoint y: 250, distance: 70.3
click at [470, 249] on pre "import logging import inngest from src . flask import app import inngest . flas…" at bounding box center [488, 347] width 625 height 479
drag, startPoint x: 482, startPoint y: 269, endPoint x: 555, endPoint y: 268, distance: 73.4
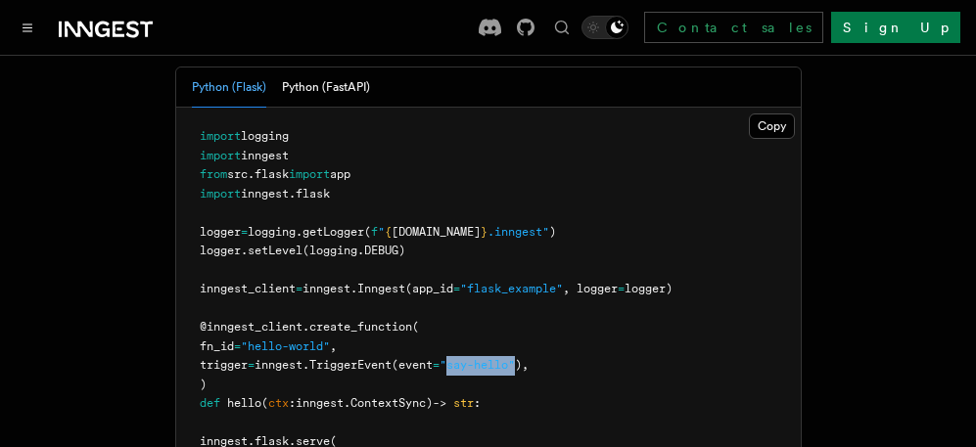
click at [529, 358] on span "trigger = inngest. TriggerEvent (event = "say-hello" )," at bounding box center [364, 365] width 329 height 14
drag, startPoint x: 517, startPoint y: 198, endPoint x: 605, endPoint y: 182, distance: 89.5
click at [569, 183] on pre "import logging import inngest from src . flask import app import inngest . flas…" at bounding box center [488, 347] width 625 height 479
drag, startPoint x: 513, startPoint y: 194, endPoint x: 542, endPoint y: 193, distance: 29.4
click at [542, 282] on span ""flask_example"" at bounding box center [511, 289] width 103 height 14
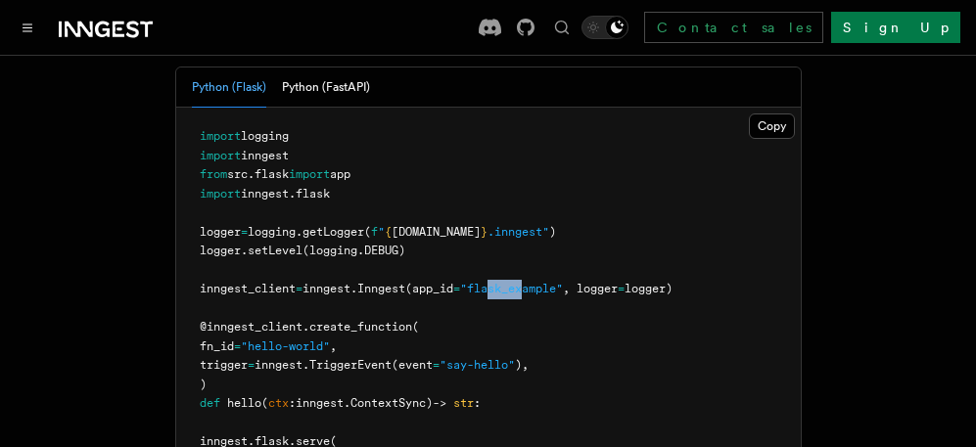
click at [524, 282] on span ""flask_example"" at bounding box center [511, 289] width 103 height 14
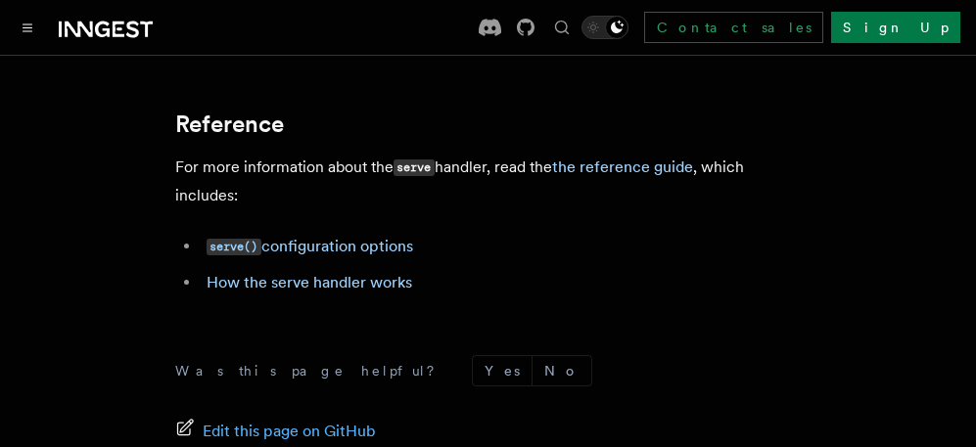
scroll to position [2007, 0]
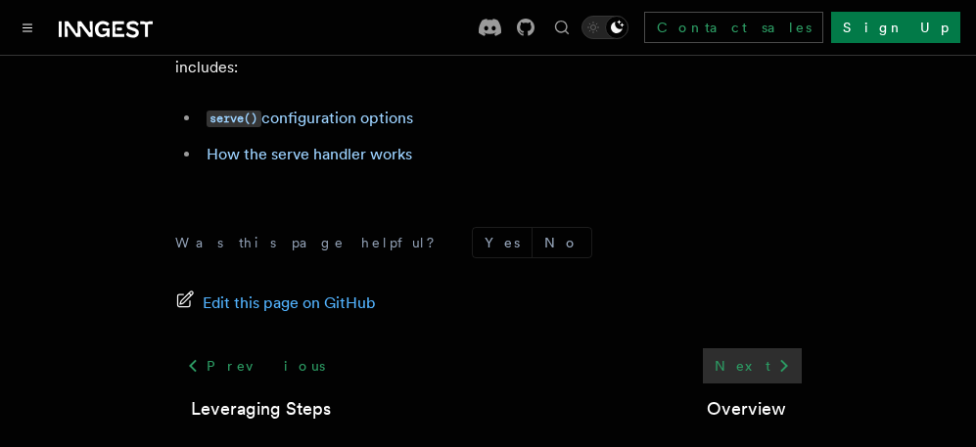
click at [753, 348] on link "Next" at bounding box center [752, 365] width 99 height 35
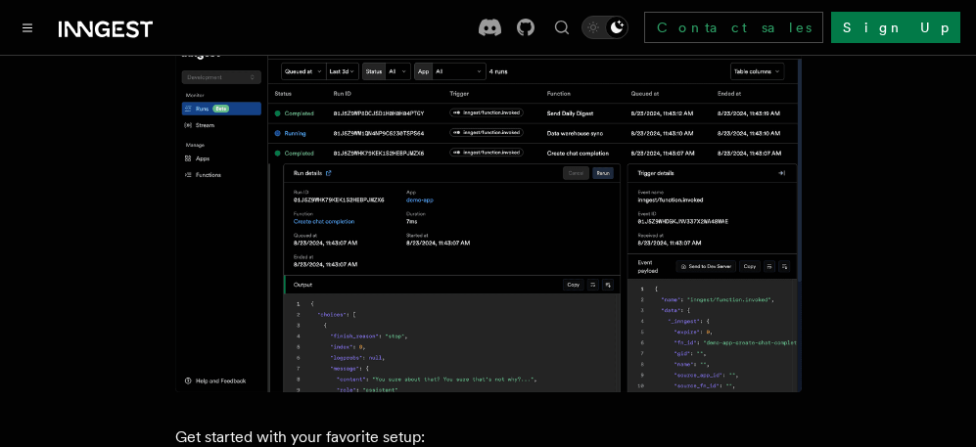
scroll to position [98, 0]
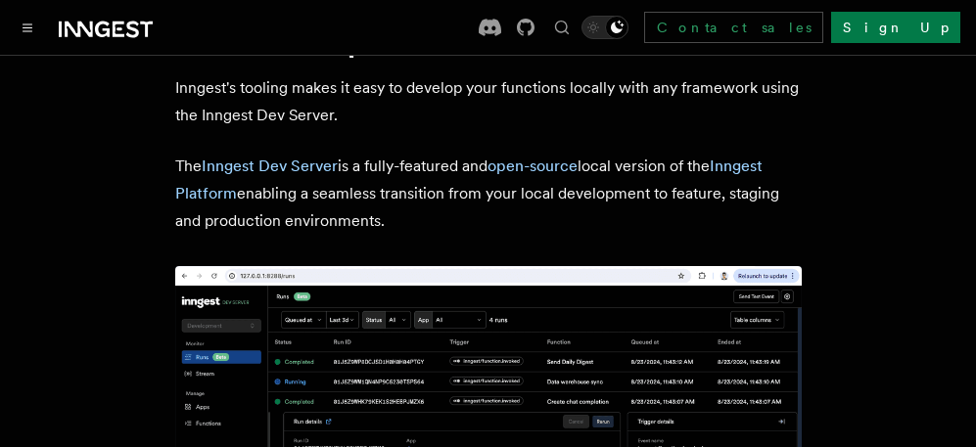
click at [479, 187] on p "The Inngest Dev Server is a fully-featured and open-source local version of the…" at bounding box center [488, 194] width 626 height 82
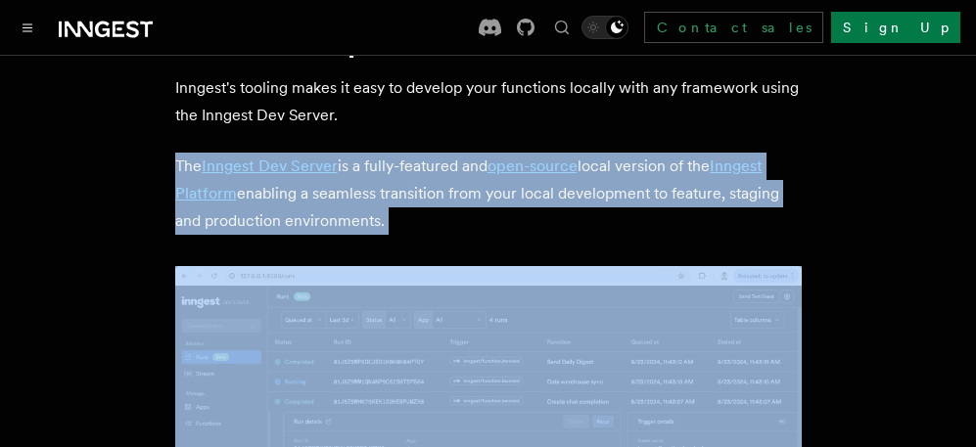
click at [479, 187] on p "The Inngest Dev Server is a fully-featured and open-source local version of the…" at bounding box center [488, 194] width 626 height 82
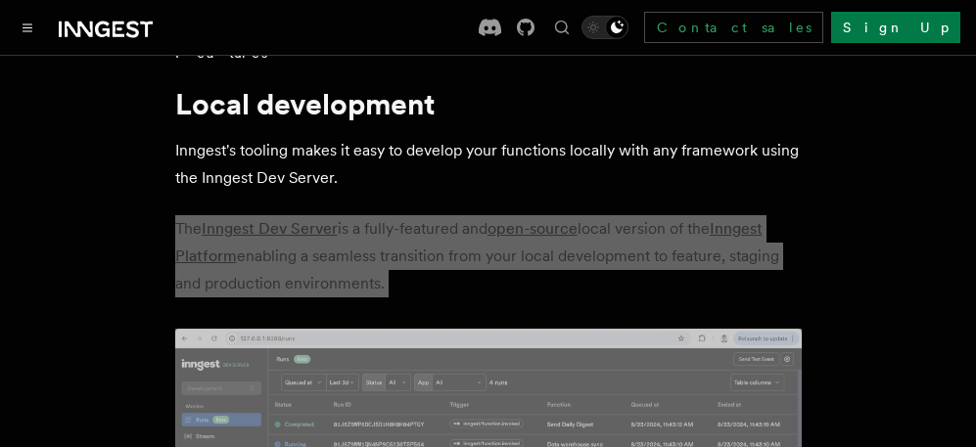
scroll to position [0, 0]
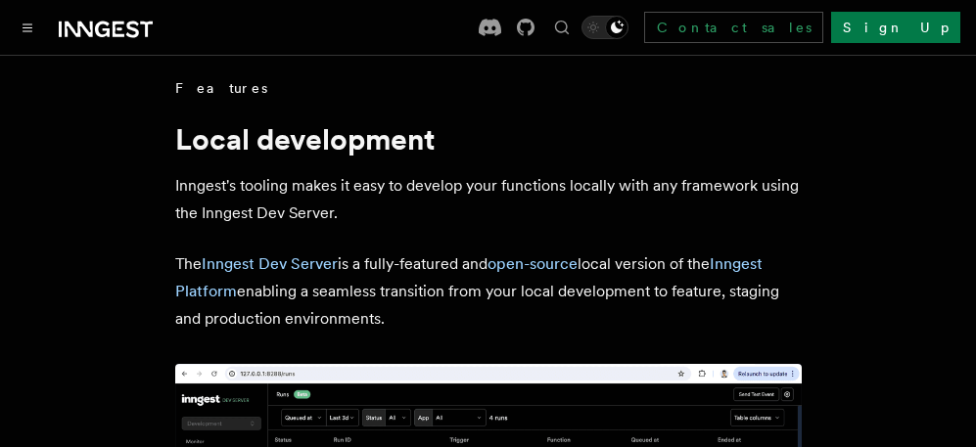
click at [403, 189] on p "Inngest's tooling makes it easy to develop your functions locally with any fram…" at bounding box center [488, 199] width 626 height 55
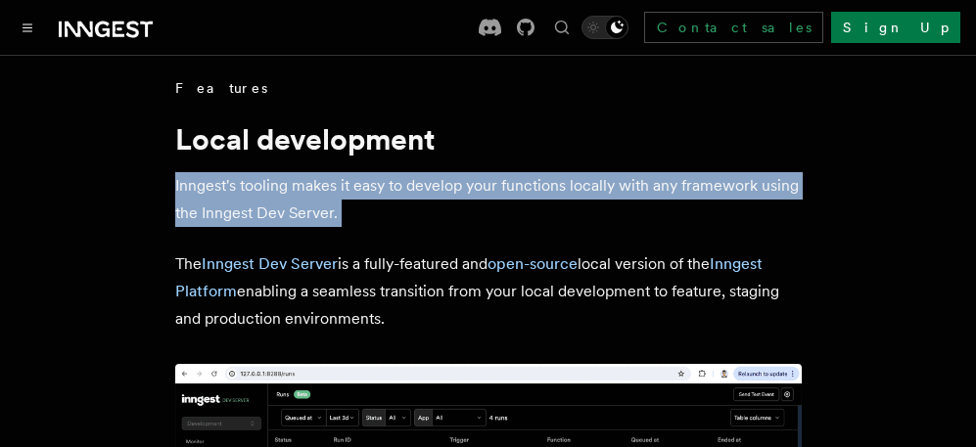
click at [403, 189] on p "Inngest's tooling makes it easy to develop your functions locally with any fram…" at bounding box center [488, 199] width 626 height 55
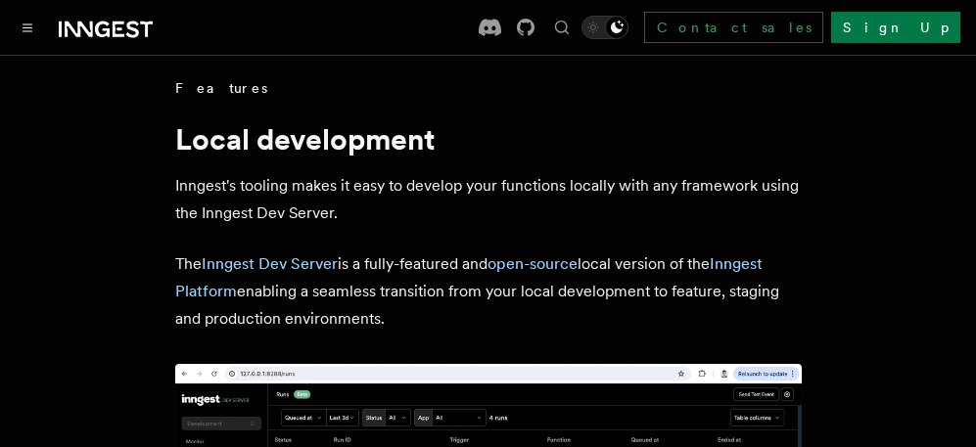
click at [402, 325] on p "The Inngest Dev Server is a fully-featured and open-source local version of the…" at bounding box center [488, 292] width 626 height 82
click at [410, 284] on p "The Inngest Dev Server is a fully-featured and open-source local version of the…" at bounding box center [488, 292] width 626 height 82
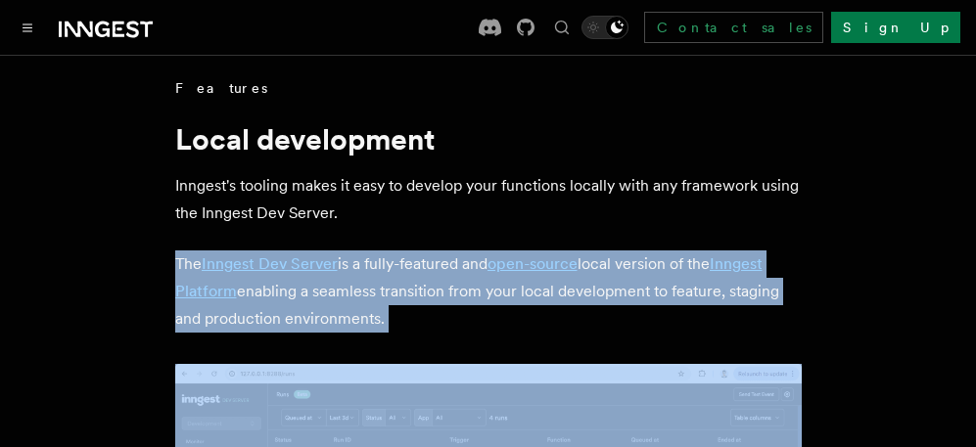
click at [410, 284] on p "The Inngest Dev Server is a fully-featured and open-source local version of the…" at bounding box center [488, 292] width 626 height 82
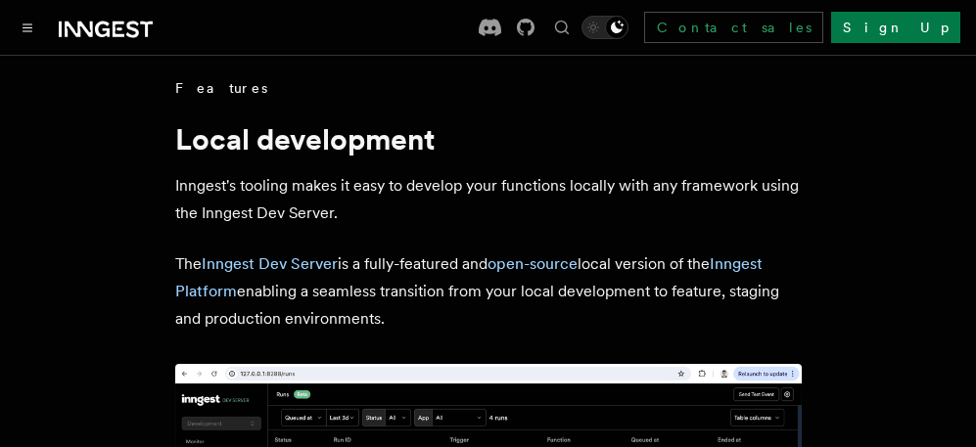
drag, startPoint x: 434, startPoint y: 121, endPoint x: 515, endPoint y: 73, distance: 94.3
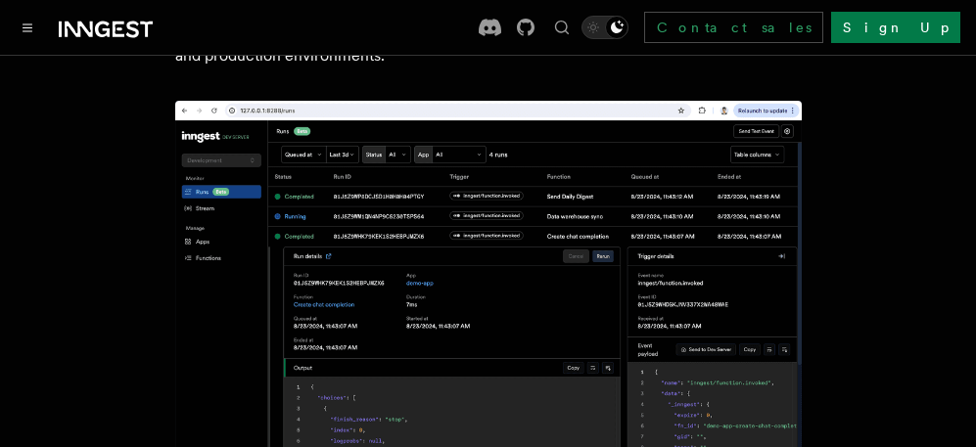
scroll to position [98, 0]
